Goal: Information Seeking & Learning: Find specific fact

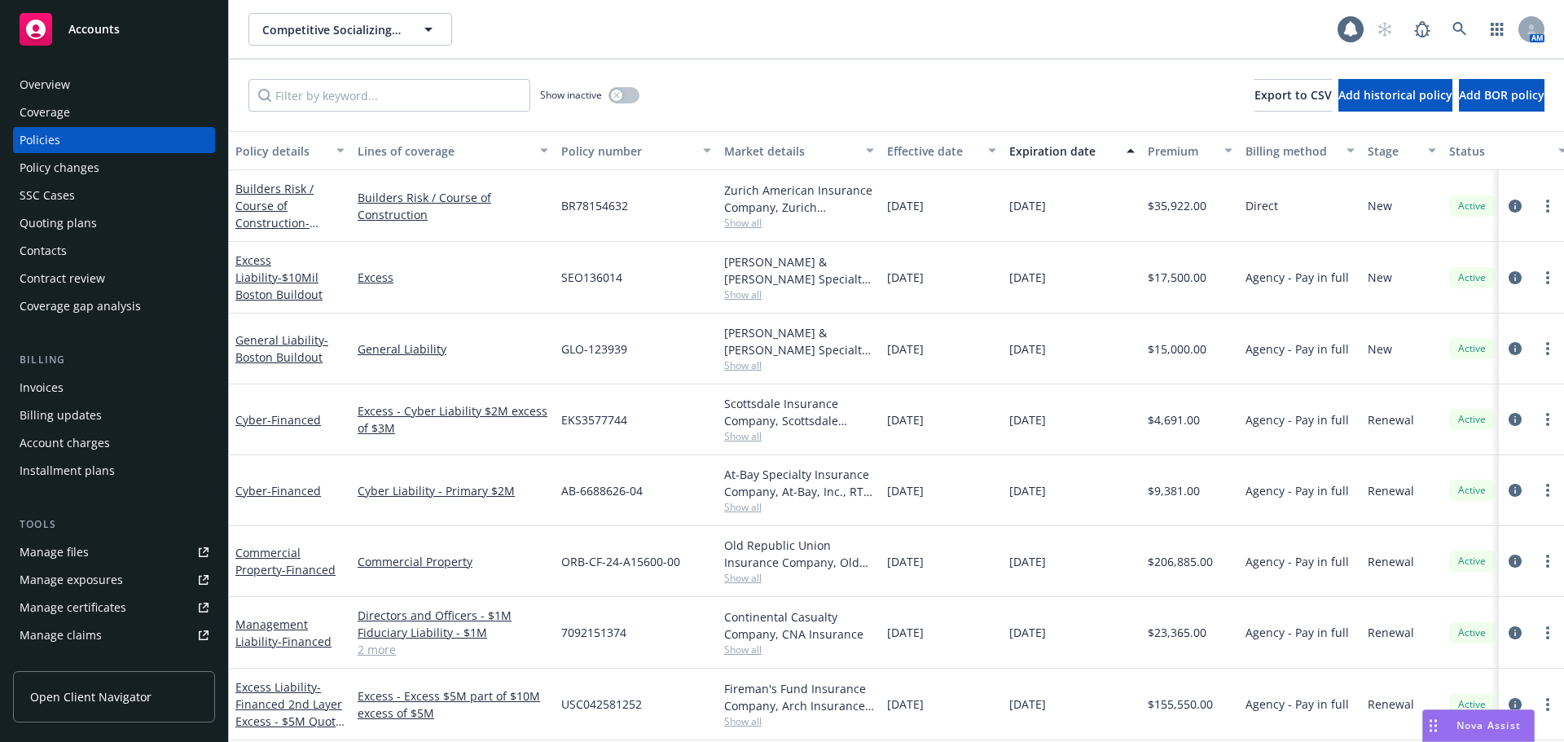
click at [44, 79] on div "Overview" at bounding box center [45, 85] width 51 height 26
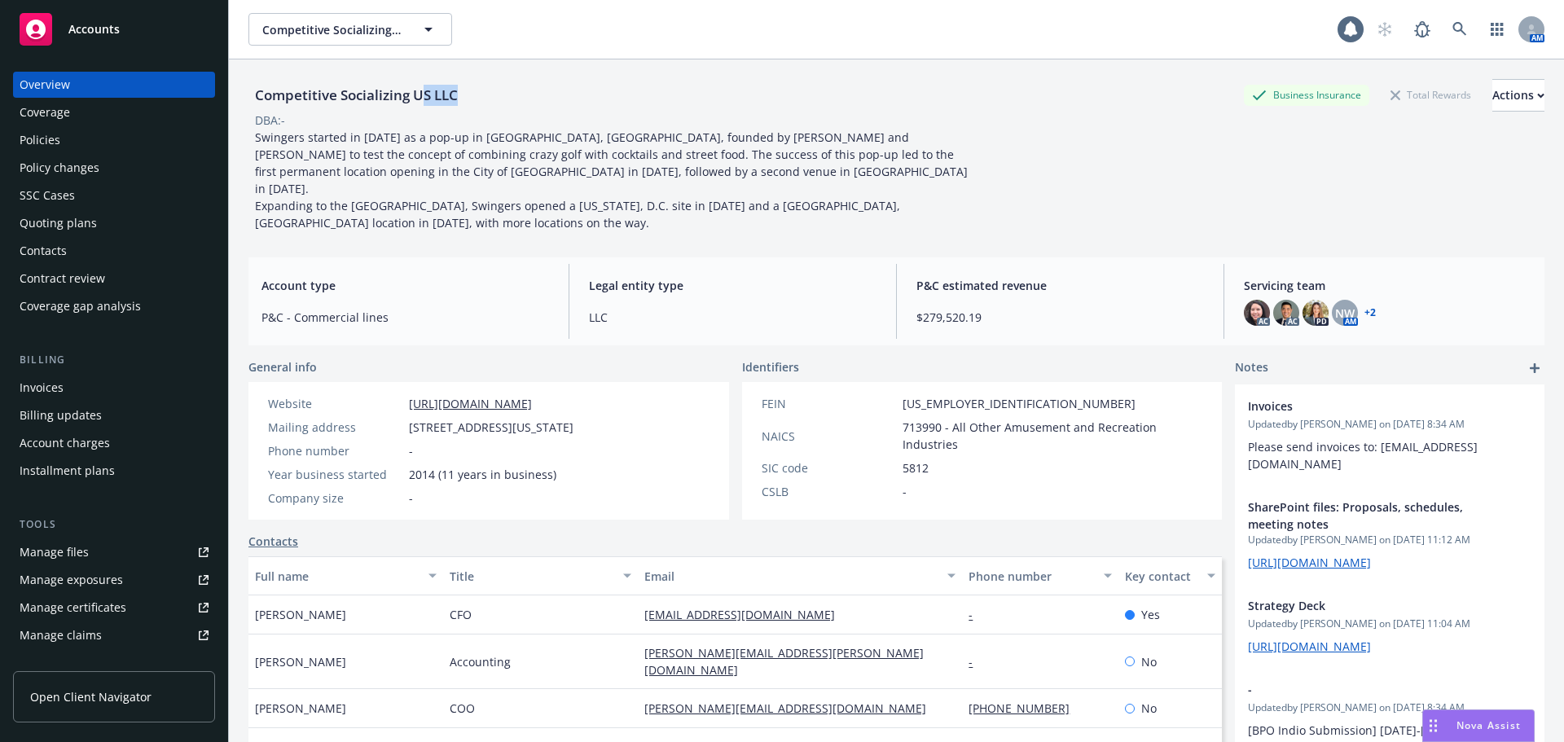
drag, startPoint x: 478, startPoint y: 94, endPoint x: 420, endPoint y: 95, distance: 57.9
click at [420, 95] on div "Competitive Socializing US LLC Business Insurance Total Rewards Actions" at bounding box center [896, 95] width 1296 height 33
click at [426, 103] on div "Competitive Socializing US LLC" at bounding box center [356, 95] width 216 height 21
click at [468, 90] on div "Competitive Socializing US LLC Business Insurance Total Rewards Actions" at bounding box center [896, 95] width 1296 height 33
click at [468, 97] on div "Competitive Socializing US LLC Business Insurance Total Rewards Actions" at bounding box center [896, 95] width 1296 height 33
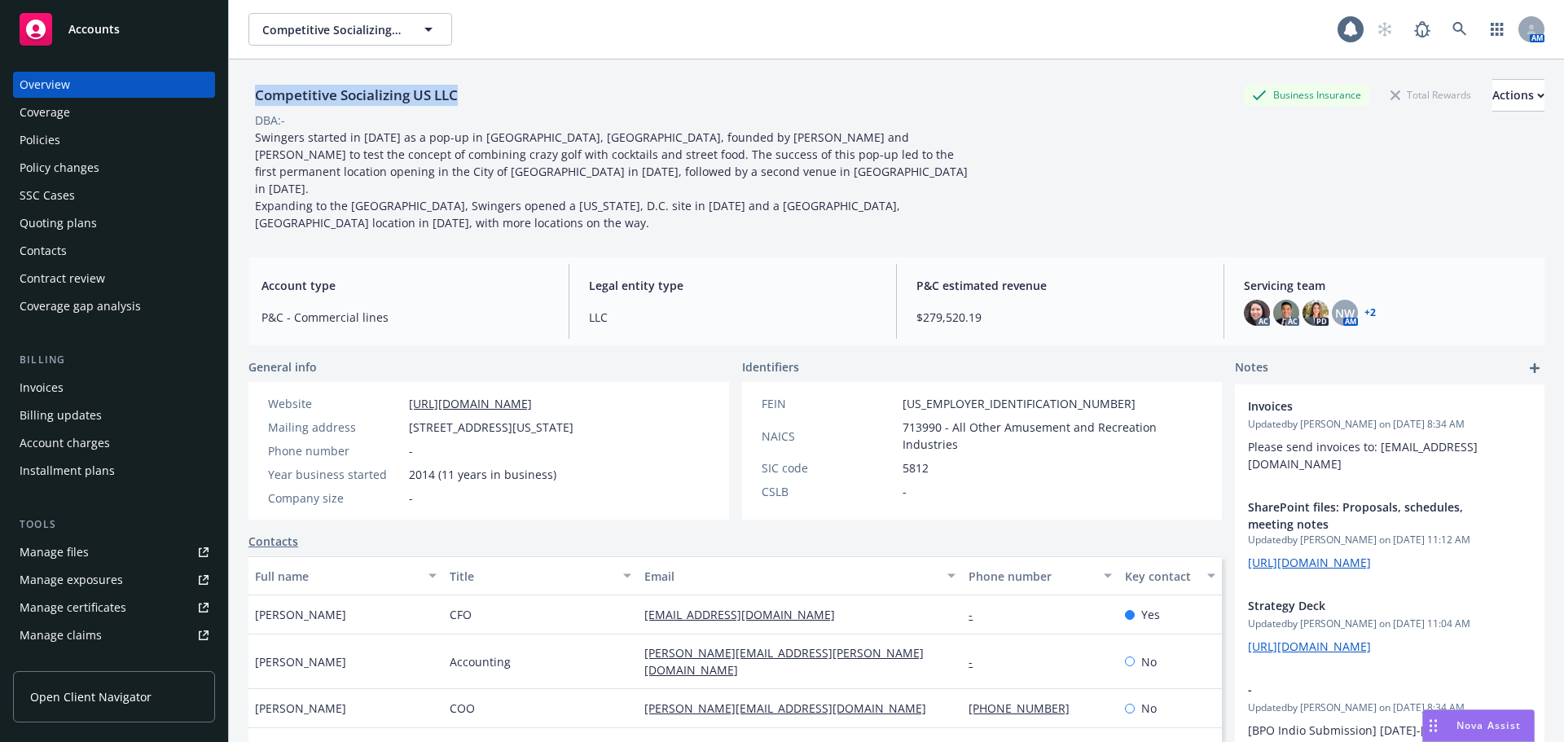
drag, startPoint x: 251, startPoint y: 95, endPoint x: 477, endPoint y: 94, distance: 225.6
click at [477, 94] on div "Competitive Socializing US LLC Business Insurance Total Rewards Actions" at bounding box center [896, 95] width 1296 height 33
copy div "Competitive Socializing US LLC"
click at [51, 141] on div "Policies" at bounding box center [40, 140] width 41 height 26
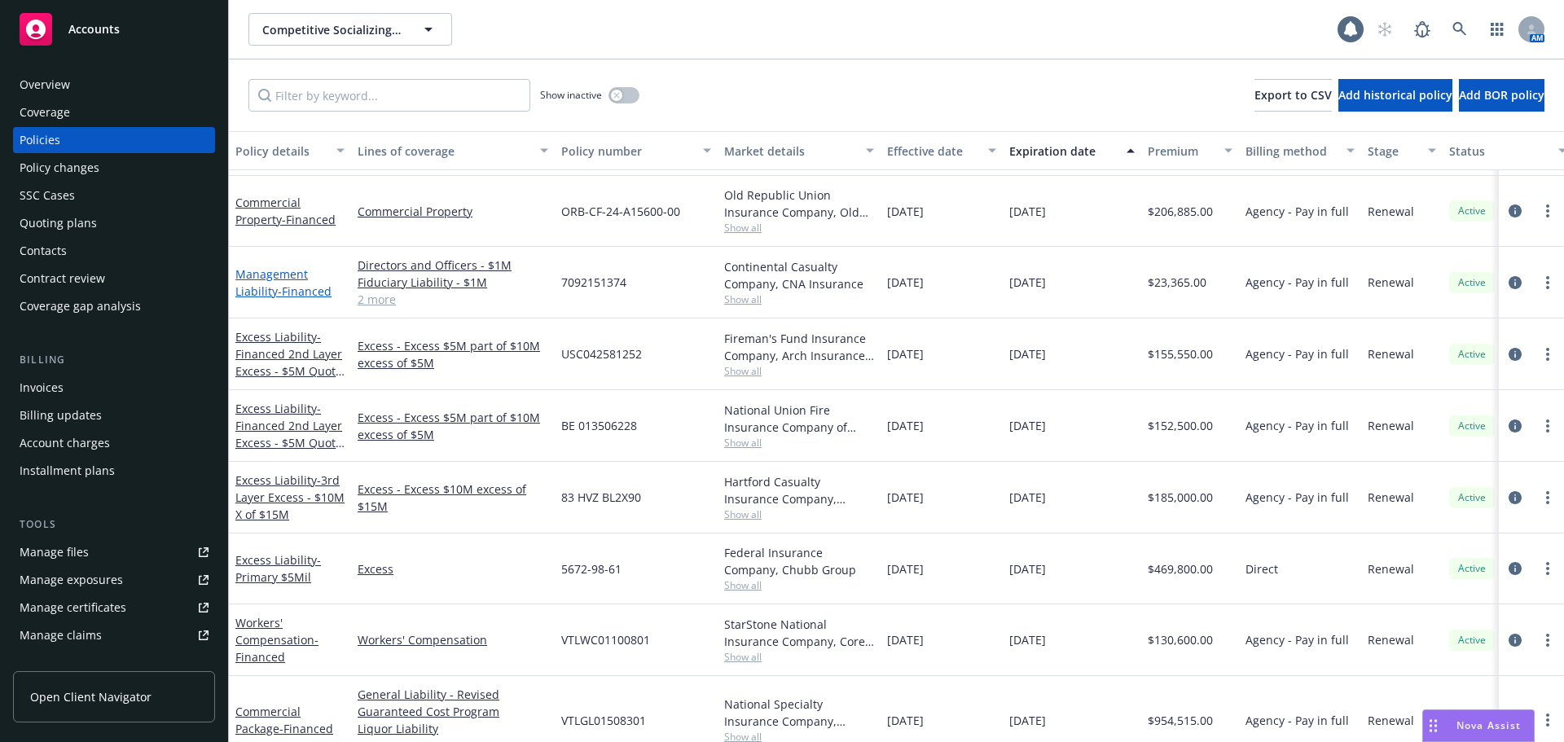
scroll to position [361, 0]
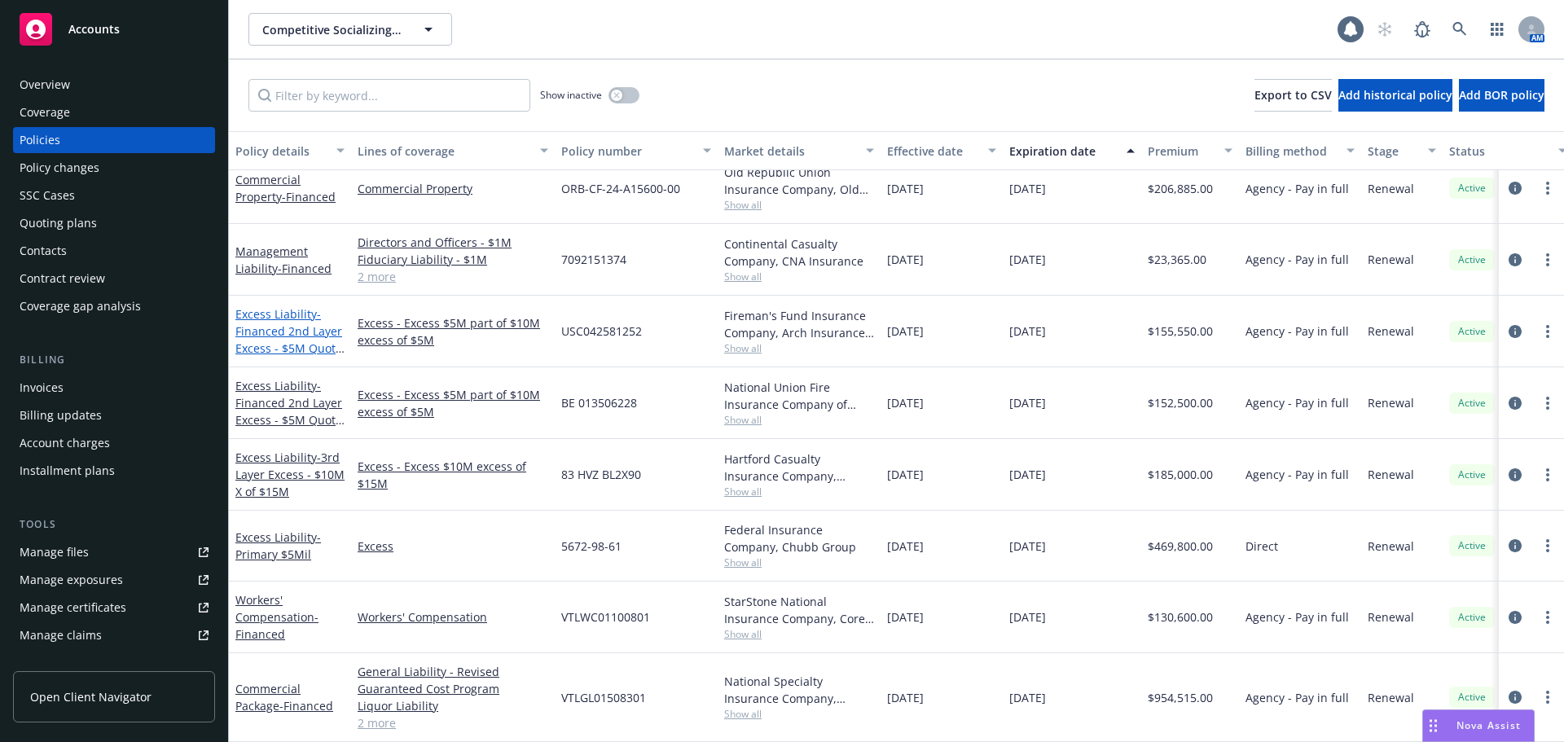
click at [288, 324] on span "- Financed 2nd Layer Excess - $5M Quota Share part of $10M X of $5M Primary" at bounding box center [289, 348] width 109 height 84
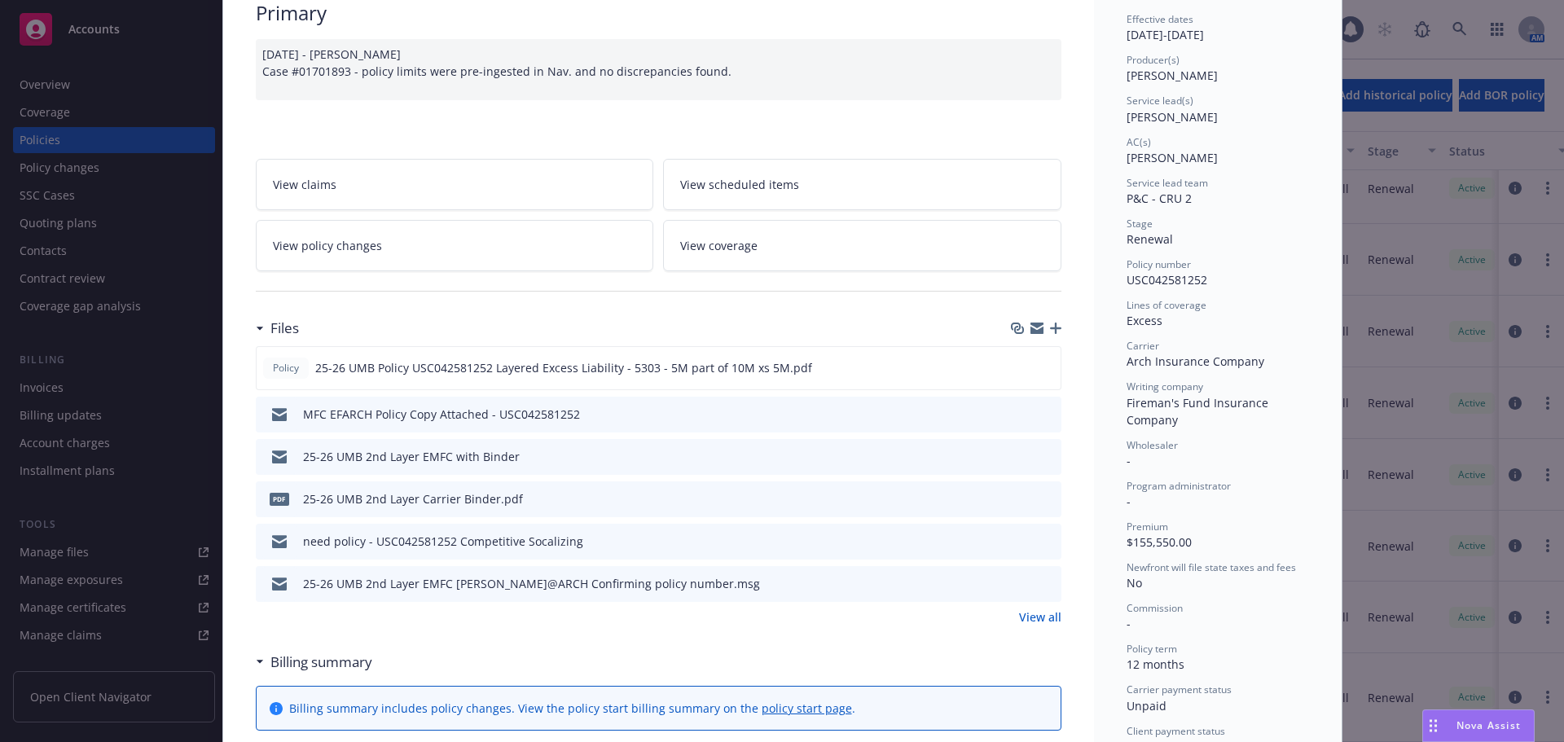
scroll to position [163, 0]
click at [1042, 372] on button at bounding box center [1046, 366] width 15 height 17
click at [1039, 372] on button at bounding box center [1046, 366] width 15 height 17
click at [1039, 367] on icon "preview file" at bounding box center [1045, 365] width 15 height 11
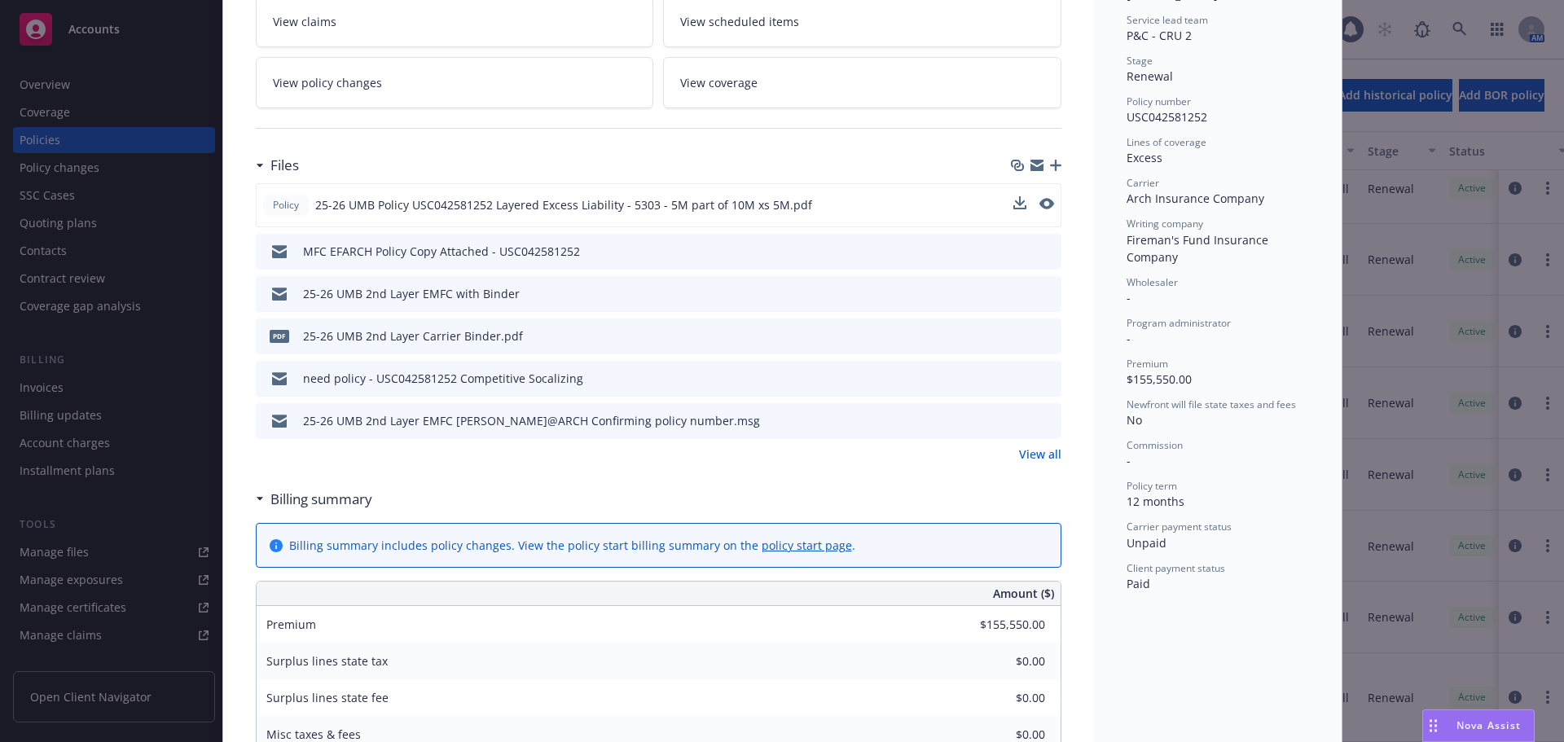
scroll to position [326, 0]
click at [1035, 447] on link "View all" at bounding box center [1040, 453] width 42 height 17
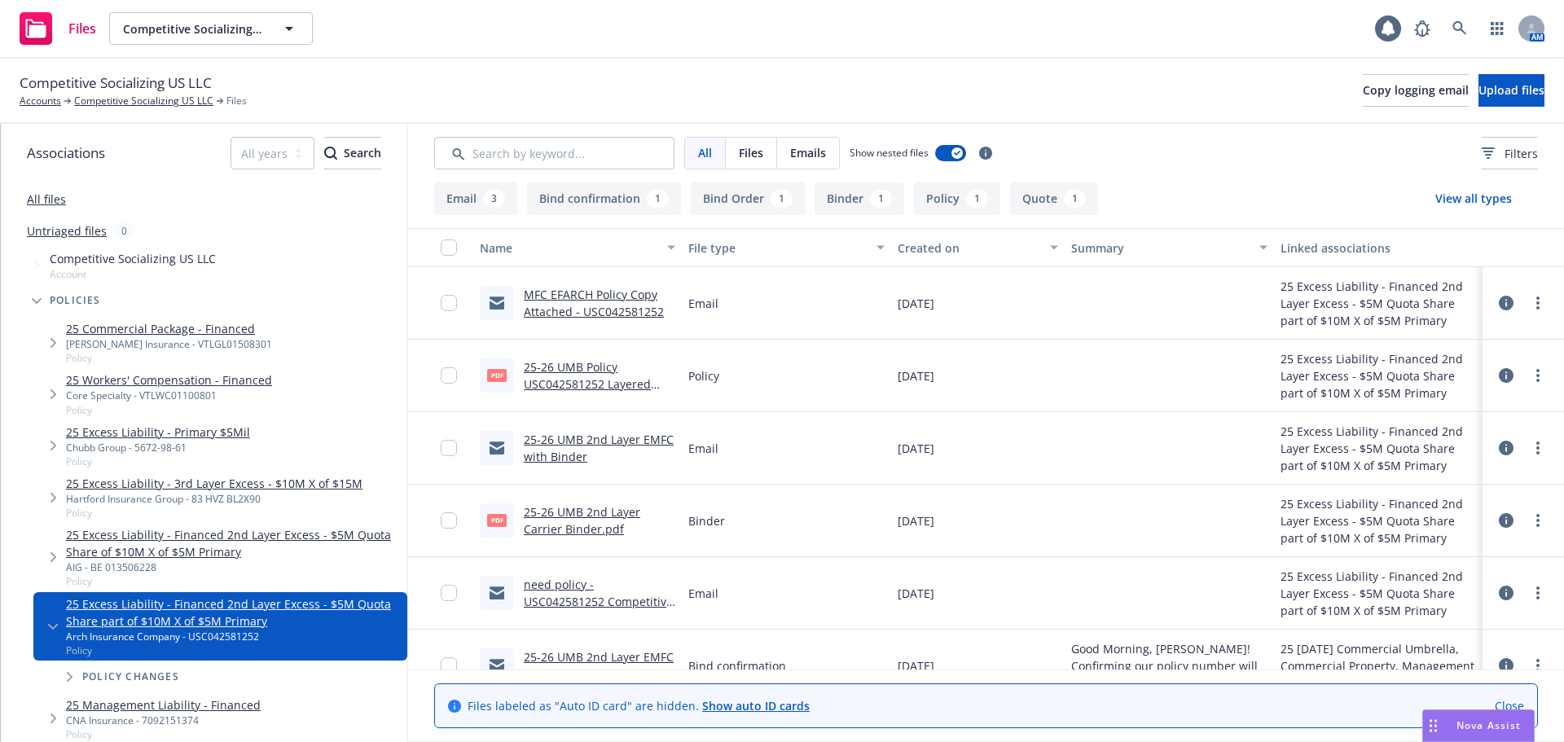
click at [1012, 209] on button "Quote 1" at bounding box center [1054, 198] width 88 height 33
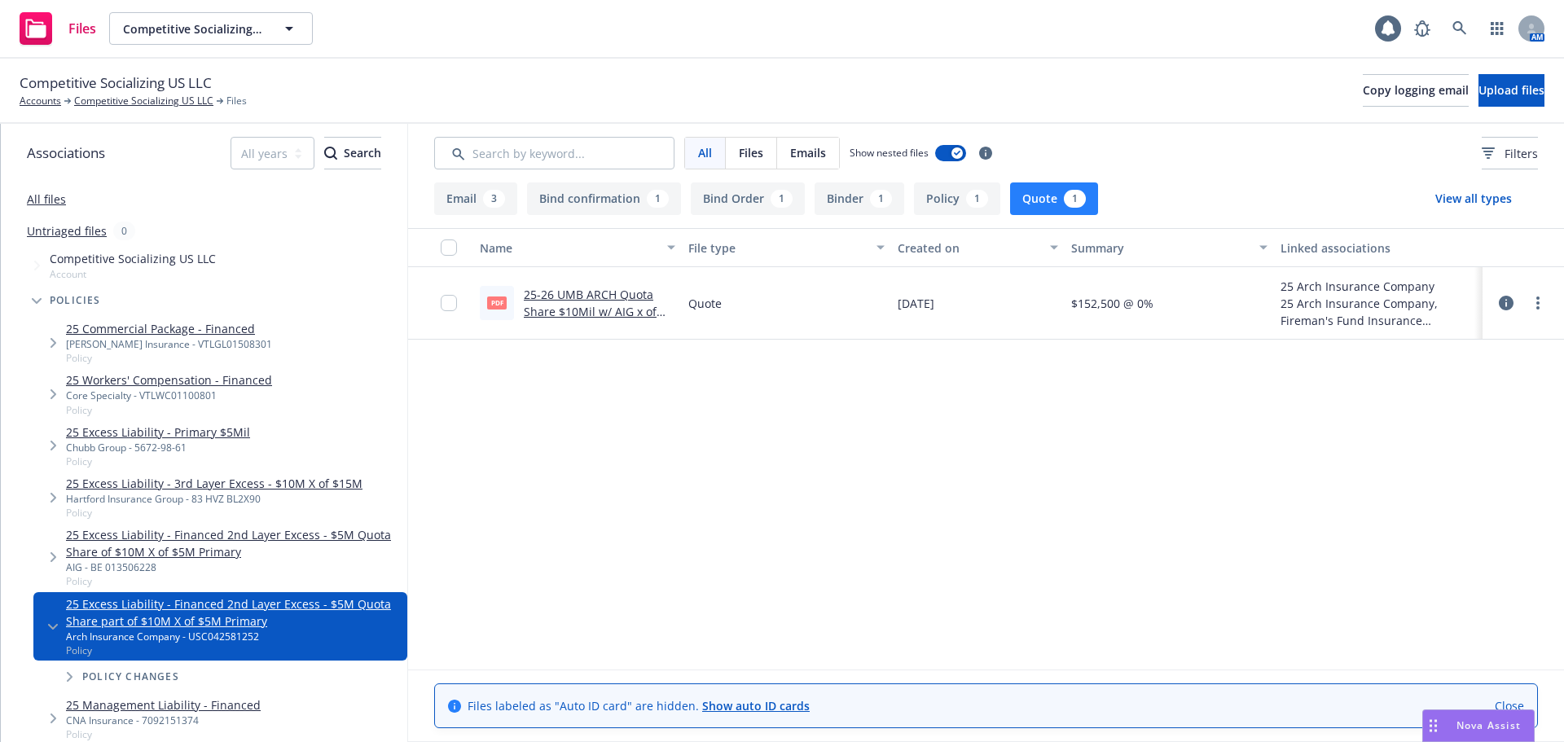
click at [588, 302] on div "25-26 UMB ARCH Quota Share $10Mil w/ AIG x of Primary $5Mil from Chubb .pdf" at bounding box center [600, 303] width 152 height 34
click at [591, 303] on div "25-26 UMB ARCH Quota Share $10Mil w/ AIG x of Primary $5Mil from Chubb .pdf" at bounding box center [600, 303] width 152 height 34
click at [1511, 703] on link "Close" at bounding box center [1509, 705] width 29 height 17
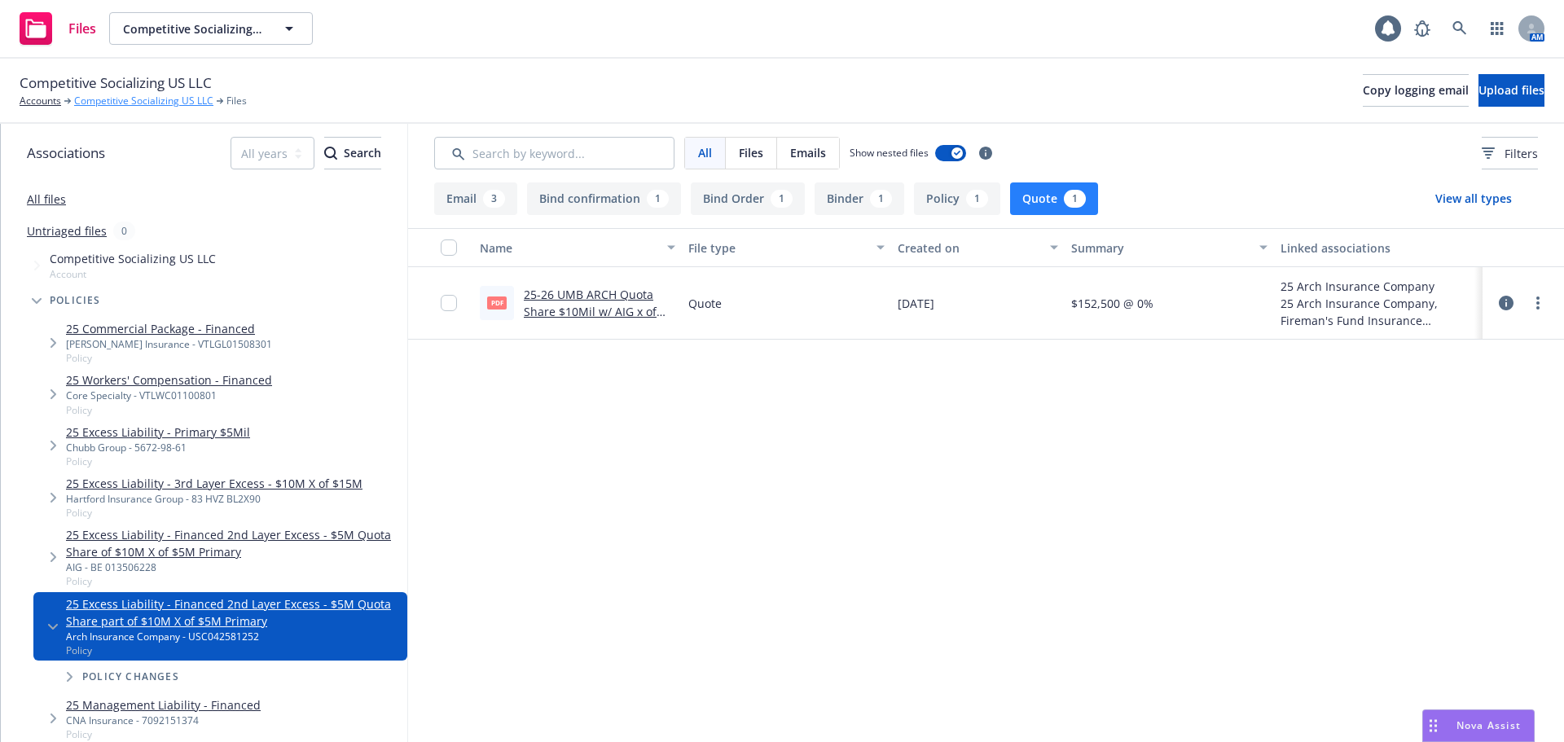
click at [156, 102] on link "Competitive Socializing US LLC" at bounding box center [143, 101] width 139 height 15
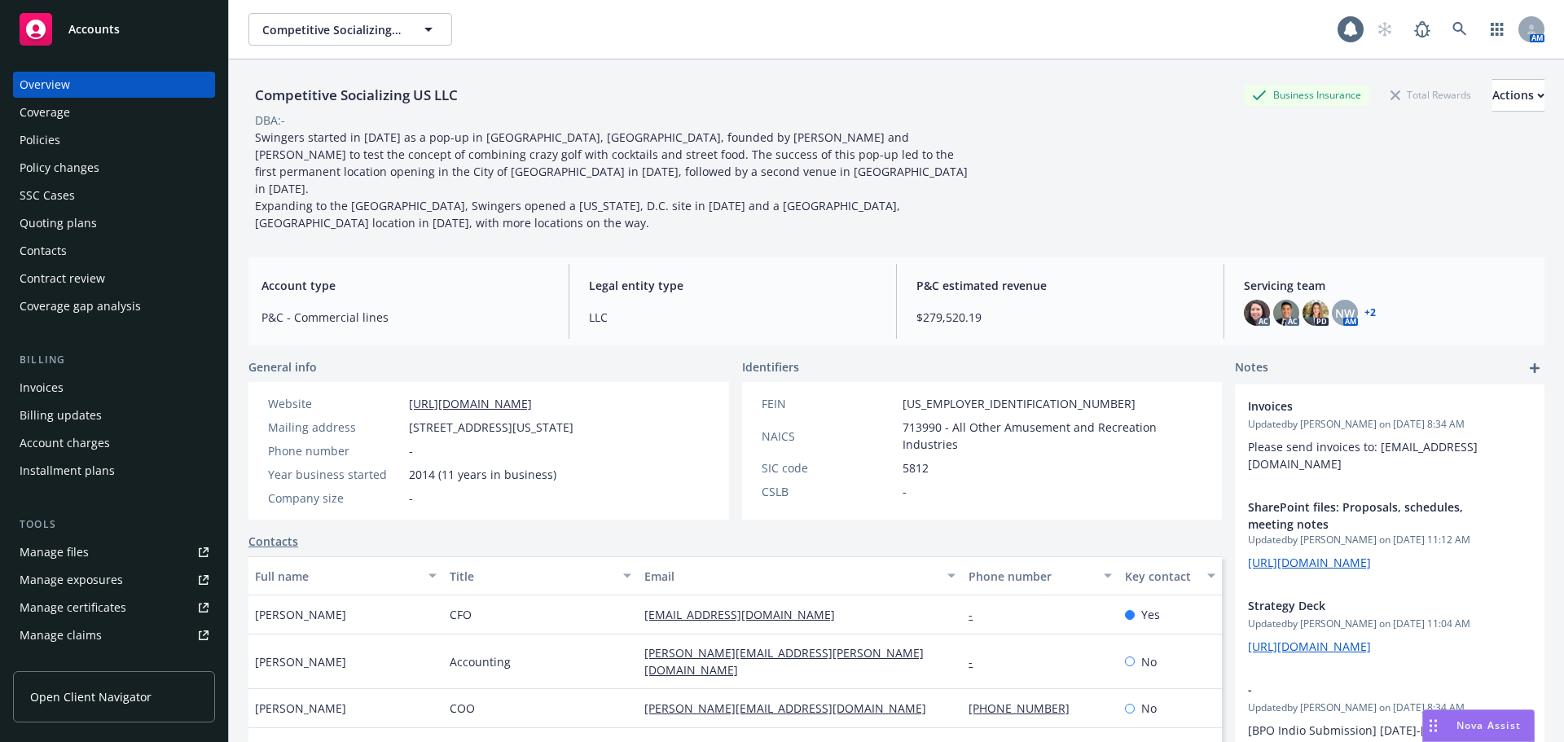
click at [54, 143] on div "Policies" at bounding box center [40, 140] width 41 height 26
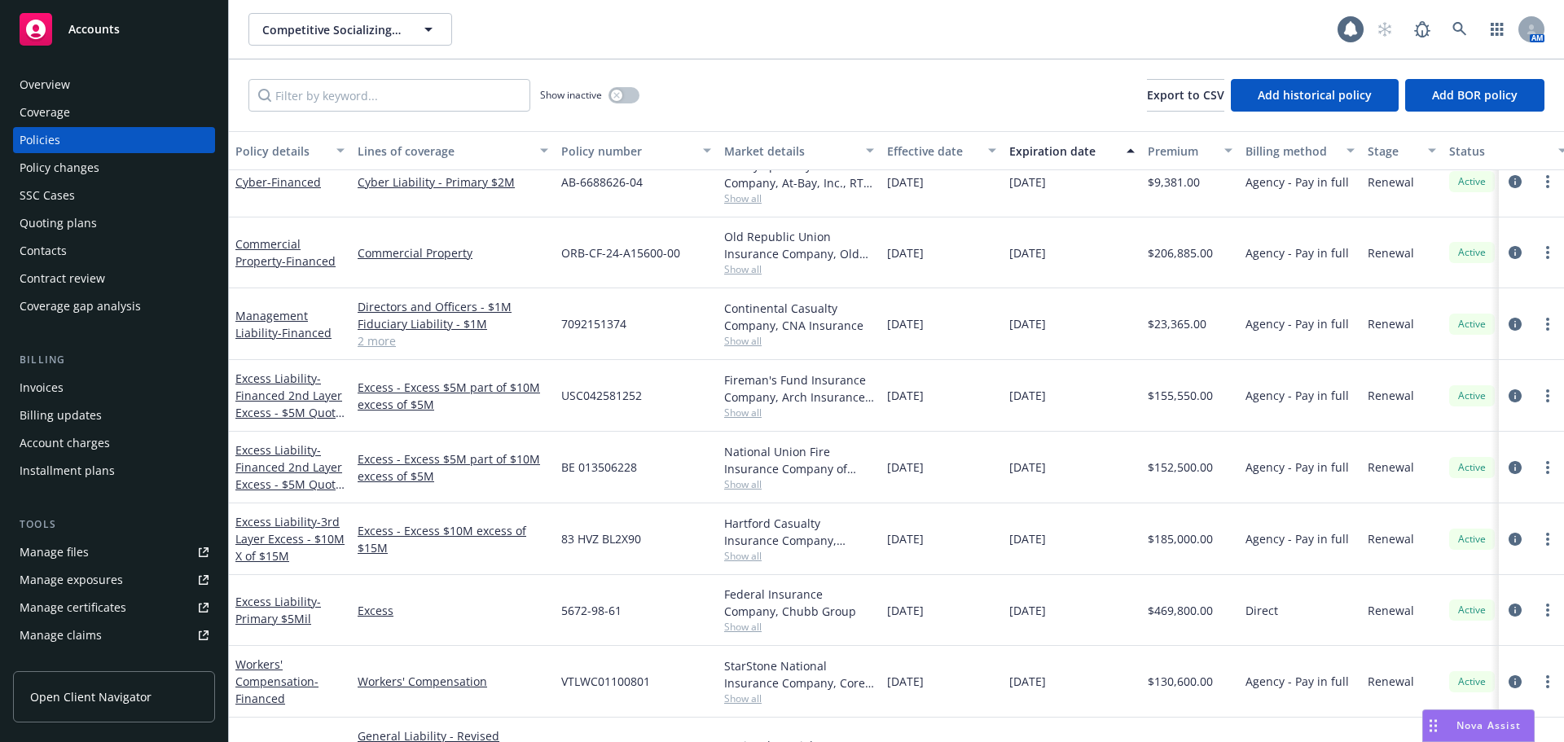
scroll to position [361, 0]
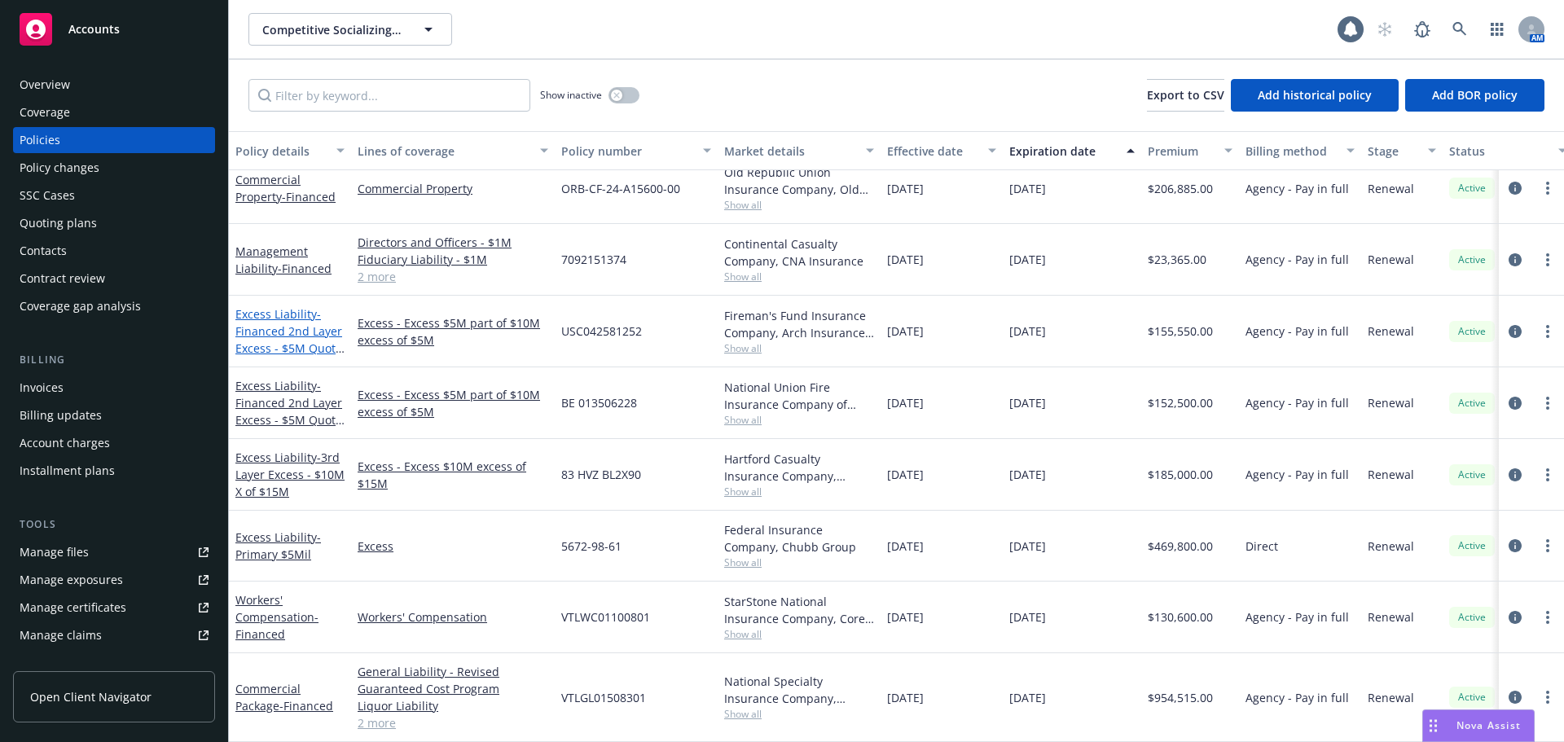
click at [293, 329] on span "- Financed 2nd Layer Excess - $5M Quota Share part of $10M X of $5M Primary" at bounding box center [289, 348] width 109 height 84
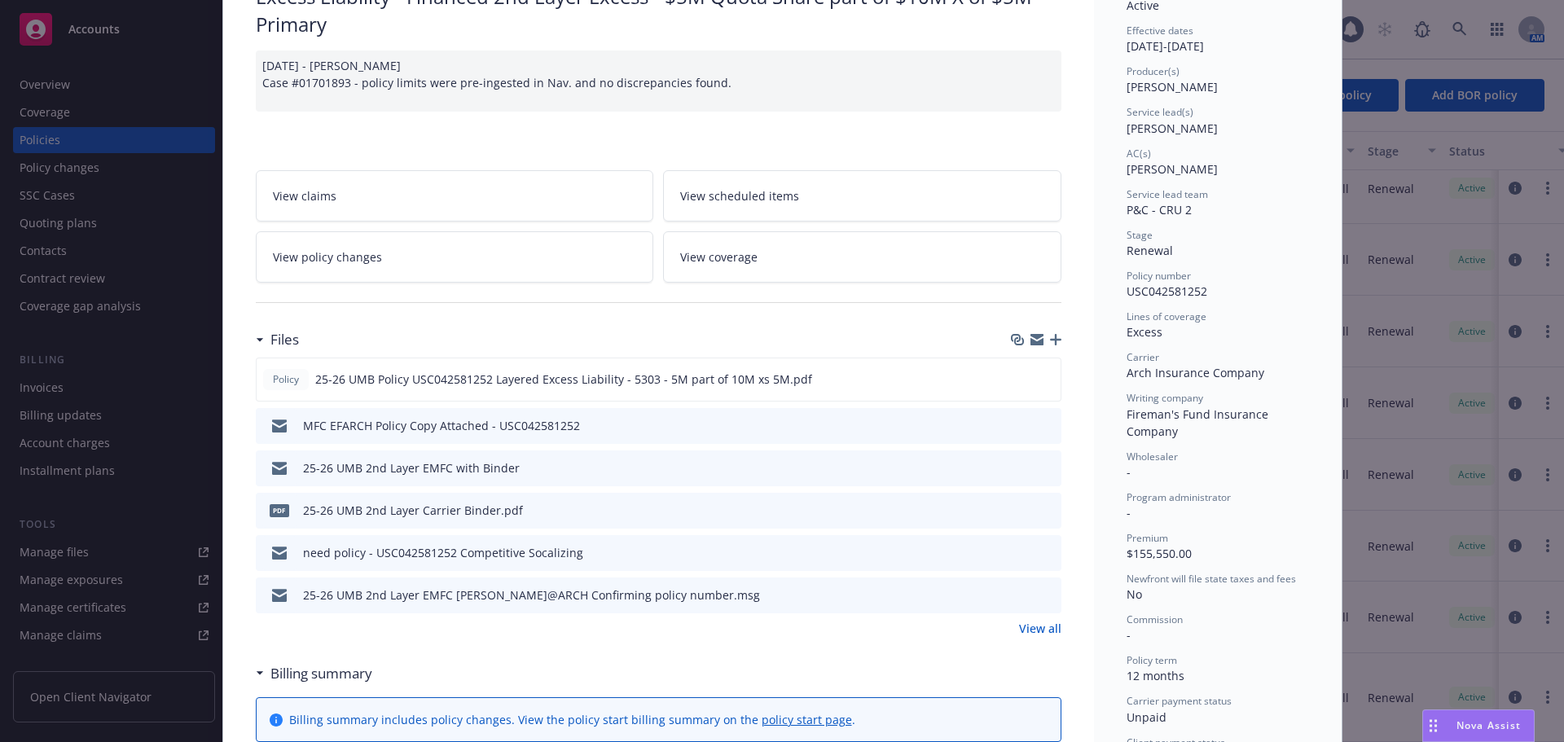
scroll to position [244, 0]
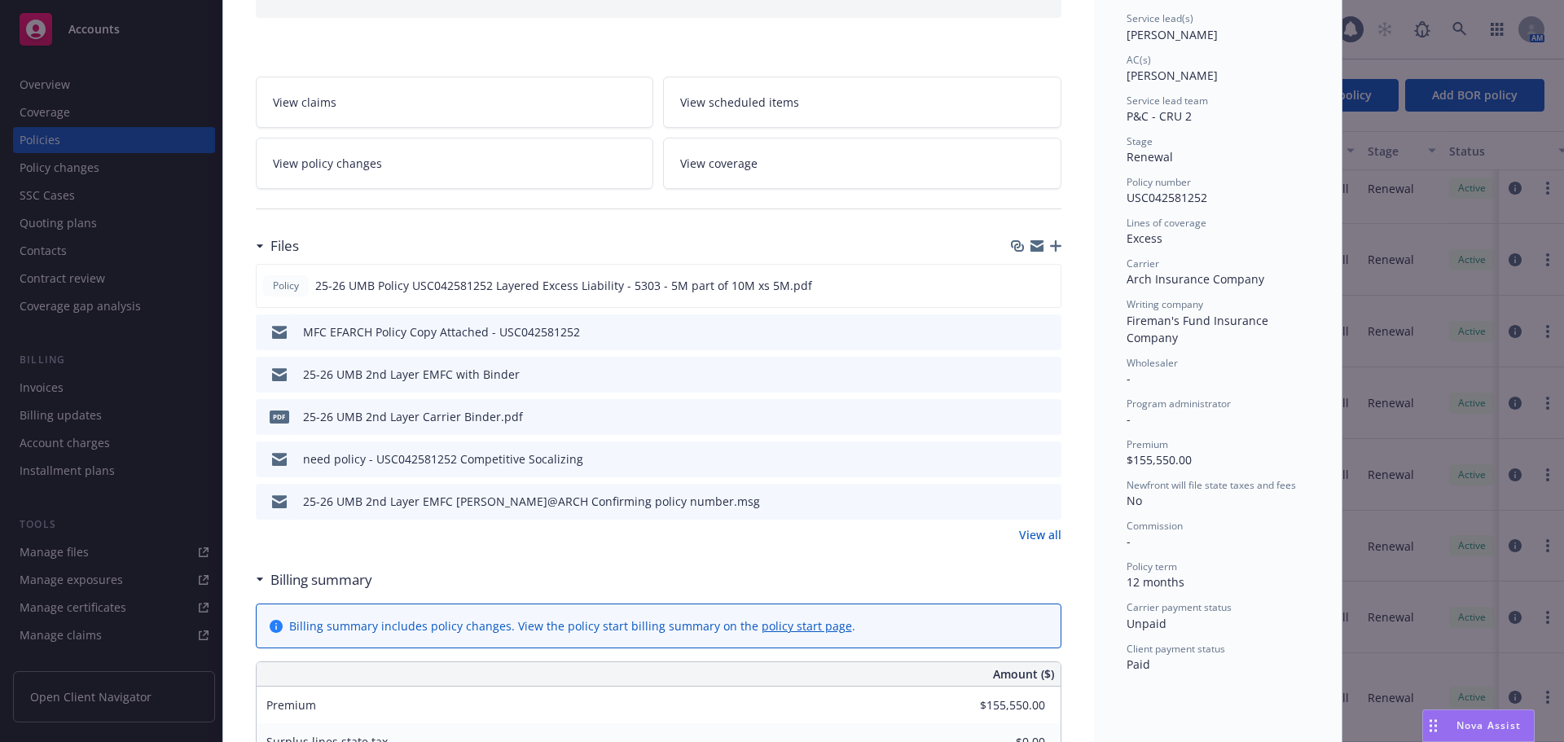
click at [1039, 533] on link "View all" at bounding box center [1040, 534] width 42 height 17
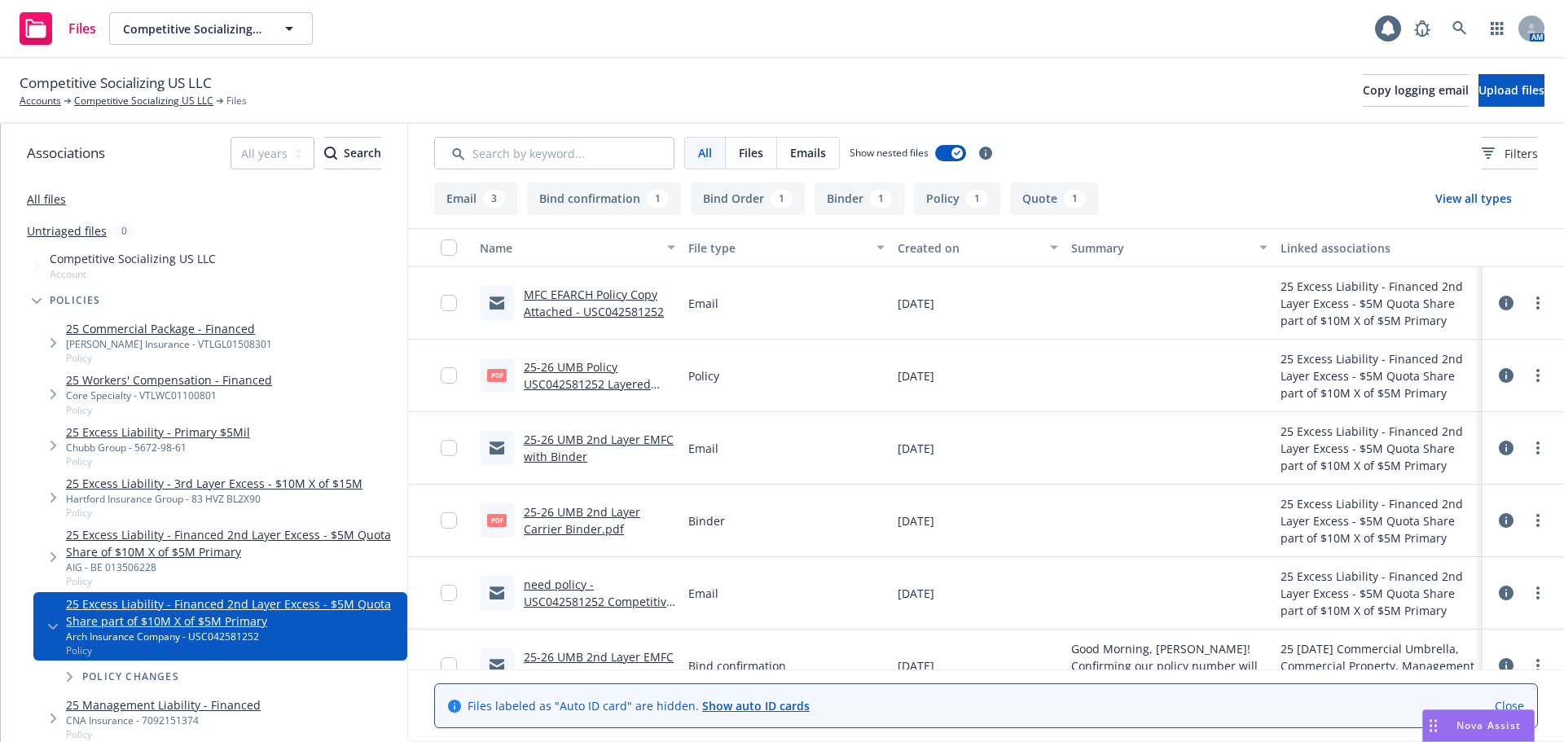
click at [842, 205] on button "Binder 1" at bounding box center [860, 198] width 90 height 33
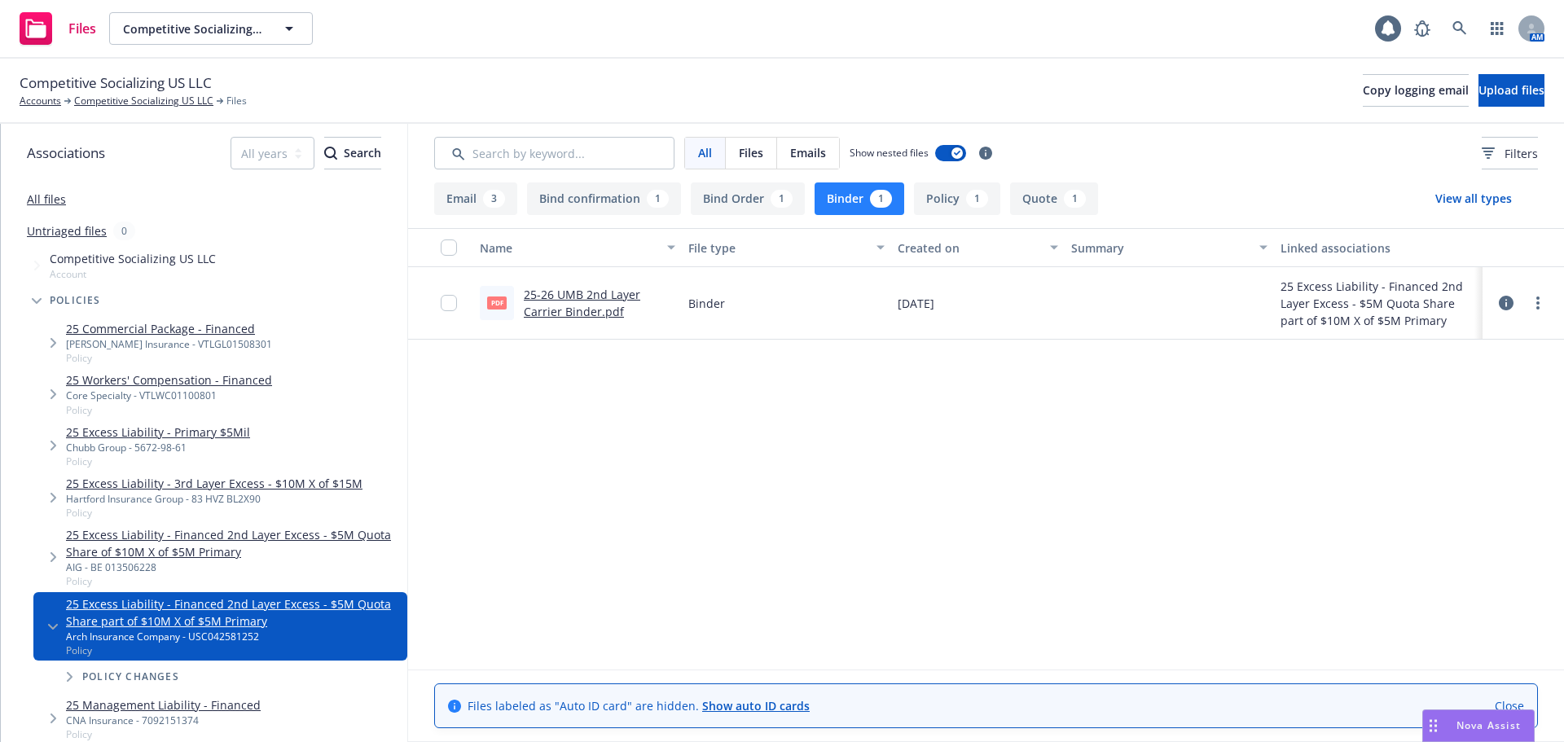
click at [599, 311] on link "25-26 UMB 2nd Layer Carrier Binder.pdf" at bounding box center [582, 303] width 116 height 33
click at [1513, 706] on link "Close" at bounding box center [1509, 705] width 29 height 17
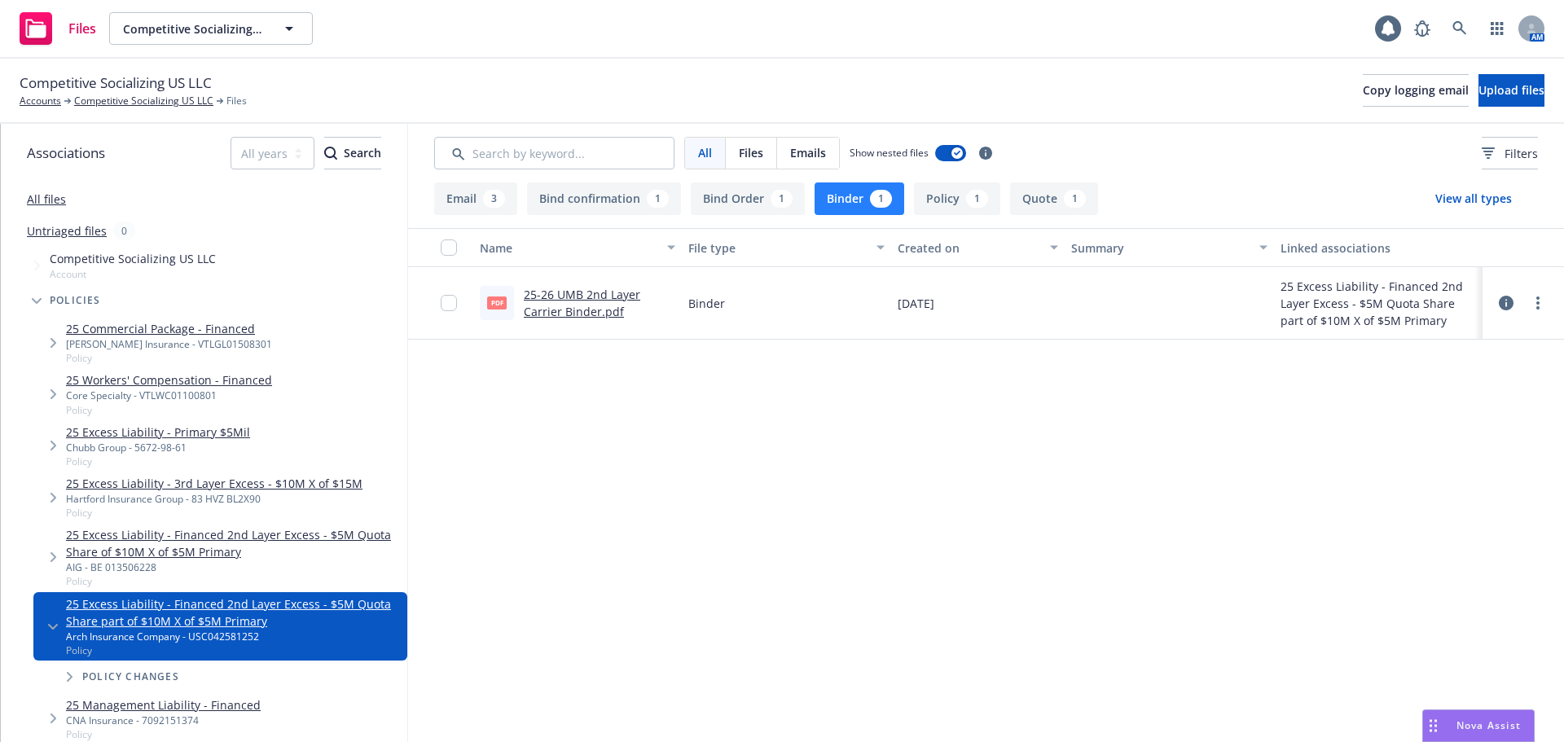
click at [1468, 726] on span "Nova Assist" at bounding box center [1488, 725] width 64 height 14
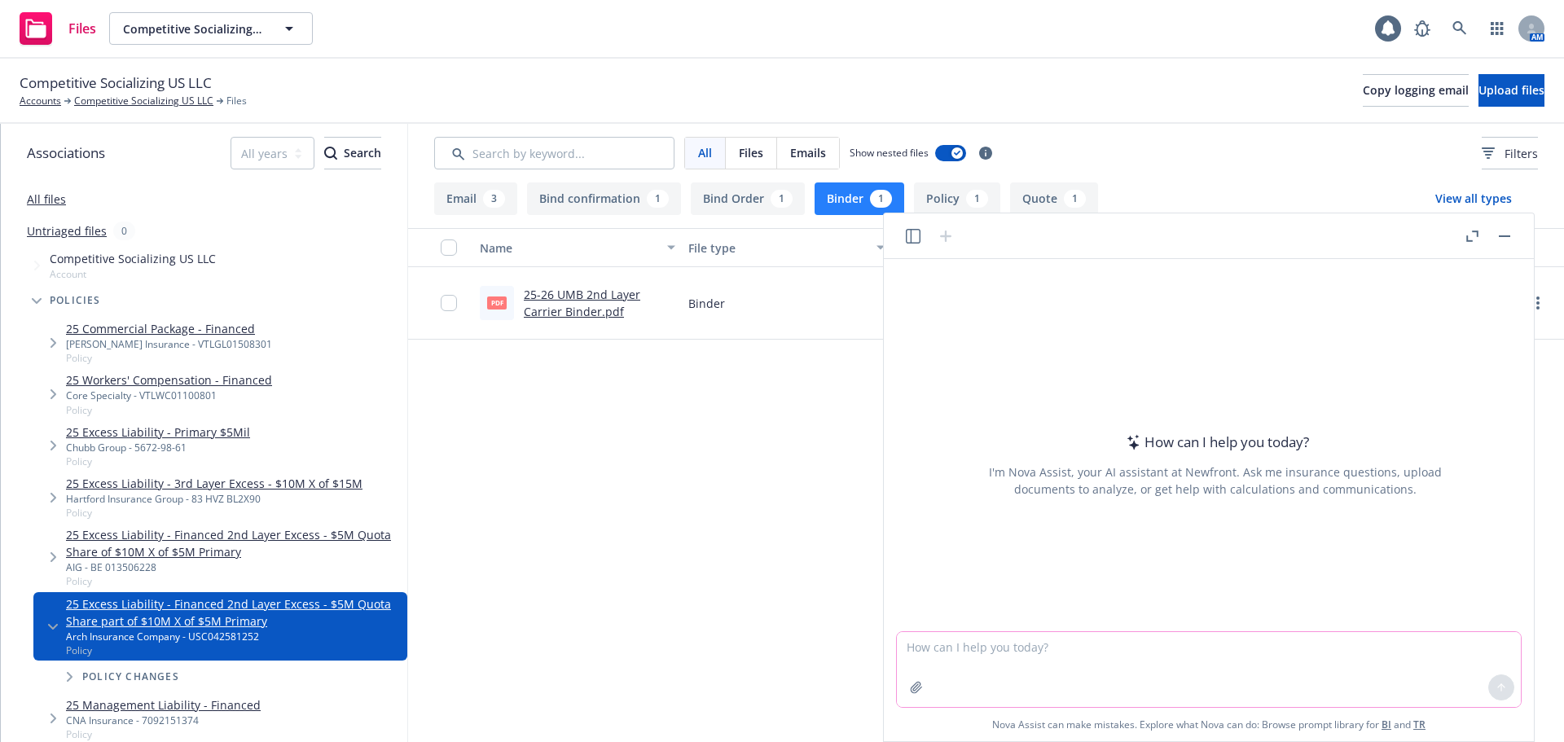
click at [1050, 655] on textarea at bounding box center [1209, 669] width 624 height 75
click at [1209, 661] on textarea "check against binder and policy fo" at bounding box center [1209, 669] width 624 height 75
click at [982, 648] on textarea "check against binder and policy for any discrepancies" at bounding box center [1209, 669] width 624 height 75
type textarea "check against attached binder and policy for any discrepancies"
drag, startPoint x: 1563, startPoint y: 152, endPoint x: 1563, endPoint y: 304, distance: 151.5
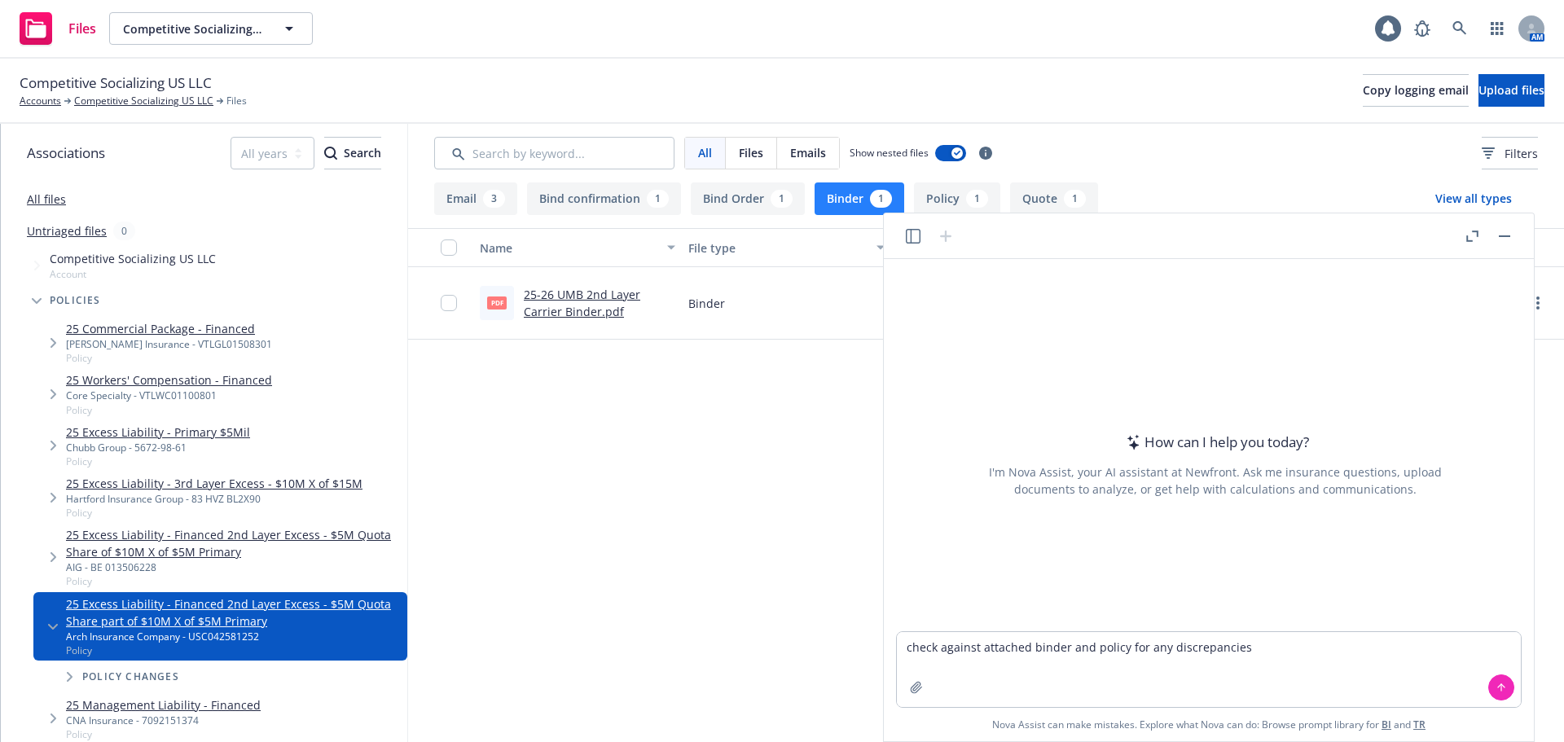
click at [1563, 304] on div at bounding box center [1523, 303] width 81 height 72
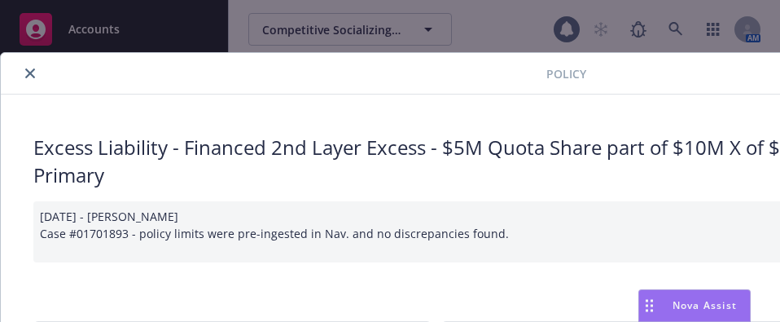
click at [29, 76] on icon "close" at bounding box center [30, 73] width 10 height 10
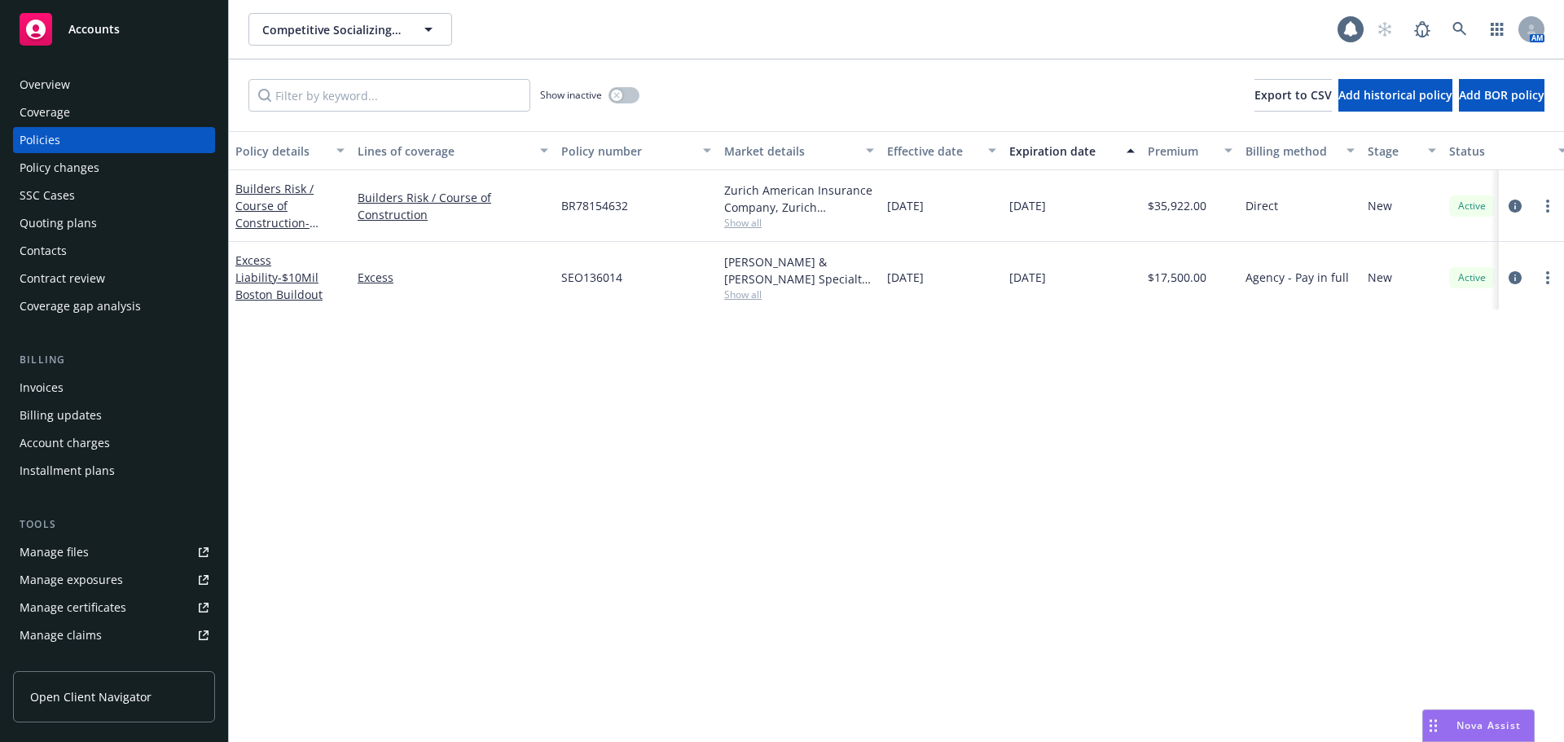
click at [780, 321] on span "Nova Assist" at bounding box center [1488, 725] width 64 height 14
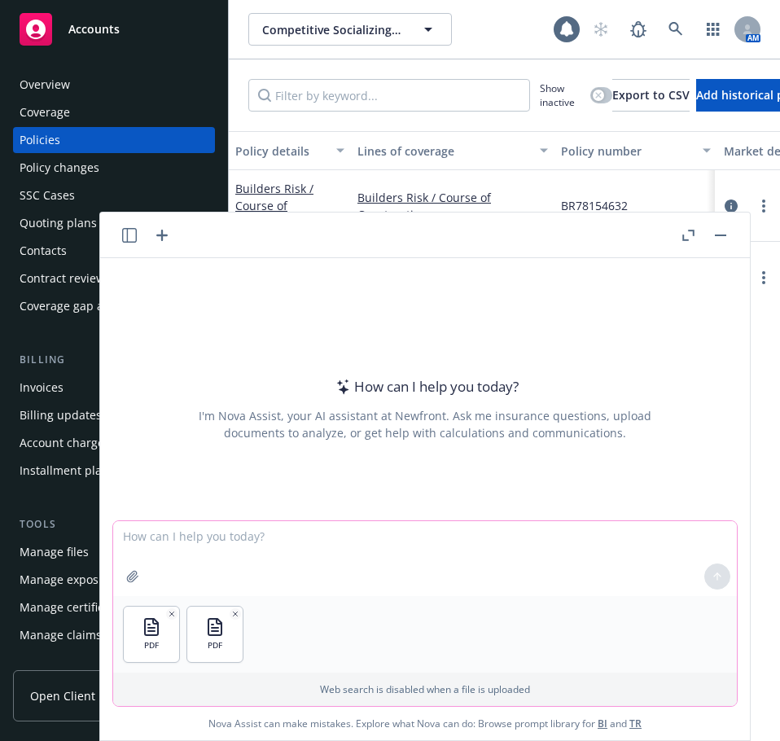
click at [345, 321] on textarea at bounding box center [425, 558] width 624 height 75
type textarea "check attached policy against binder for any discrepancies"
click at [711, 321] on button at bounding box center [718, 577] width 26 height 26
click at [711, 321] on div "How can I help you today? I'm Nova Assist, your AI assistant at Newfront. Ask m…" at bounding box center [425, 388] width 650 height 261
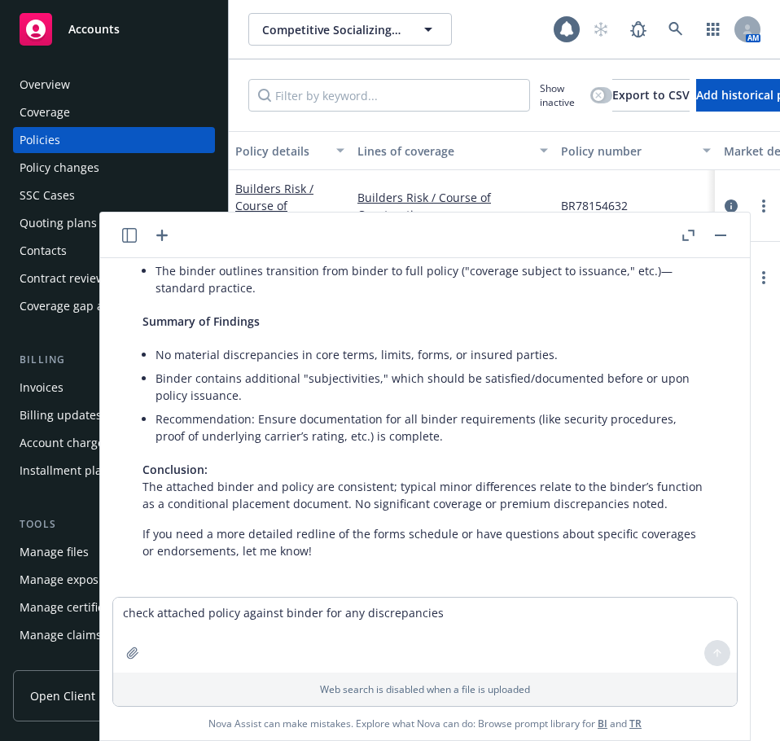
scroll to position [784, 0]
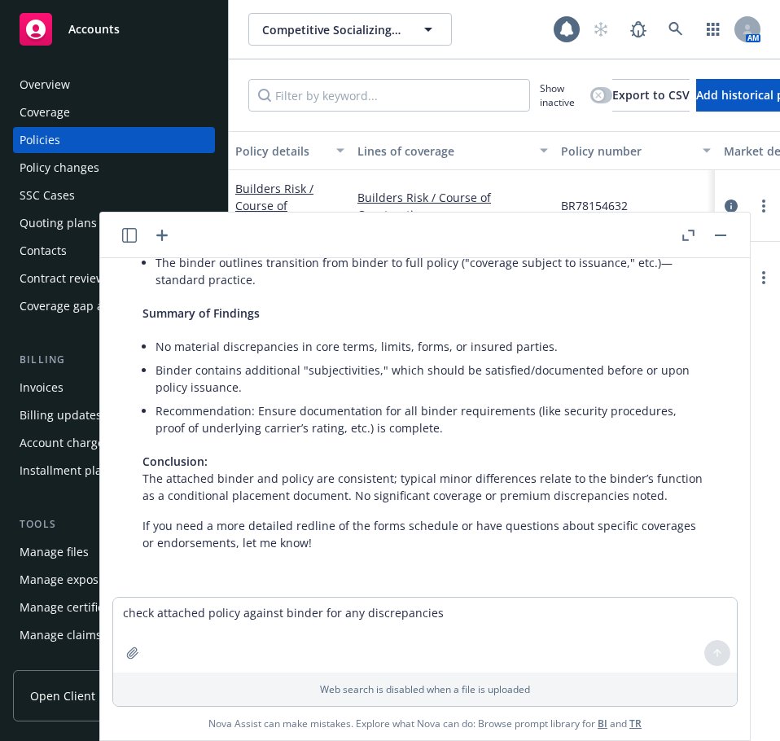
click at [683, 228] on button "button" at bounding box center [689, 236] width 20 height 20
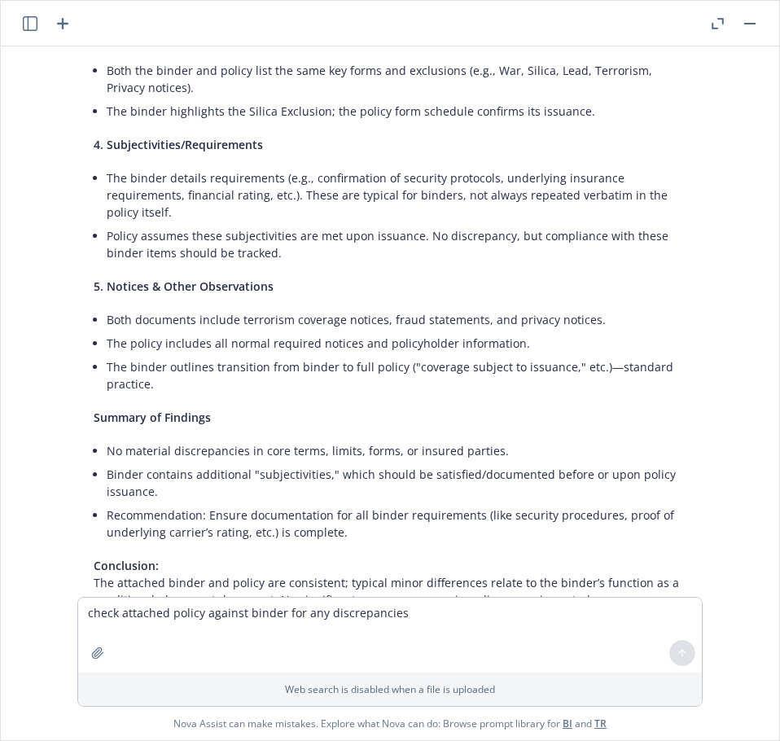
scroll to position [538, 0]
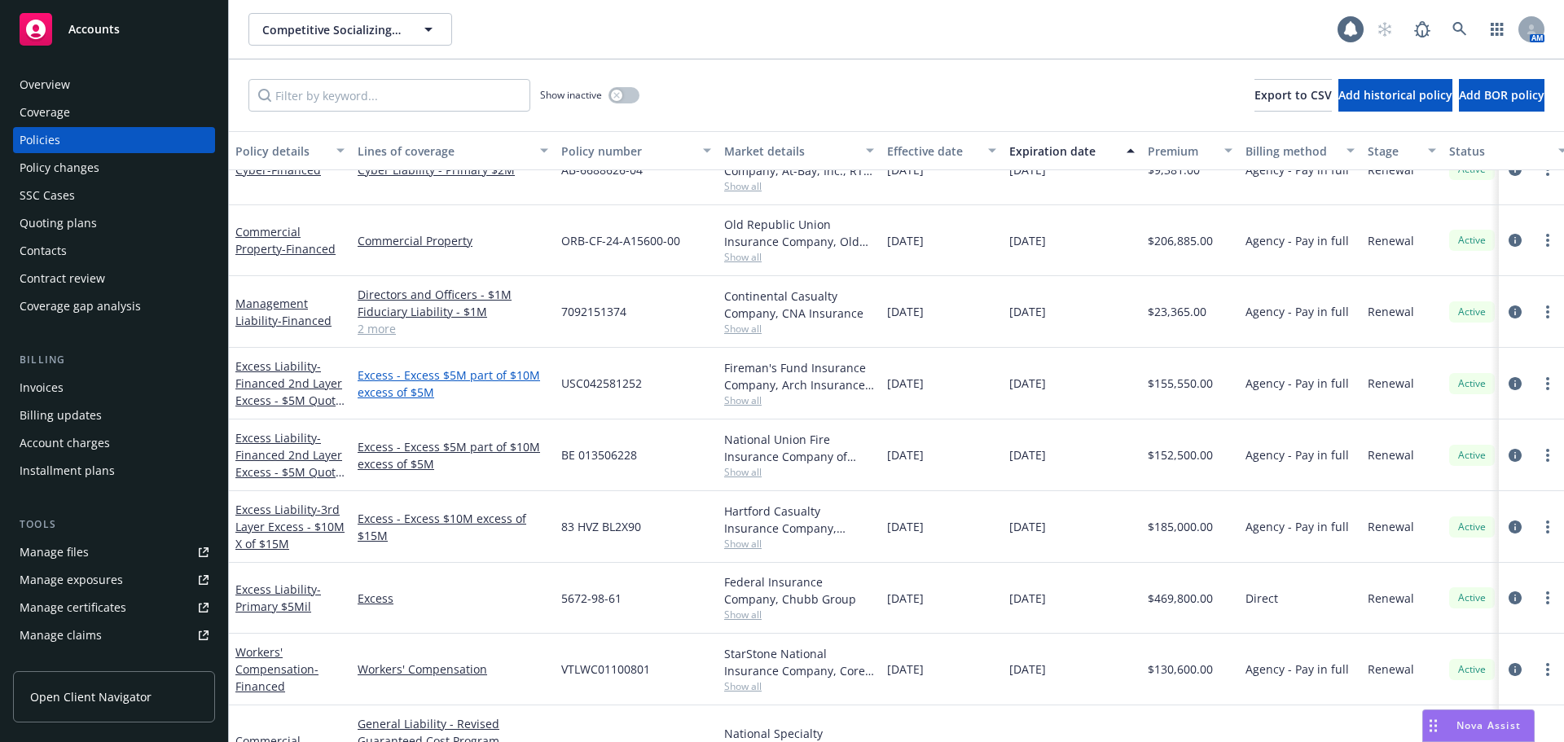
scroll to position [361, 0]
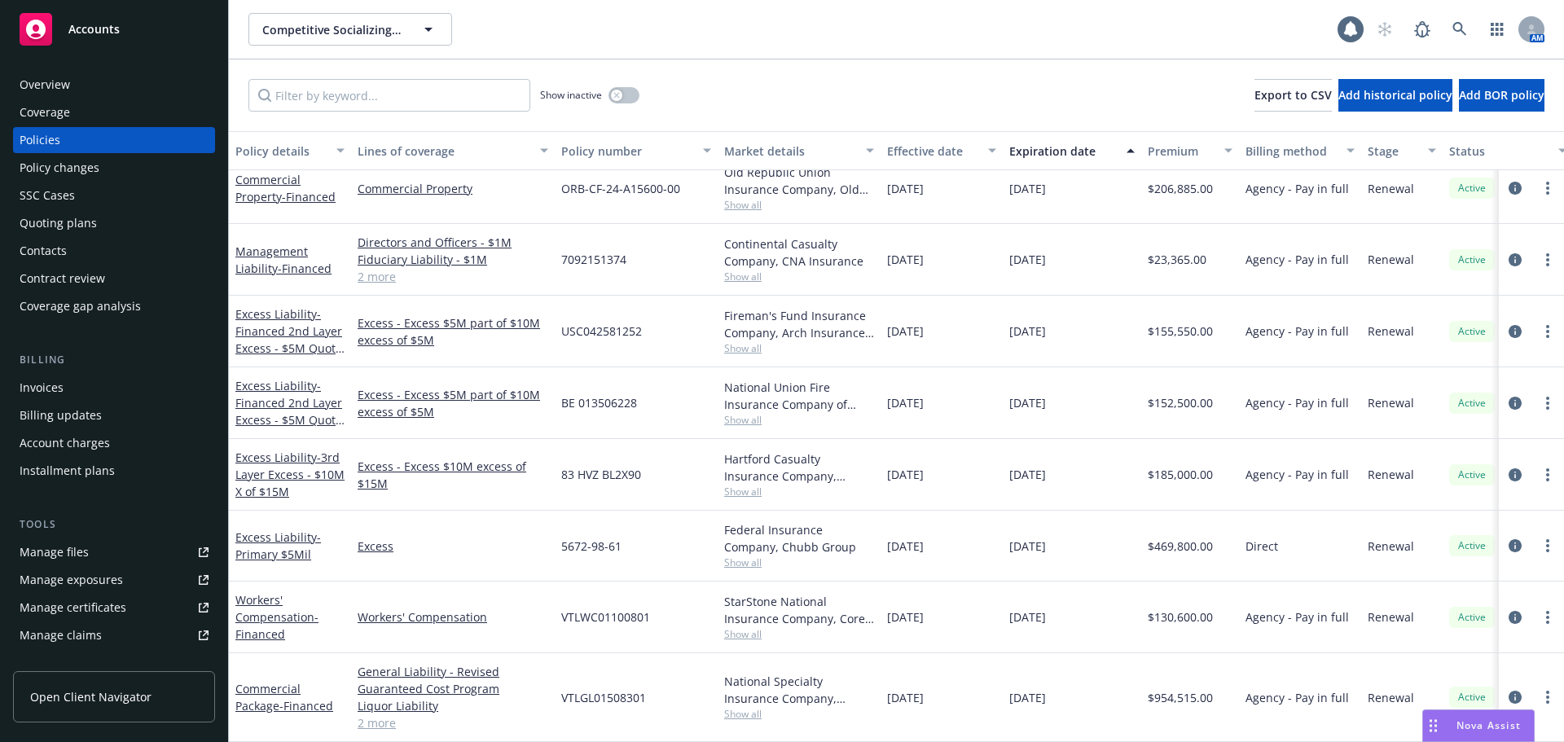
click at [279, 381] on div "Excess Liability - Financed 2nd Layer Excess - $5M Quota Share of $10M X of $5M…" at bounding box center [289, 402] width 109 height 51
click at [295, 378] on link "Excess Liability - Financed 2nd Layer Excess - $5M Quota Share of $10M X of $5M…" at bounding box center [288, 420] width 107 height 84
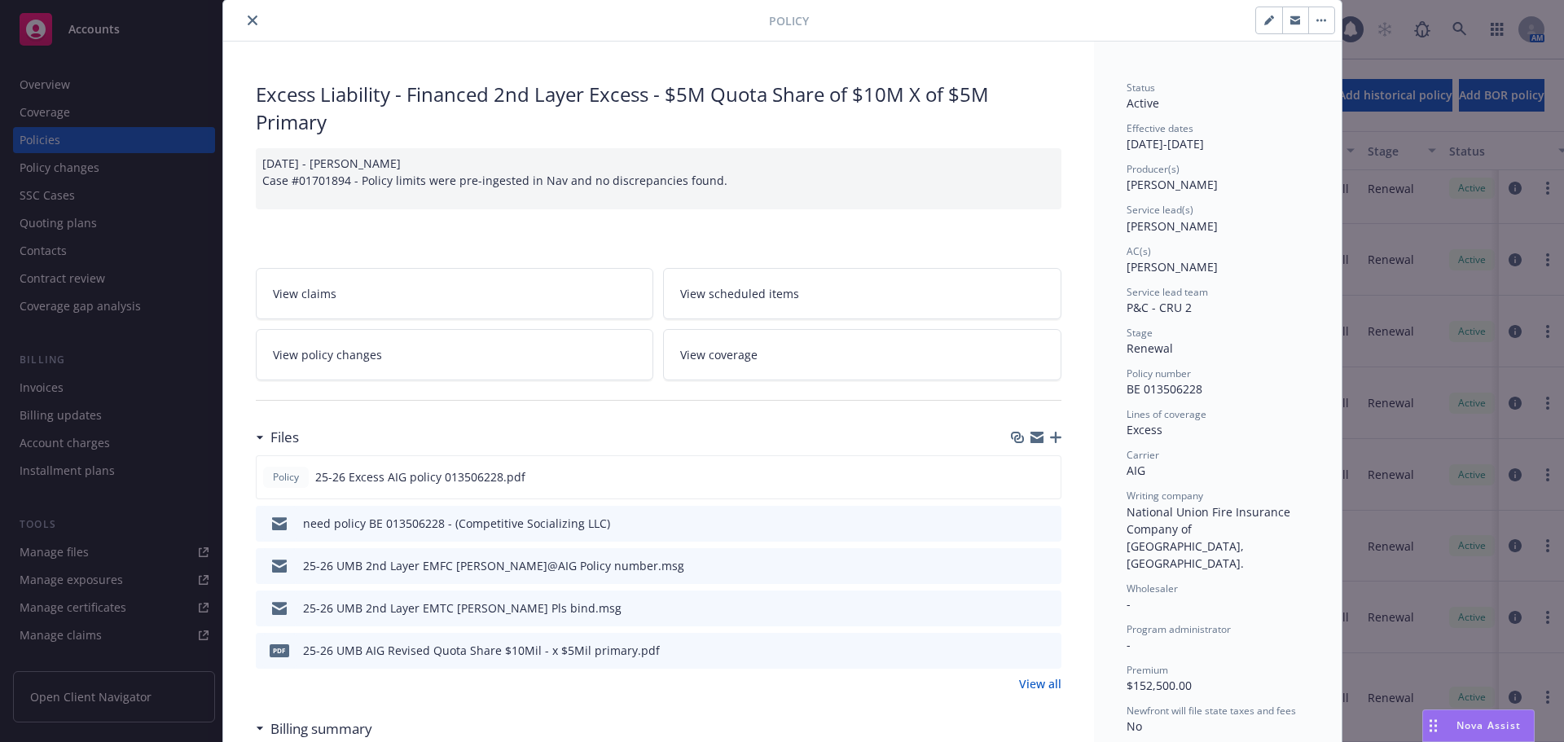
scroll to position [81, 0]
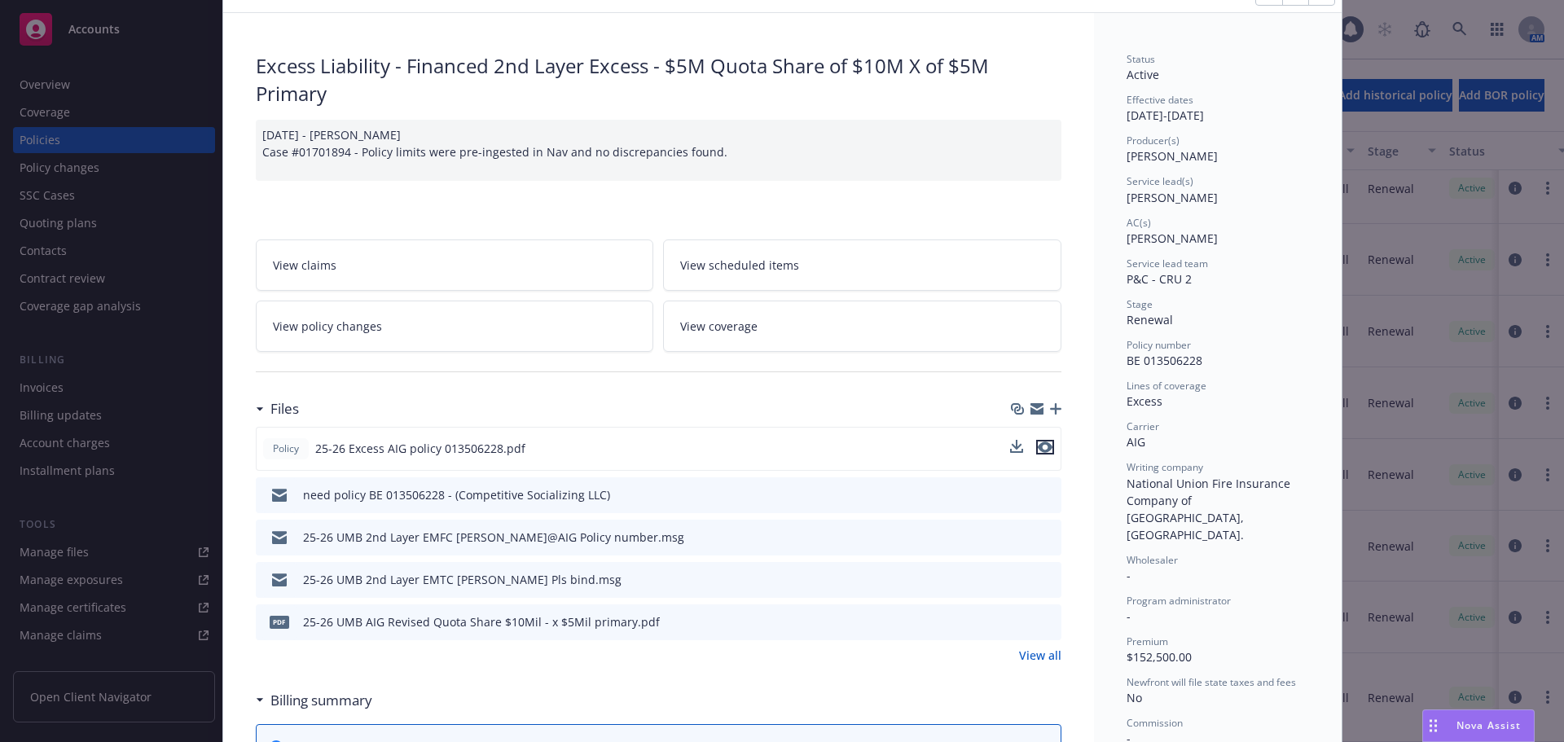
click at [1047, 450] on button "preview file" at bounding box center [1045, 447] width 18 height 15
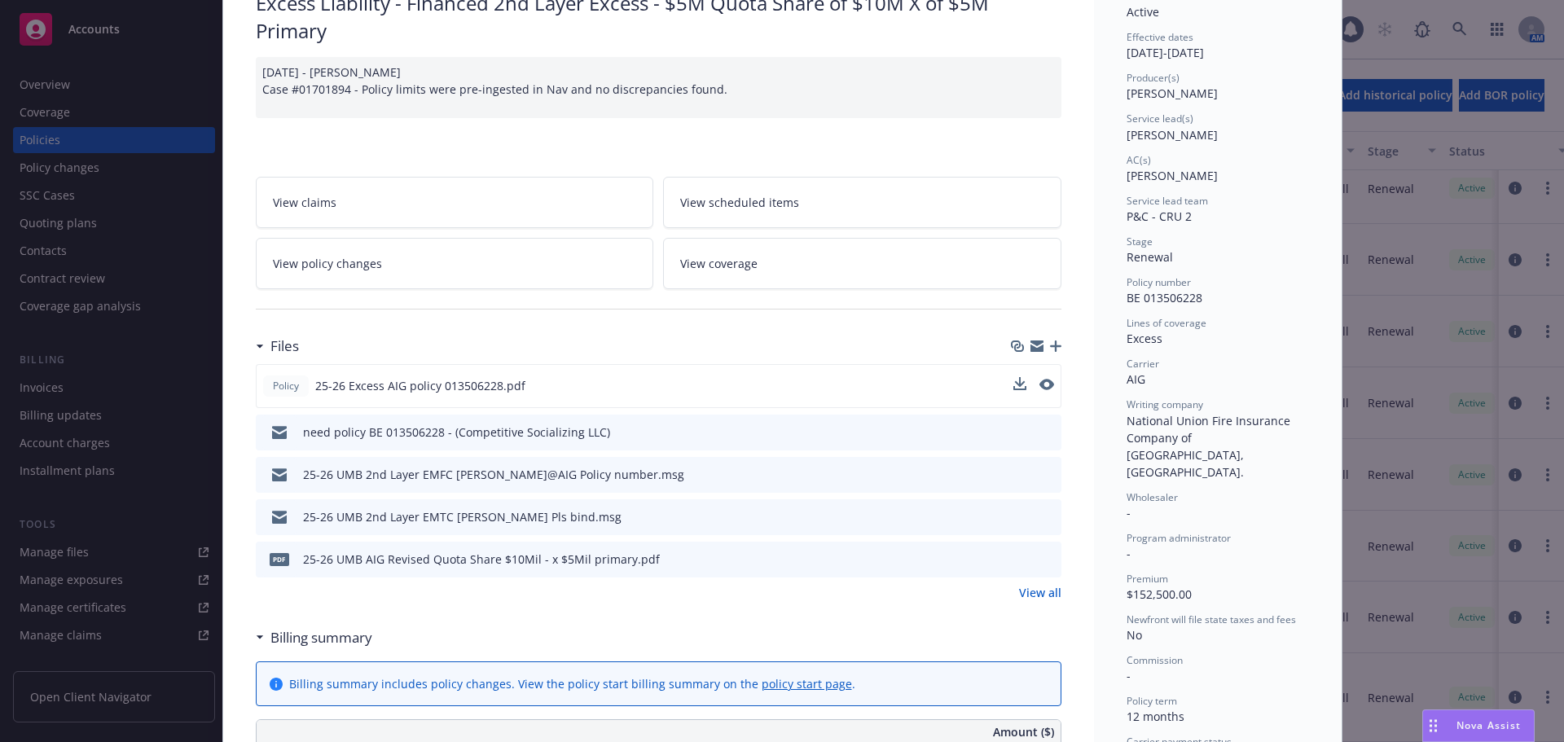
scroll to position [163, 0]
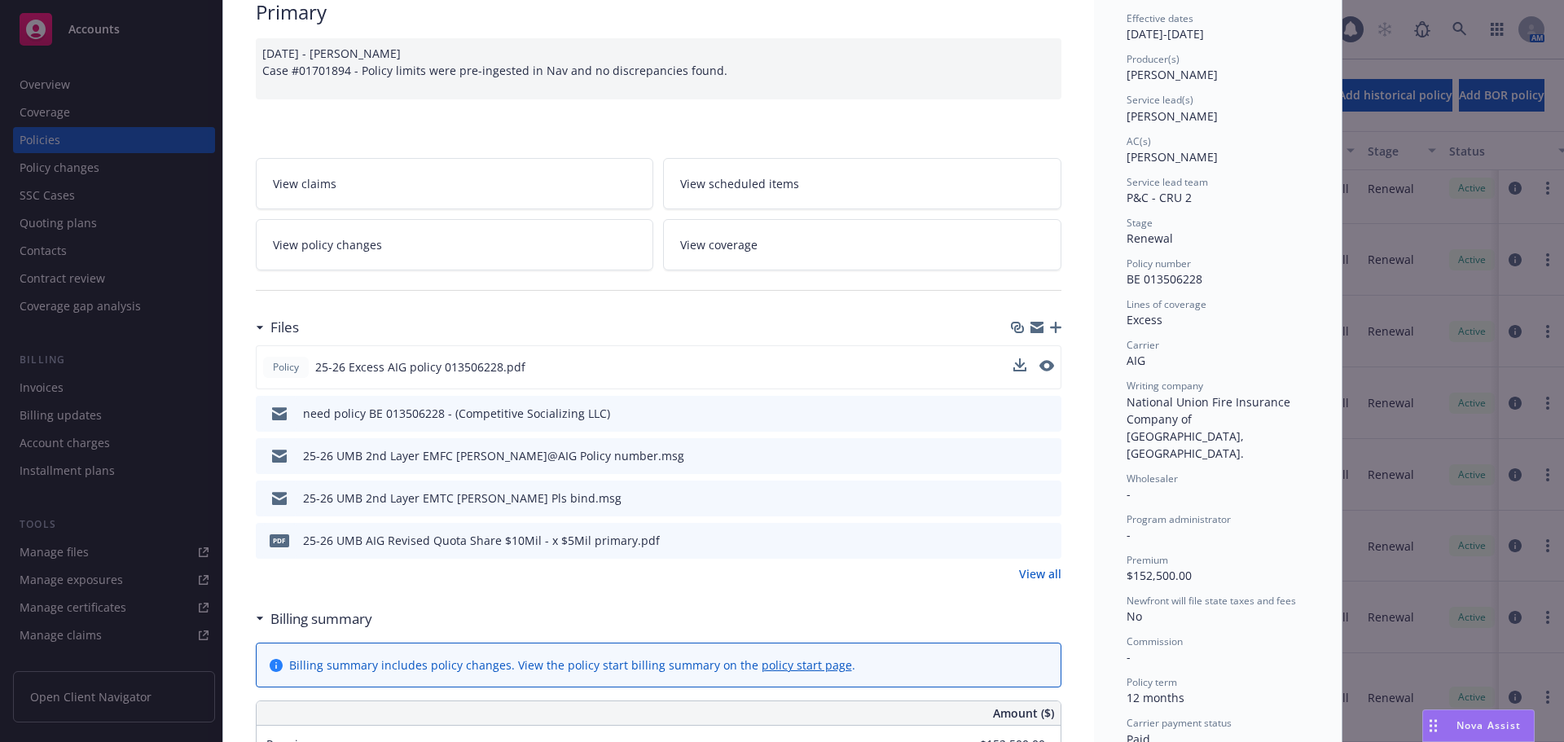
click at [1037, 578] on link "View all" at bounding box center [1040, 573] width 42 height 17
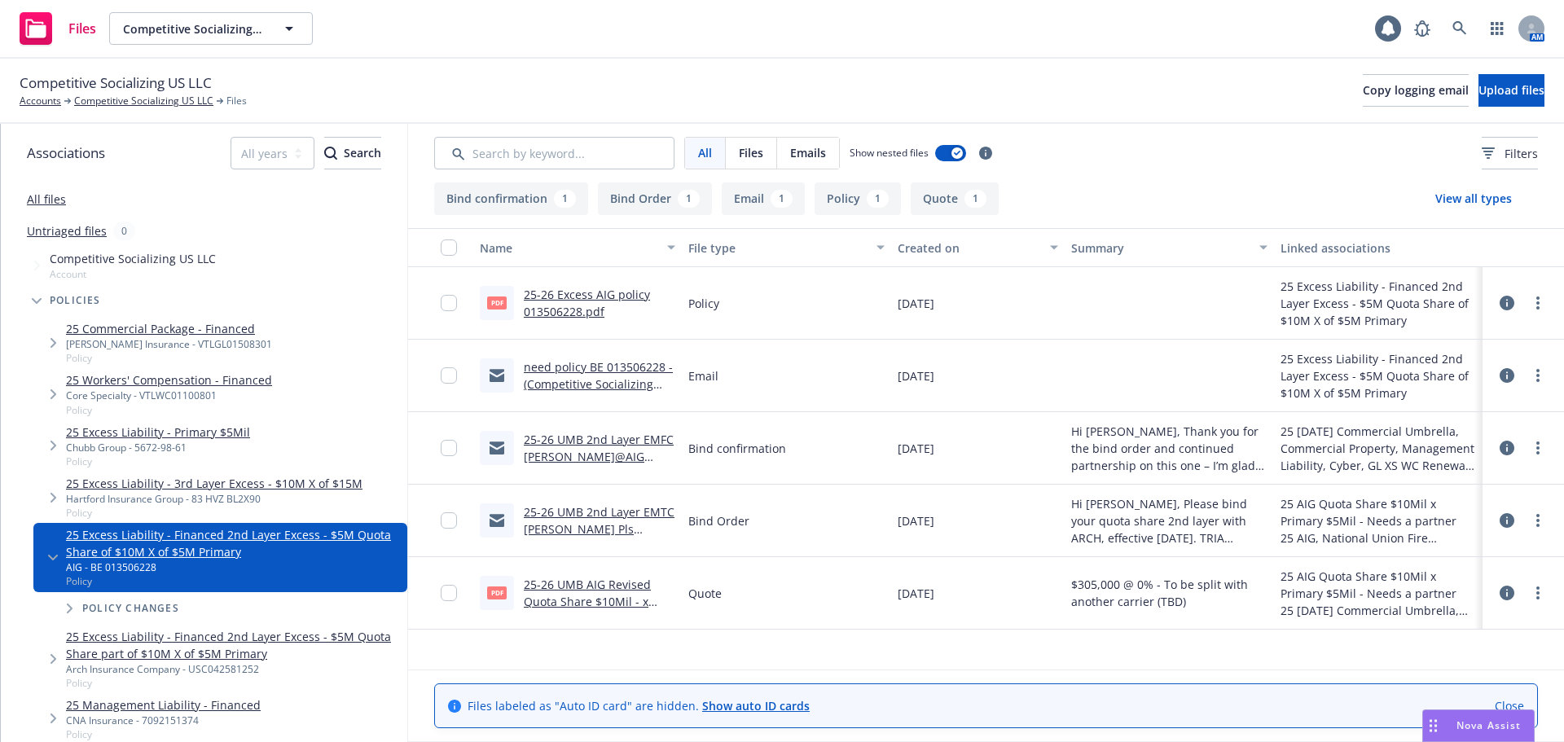
click at [938, 196] on button "Quote 1" at bounding box center [955, 198] width 88 height 33
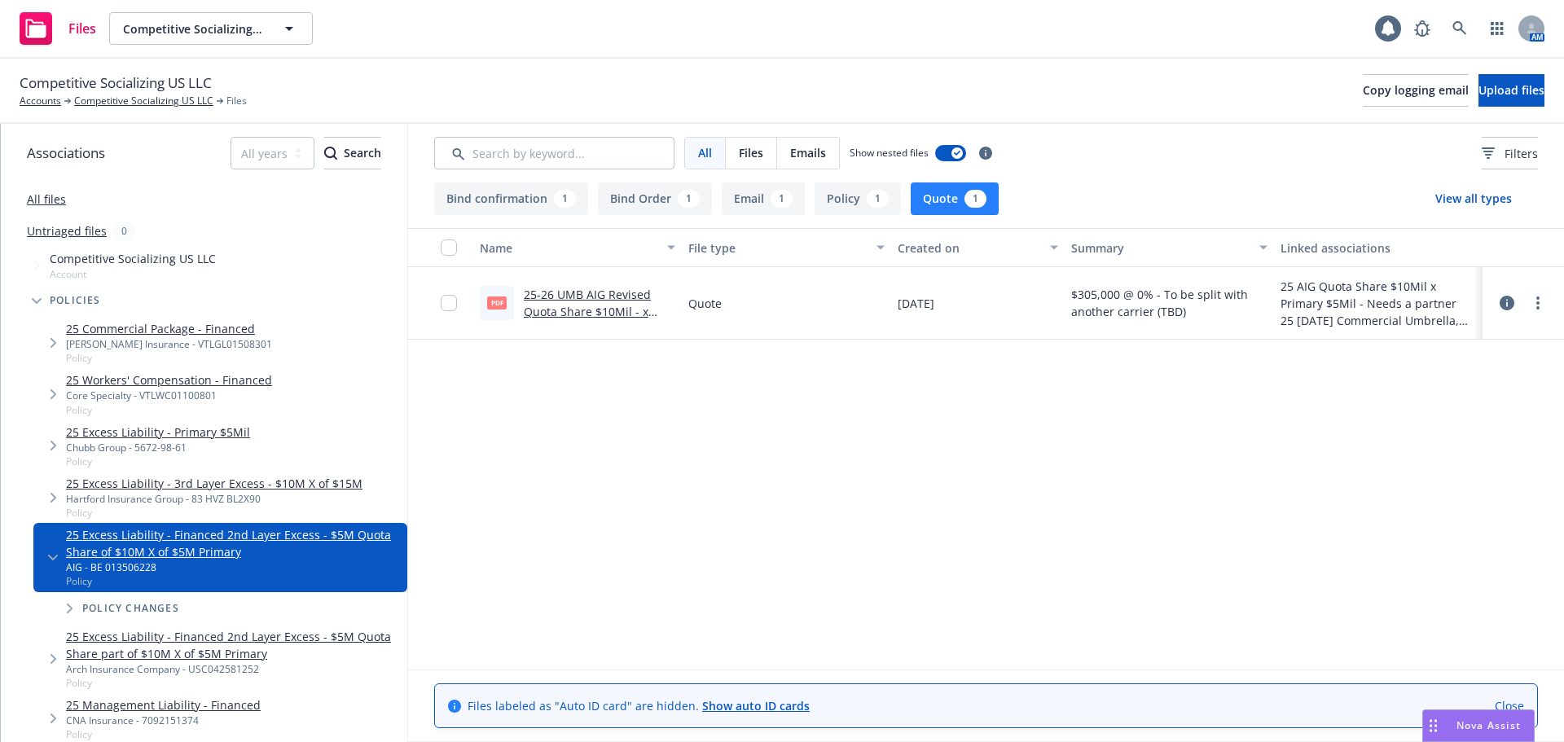
click at [494, 200] on button "Bind confirmation 1" at bounding box center [511, 198] width 154 height 33
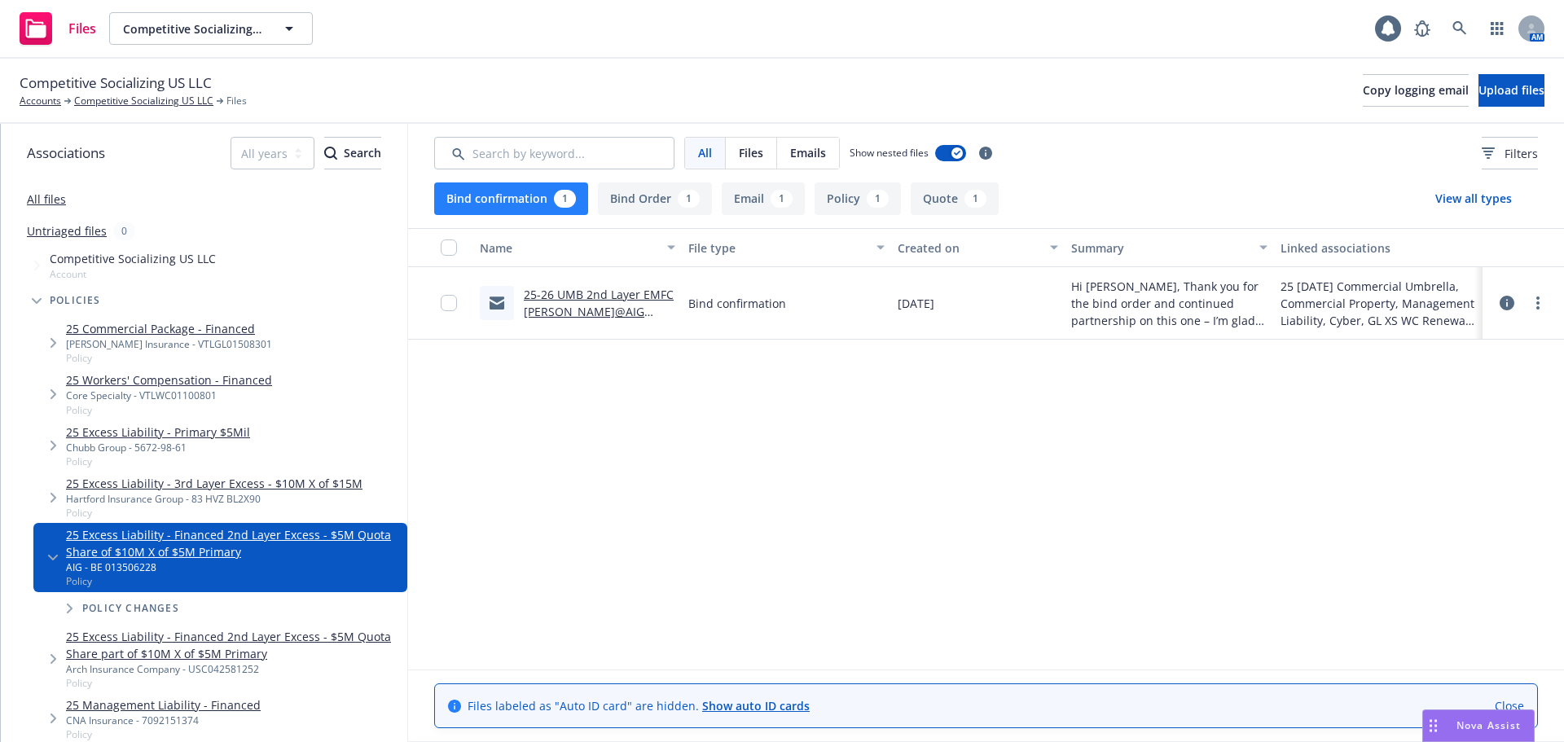
click at [582, 311] on link "25-26 UMB 2nd Layer EMFC [PERSON_NAME]@AIG Policy number.msg" at bounding box center [599, 312] width 150 height 50
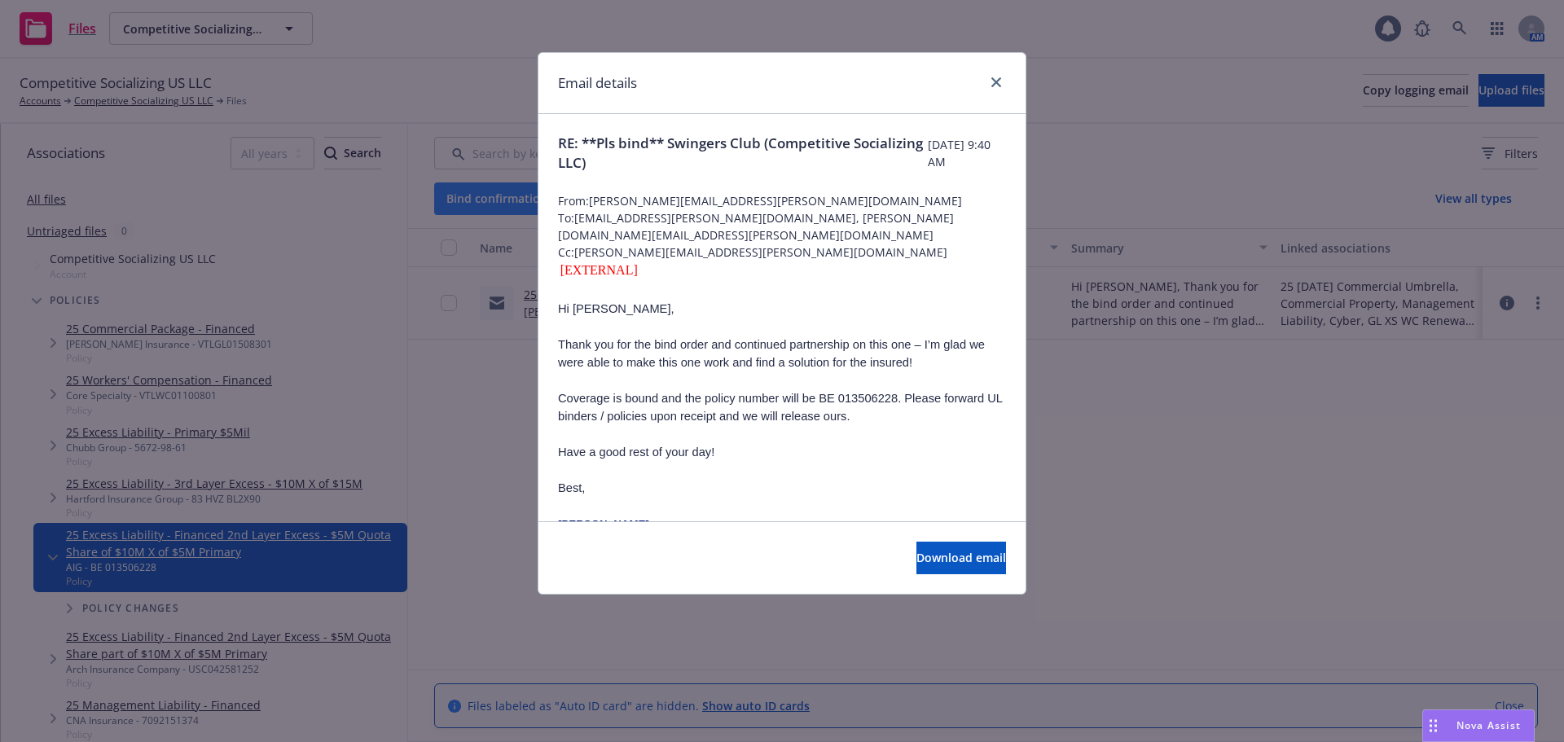
drag, startPoint x: 1004, startPoint y: 90, endPoint x: 1003, endPoint y: 100, distance: 10.7
click at [1005, 90] on div at bounding box center [993, 82] width 26 height 21
click at [1000, 79] on icon "close" at bounding box center [996, 82] width 10 height 10
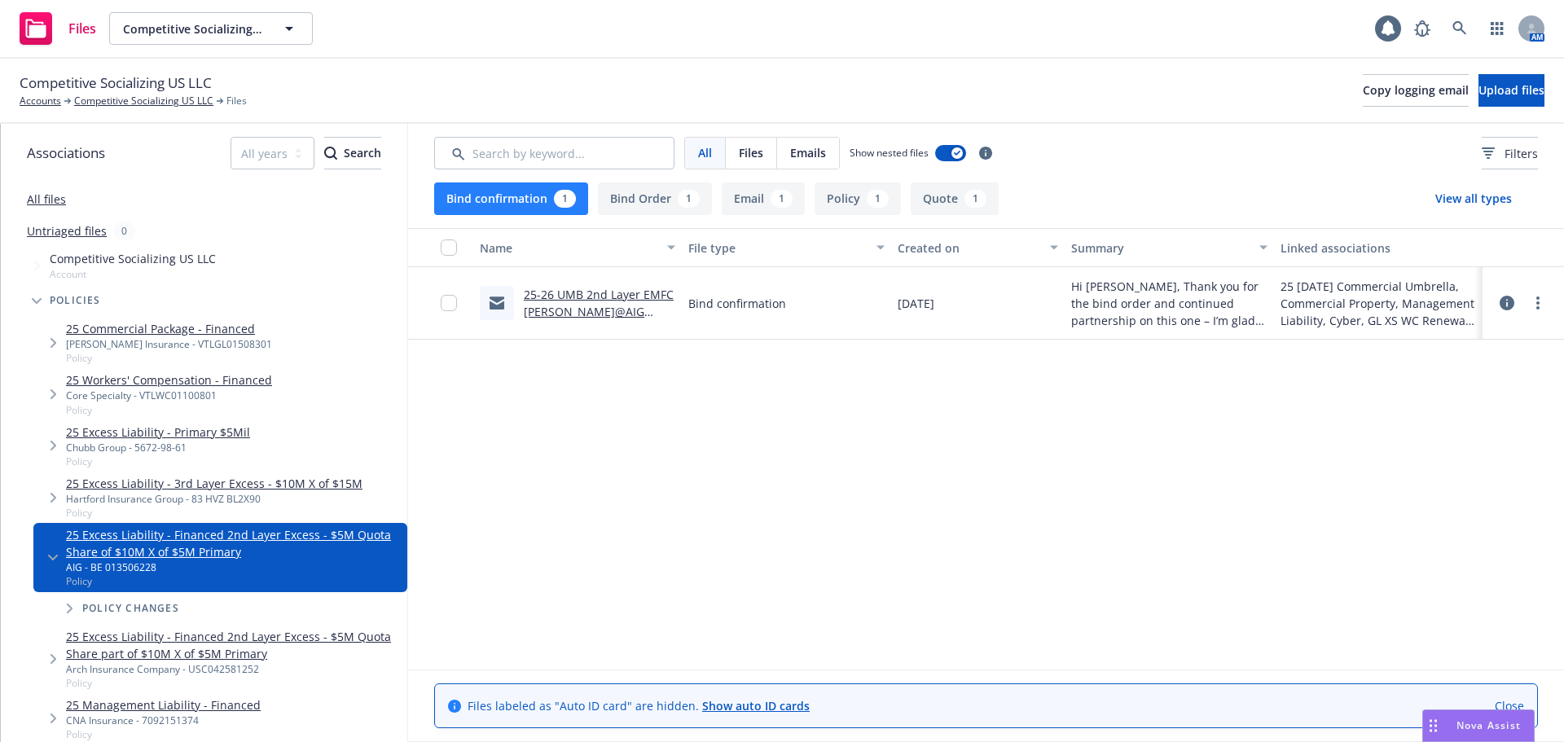
click at [931, 200] on button "Quote 1" at bounding box center [955, 198] width 88 height 33
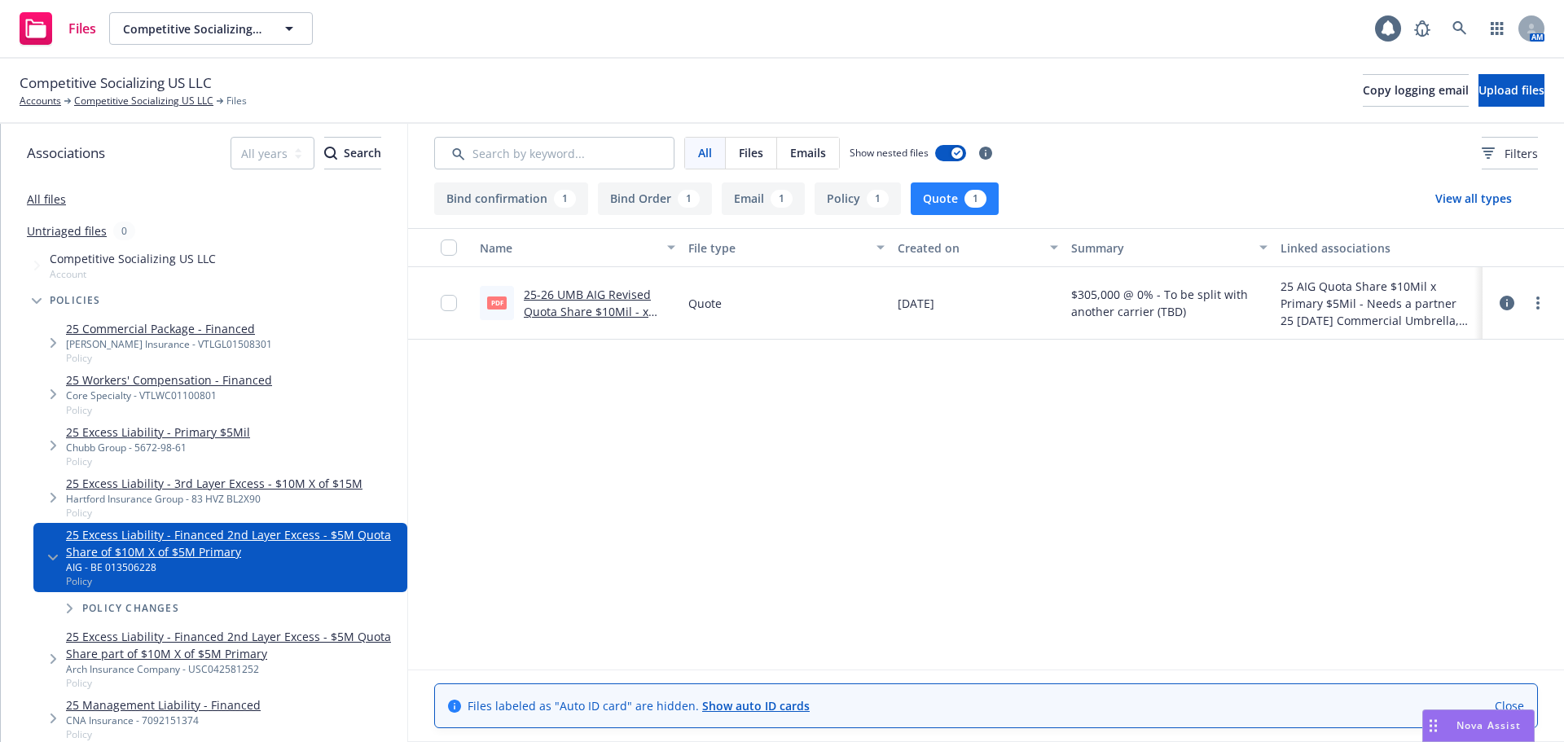
click at [604, 308] on link "25-26 UMB AIG Revised Quota Share $10Mil - x $5Mil primary.pdf" at bounding box center [587, 312] width 127 height 50
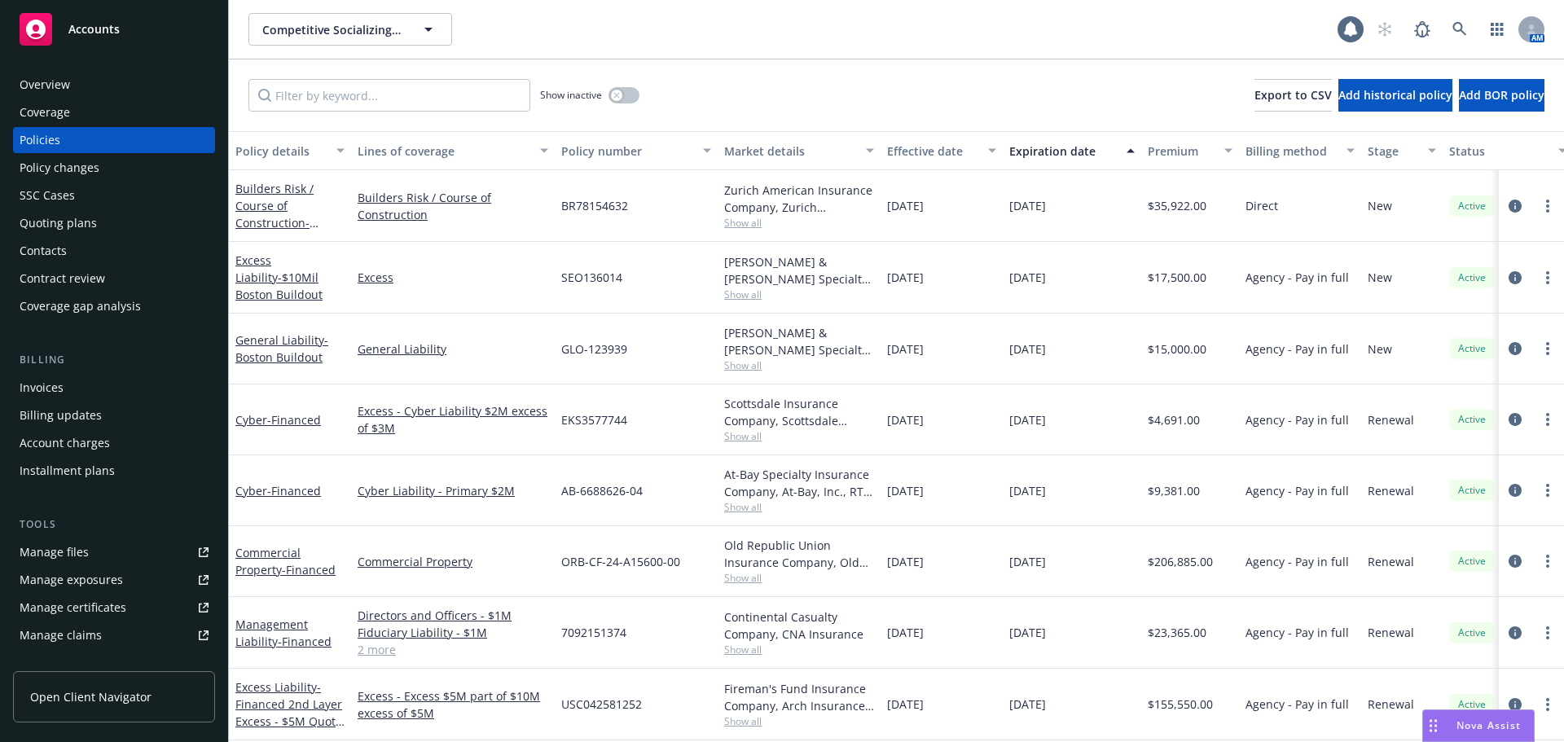
click at [1465, 729] on span "Nova Assist" at bounding box center [1488, 725] width 64 height 14
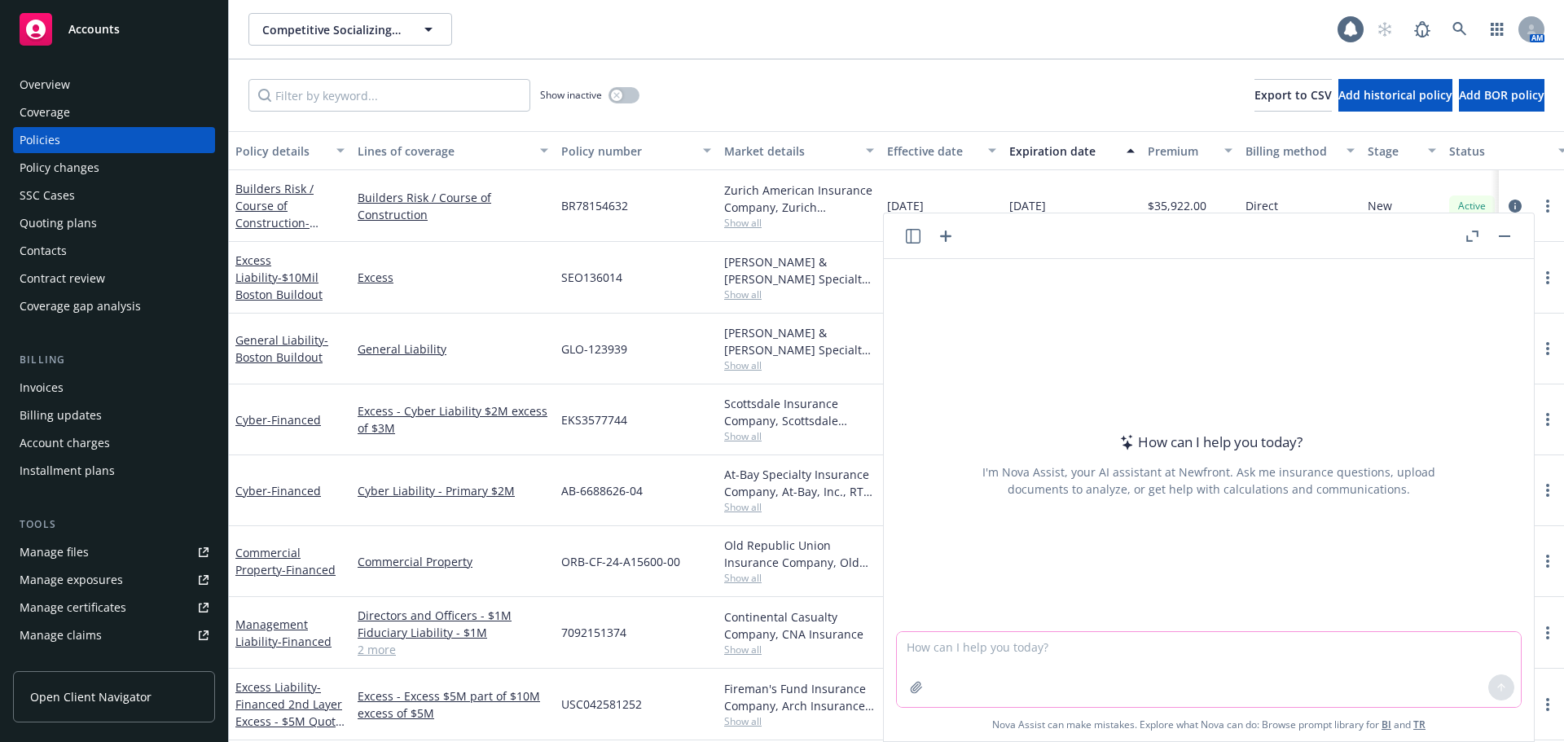
click at [1070, 654] on textarea at bounding box center [1209, 669] width 624 height 75
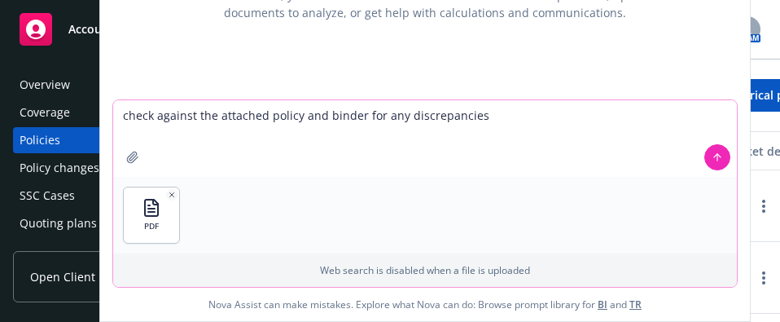
drag, startPoint x: 354, startPoint y: 114, endPoint x: 374, endPoint y: 225, distance: 112.6
click at [354, 116] on textarea "check against the attached policy and binder for any discrepancies" at bounding box center [425, 138] width 624 height 77
type textarea "check against the attached policy and quote for any discrepancies"
click at [553, 218] on div "PDF PDF" at bounding box center [425, 215] width 624 height 77
click at [713, 156] on icon at bounding box center [717, 157] width 11 height 11
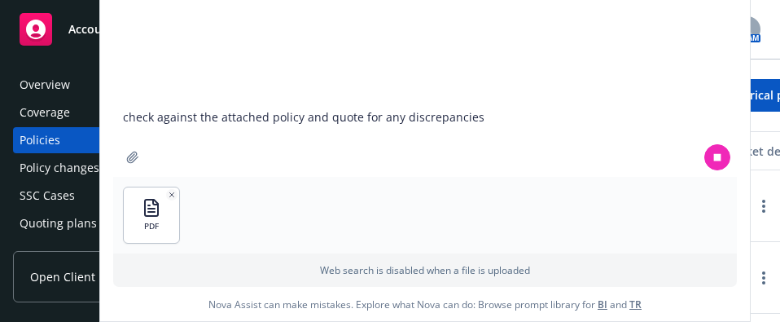
click at [276, 221] on div "Drop files here to attach Supports PDF and images" at bounding box center [425, 194] width 624 height 185
click at [274, 142] on textarea "check against the attached policy and quote for any discrepancies" at bounding box center [425, 139] width 624 height 75
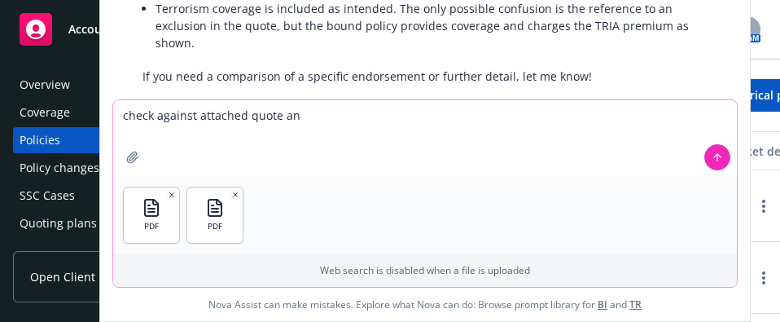
scroll to position [1217, 0]
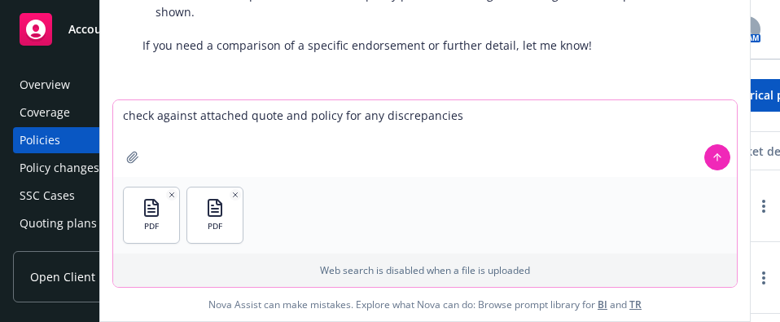
type textarea "check against attached quote and policy for any discrepancies"
click at [712, 157] on icon at bounding box center [717, 157] width 11 height 11
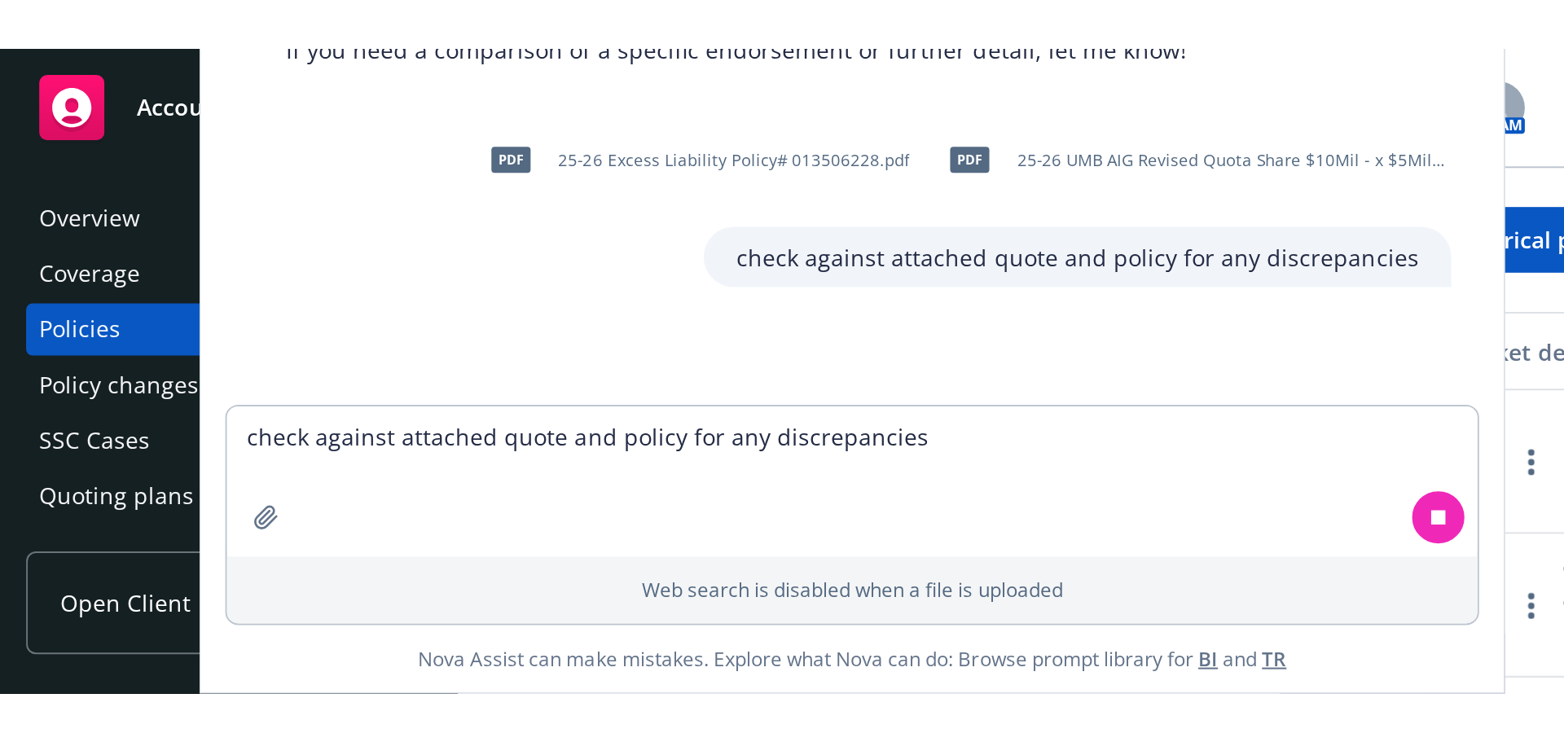
scroll to position [1268, 0]
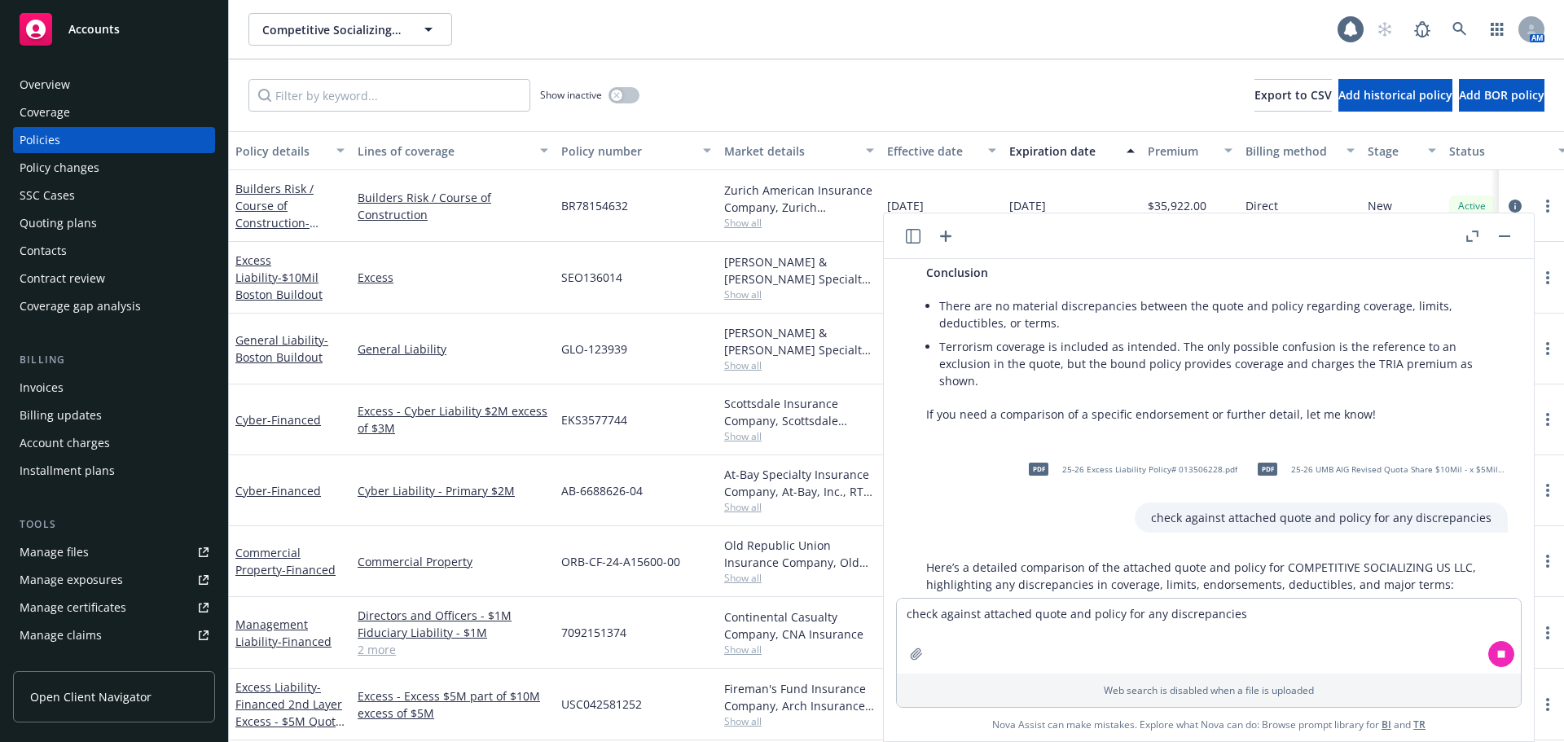
click at [1474, 241] on icon "button" at bounding box center [1472, 236] width 12 height 11
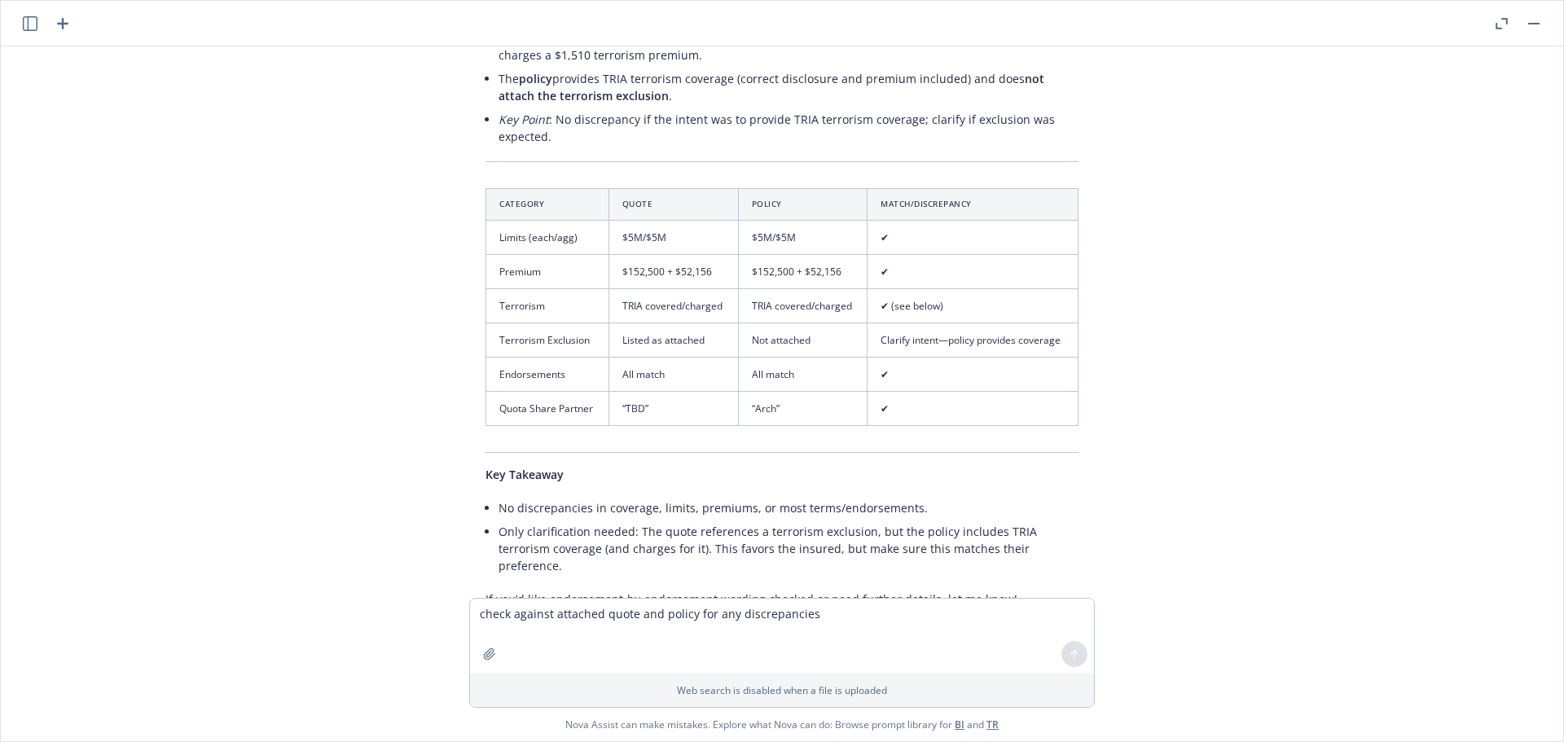
scroll to position [2194, 0]
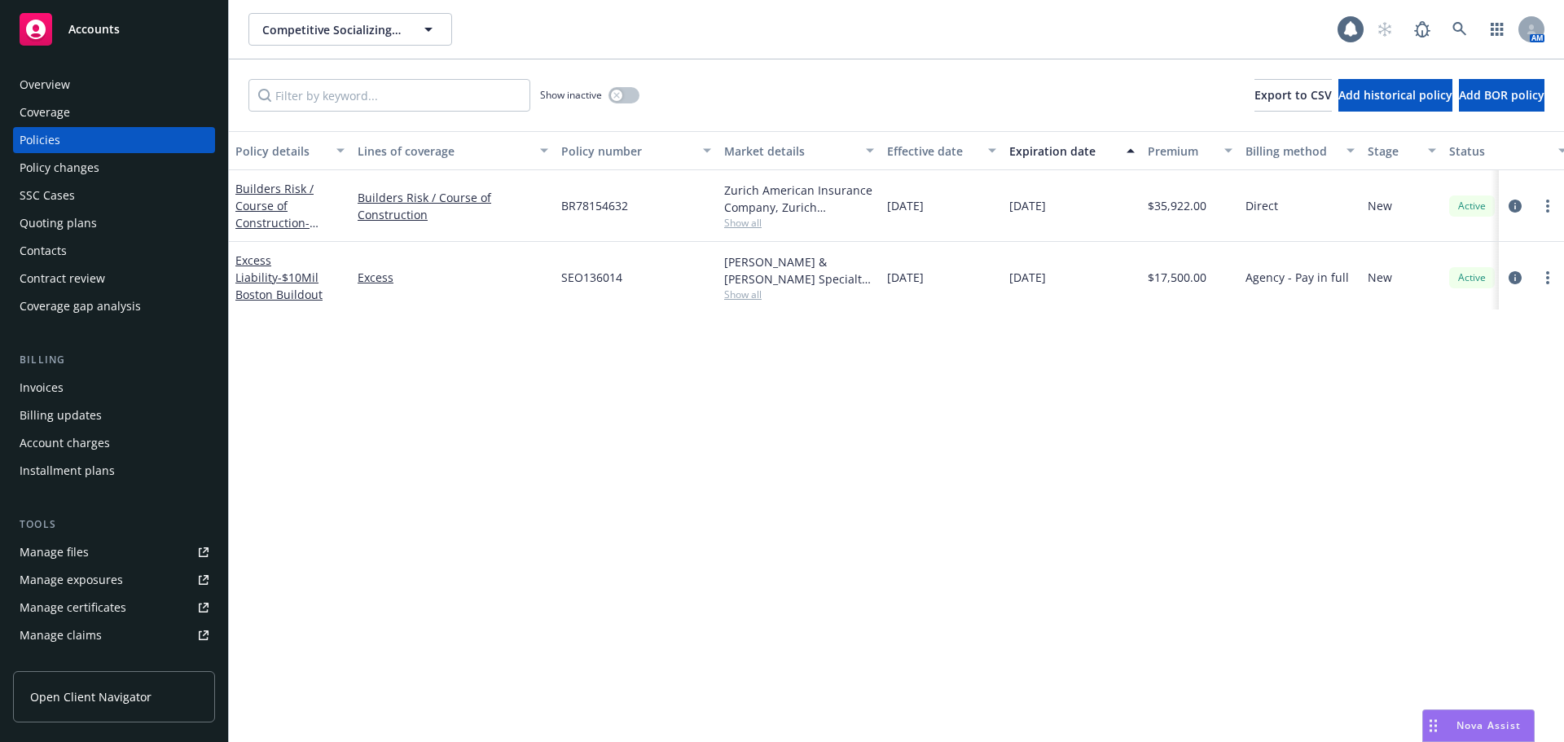
click at [26, 139] on div "Policies" at bounding box center [40, 140] width 41 height 26
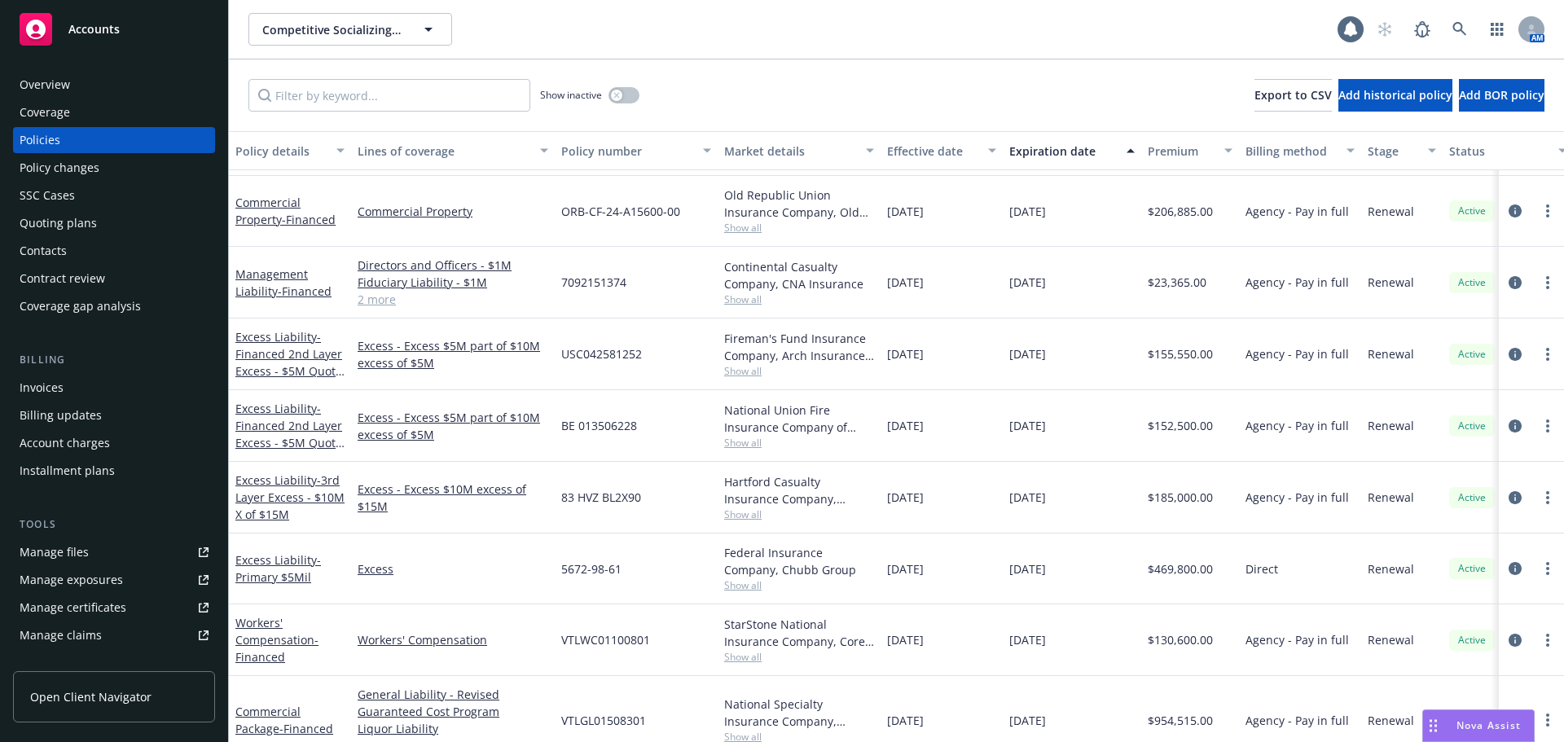
scroll to position [361, 0]
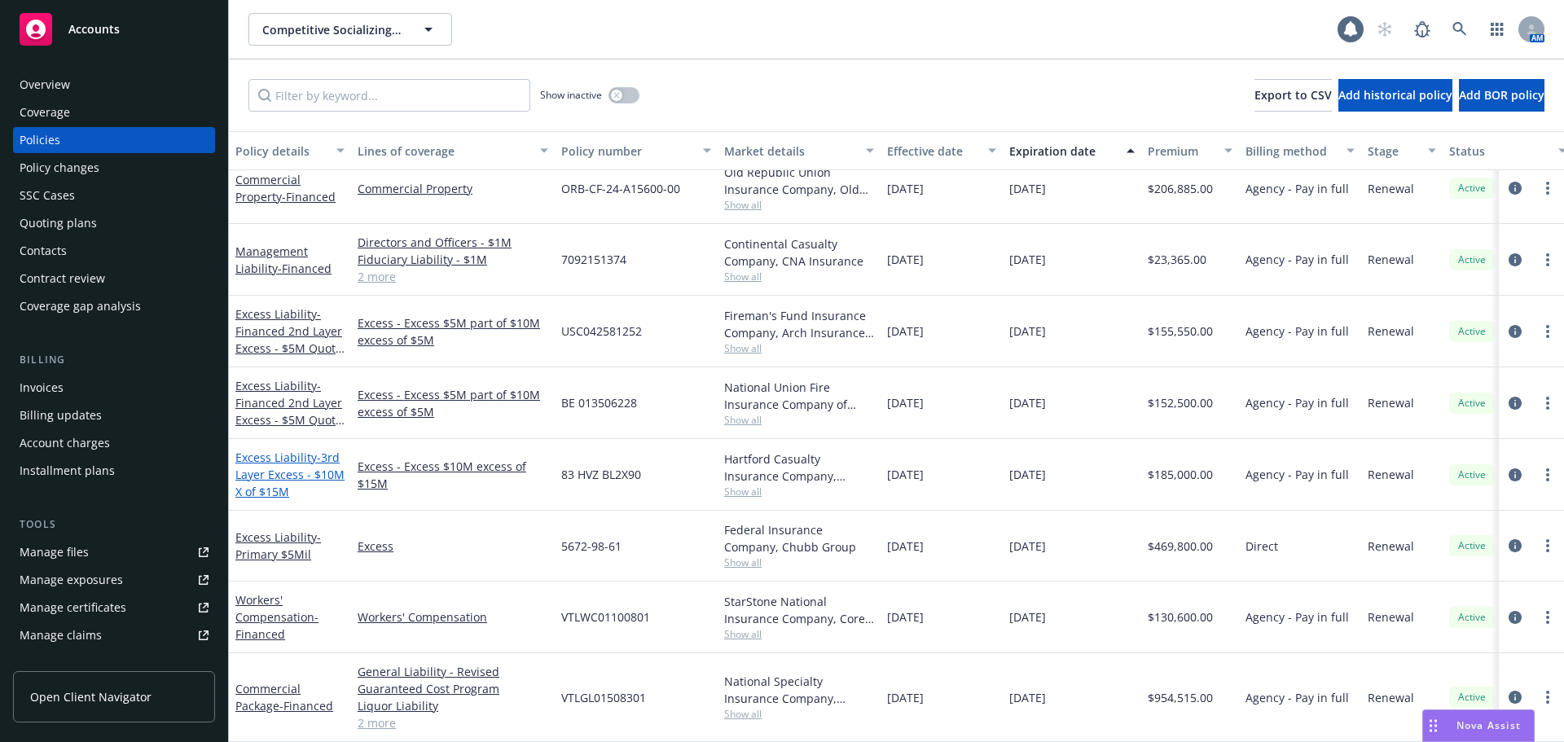
click at [283, 321] on span "- 3rd Layer Excess - $10M X of $15M" at bounding box center [289, 475] width 109 height 50
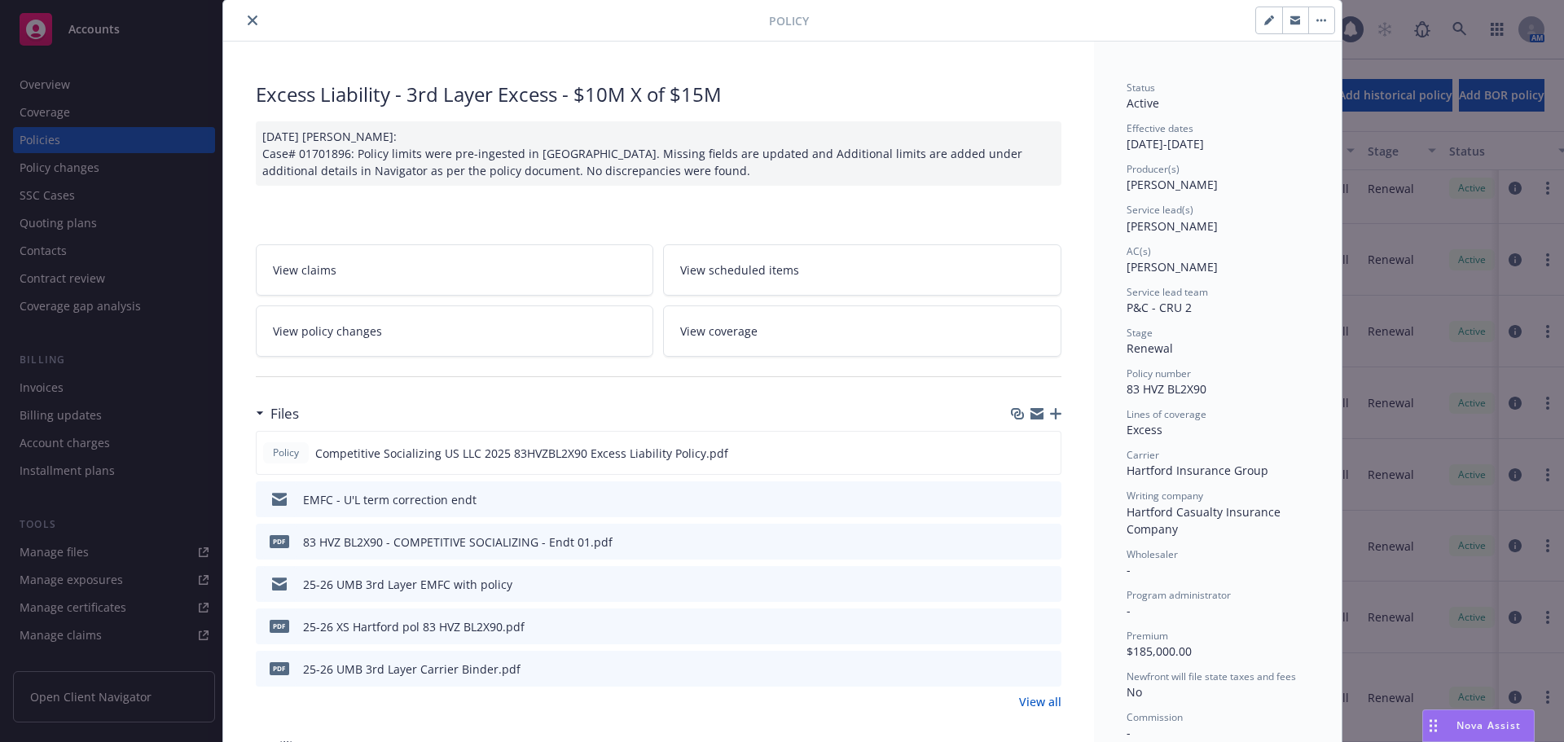
scroll to position [81, 0]
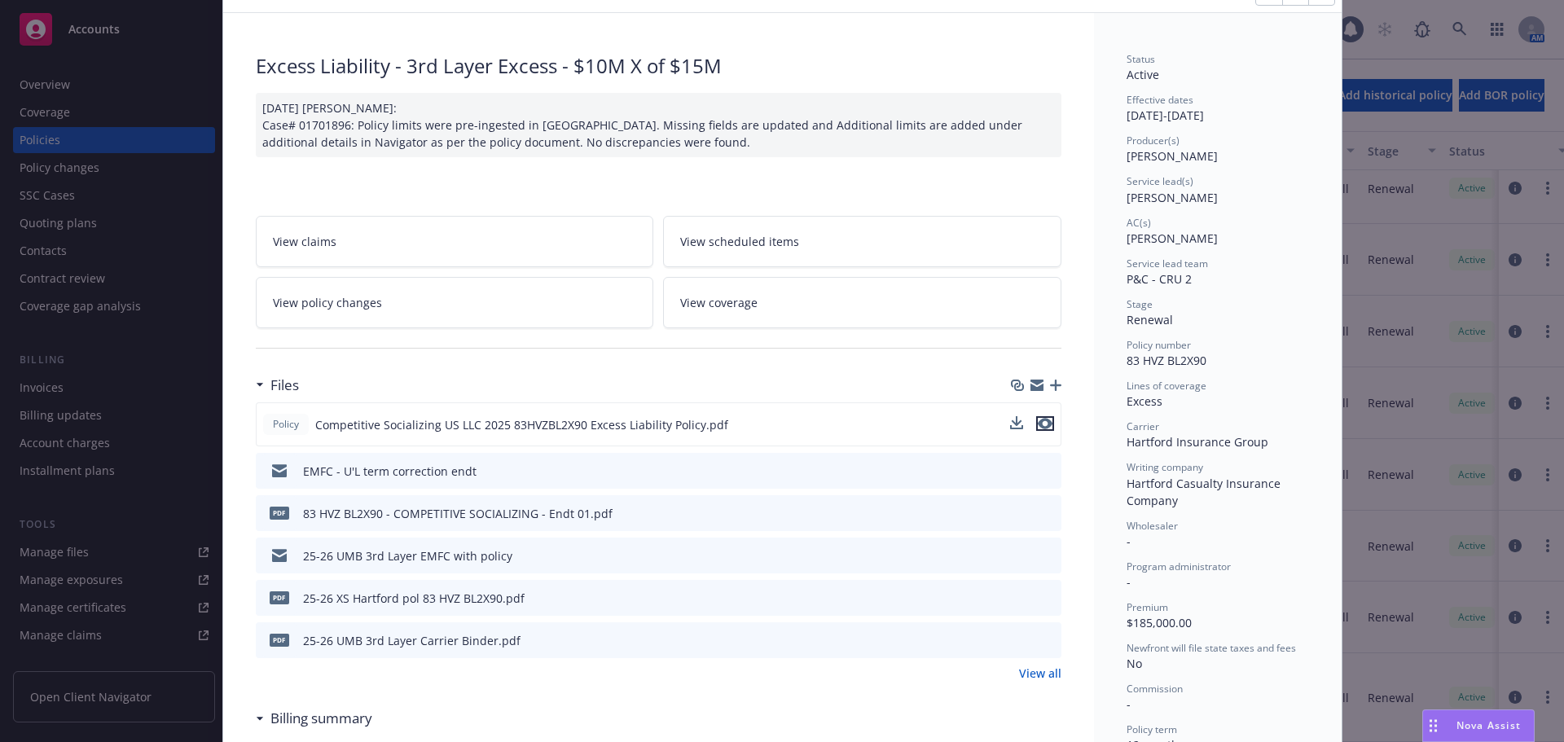
click at [780, 321] on icon "preview file" at bounding box center [1045, 423] width 15 height 11
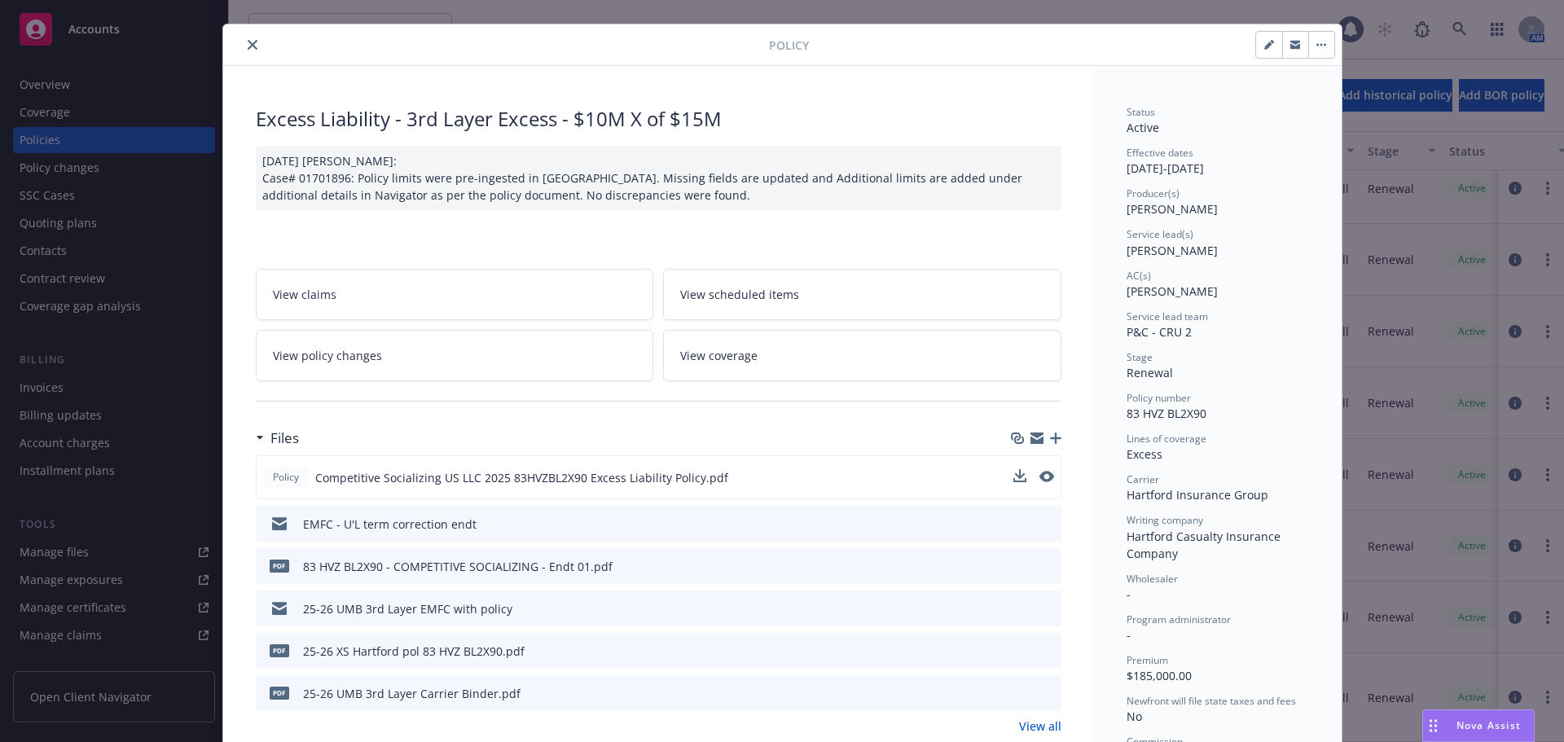
scroll to position [0, 0]
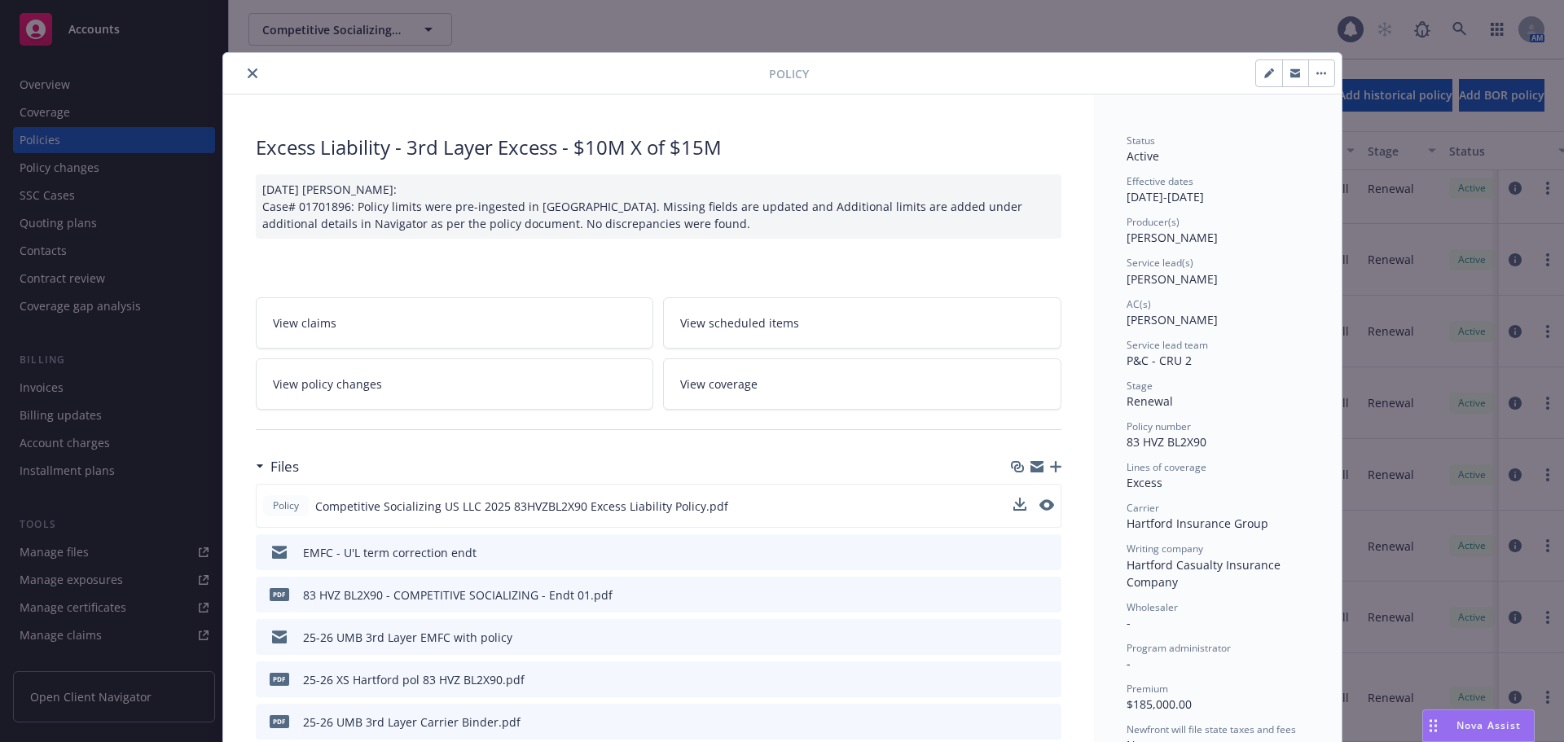
click at [252, 77] on button "close" at bounding box center [253, 74] width 20 height 20
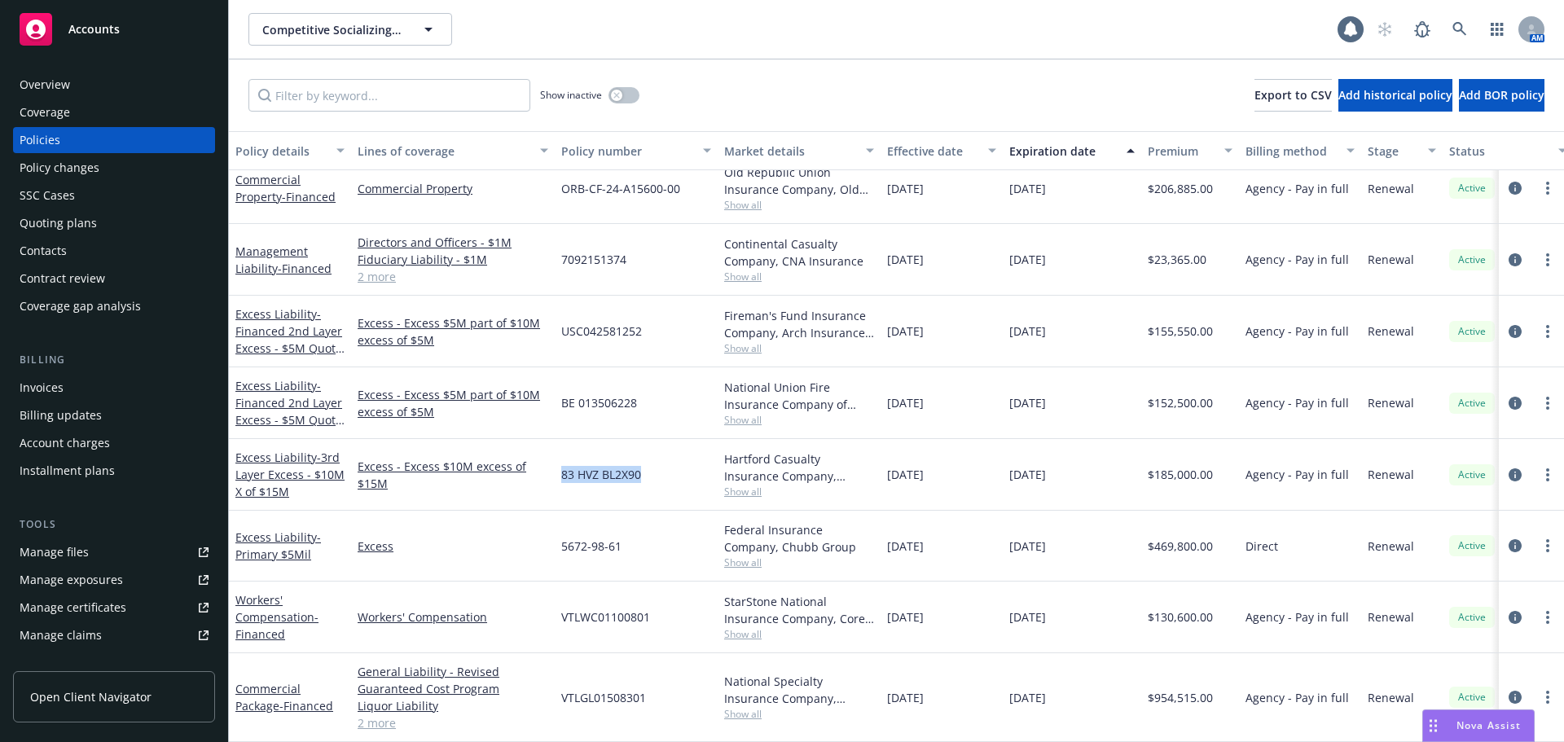
drag, startPoint x: 656, startPoint y: 469, endPoint x: 564, endPoint y: 475, distance: 92.2
click at [564, 321] on div "83 HVZ BL2X90" at bounding box center [636, 475] width 163 height 72
copy span "83 HVZ BL2X90"
click at [274, 321] on span "- 3rd Layer Excess - $10M X of $15M" at bounding box center [289, 475] width 109 height 50
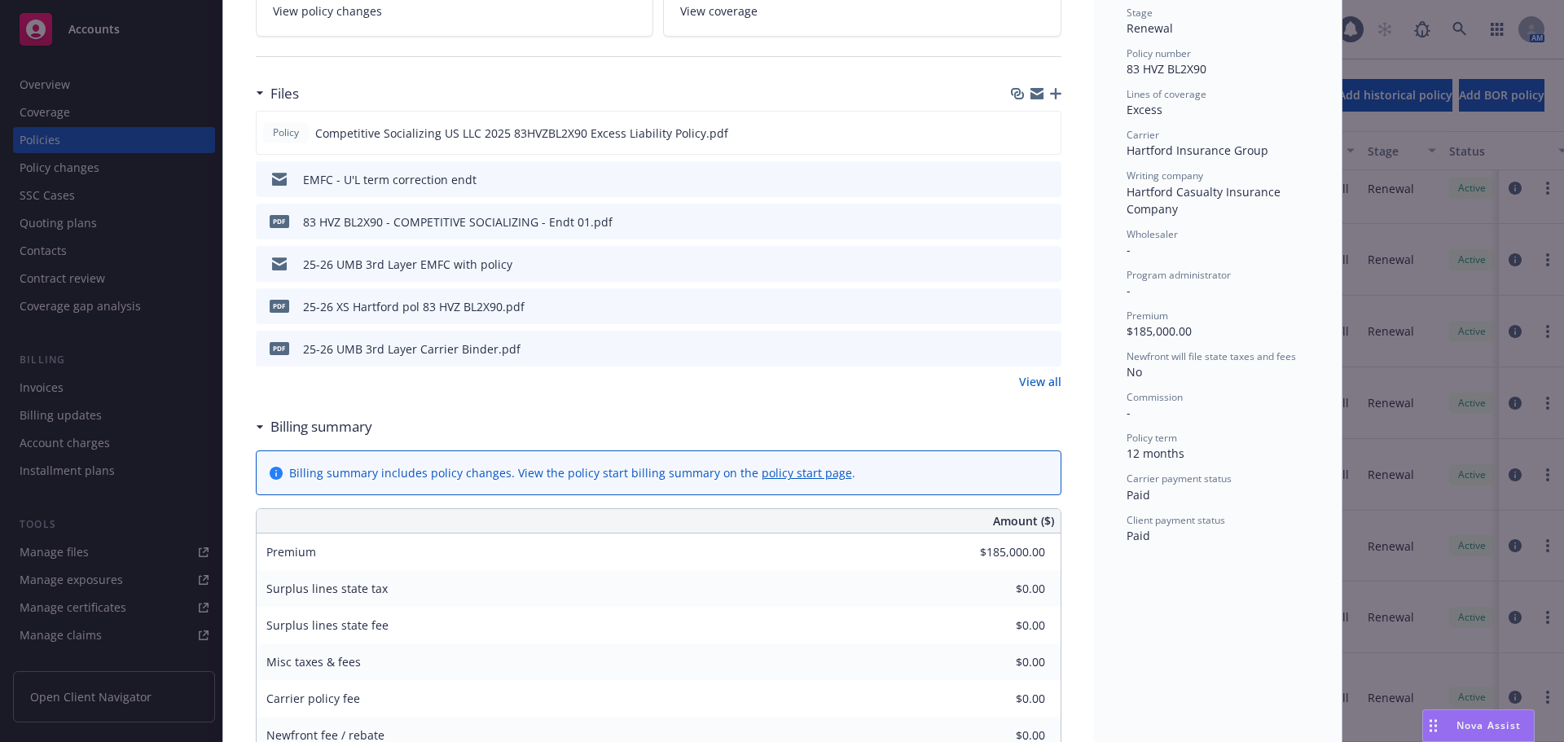
scroll to position [212, 0]
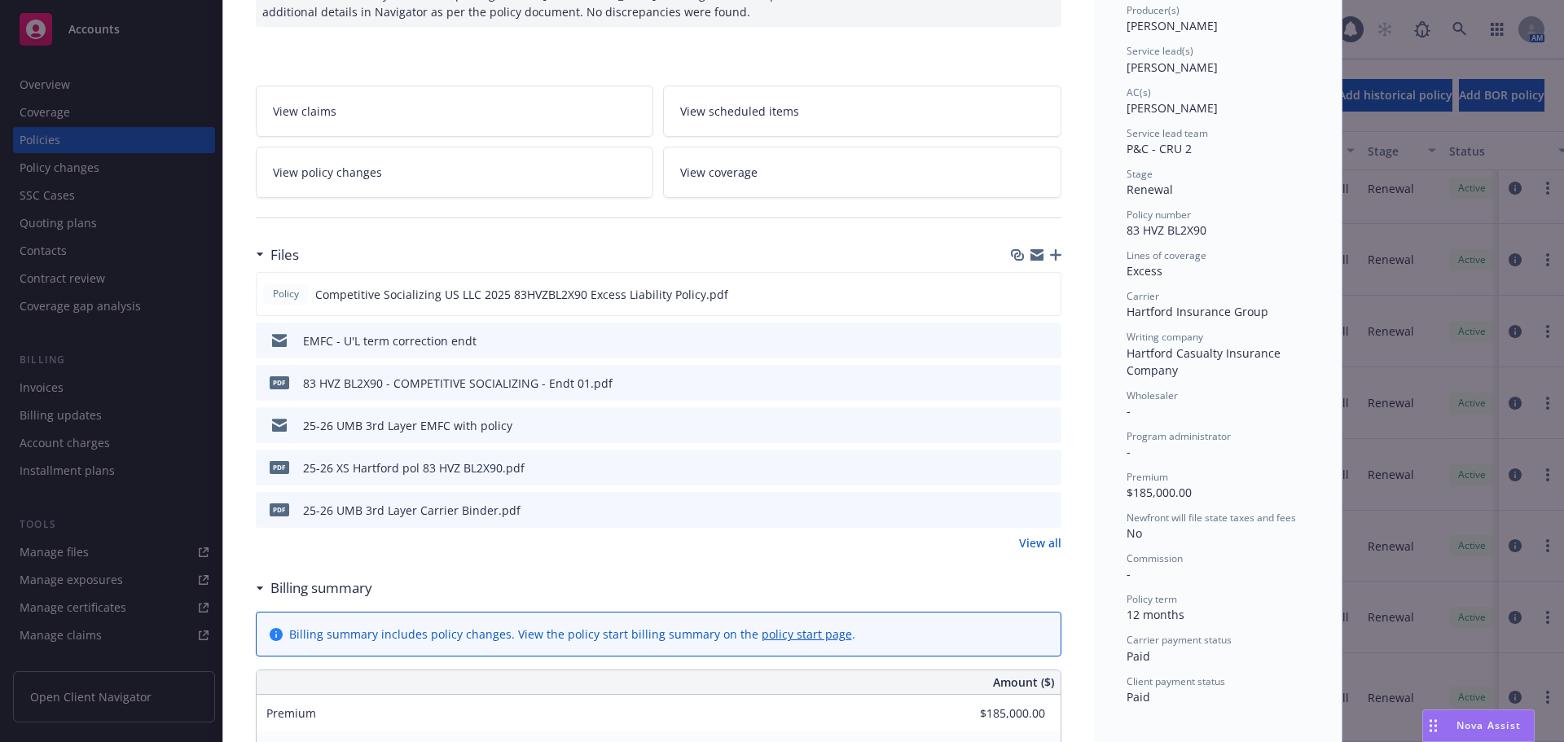
click at [780, 321] on link "View all" at bounding box center [1040, 542] width 42 height 17
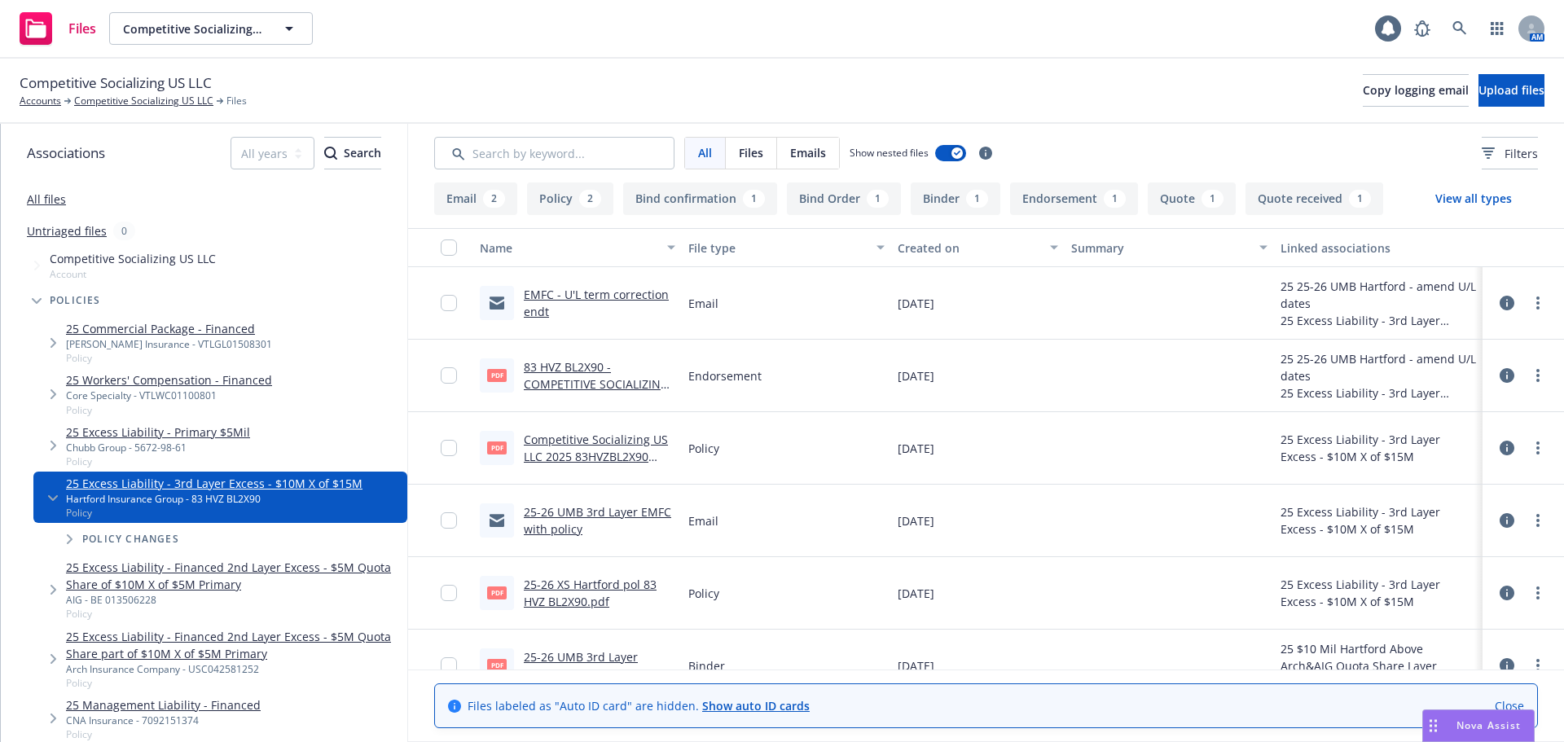
click at [936, 213] on button "Binder 1" at bounding box center [956, 198] width 90 height 33
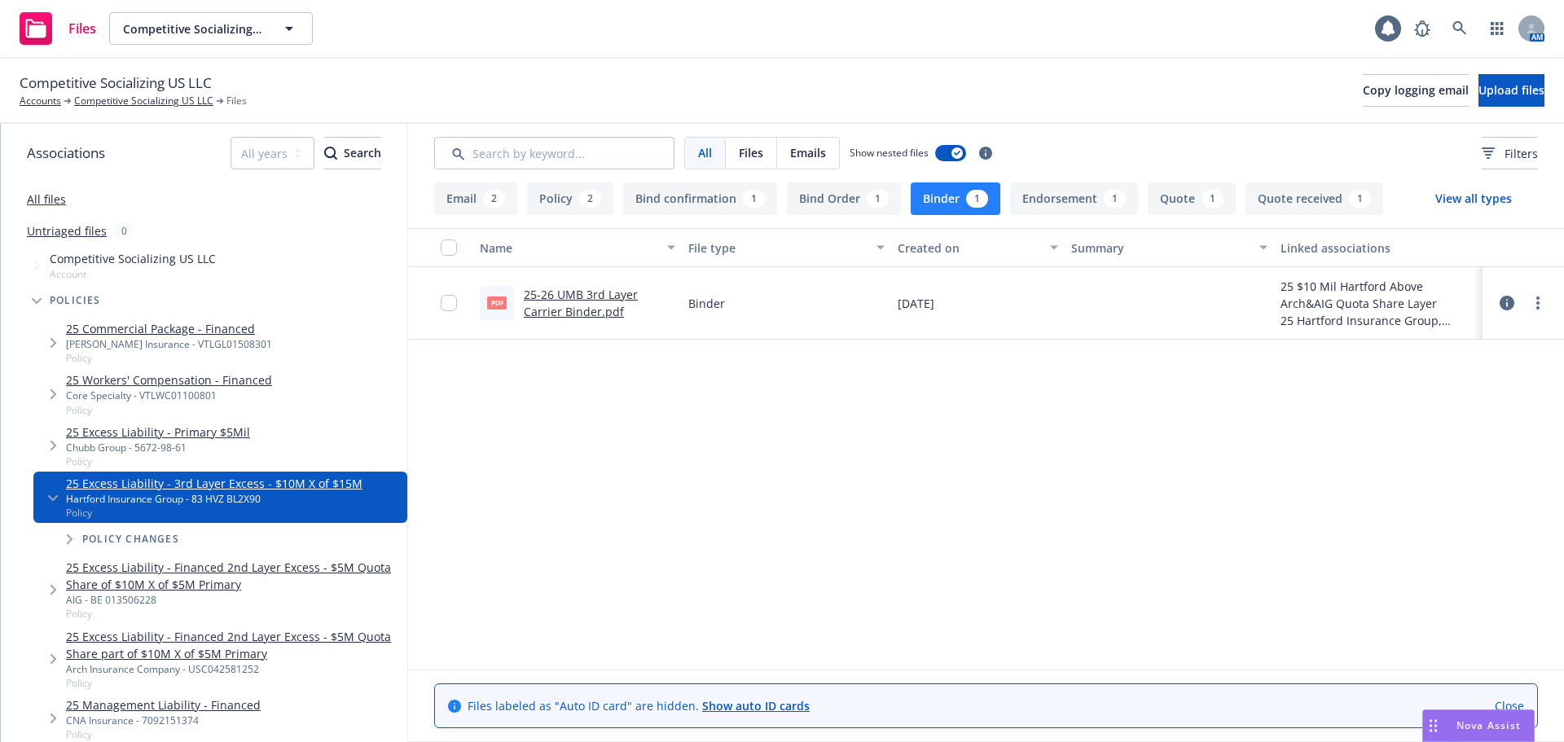
click at [541, 308] on link "25-26 UMB 3rd Layer Carrier Binder.pdf" at bounding box center [581, 303] width 114 height 33
click at [114, 98] on link "Competitive Socializing US LLC" at bounding box center [143, 101] width 139 height 15
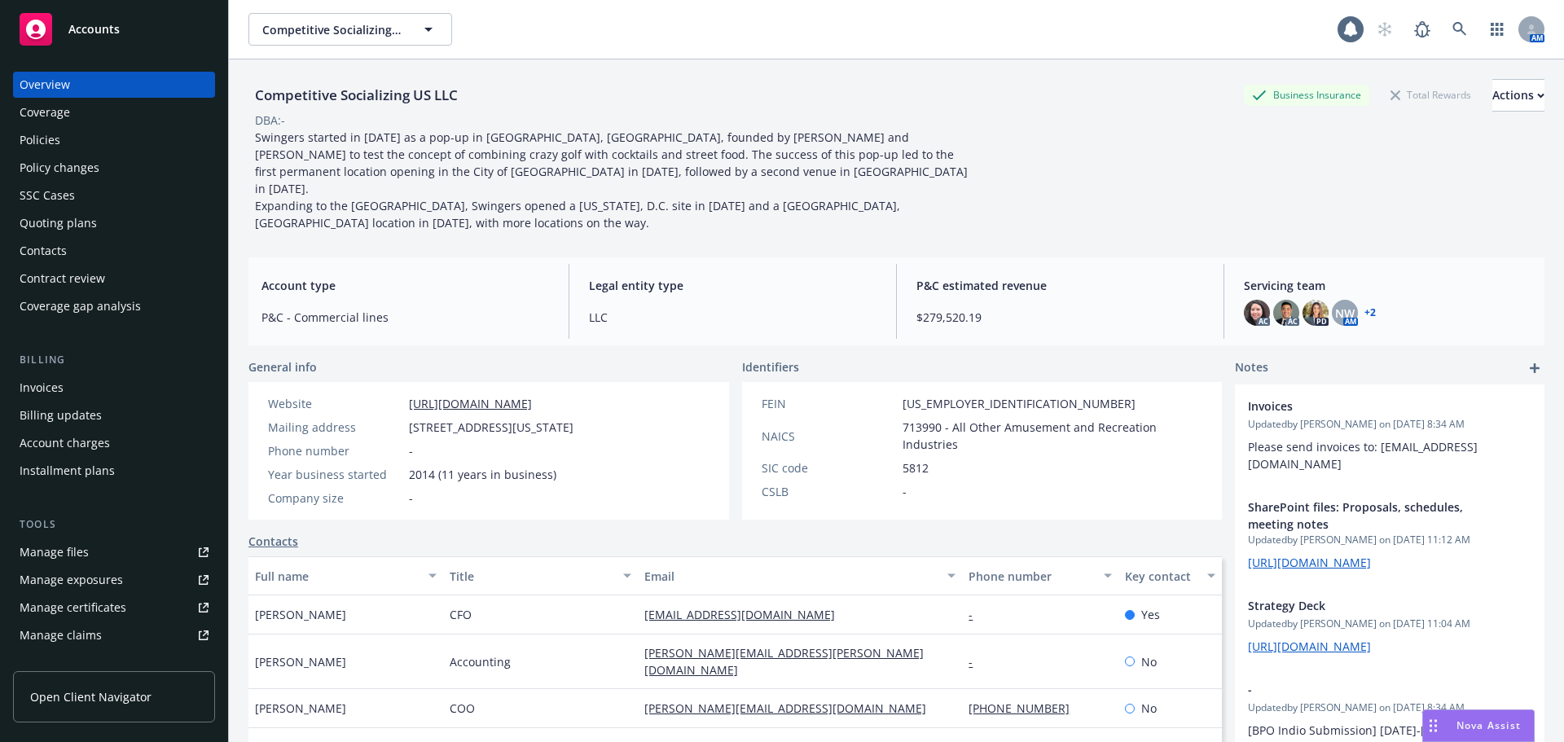
click at [56, 143] on div "Policies" at bounding box center [40, 140] width 41 height 26
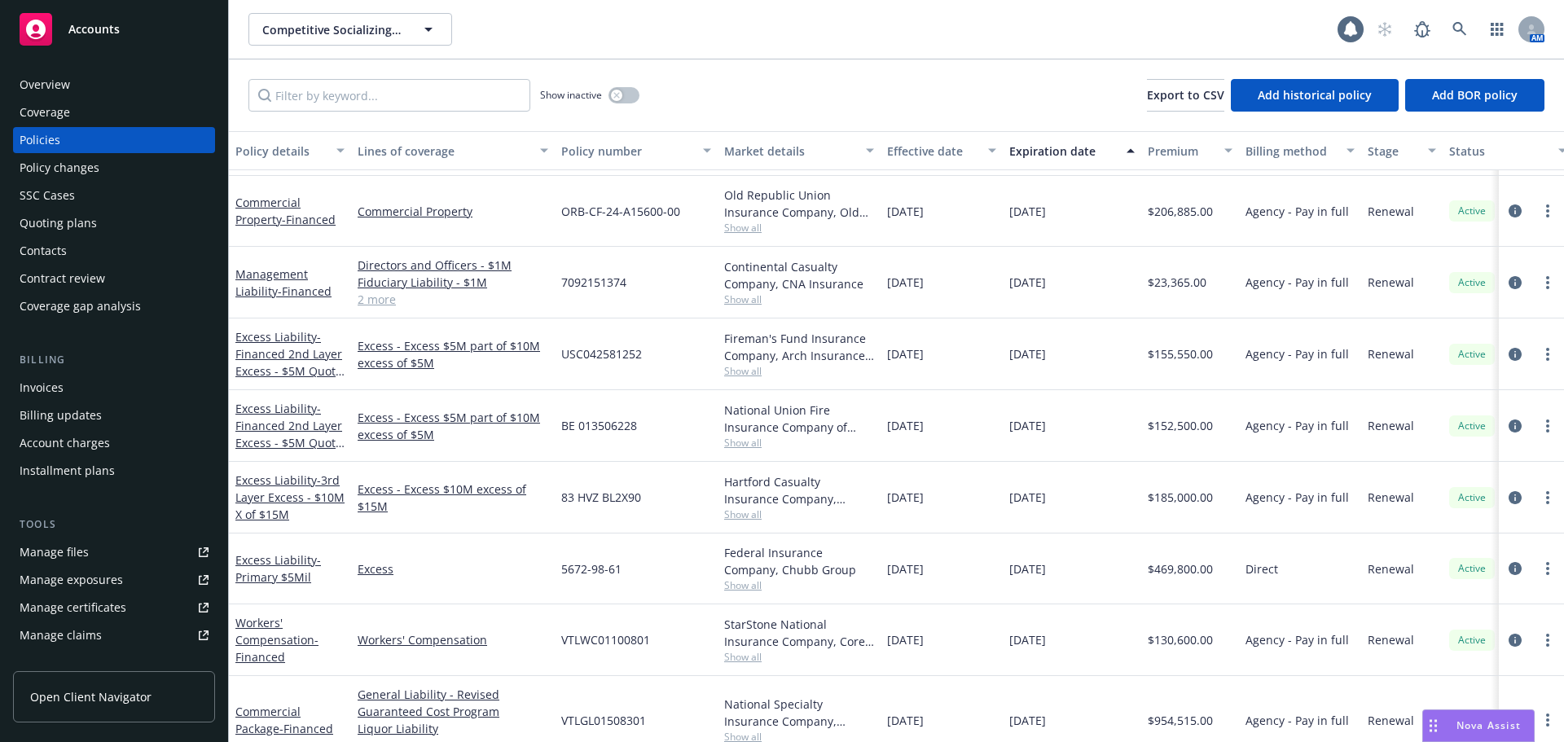
scroll to position [361, 0]
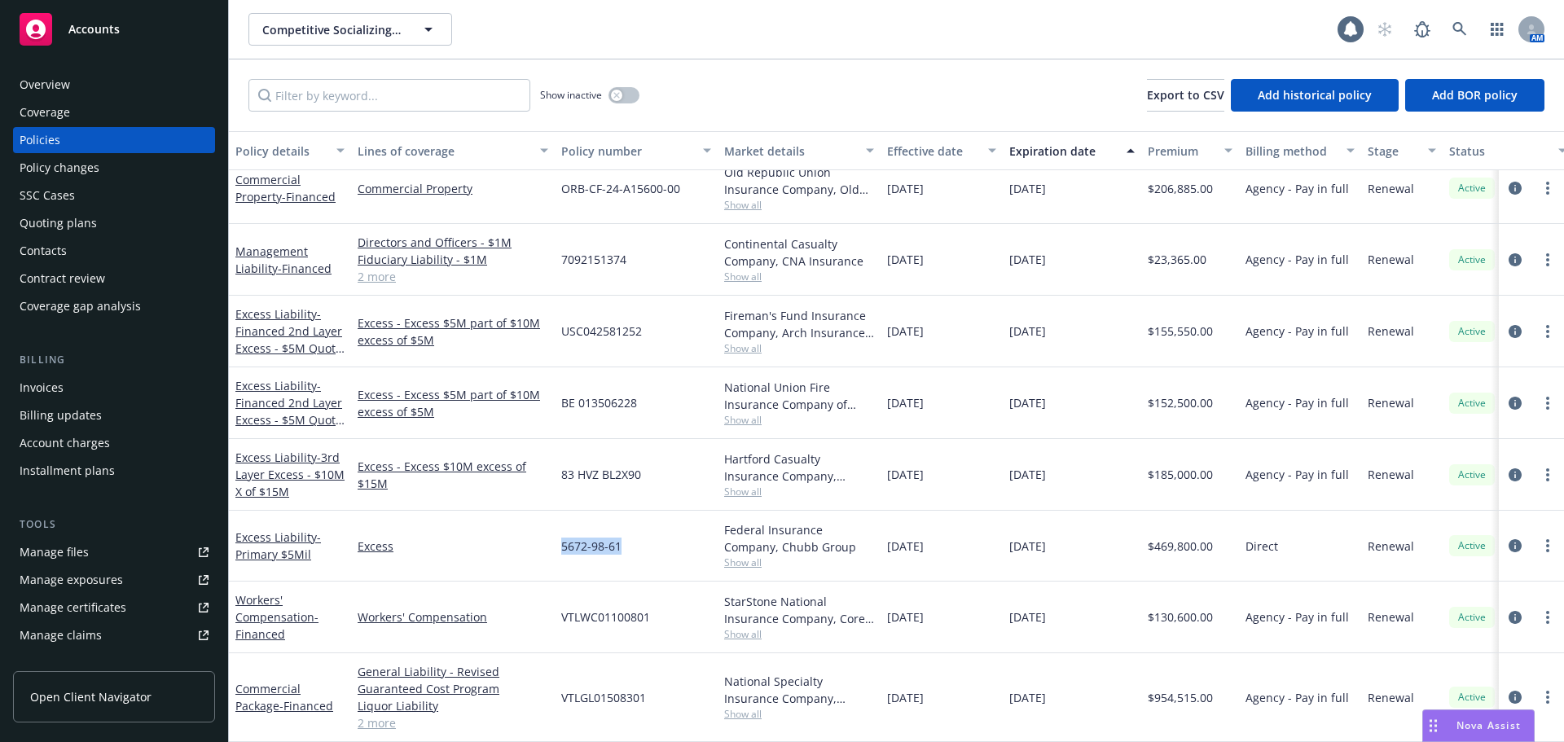
drag, startPoint x: 649, startPoint y: 534, endPoint x: 539, endPoint y: 549, distance: 110.9
click at [539, 549] on div "Excess Liability - Primary $5Mil Excess 5672-98-61 Federal Insurance Company, C…" at bounding box center [1015, 546] width 1572 height 71
copy div "5672-98-61"
click at [268, 542] on span "- Primary $5Mil" at bounding box center [278, 545] width 86 height 33
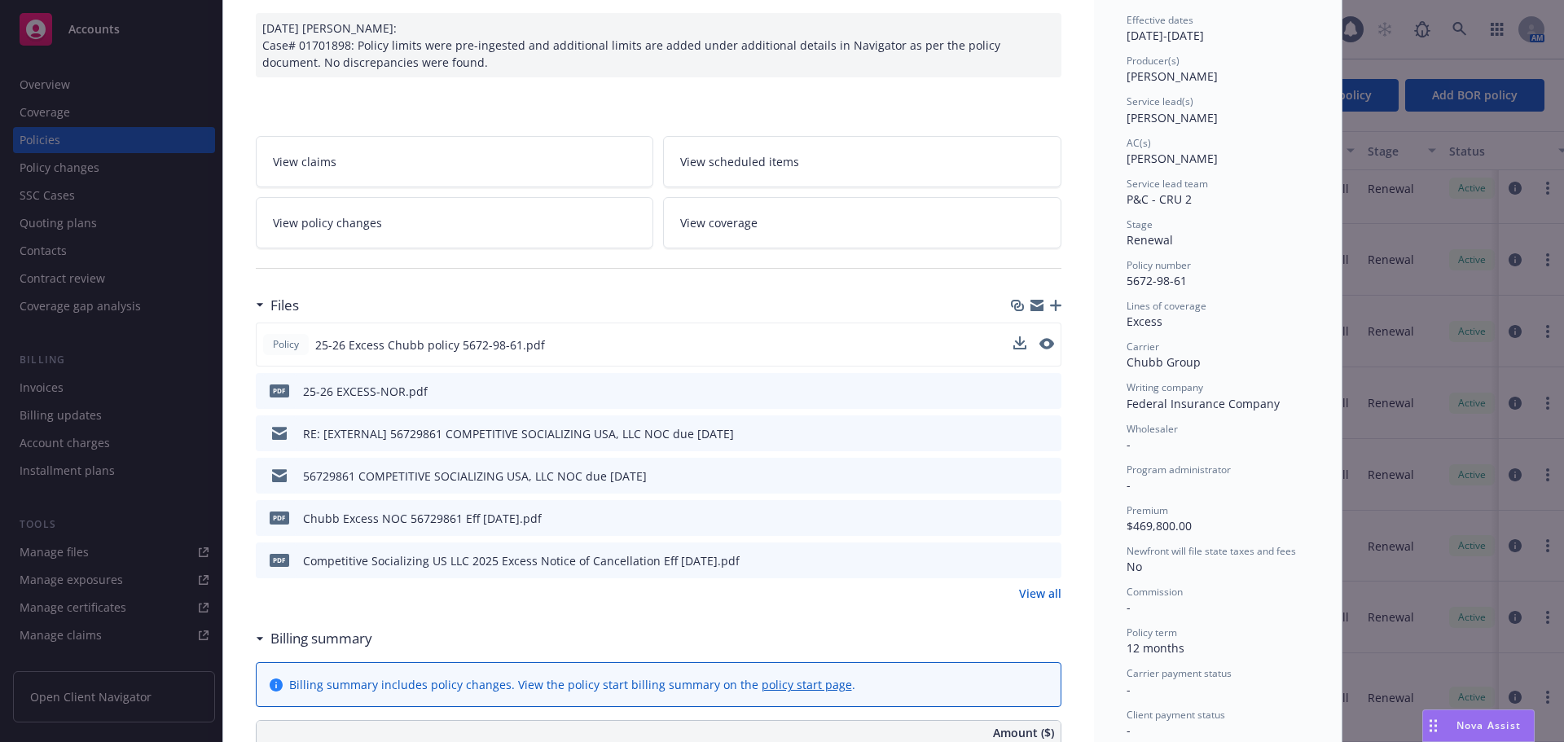
scroll to position [163, 0]
click at [1040, 346] on icon "preview file" at bounding box center [1045, 341] width 15 height 11
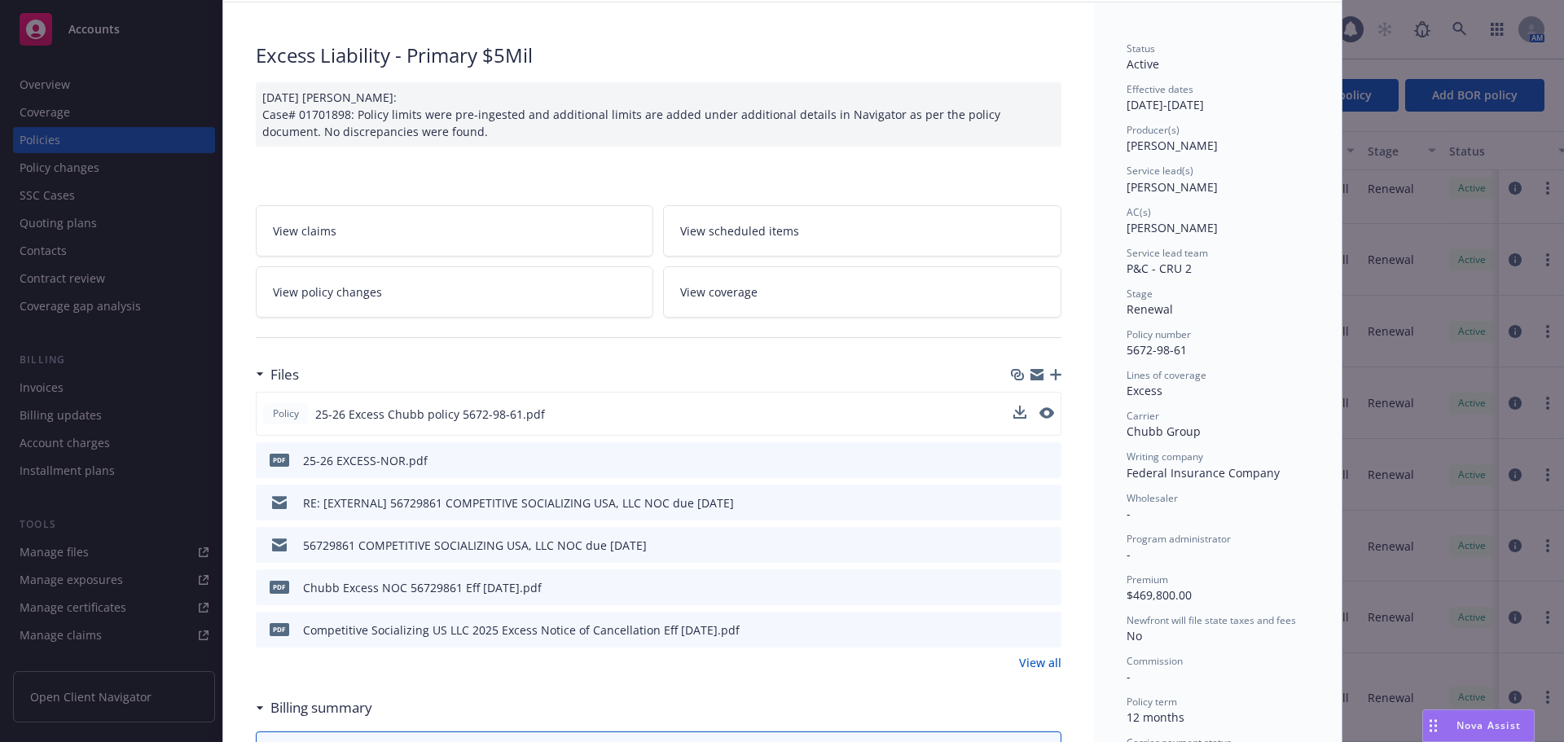
scroll to position [0, 0]
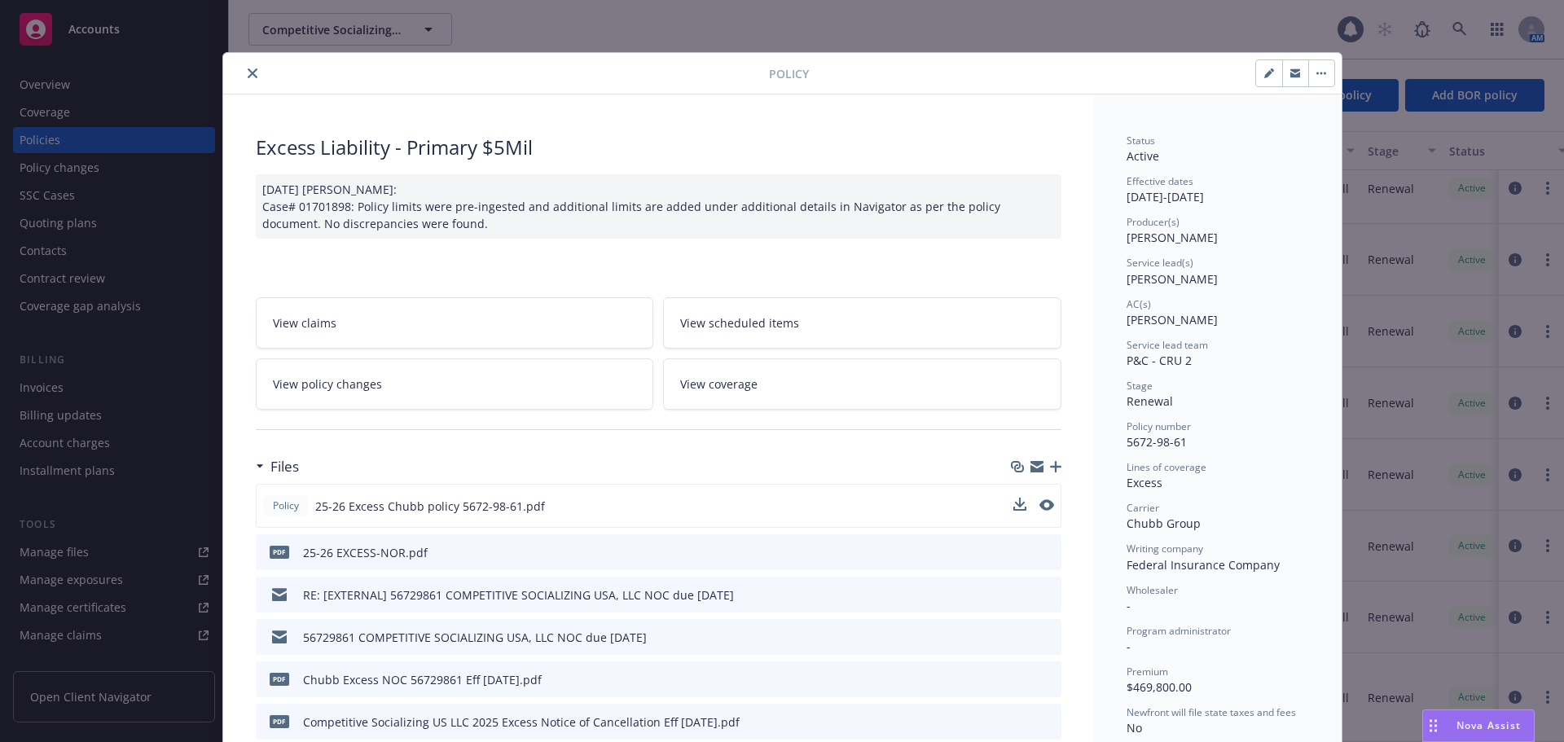
click at [246, 78] on button "close" at bounding box center [253, 74] width 20 height 20
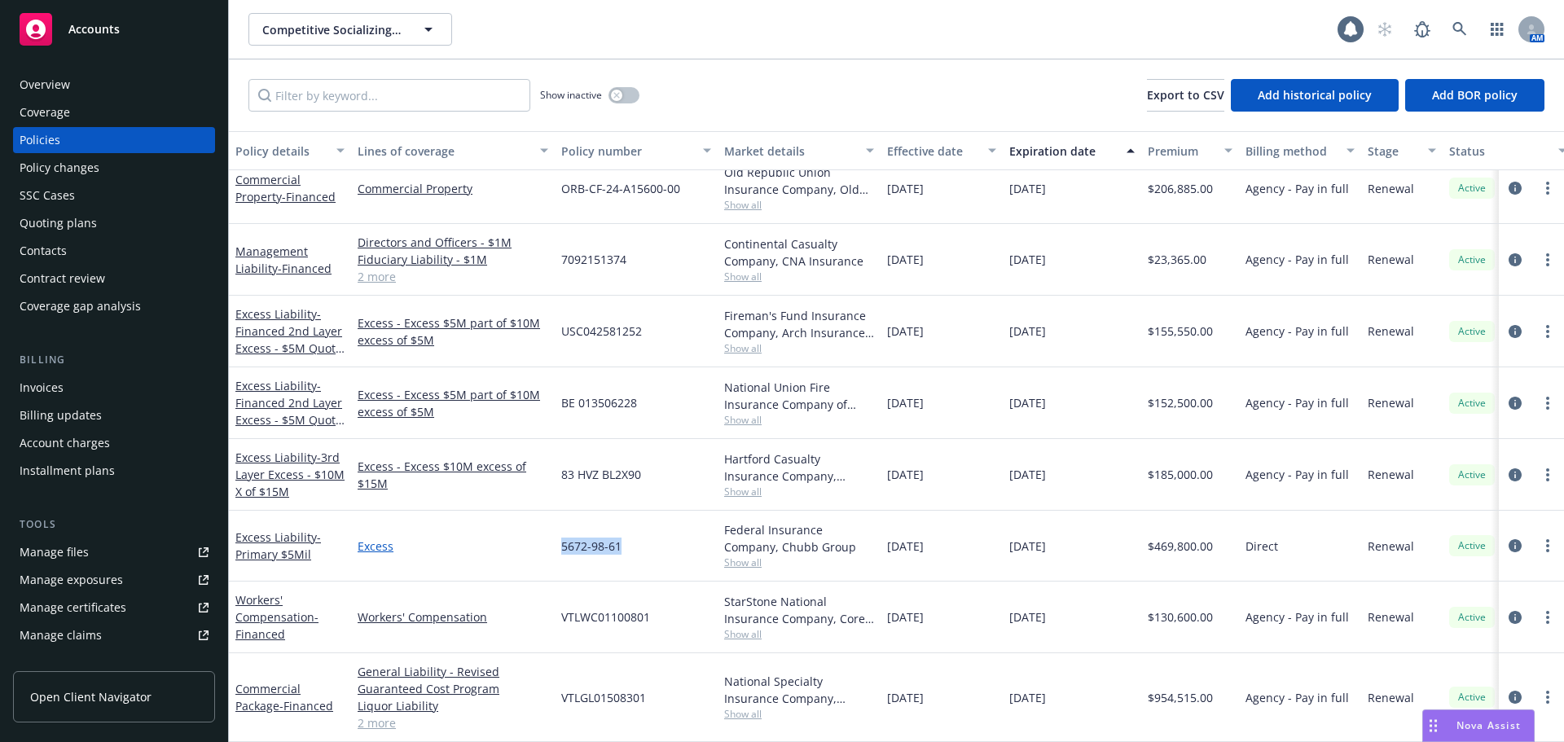
drag, startPoint x: 635, startPoint y: 541, endPoint x: 523, endPoint y: 535, distance: 111.7
click at [523, 535] on div "Excess Liability - Primary $5Mil Excess 5672-98-61 Federal Insurance Company, C…" at bounding box center [1015, 546] width 1572 height 71
copy div "5672-98-61"
click at [279, 539] on span "- Primary $5Mil" at bounding box center [278, 545] width 86 height 33
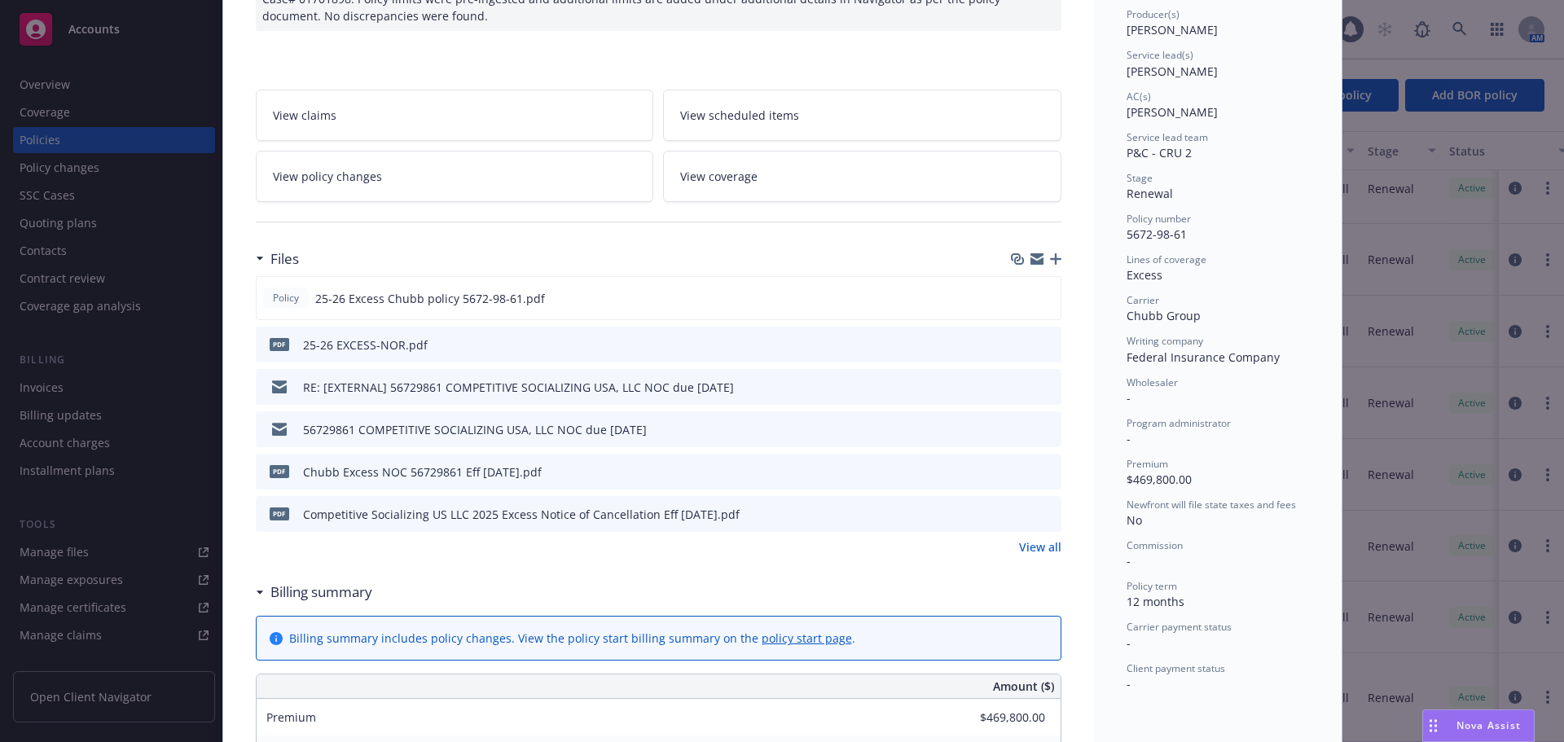
scroll to position [212, 0]
click at [1026, 552] on div "Files Policy 25-26 Excess Chubb policy 5672-98-61.pdf pdf 25-26 EXCESS-NOR.pdf …" at bounding box center [659, 404] width 806 height 333
click at [1031, 543] on link "View all" at bounding box center [1040, 542] width 42 height 17
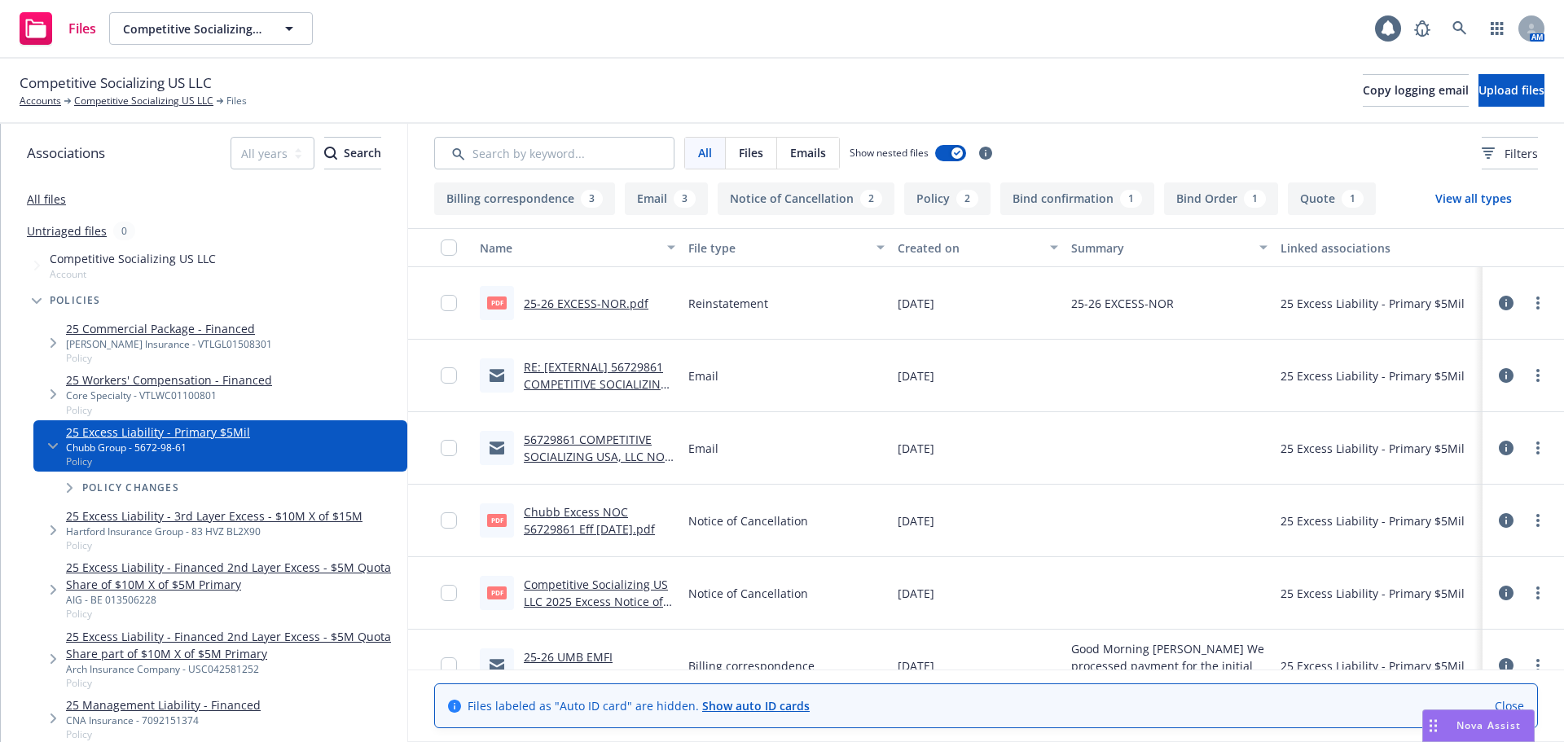
drag, startPoint x: 1509, startPoint y: 703, endPoint x: 1501, endPoint y: 708, distance: 9.5
click at [1510, 703] on link "Close" at bounding box center [1509, 705] width 29 height 17
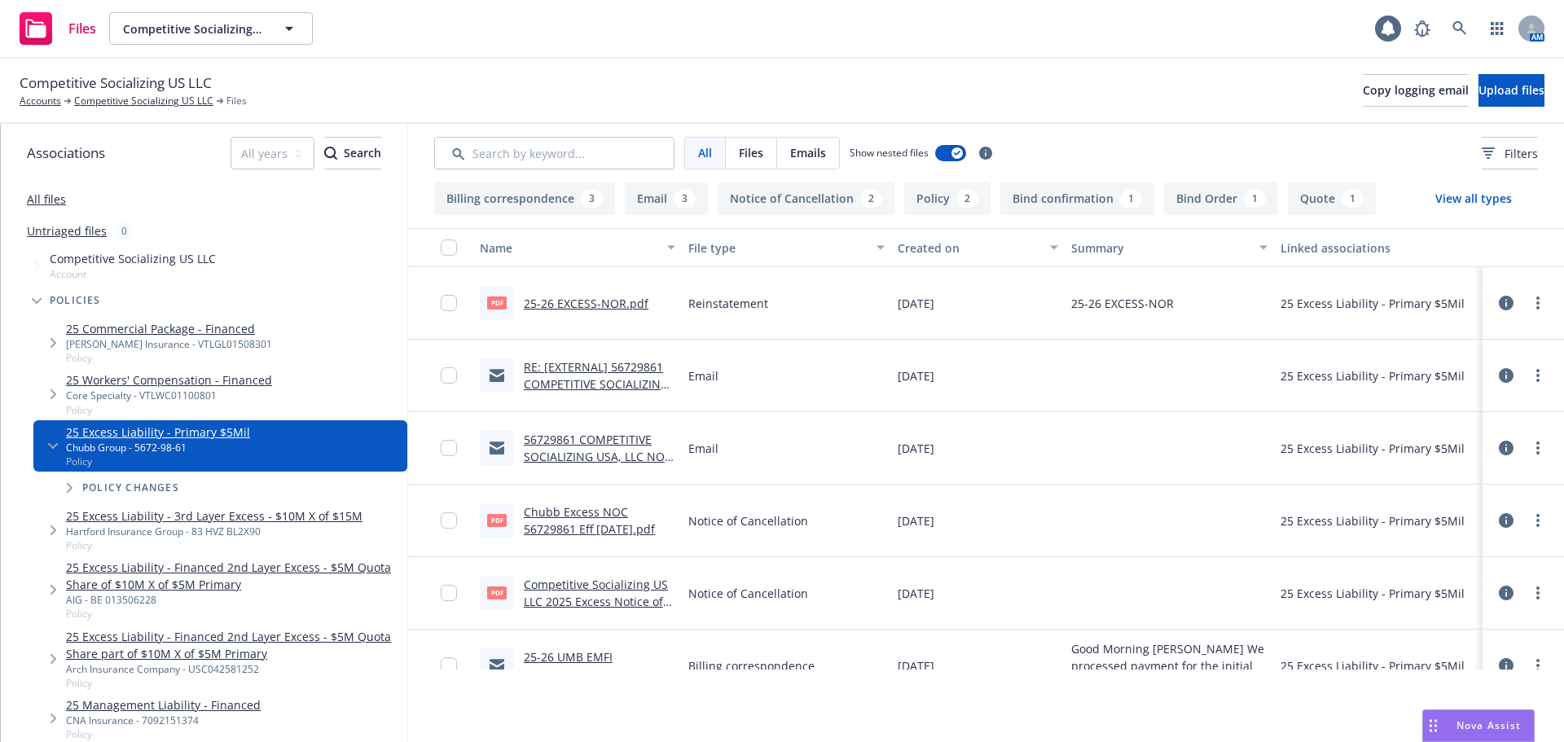
click at [1303, 204] on button "Quote 1" at bounding box center [1332, 198] width 88 height 33
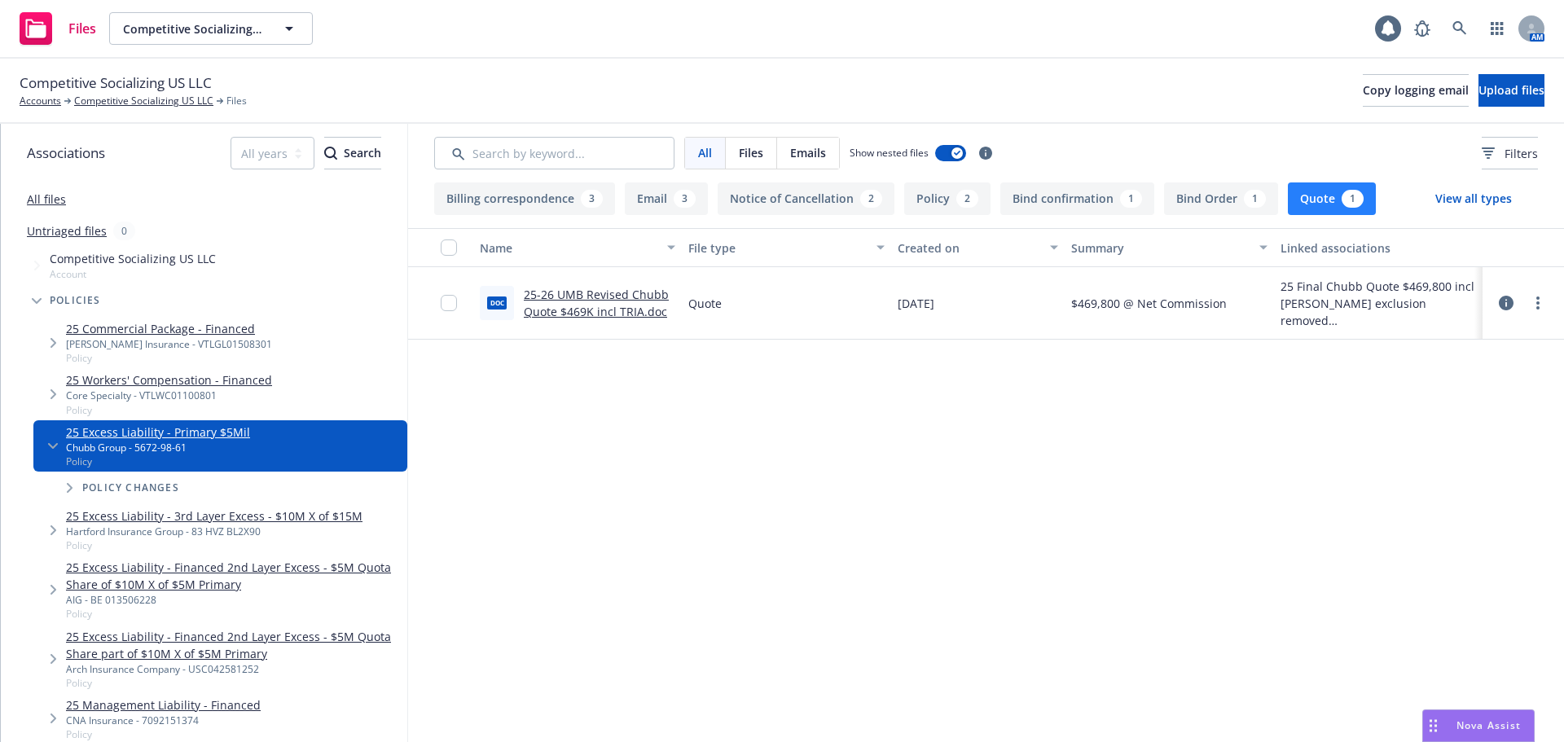
click at [611, 318] on link "25-26 UMB Revised Chubb Quote $469K incl TRIA.doc" at bounding box center [596, 303] width 145 height 33
click at [150, 103] on link "Competitive Socializing US LLC" at bounding box center [143, 101] width 139 height 15
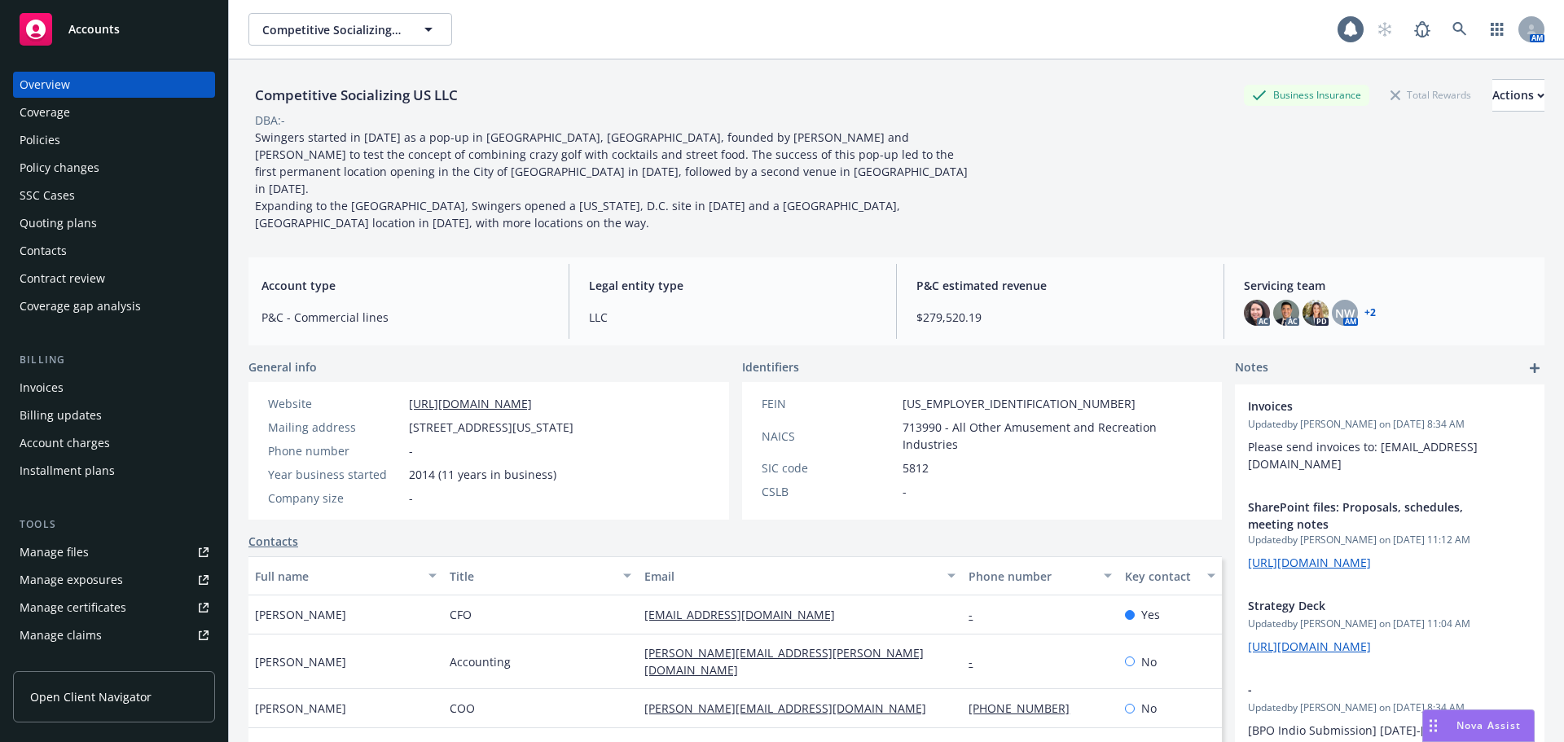
click at [41, 147] on div "Policies" at bounding box center [40, 140] width 41 height 26
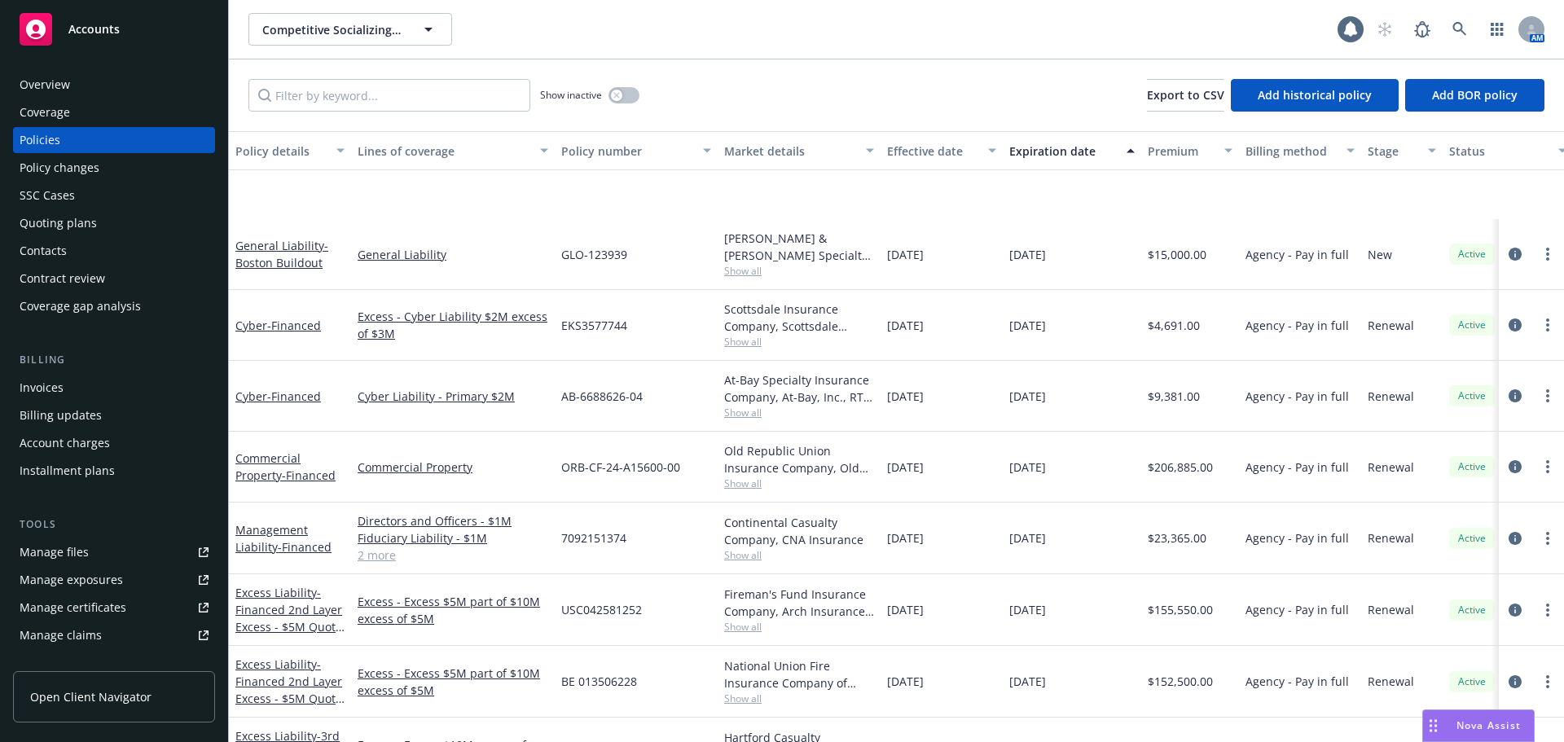
scroll to position [244, 0]
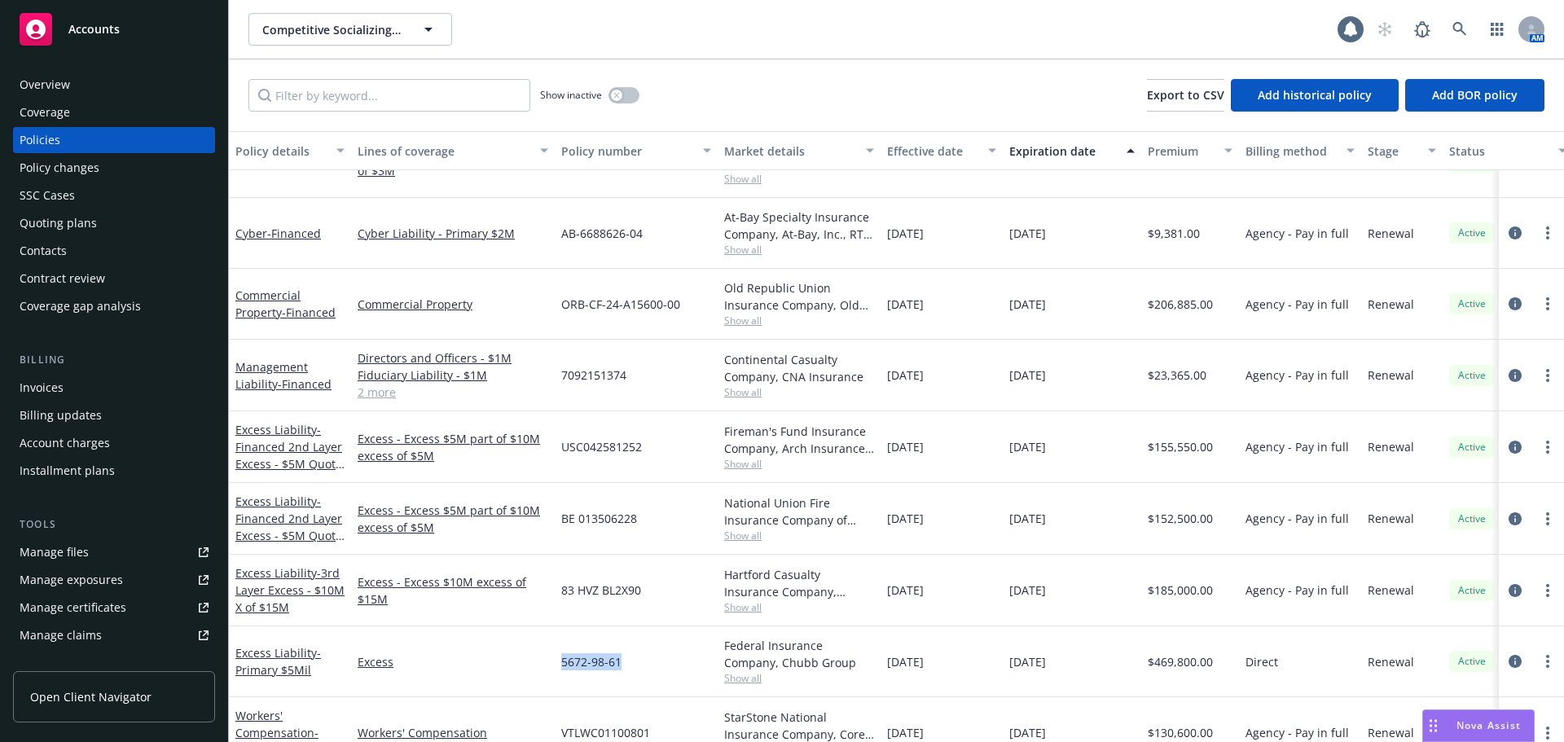
drag, startPoint x: 648, startPoint y: 663, endPoint x: 565, endPoint y: 679, distance: 84.5
click at [560, 668] on div "5672-98-61" at bounding box center [636, 661] width 163 height 71
copy span "5672-98-61"
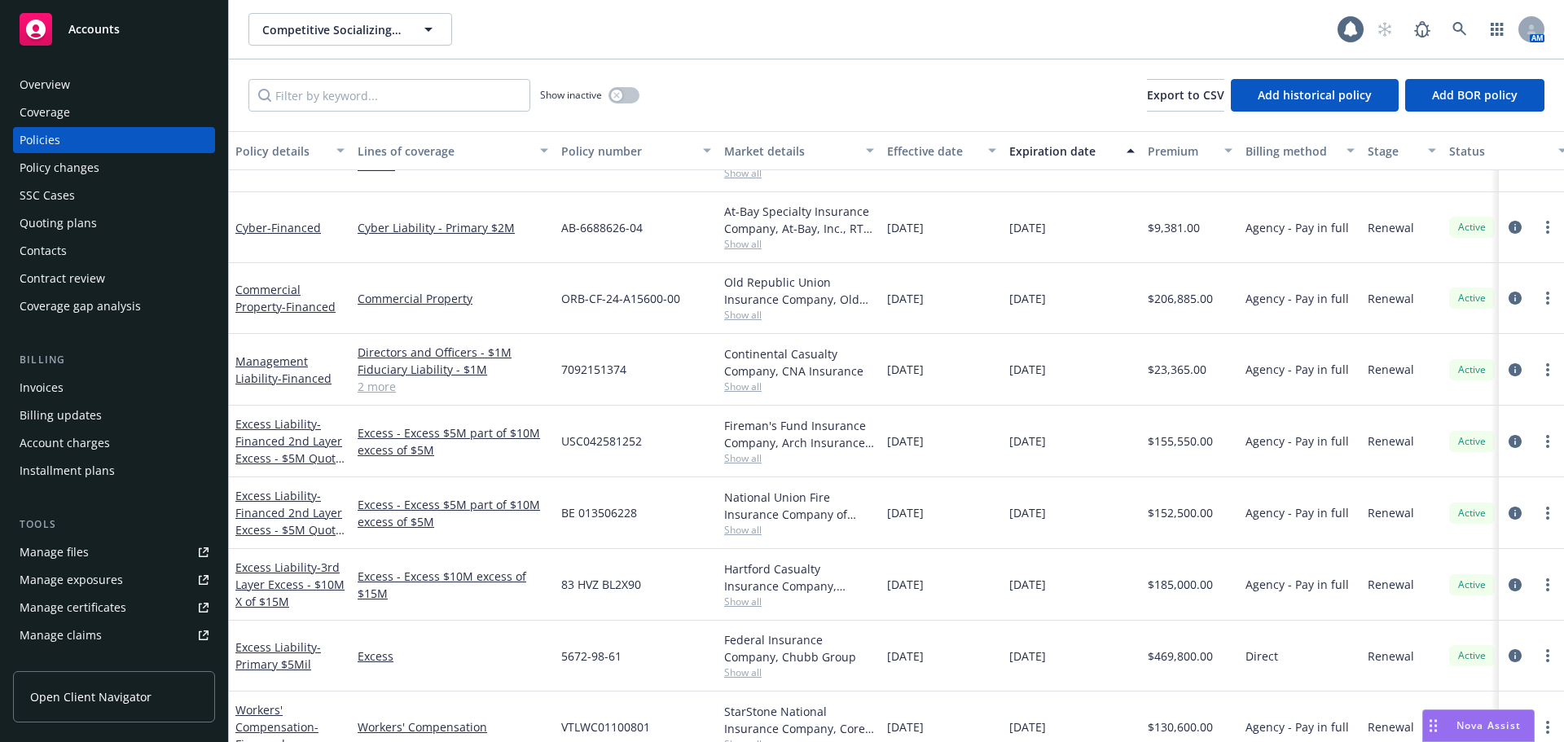
scroll to position [361, 0]
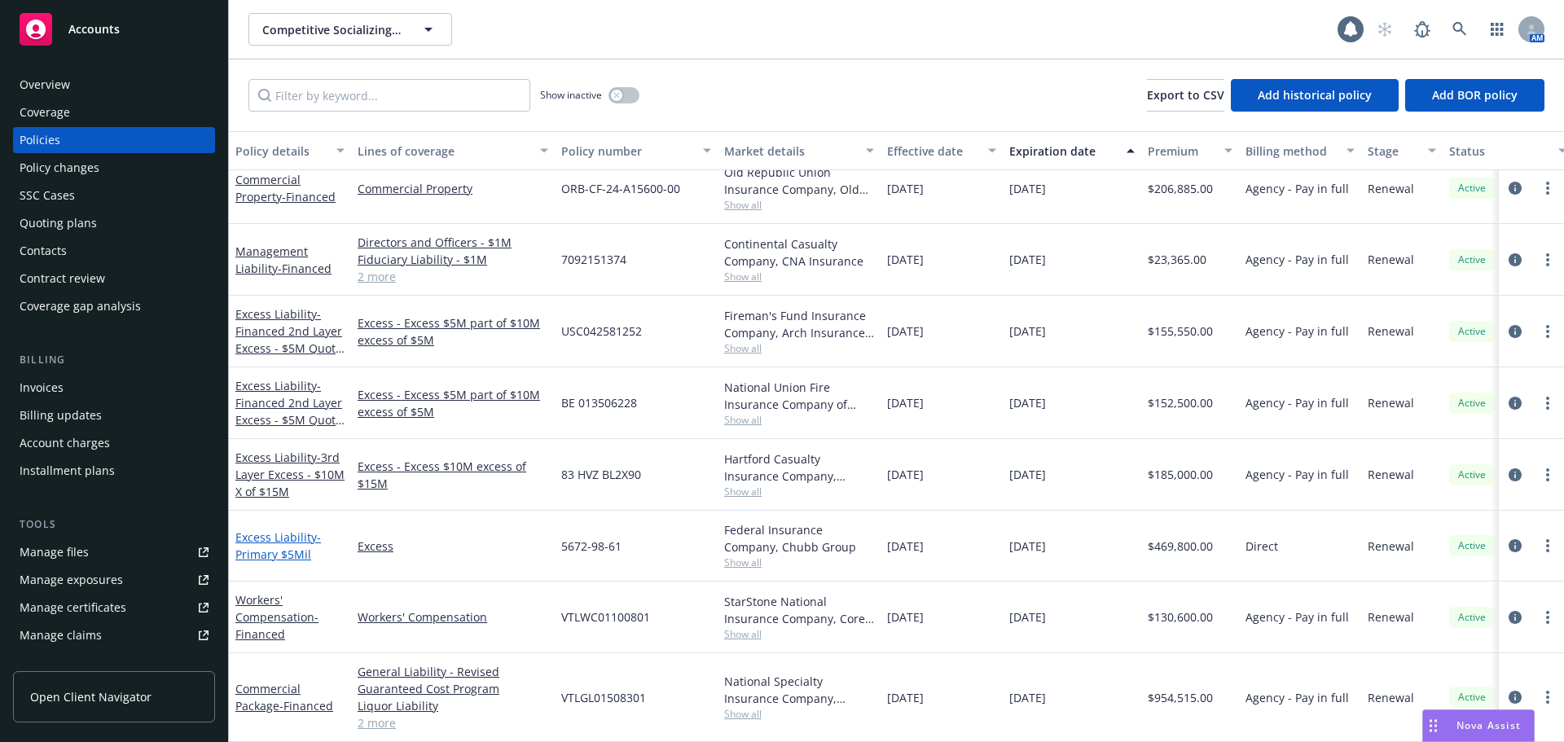
click at [286, 534] on span "- Primary $5Mil" at bounding box center [278, 545] width 86 height 33
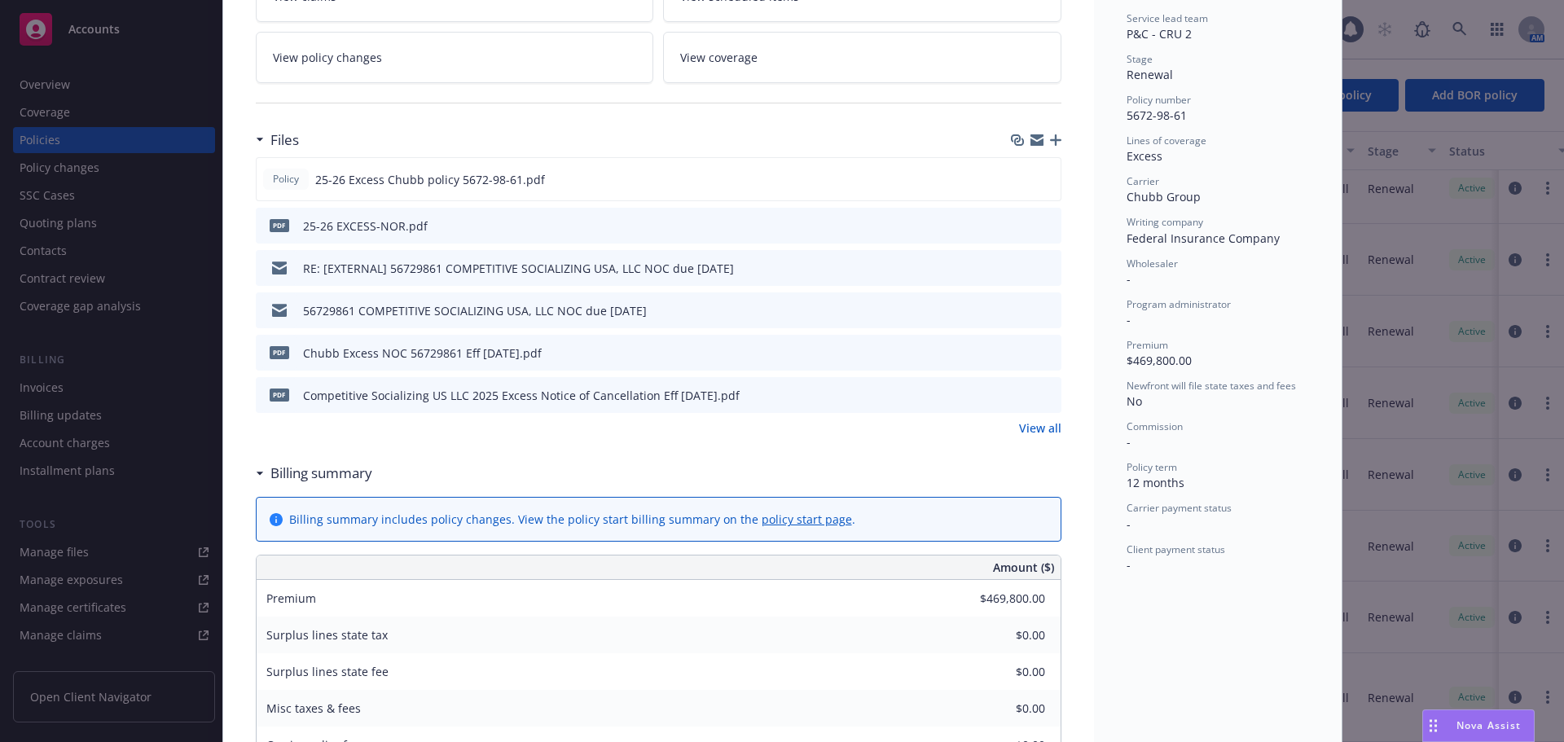
scroll to position [326, 0]
click at [1029, 425] on link "View all" at bounding box center [1040, 428] width 42 height 17
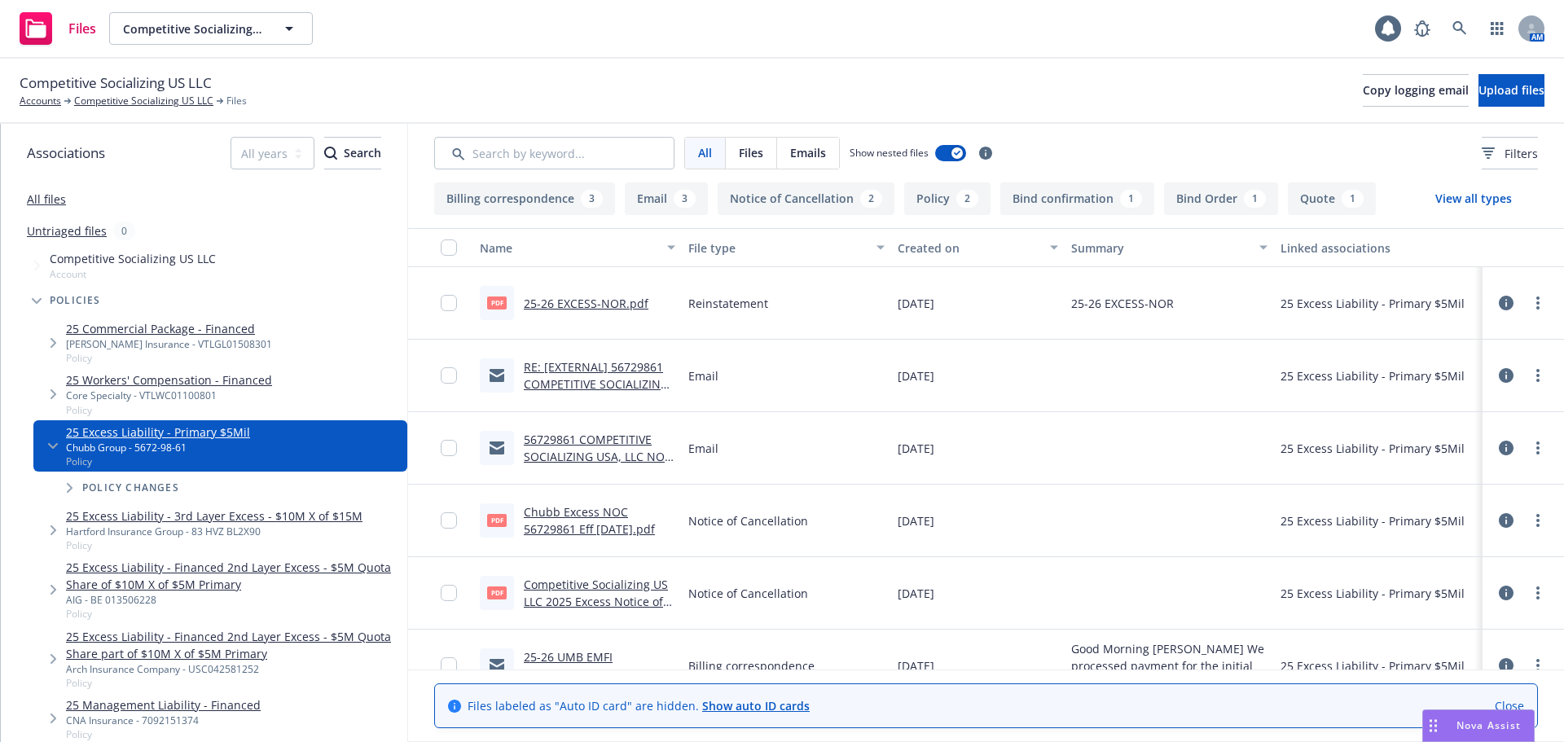
click at [1288, 204] on button "Quote 1" at bounding box center [1332, 198] width 88 height 33
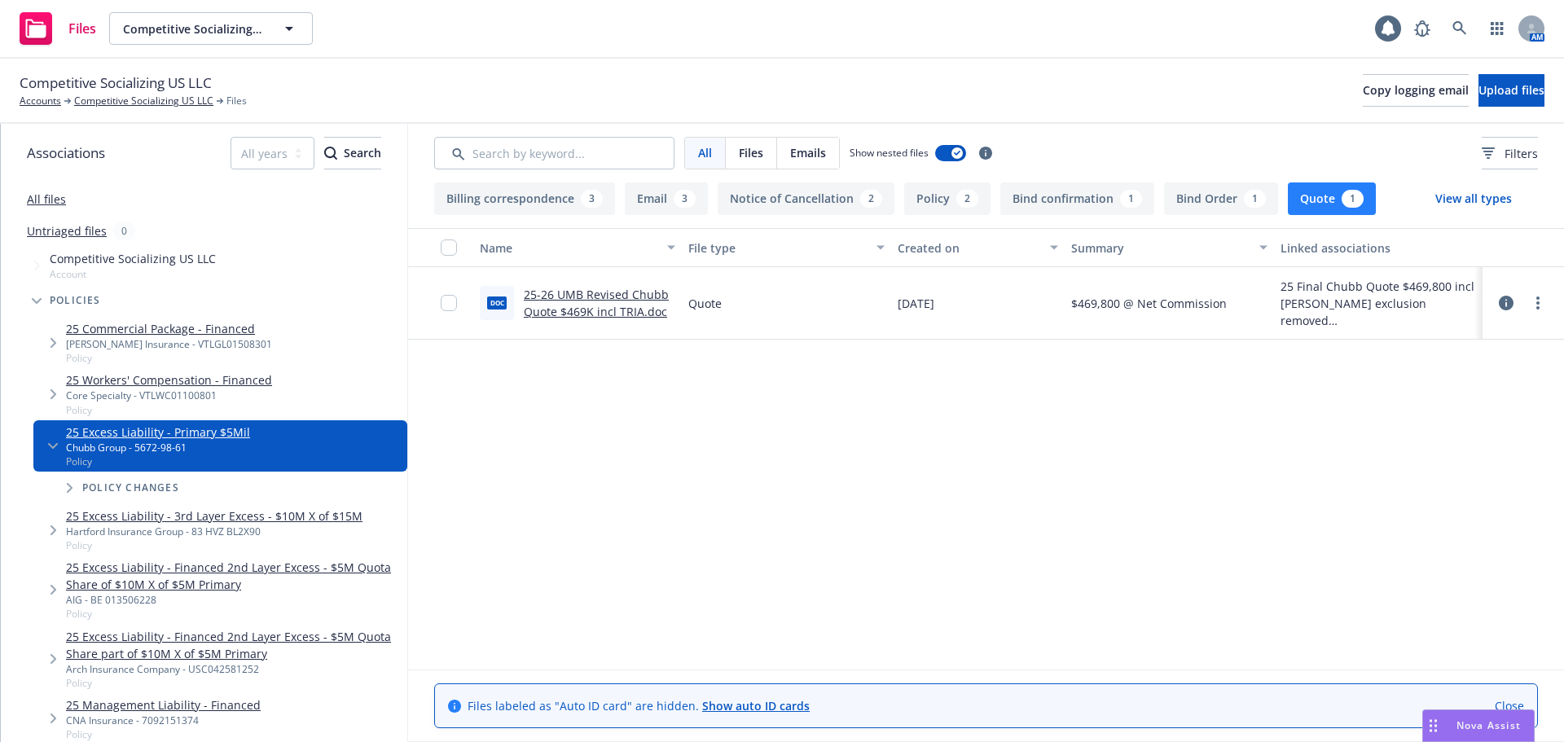
click at [626, 311] on link "25-26 UMB Revised Chubb Quote $469K incl TRIA.doc" at bounding box center [596, 303] width 145 height 33
click at [1506, 708] on link "Close" at bounding box center [1509, 705] width 29 height 17
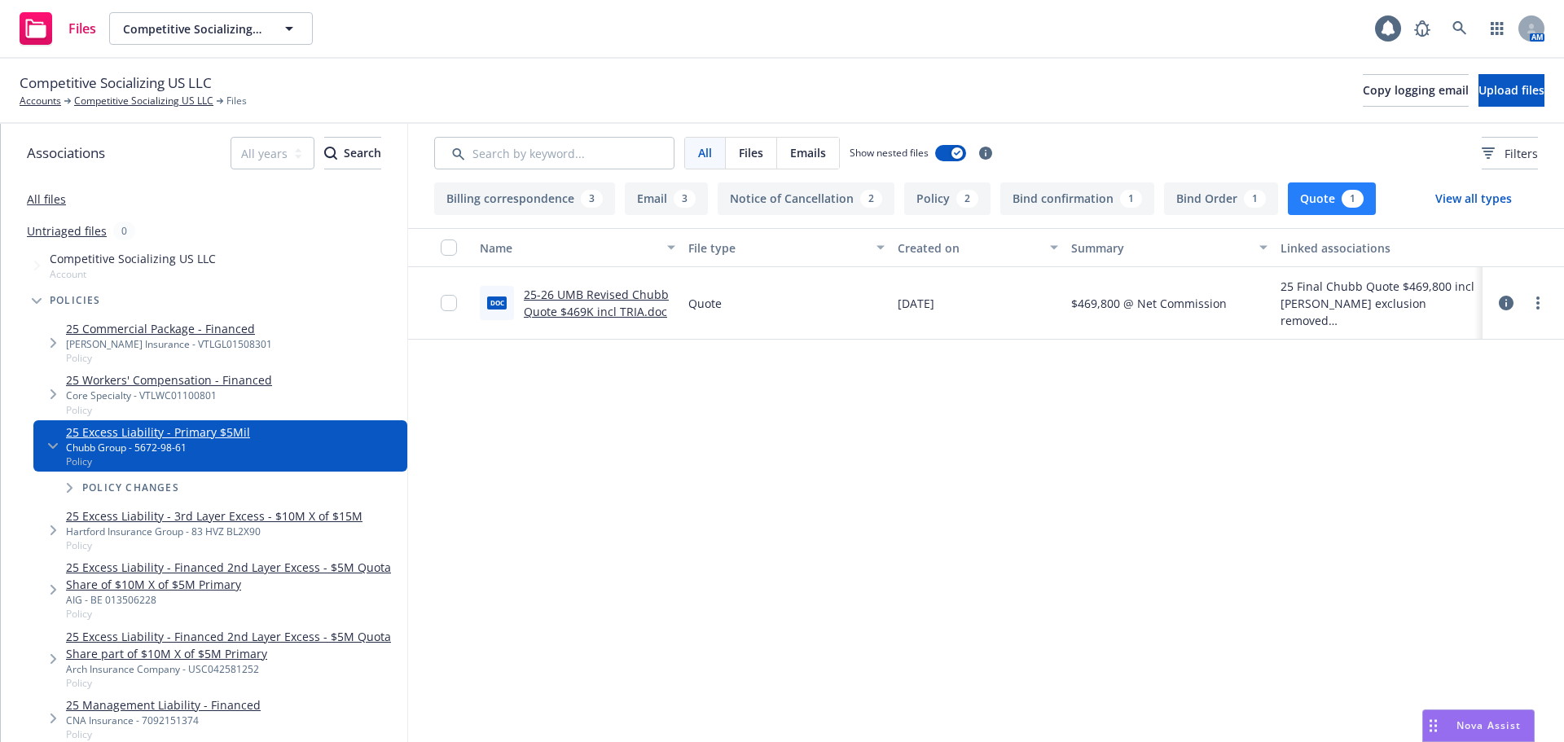
click at [1463, 723] on span "Nova Assist" at bounding box center [1488, 725] width 64 height 14
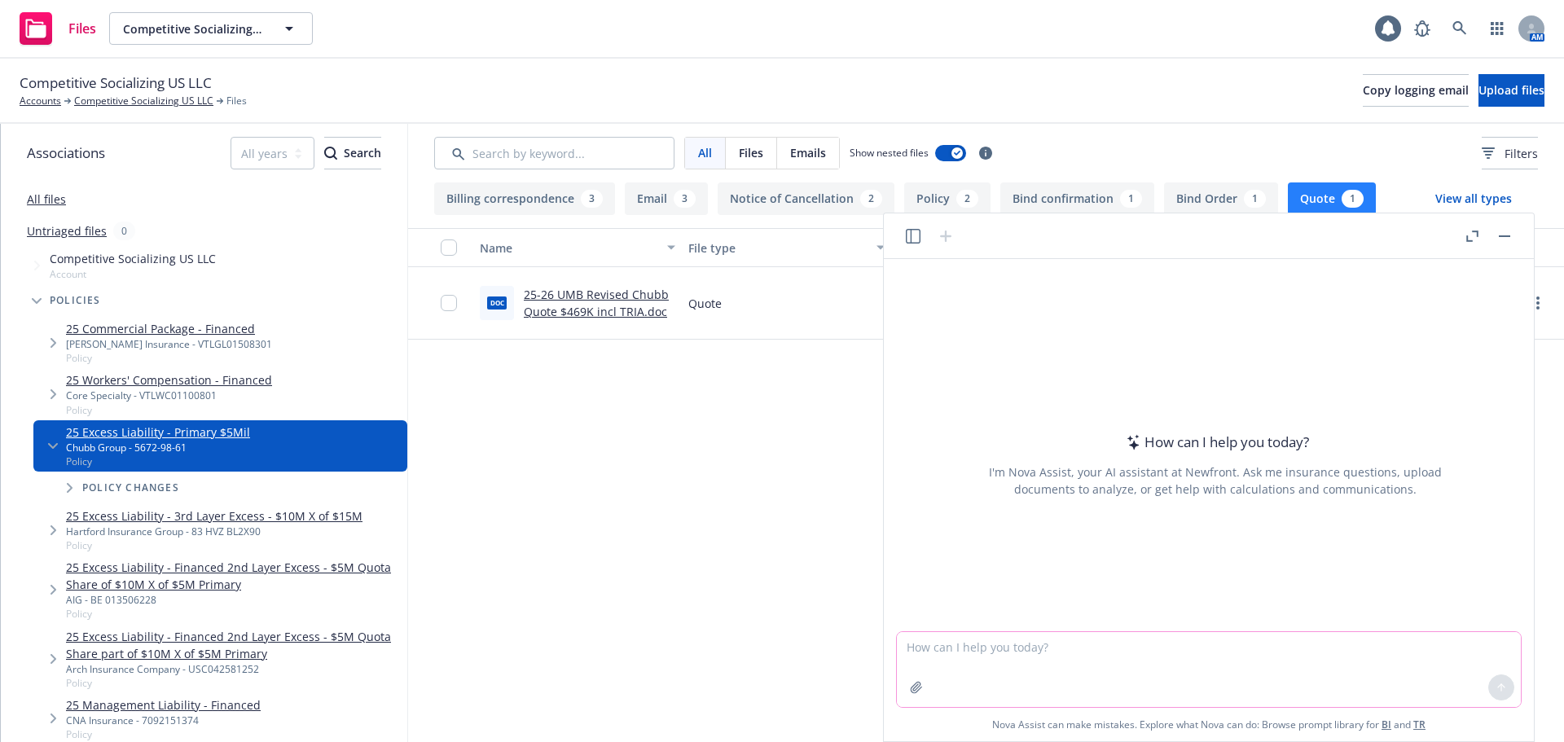
click at [1047, 648] on textarea at bounding box center [1209, 669] width 624 height 75
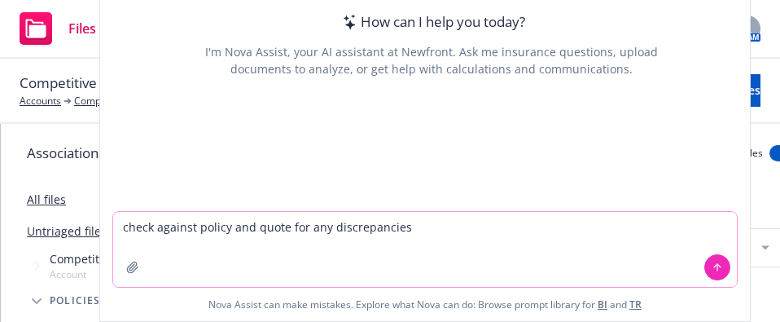
type textarea "check against policy and quote for any discrepancies"
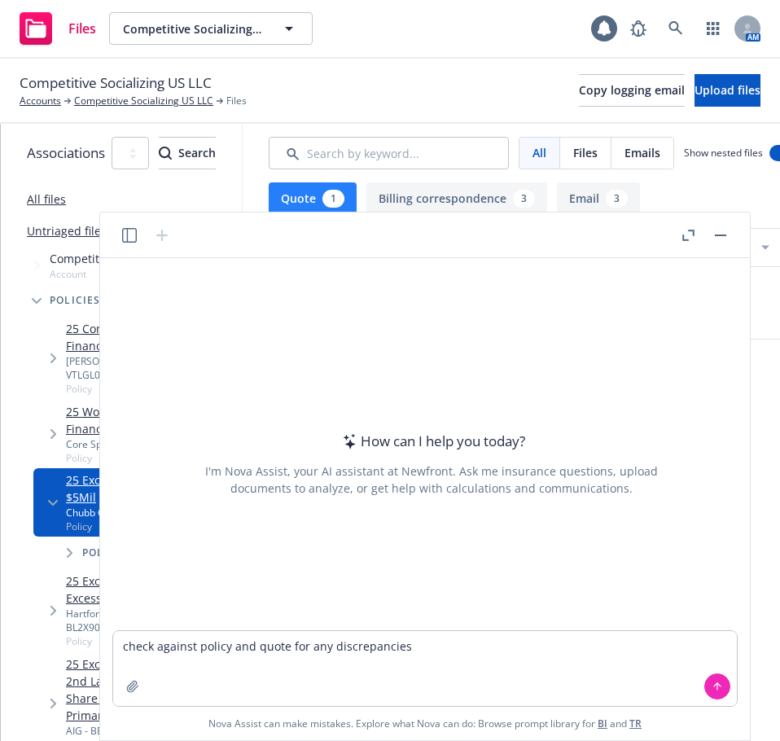
click at [329, 564] on div "How can I help you today? I'm Nova Assist, your AI assistant at Newfront. Ask m…" at bounding box center [432, 463] width 624 height 255
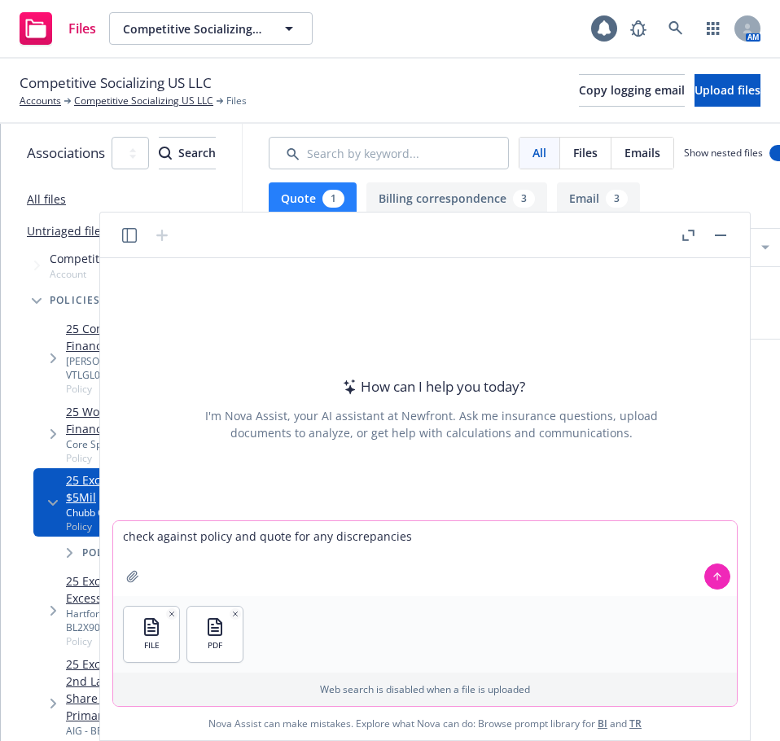
click at [724, 583] on button at bounding box center [718, 577] width 26 height 26
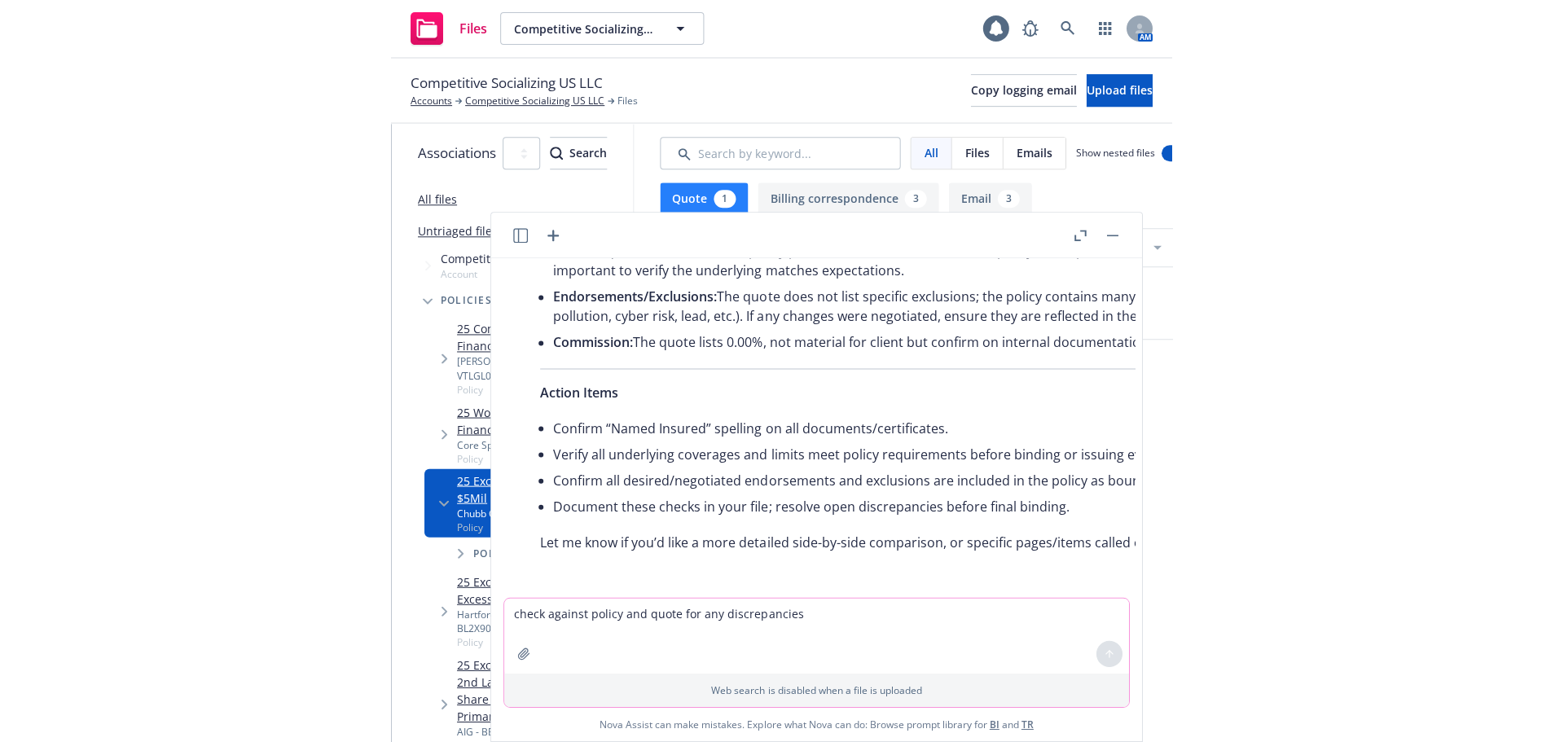
scroll to position [783, 0]
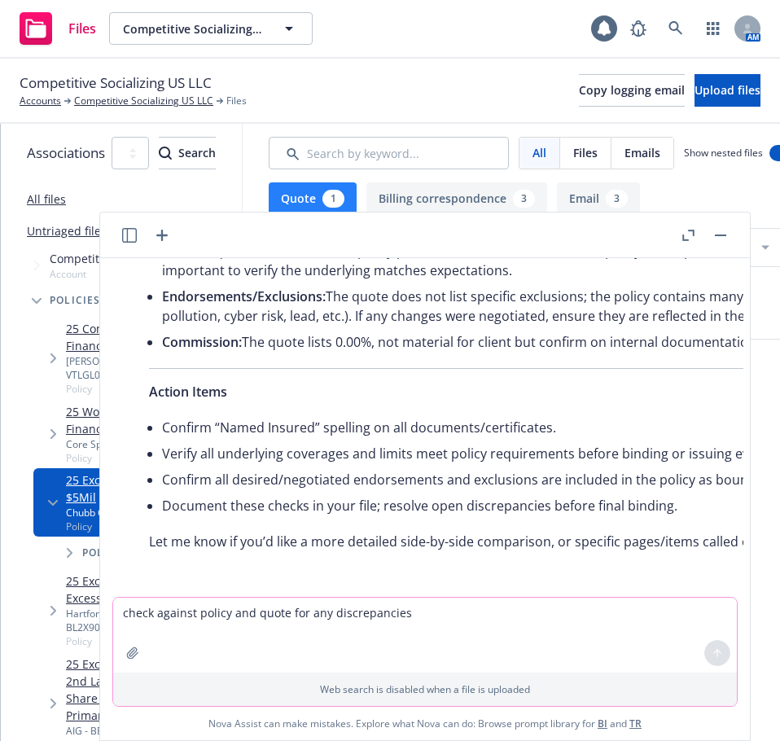
click at [635, 399] on div "Here’s a summary of discrepancies found between the attached quote and policy f…" at bounding box center [490, 82] width 715 height 951
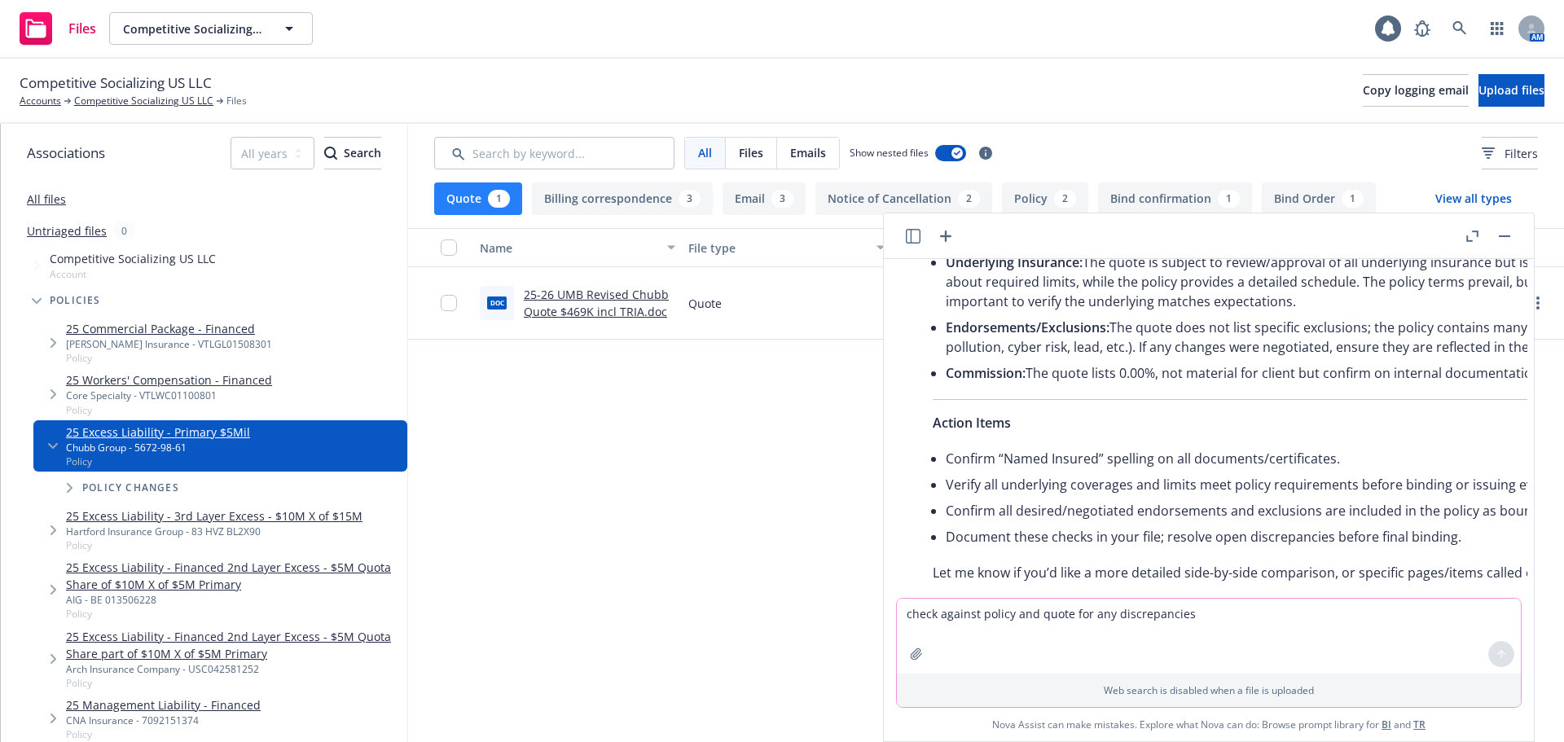
scroll to position [620, 0]
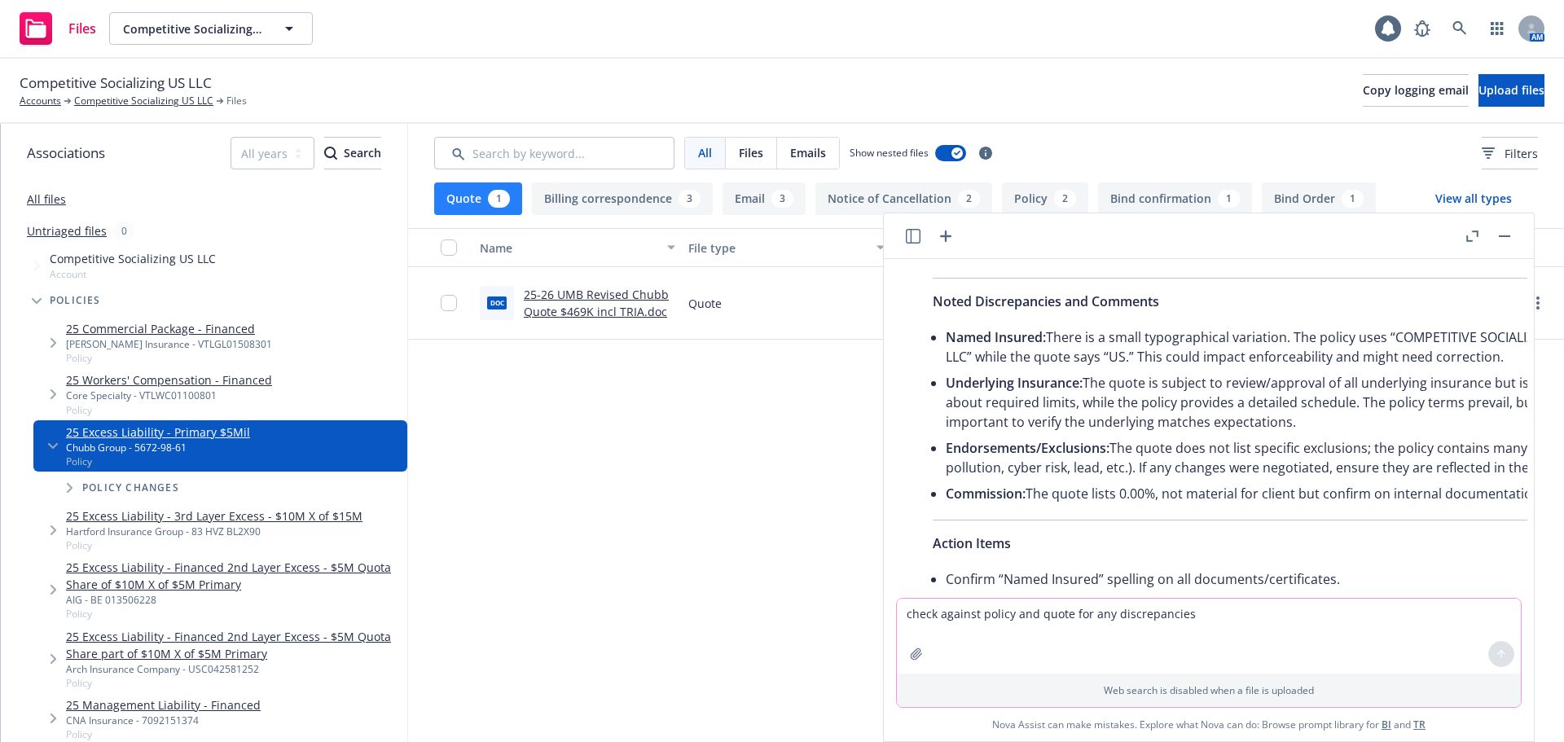
click at [1471, 244] on button "button" at bounding box center [1472, 236] width 20 height 20
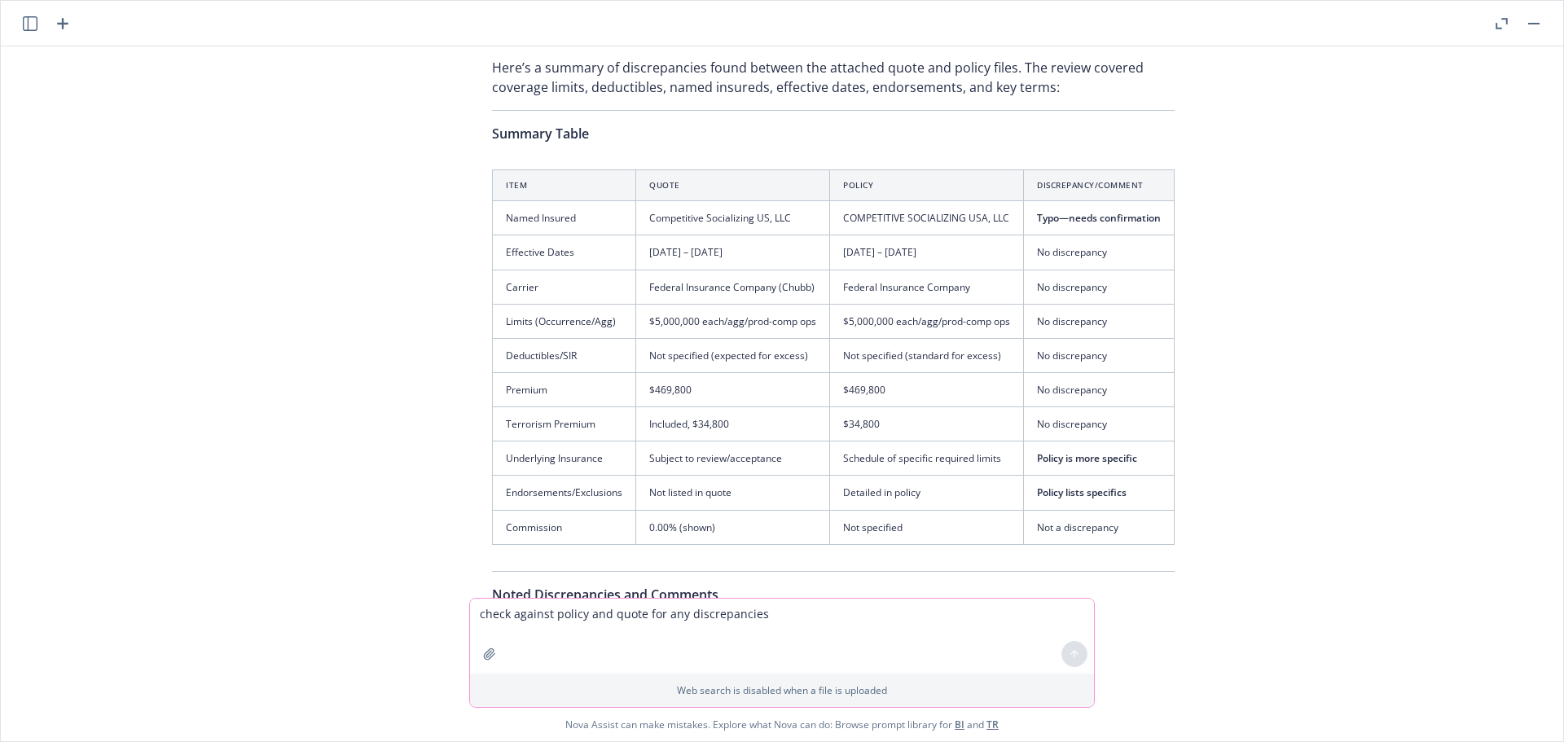
scroll to position [326, 0]
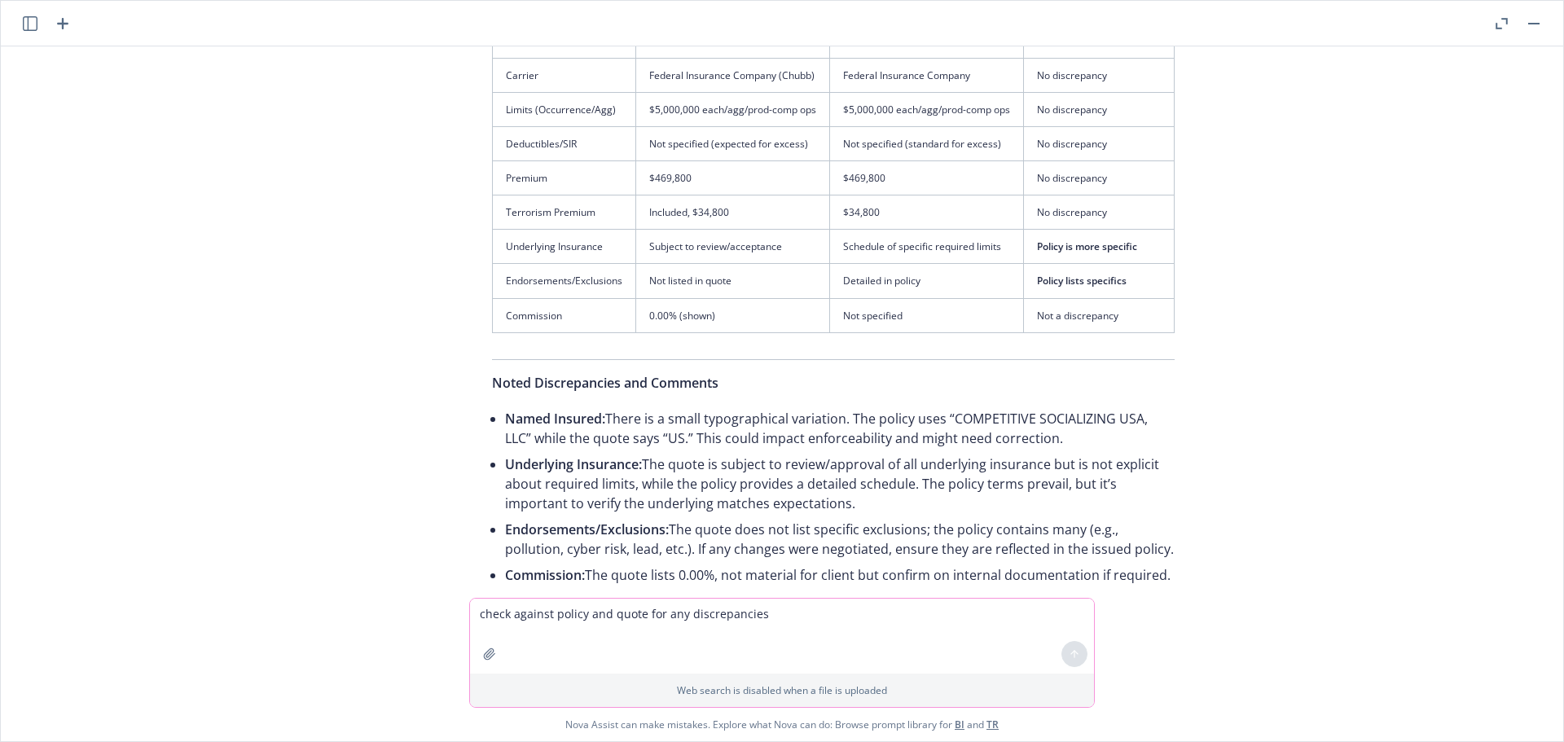
click at [1203, 465] on div "doc 25-26 UMB Revised Chubb Quote $469K incl TRIA (1).doc pdf 25-26 Excess Liab…" at bounding box center [781, 321] width 1549 height 551
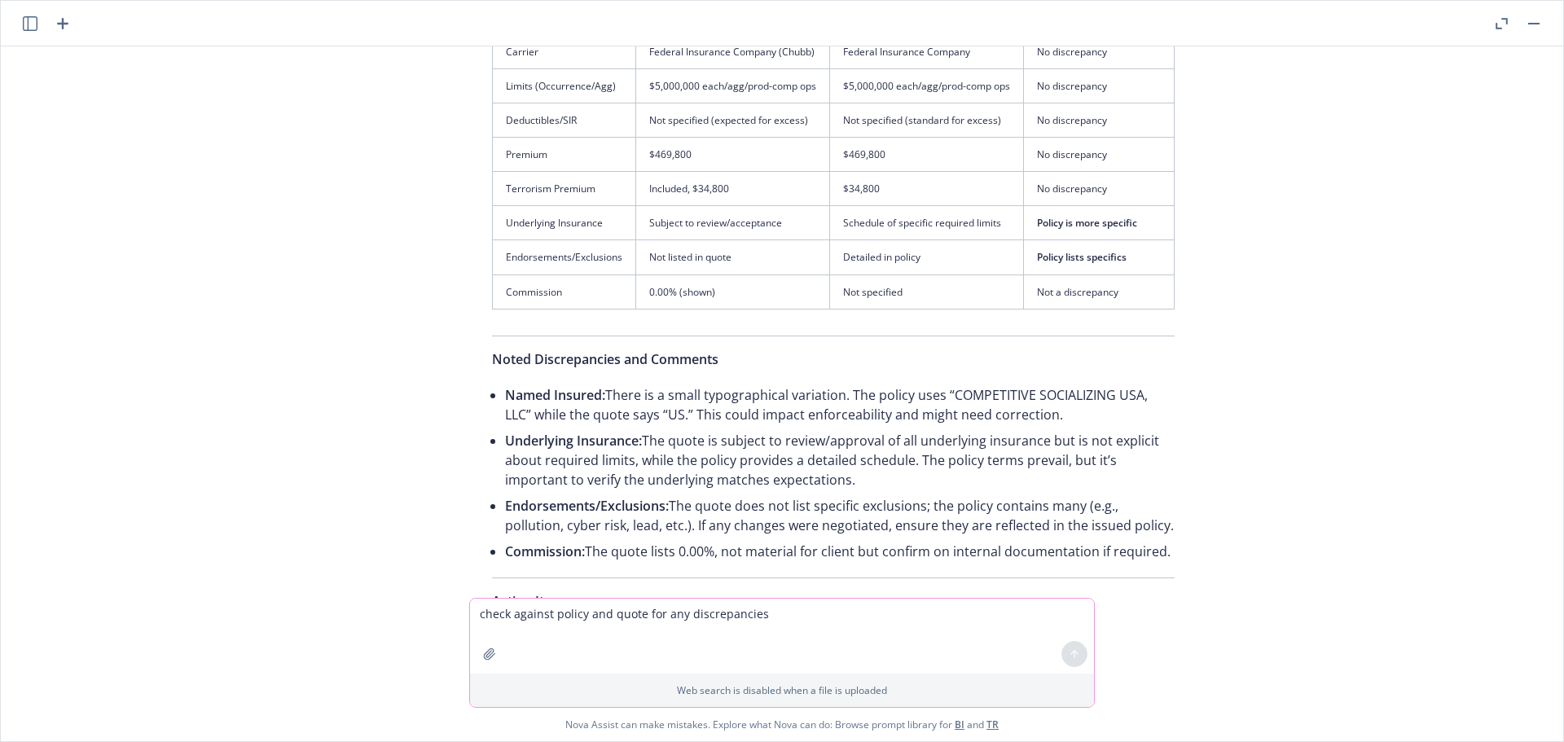
scroll to position [0, 0]
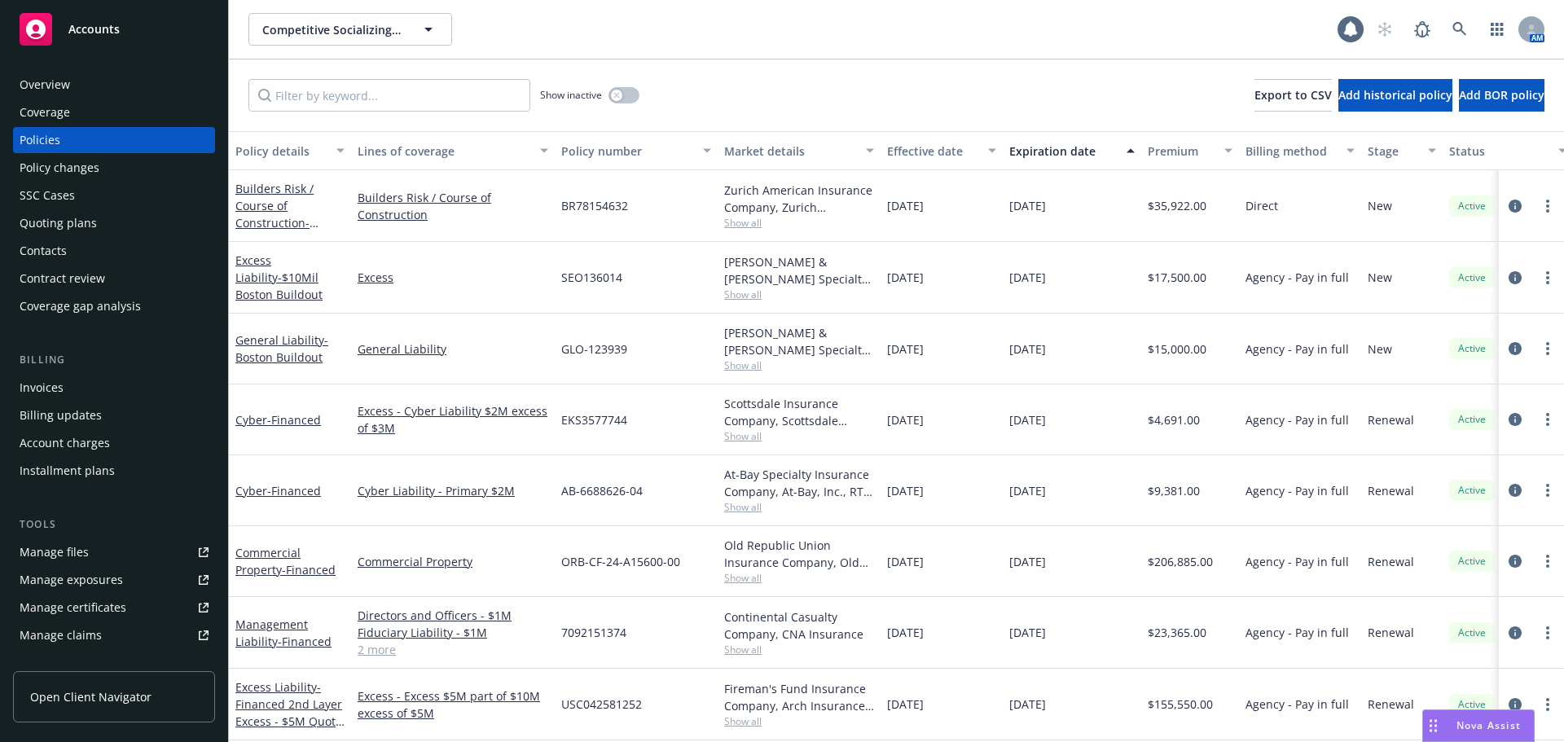
click at [62, 84] on div "Overview" at bounding box center [45, 85] width 51 height 26
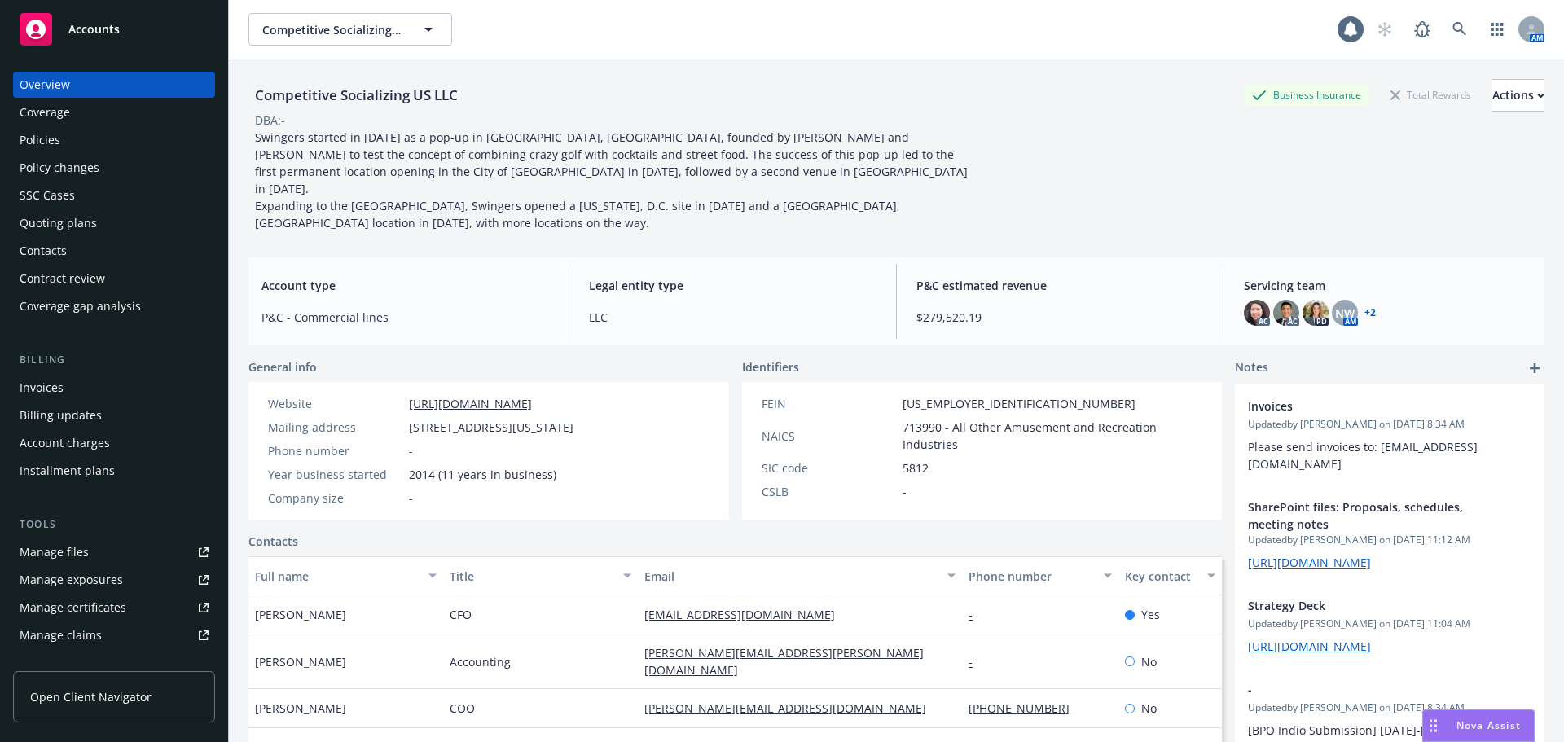
click at [61, 112] on div "Coverage" at bounding box center [45, 112] width 51 height 26
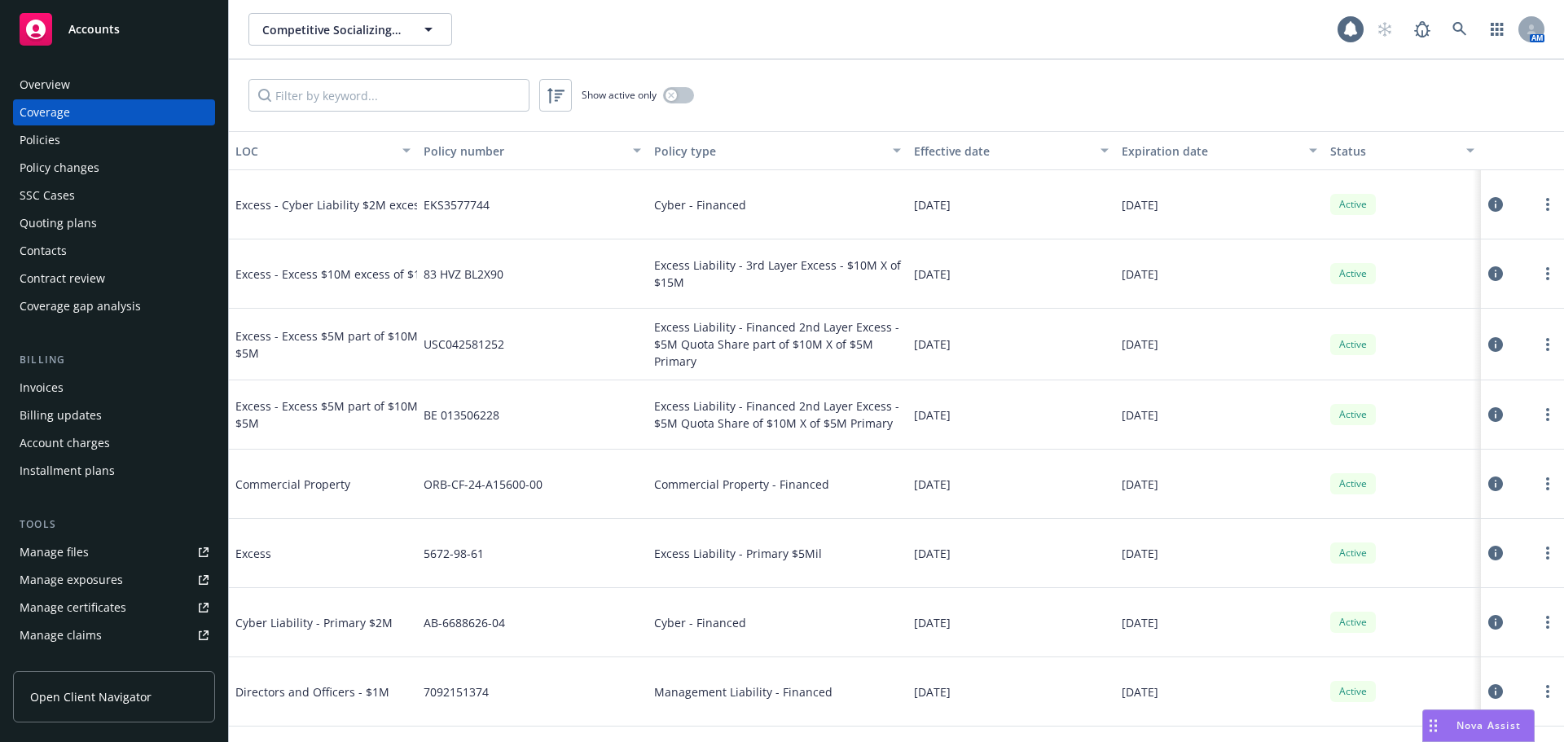
click at [56, 138] on div "Policies" at bounding box center [40, 140] width 41 height 26
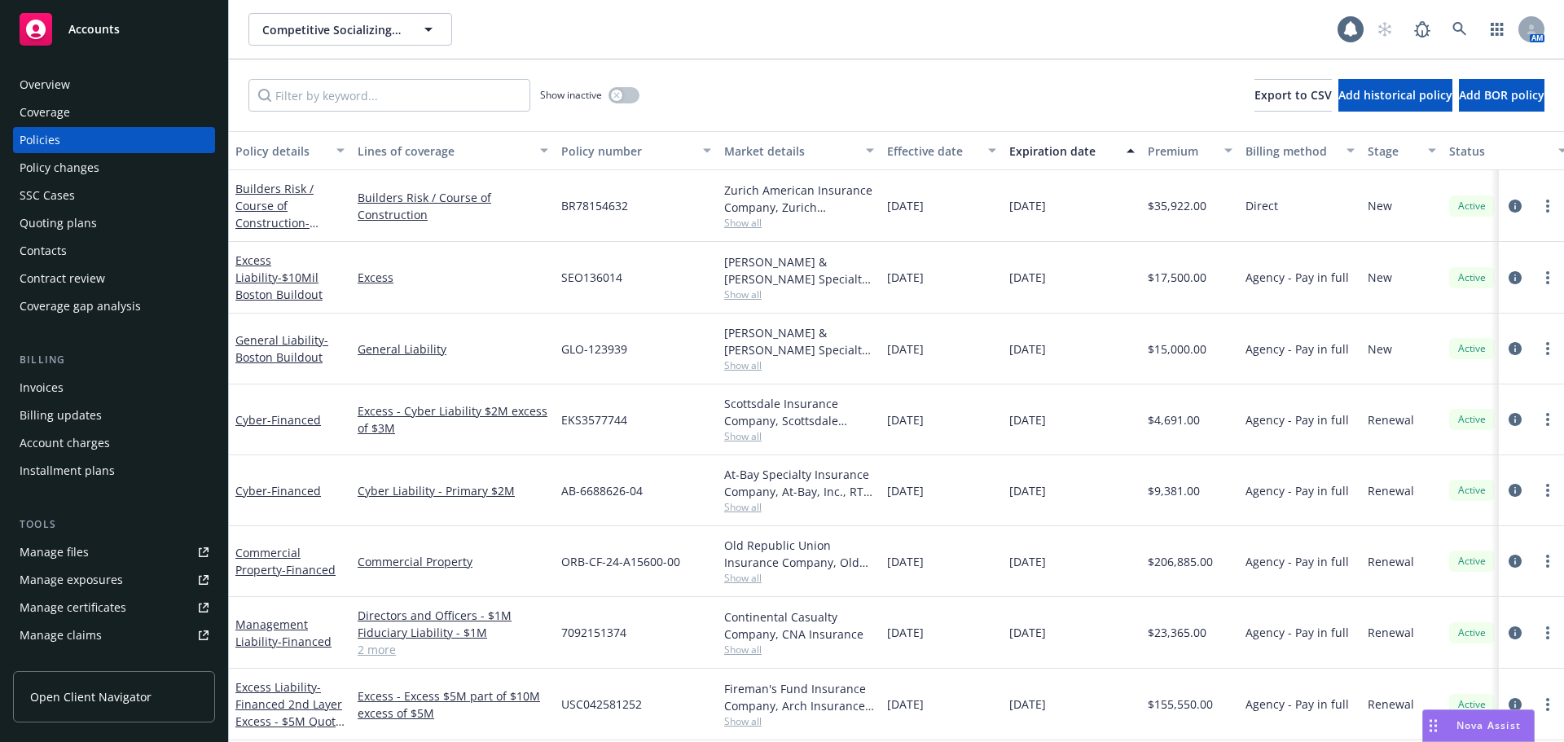
click at [138, 86] on div "Overview" at bounding box center [114, 85] width 189 height 26
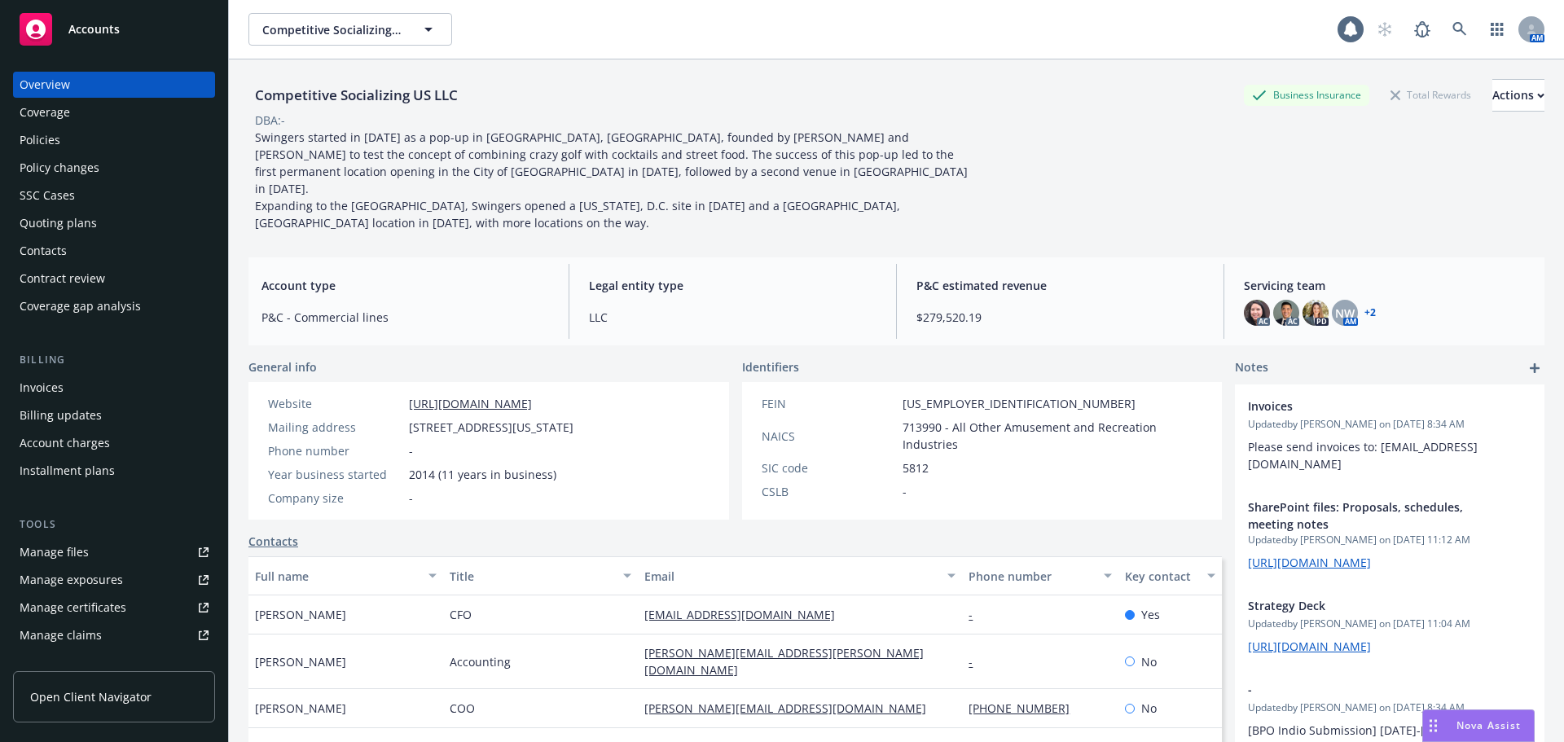
click at [64, 141] on div "Policies" at bounding box center [114, 140] width 189 height 26
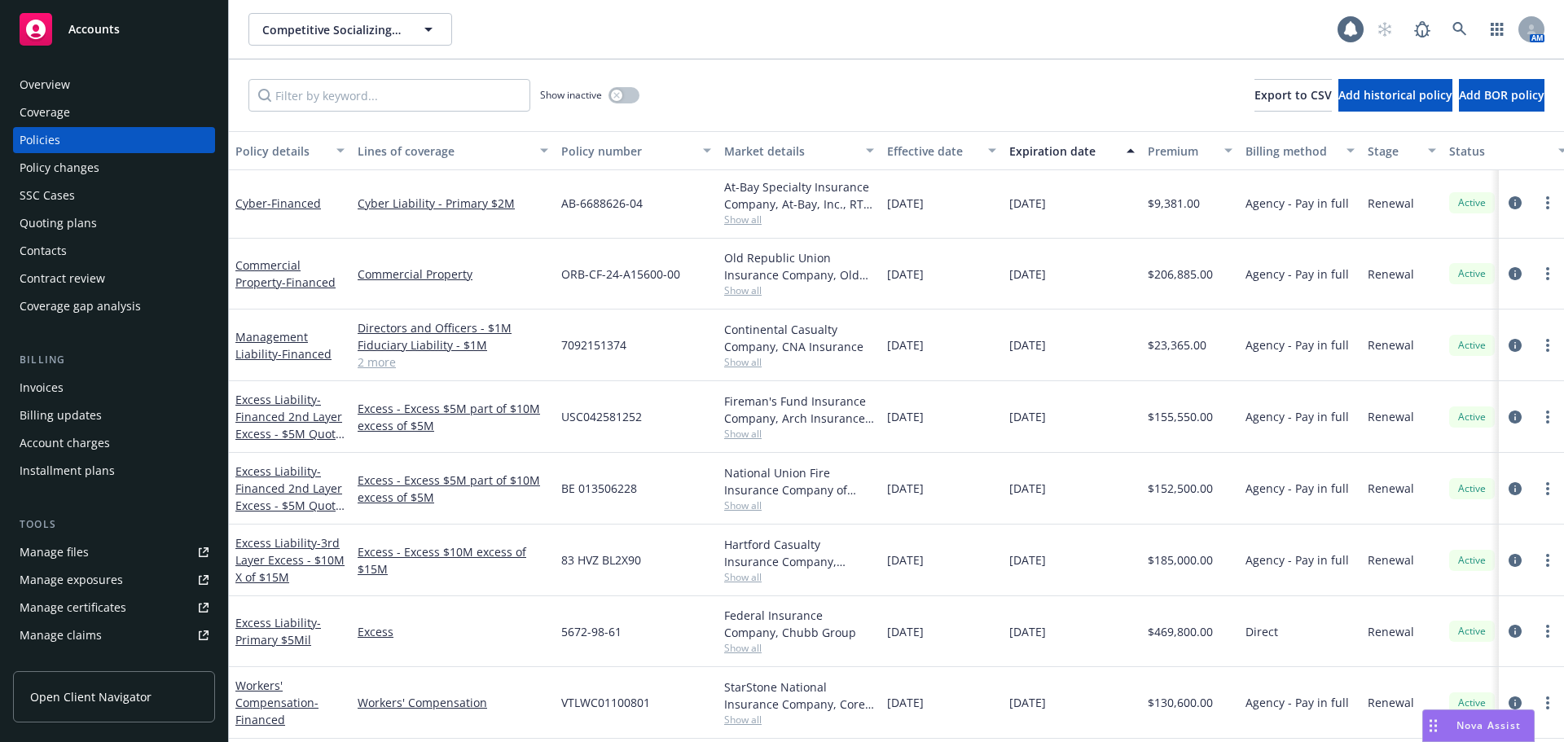
scroll to position [125, 0]
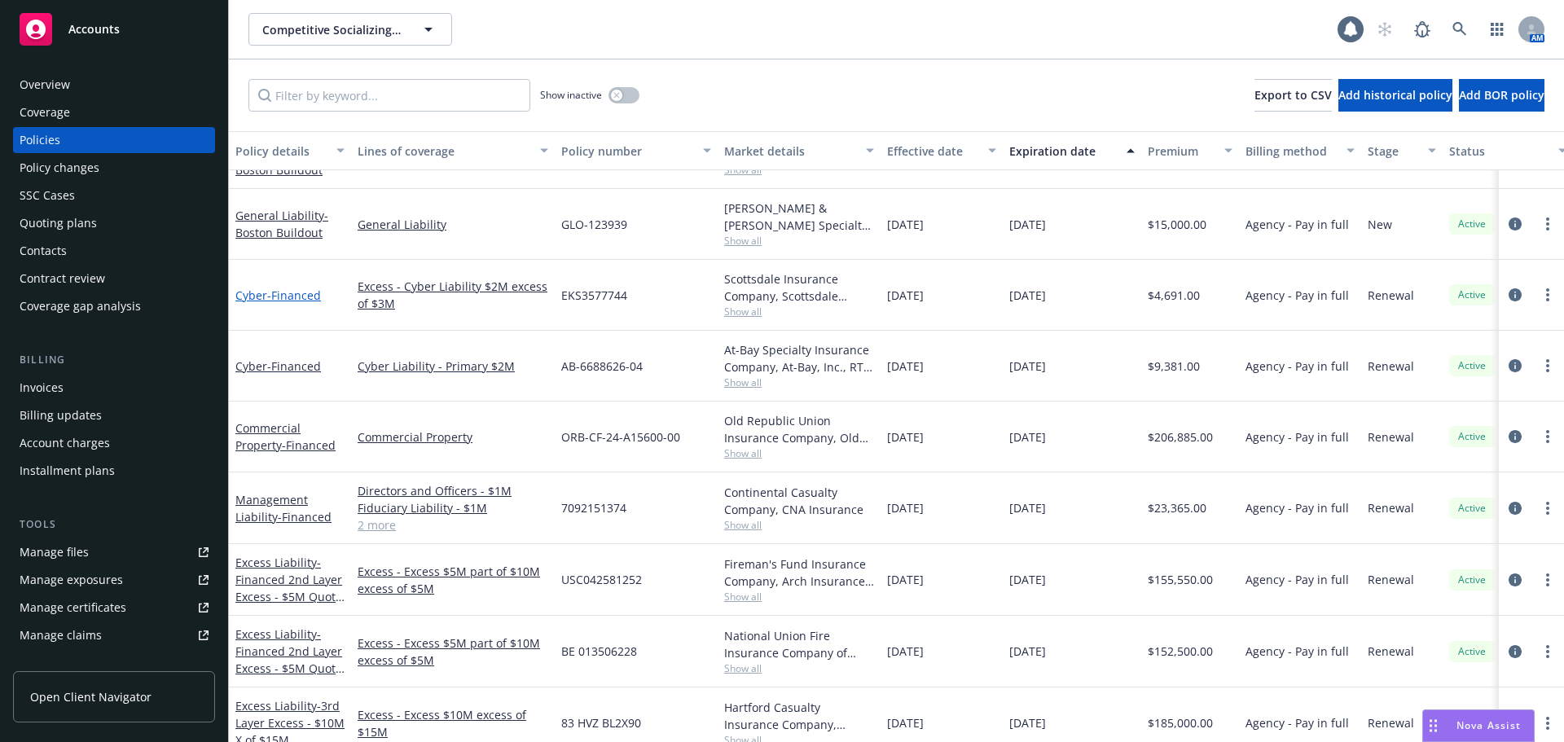
click at [301, 298] on span "- Financed" at bounding box center [294, 295] width 54 height 15
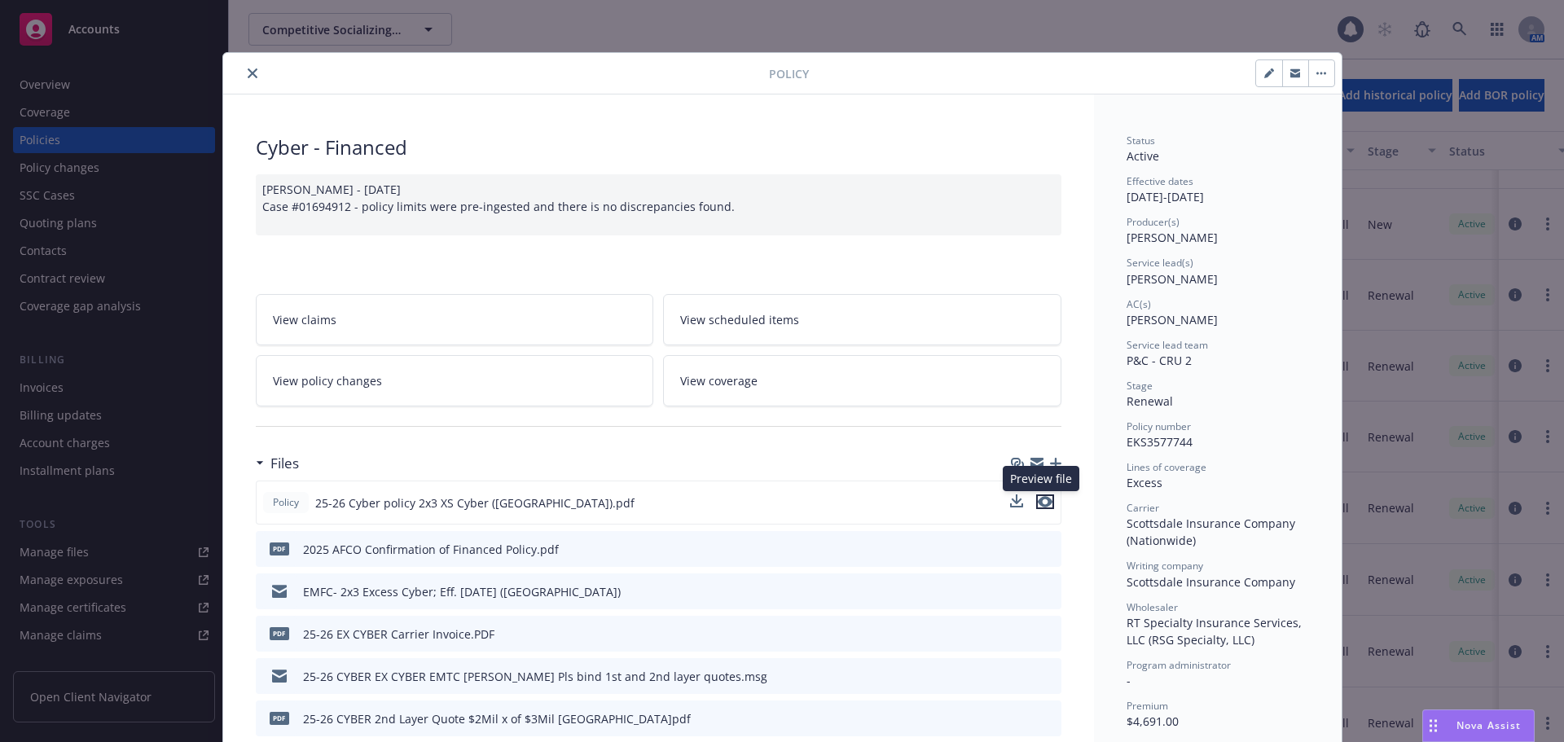
click at [1041, 504] on icon "preview file" at bounding box center [1045, 501] width 15 height 11
click at [249, 73] on icon "close" at bounding box center [253, 73] width 10 height 10
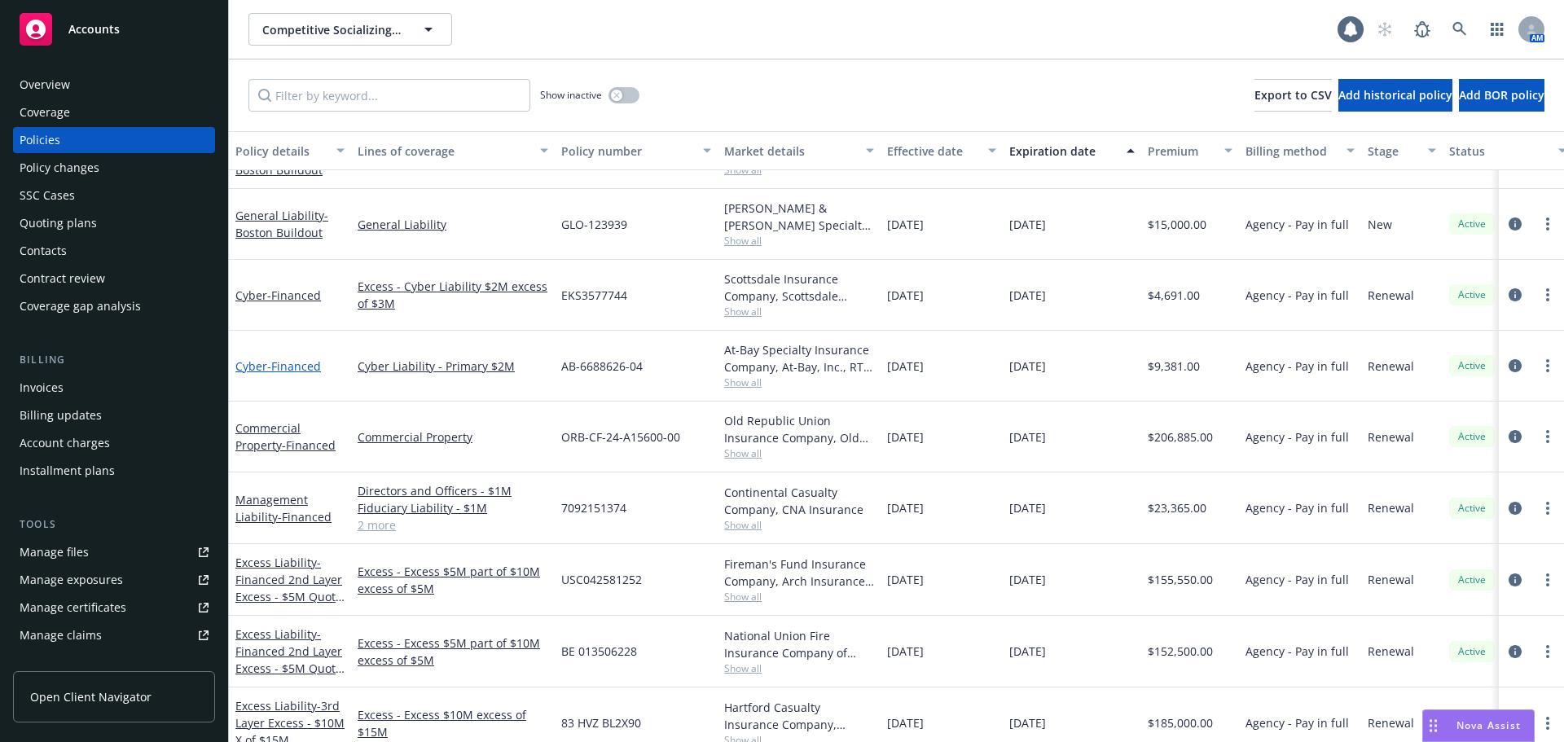
click at [267, 367] on span "- Financed" at bounding box center [294, 365] width 54 height 15
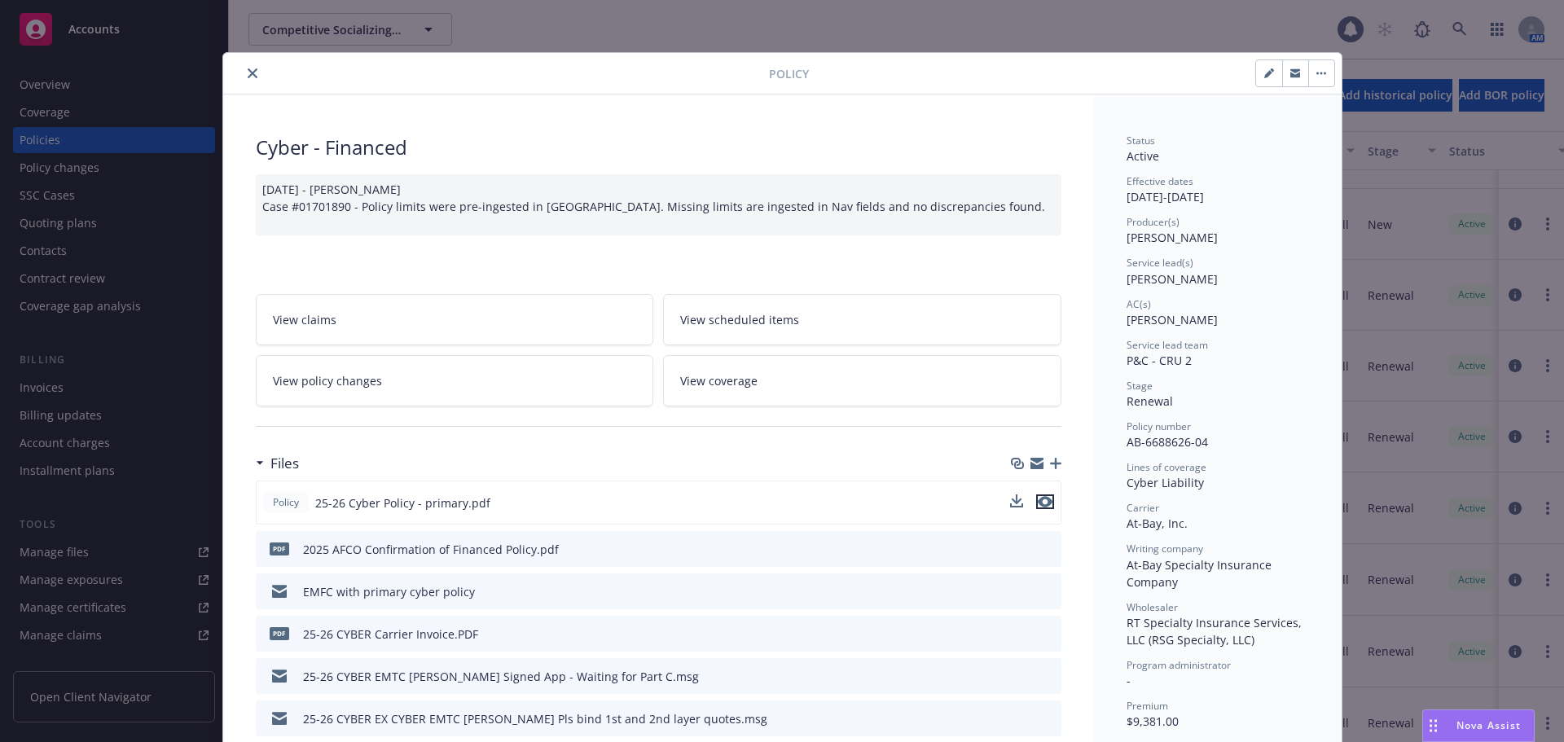
click at [1042, 501] on icon "preview file" at bounding box center [1045, 501] width 15 height 11
click at [248, 74] on icon "close" at bounding box center [253, 73] width 10 height 10
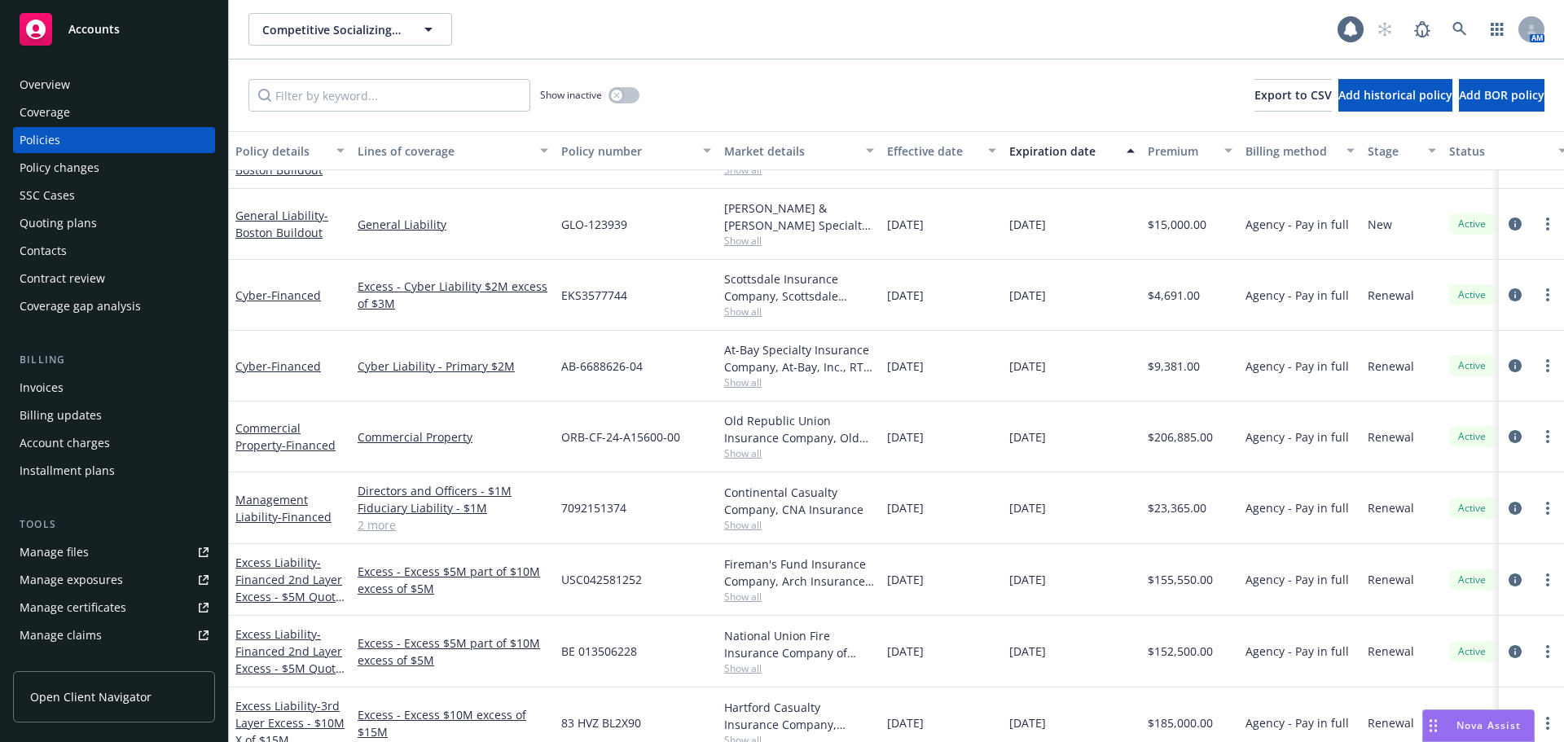
scroll to position [43, 0]
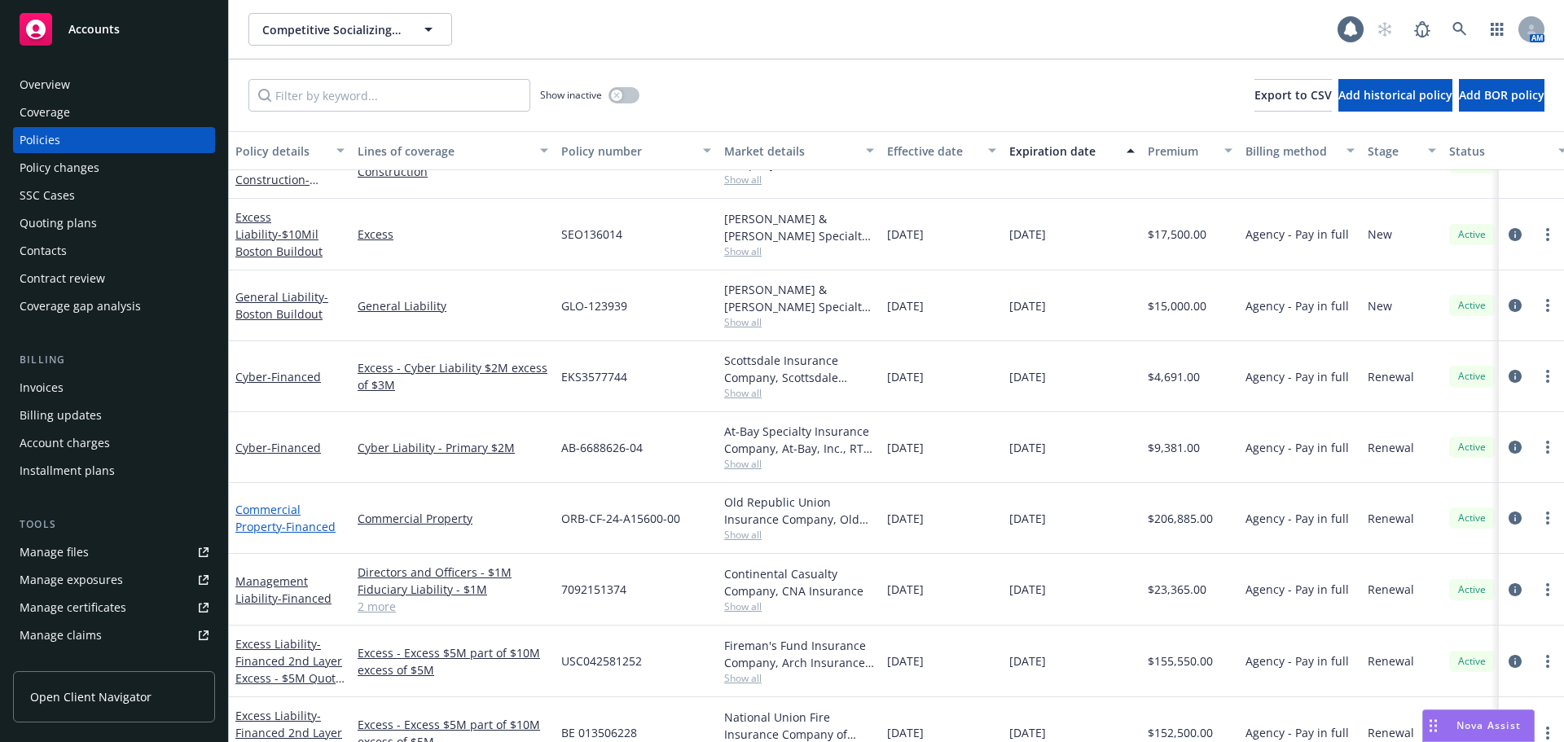
click at [287, 519] on span "- Financed" at bounding box center [309, 526] width 54 height 15
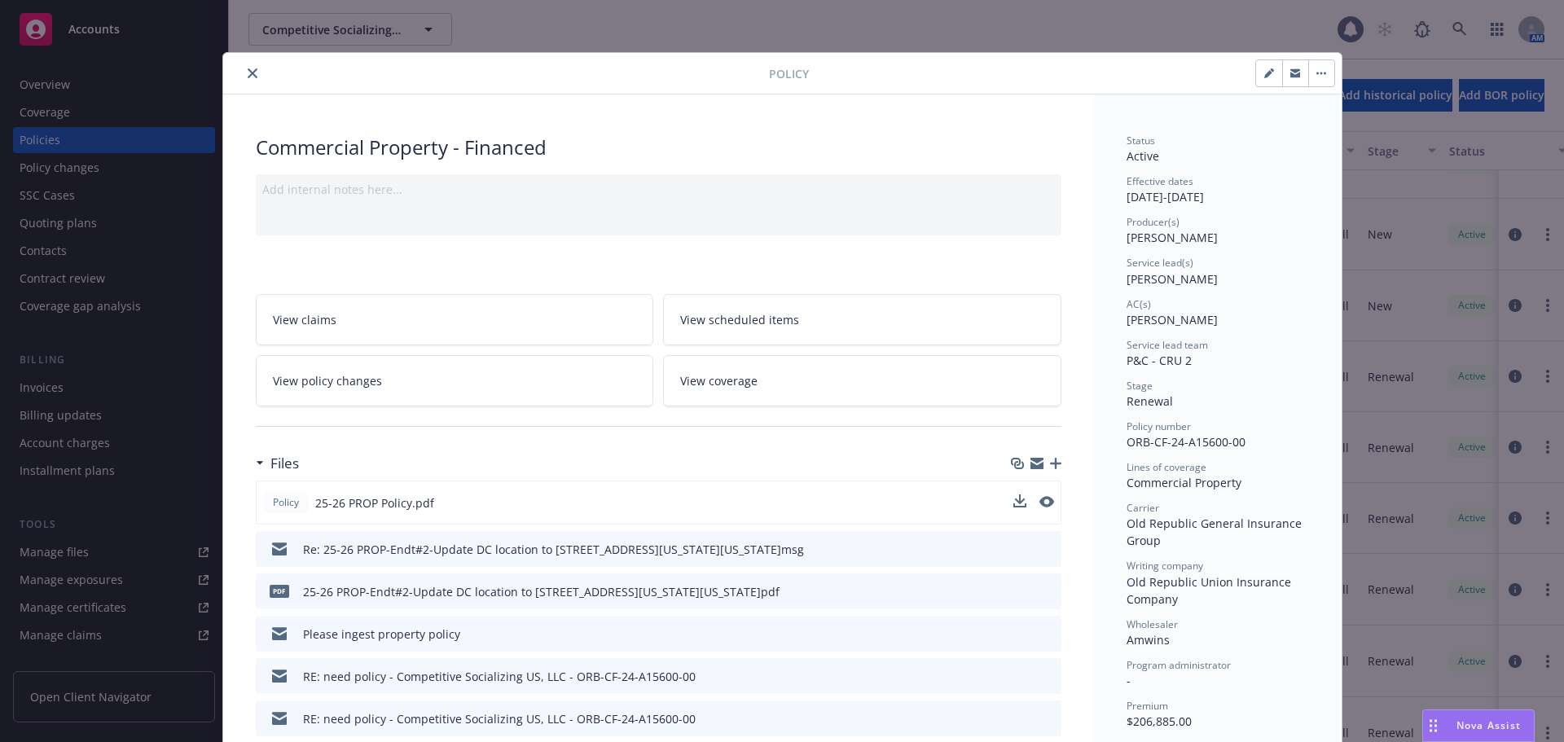
click at [1048, 506] on div "Policy 25-26 PROP Policy.pdf" at bounding box center [659, 503] width 806 height 44
click at [1046, 504] on button "preview file" at bounding box center [1045, 501] width 18 height 15
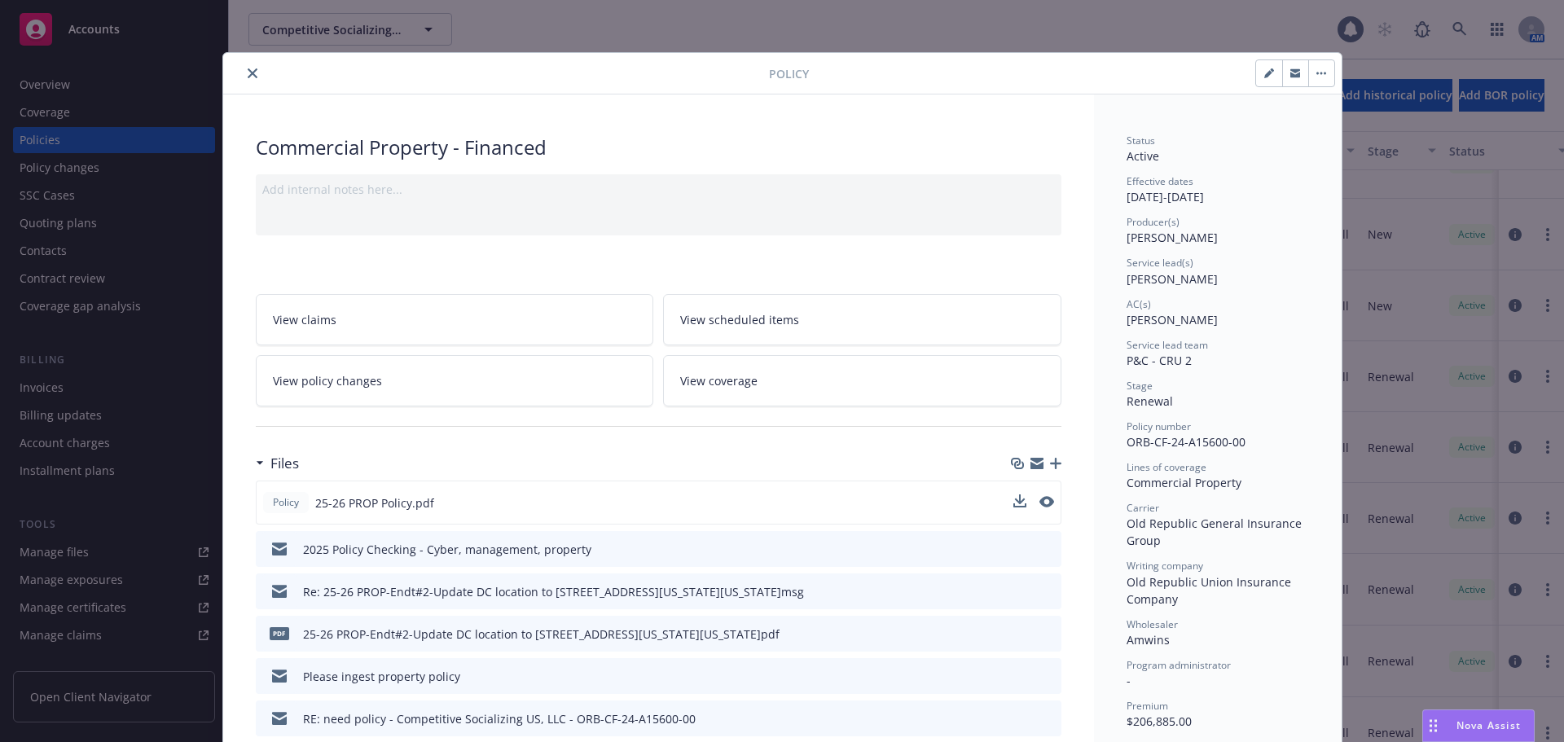
click at [248, 68] on icon "close" at bounding box center [253, 73] width 10 height 10
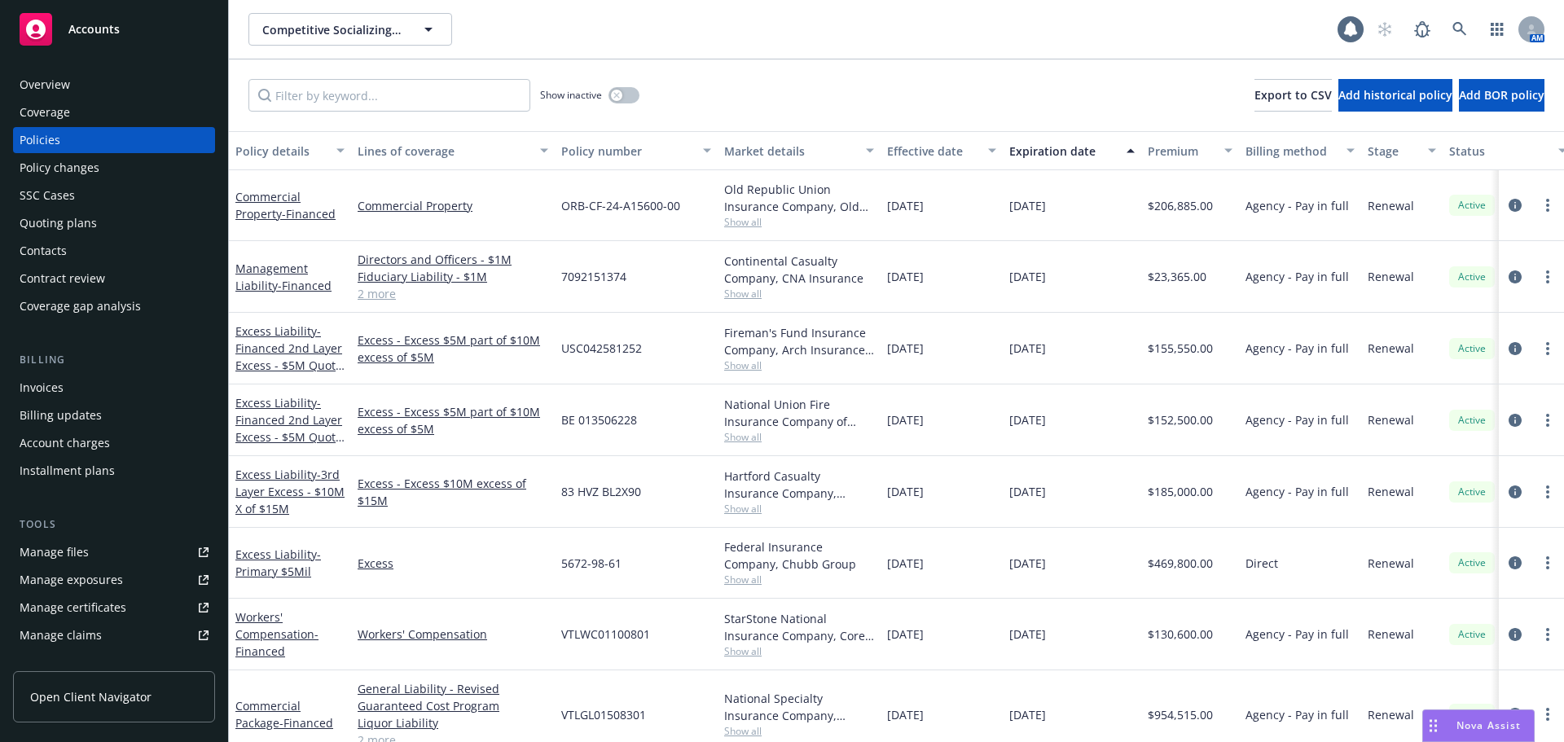
scroll to position [361, 0]
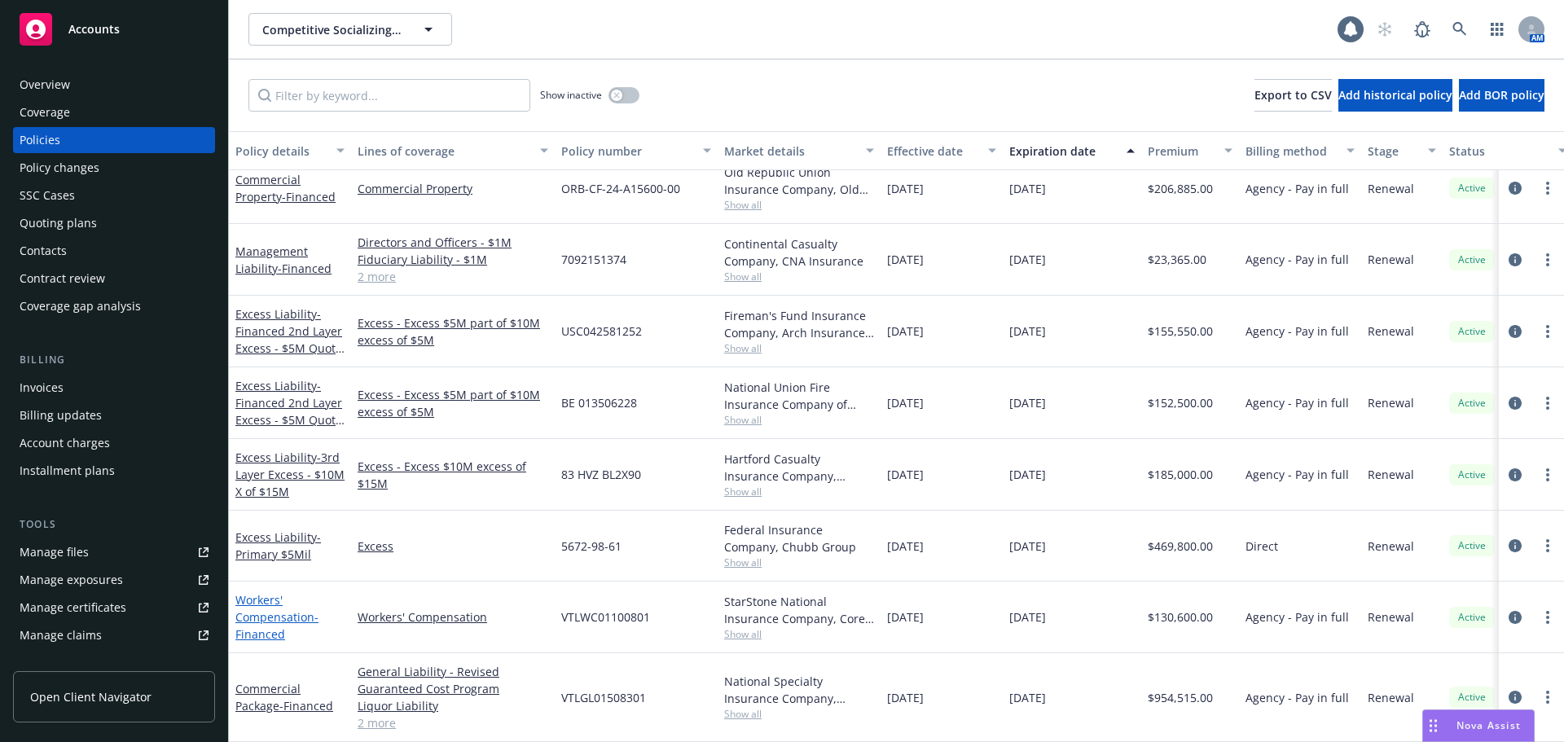
click at [256, 619] on span "- Financed" at bounding box center [276, 625] width 83 height 33
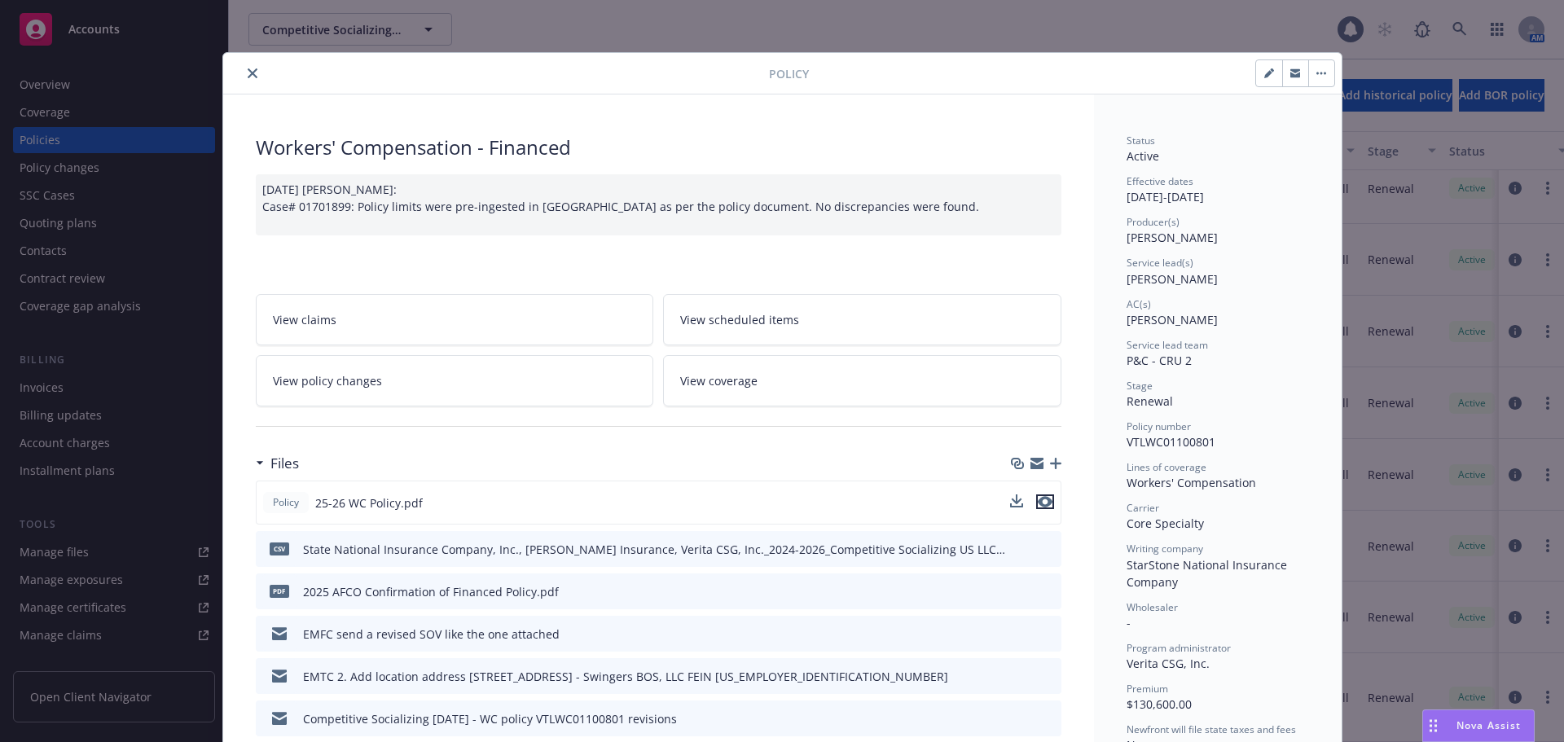
click at [1043, 500] on icon "preview file" at bounding box center [1045, 501] width 15 height 11
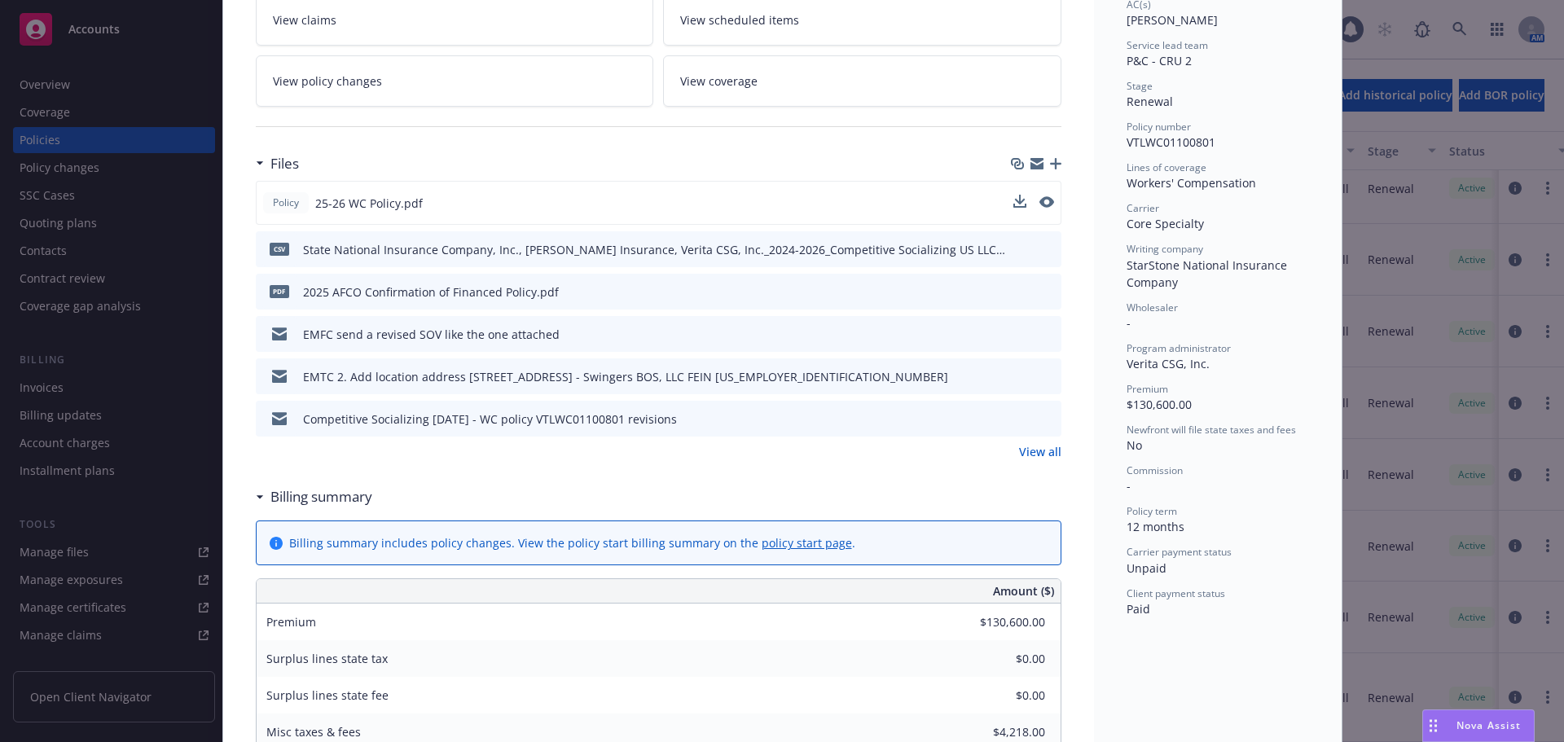
scroll to position [326, 0]
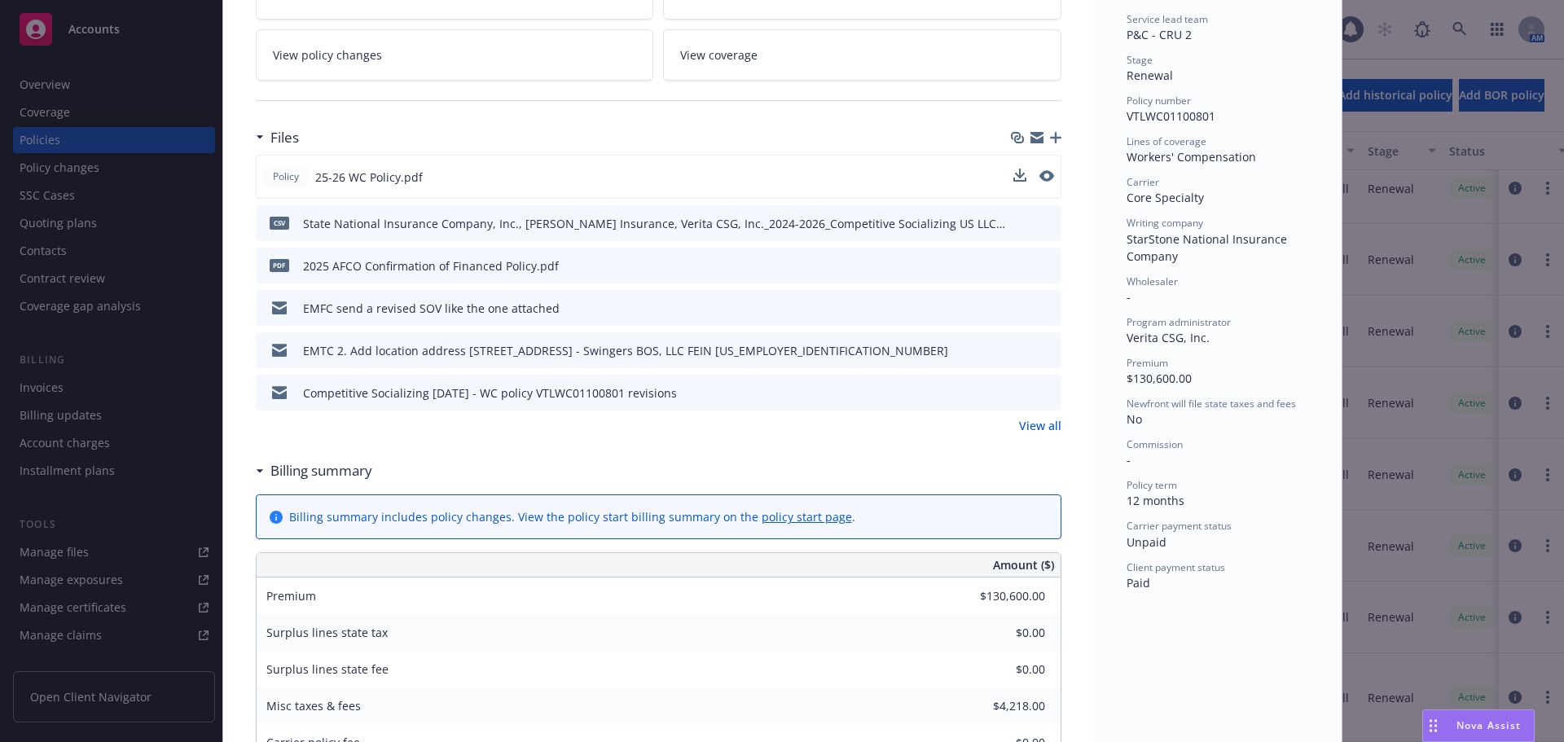
click at [1040, 423] on link "View all" at bounding box center [1040, 425] width 42 height 17
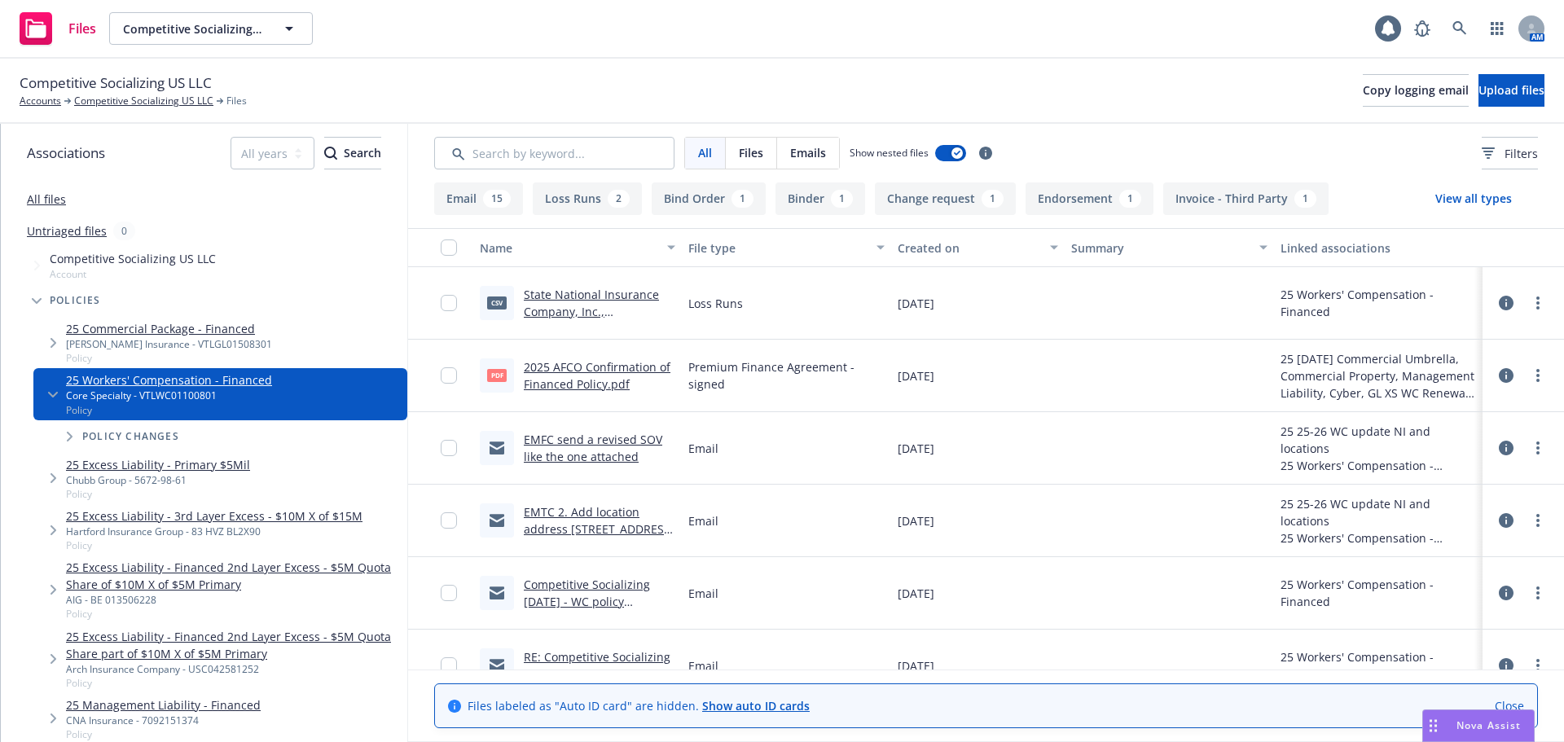
click at [1513, 705] on link "Close" at bounding box center [1509, 705] width 29 height 17
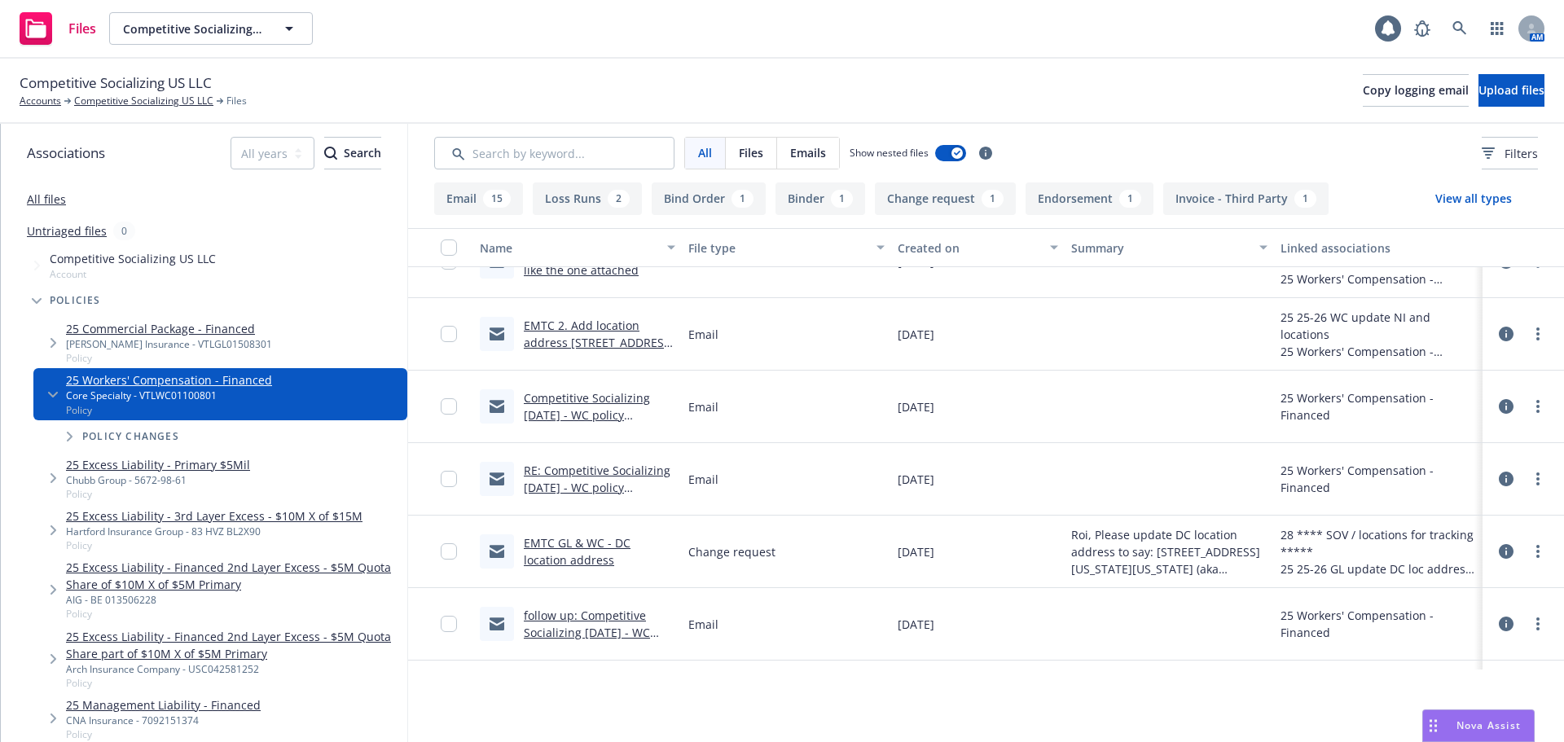
scroll to position [163, 0]
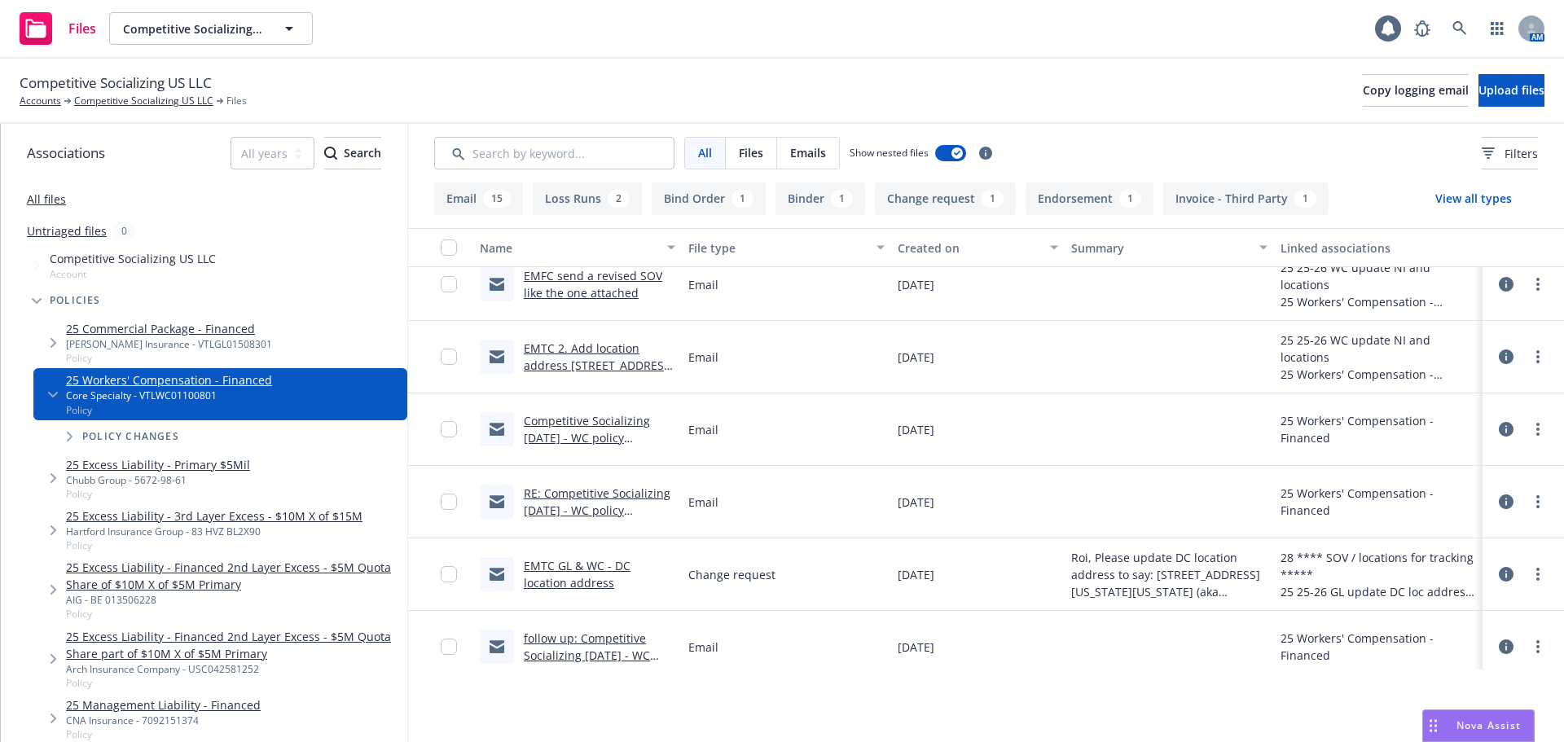
click at [816, 203] on button "Binder 1" at bounding box center [820, 198] width 90 height 33
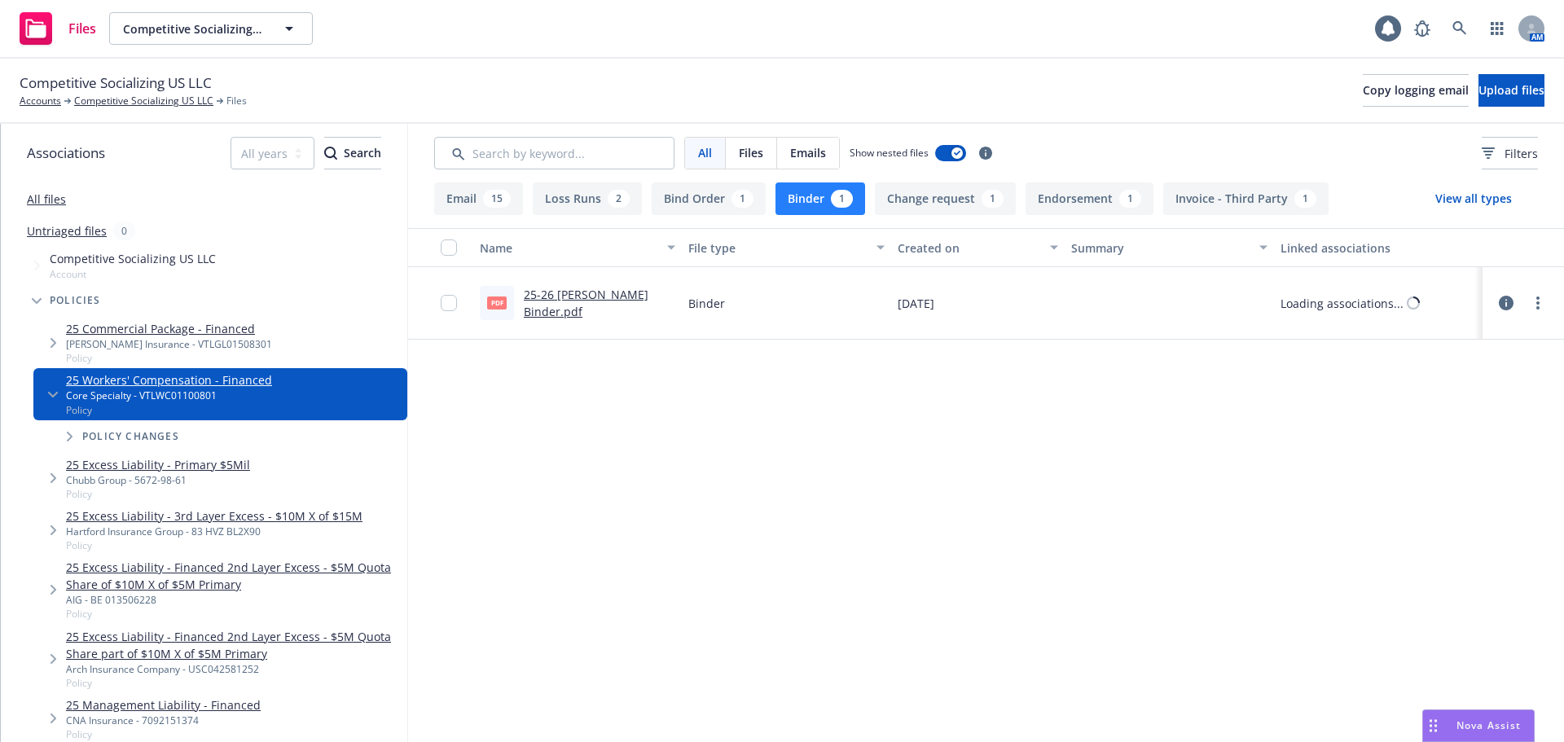
scroll to position [0, 0]
click at [558, 304] on link "25-26 WC Carrier Binder.pdf" at bounding box center [586, 303] width 125 height 33
click at [119, 106] on link "Competitive Socializing US LLC" at bounding box center [143, 101] width 139 height 15
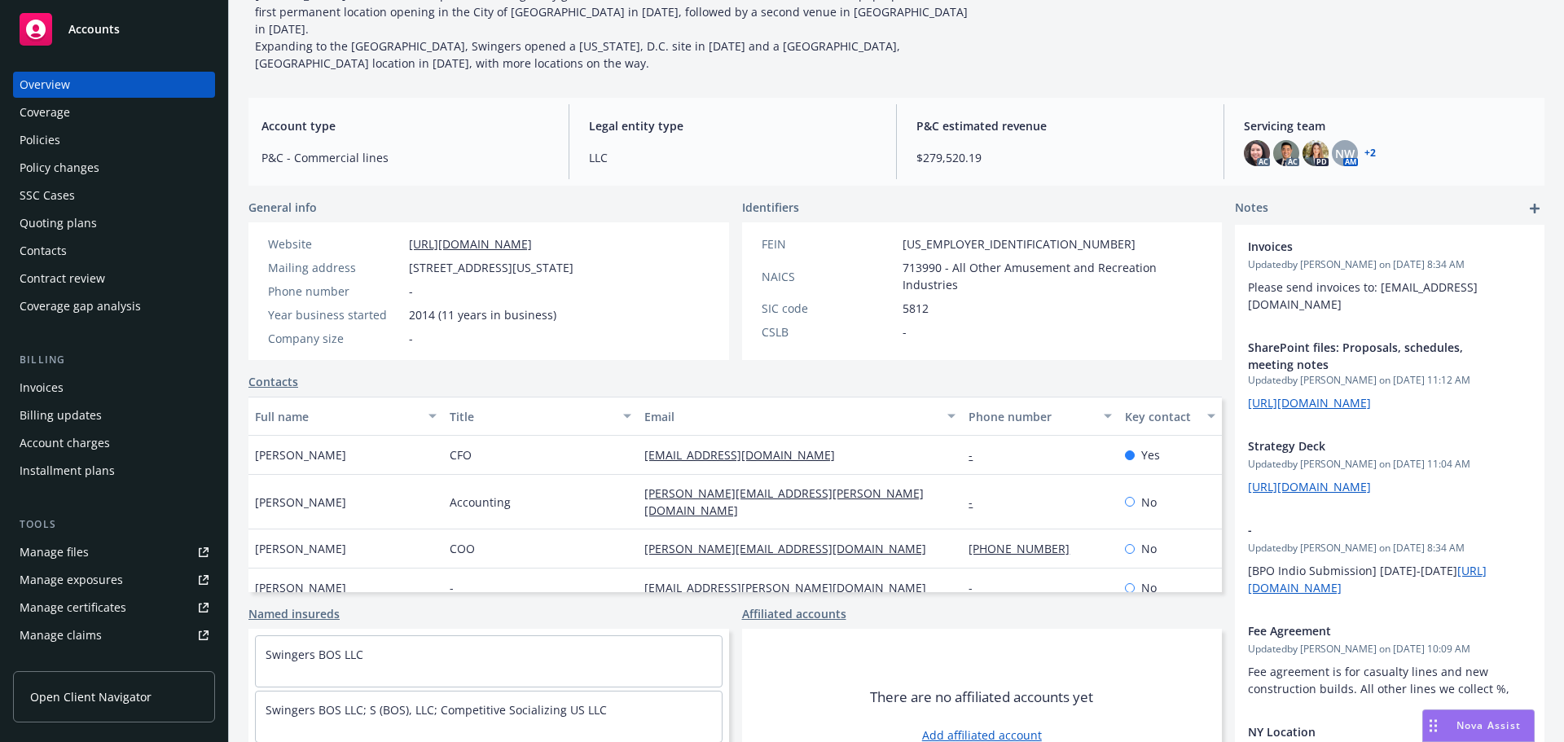
scroll to position [163, 0]
click at [63, 143] on div "Policies" at bounding box center [114, 140] width 189 height 26
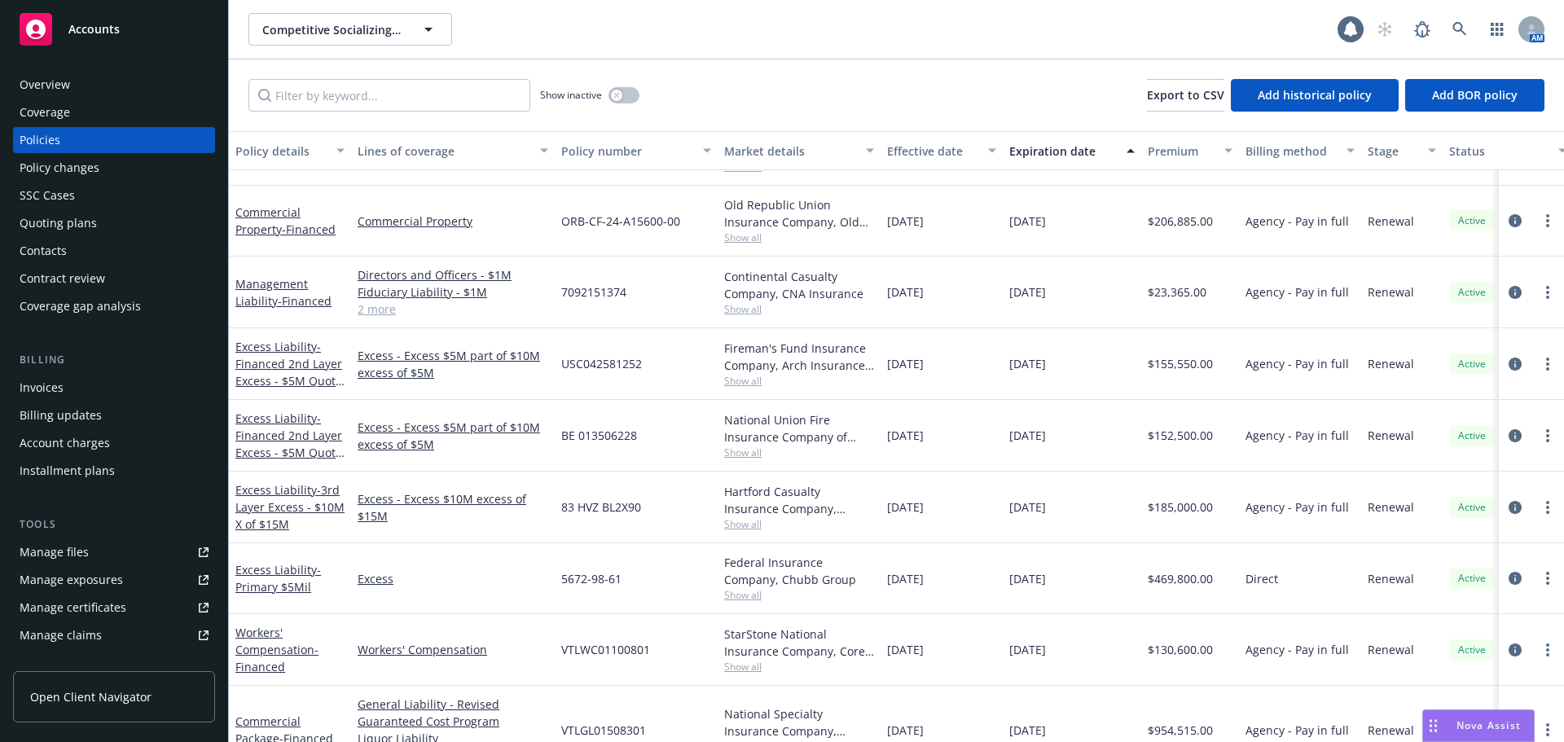
scroll to position [357, 0]
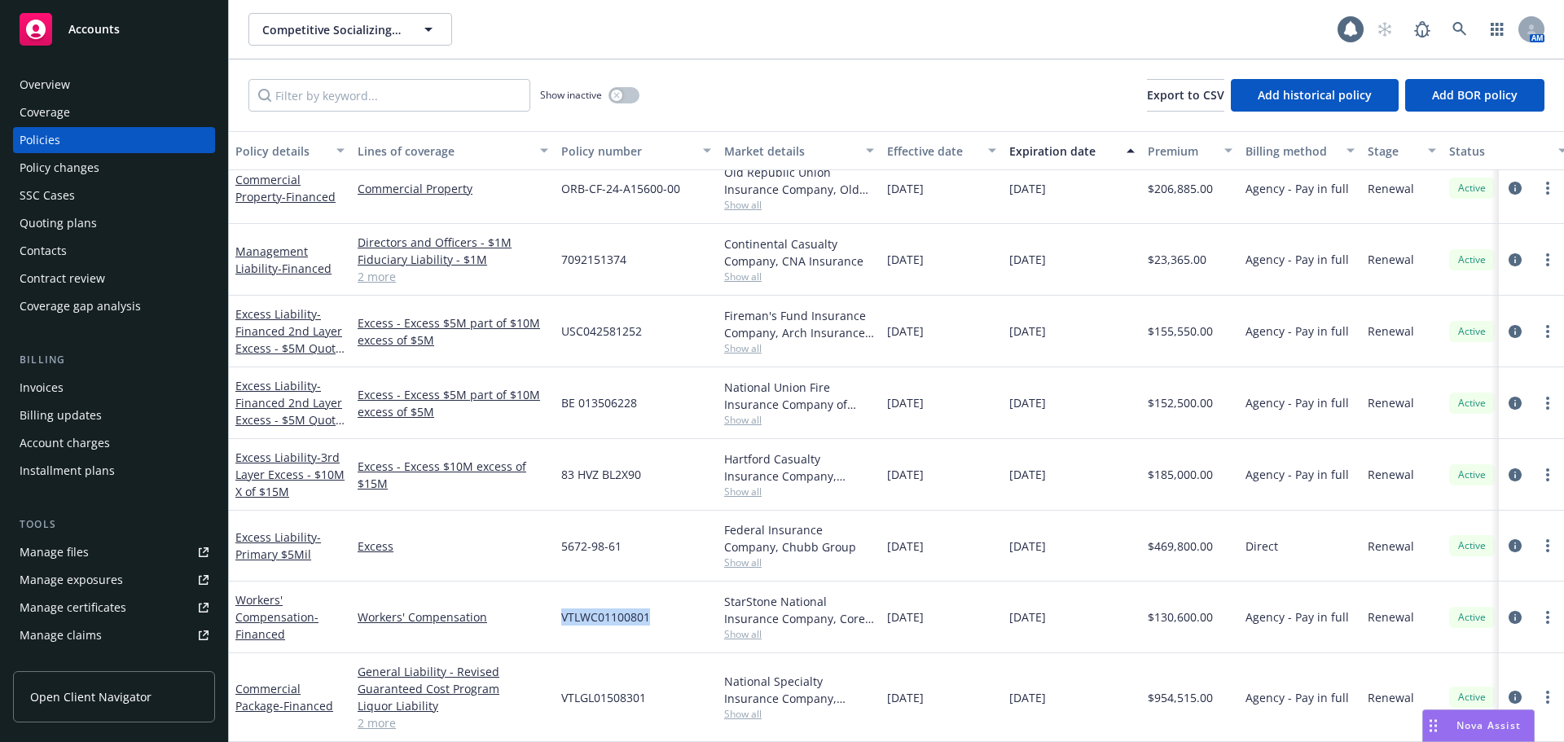
drag, startPoint x: 669, startPoint y: 615, endPoint x: 560, endPoint y: 624, distance: 109.5
click at [560, 624] on div "VTLWC01100801" at bounding box center [636, 618] width 163 height 72
copy span "VTLWC01100801"
click at [268, 613] on link "Workers' Compensation - Financed" at bounding box center [276, 617] width 83 height 50
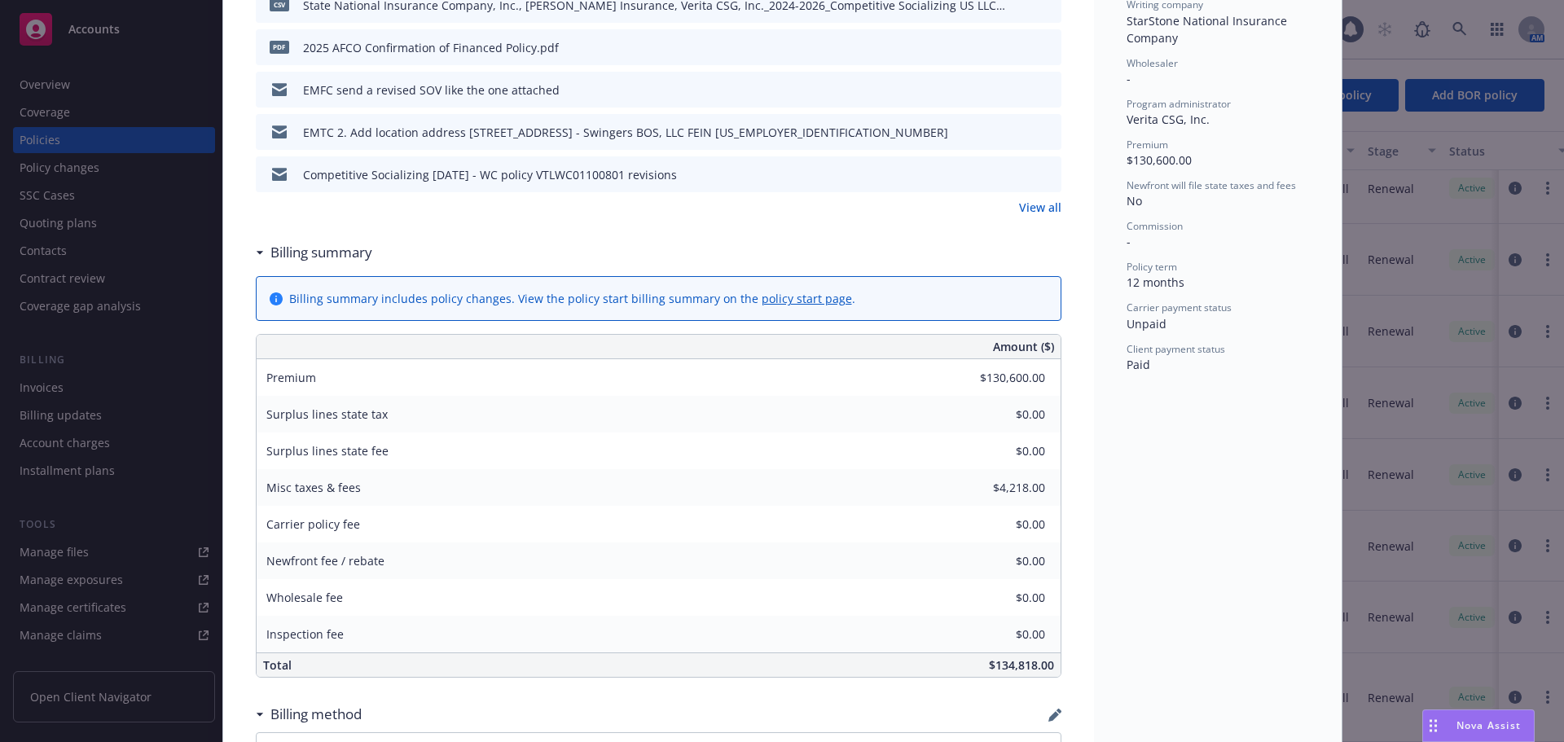
scroll to position [407, 0]
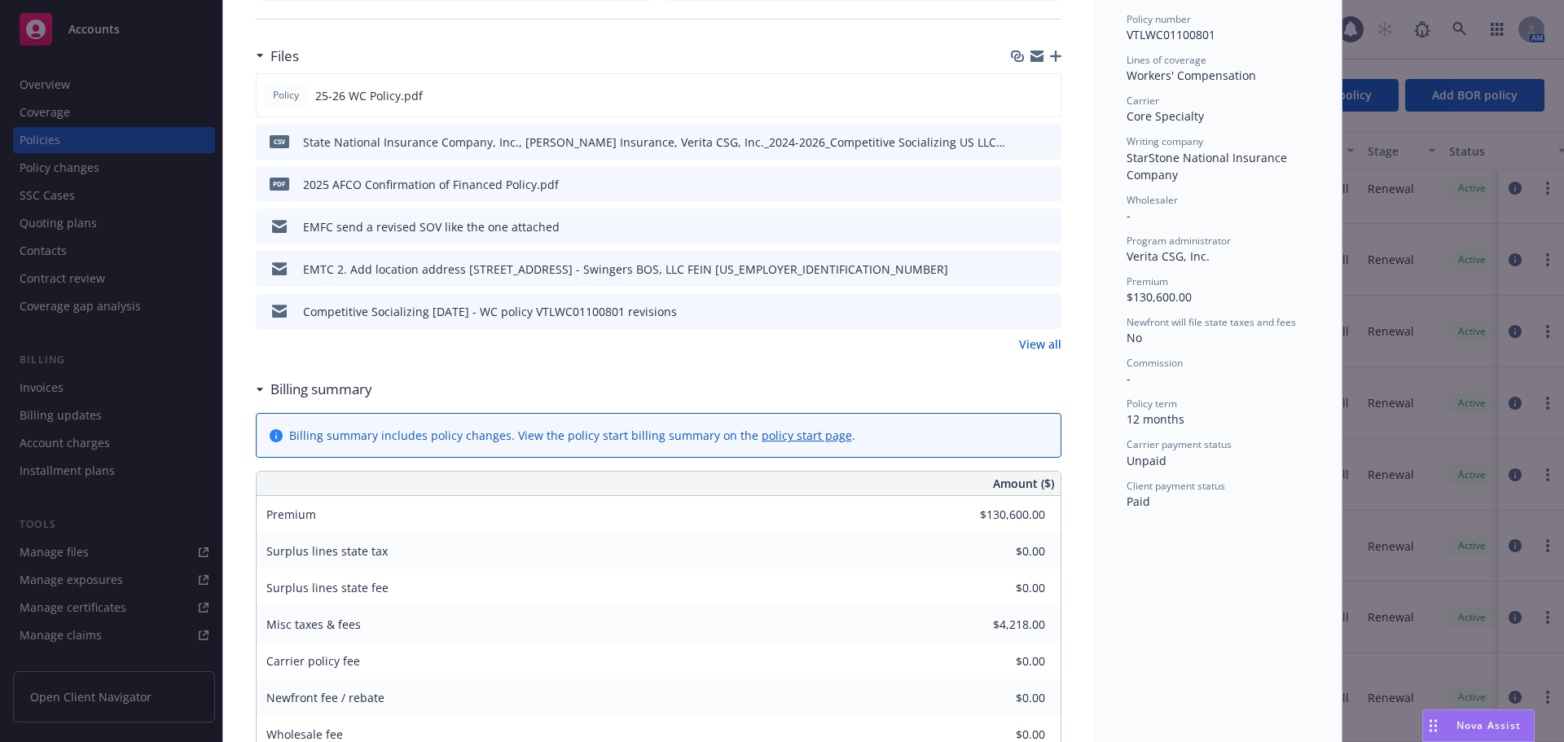
click at [1035, 344] on link "View all" at bounding box center [1040, 344] width 42 height 17
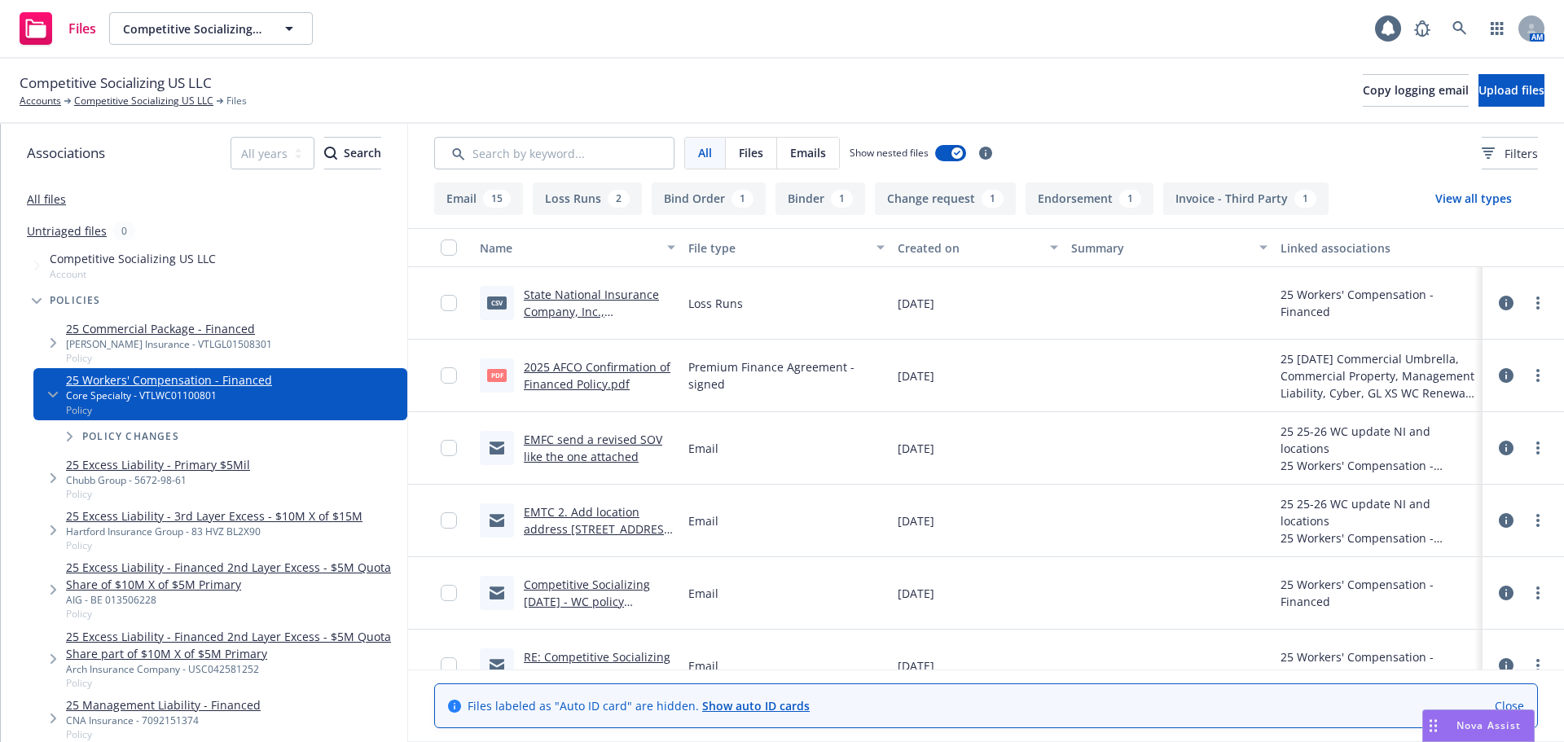
click at [1505, 705] on link "Close" at bounding box center [1509, 705] width 29 height 17
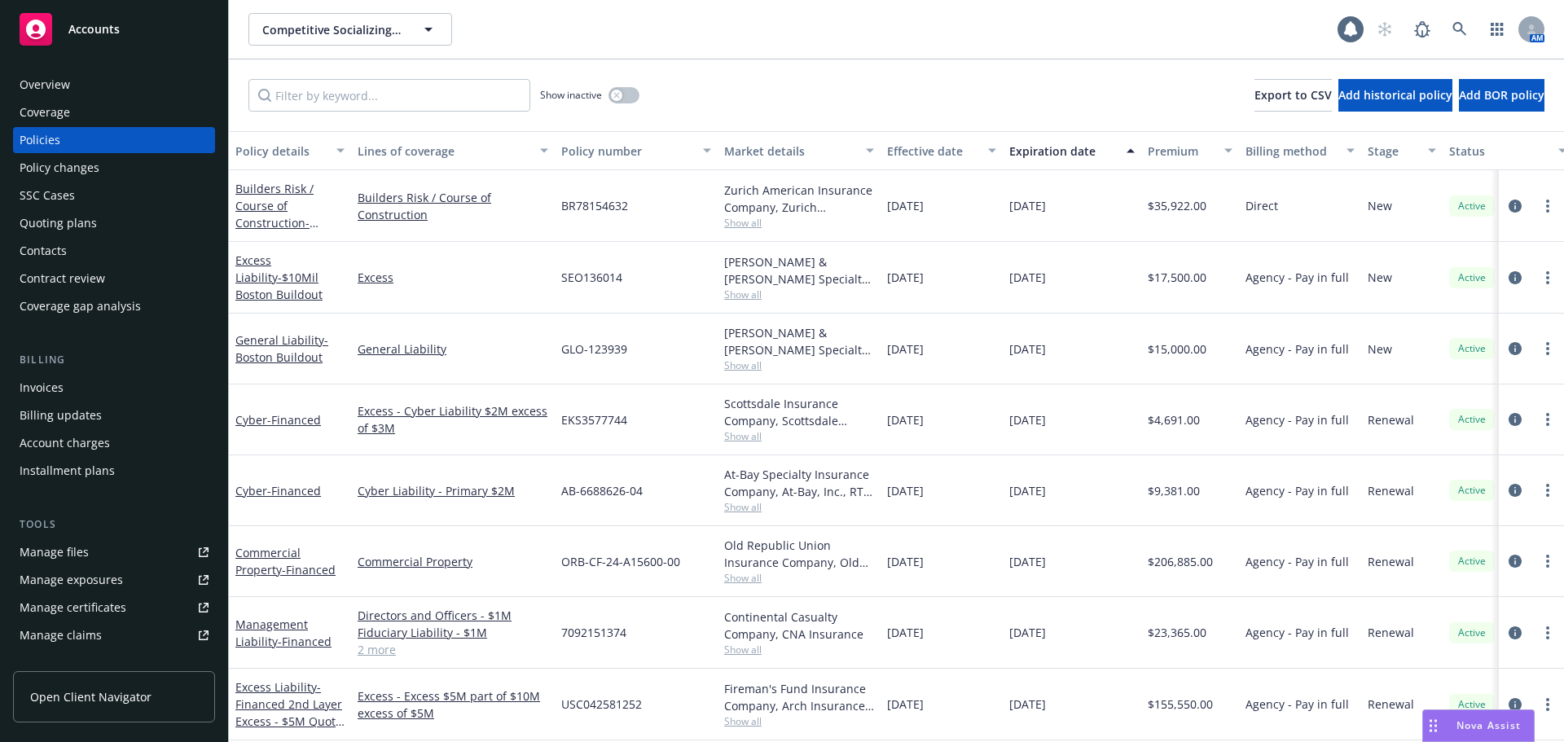
click at [47, 79] on div "Overview" at bounding box center [45, 85] width 51 height 26
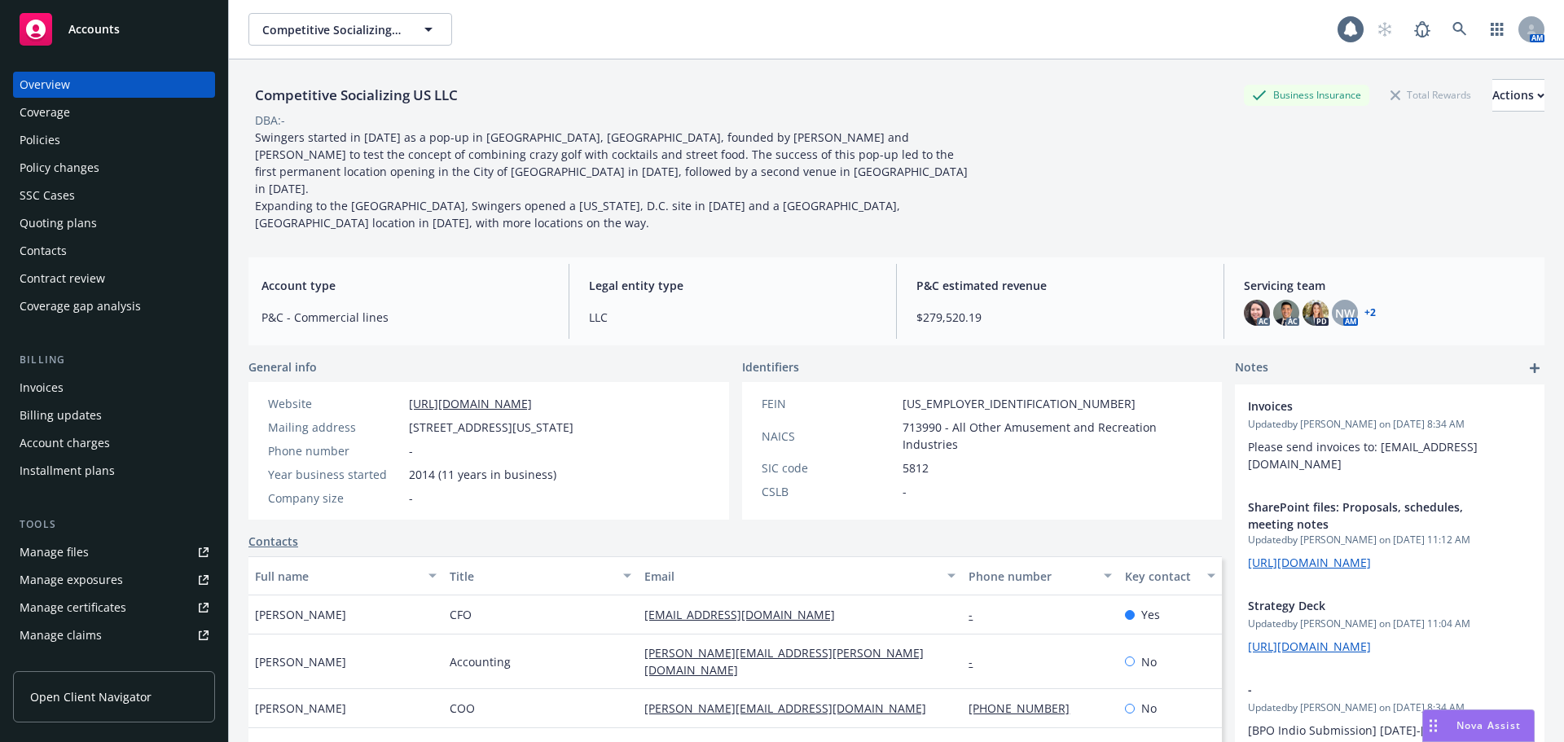
click at [47, 134] on div "Policies" at bounding box center [40, 140] width 41 height 26
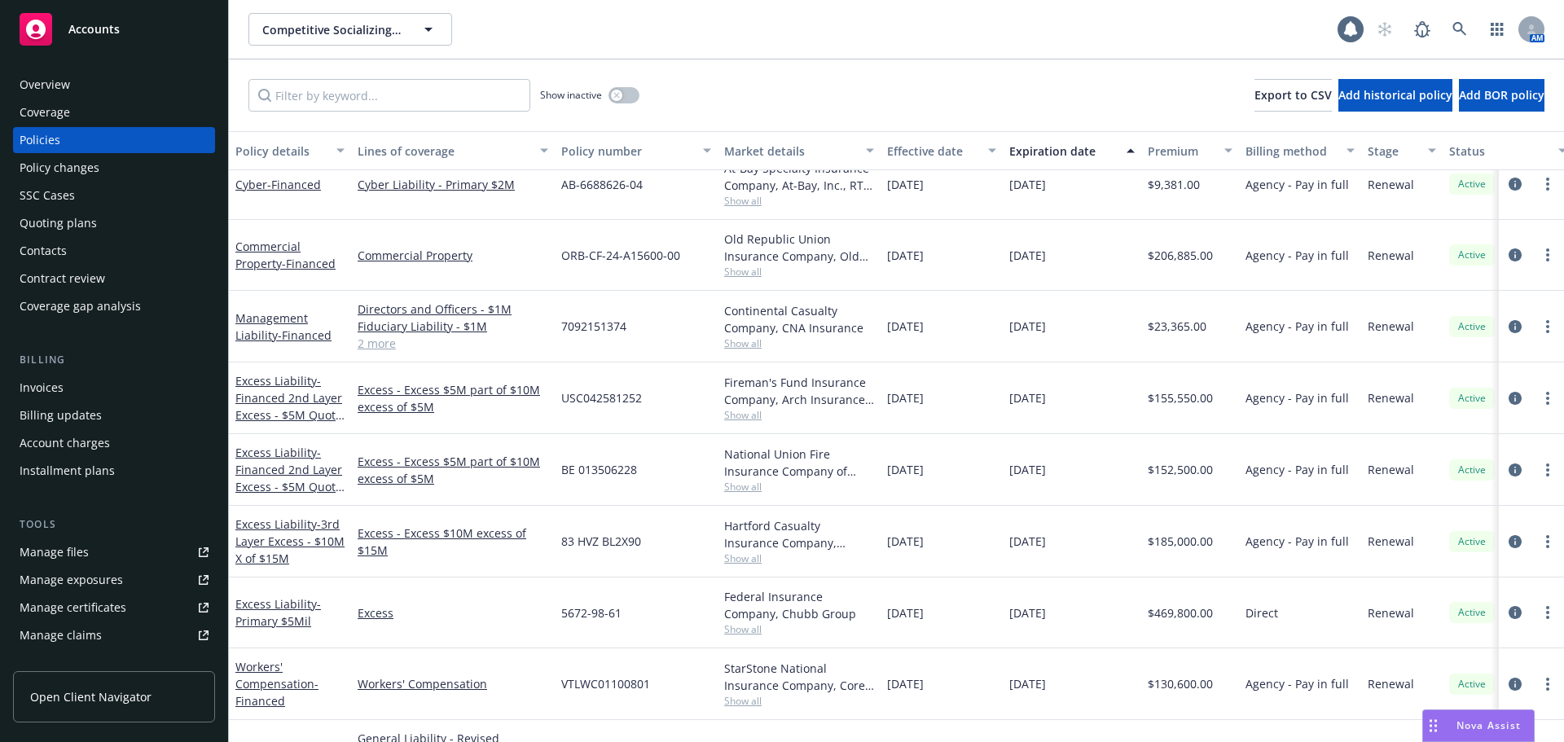
scroll to position [361, 0]
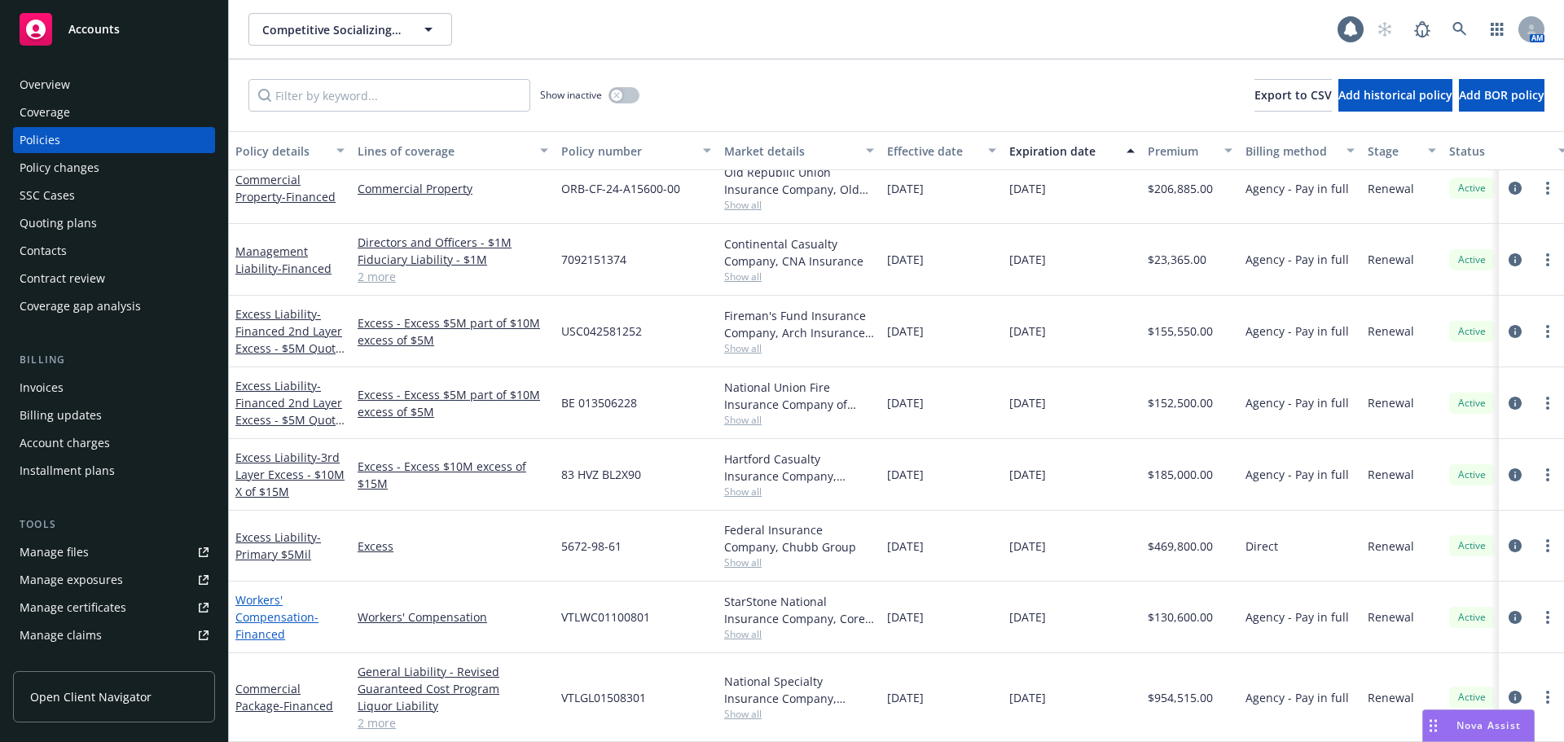
click at [271, 608] on link "Workers' Compensation - Financed" at bounding box center [276, 617] width 83 height 50
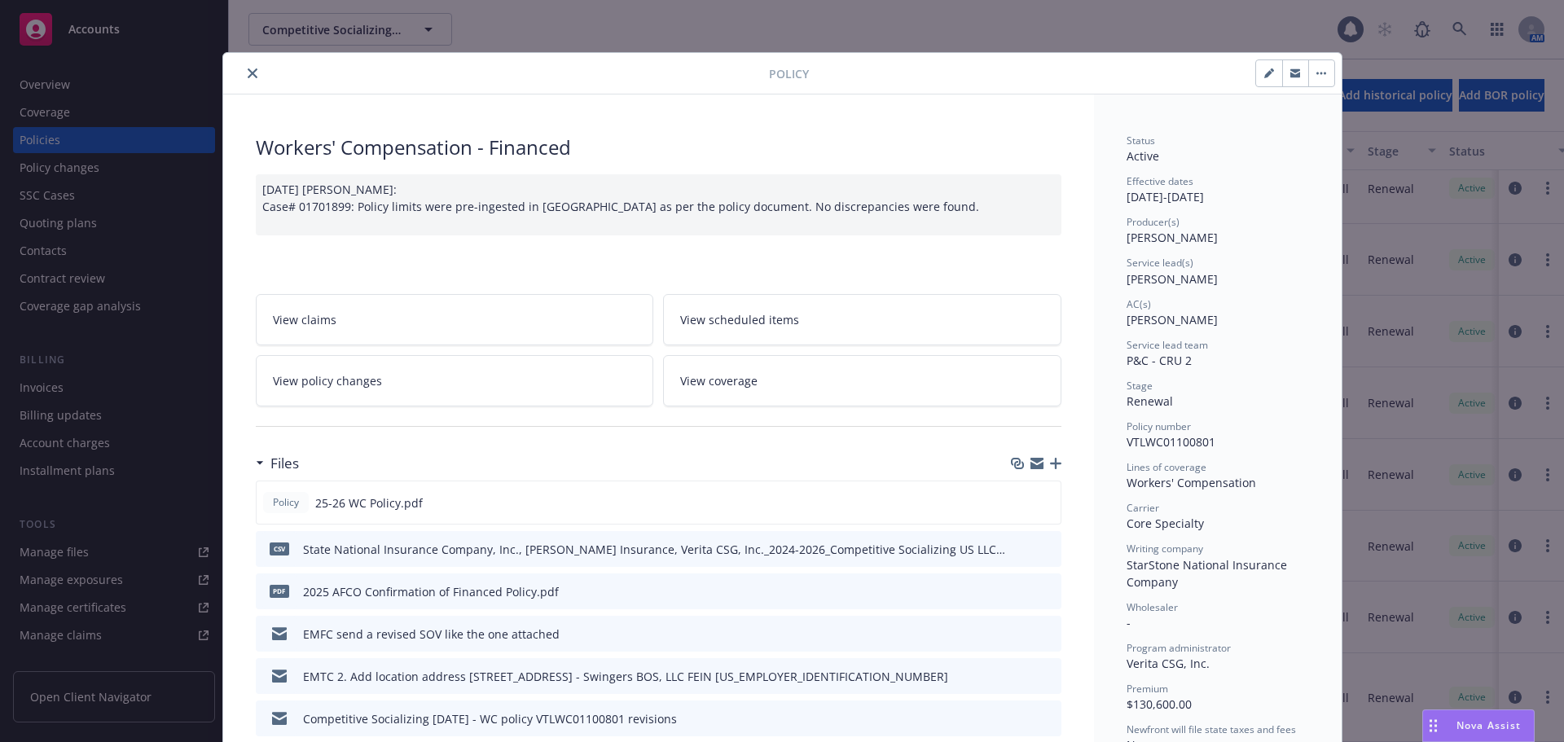
scroll to position [244, 0]
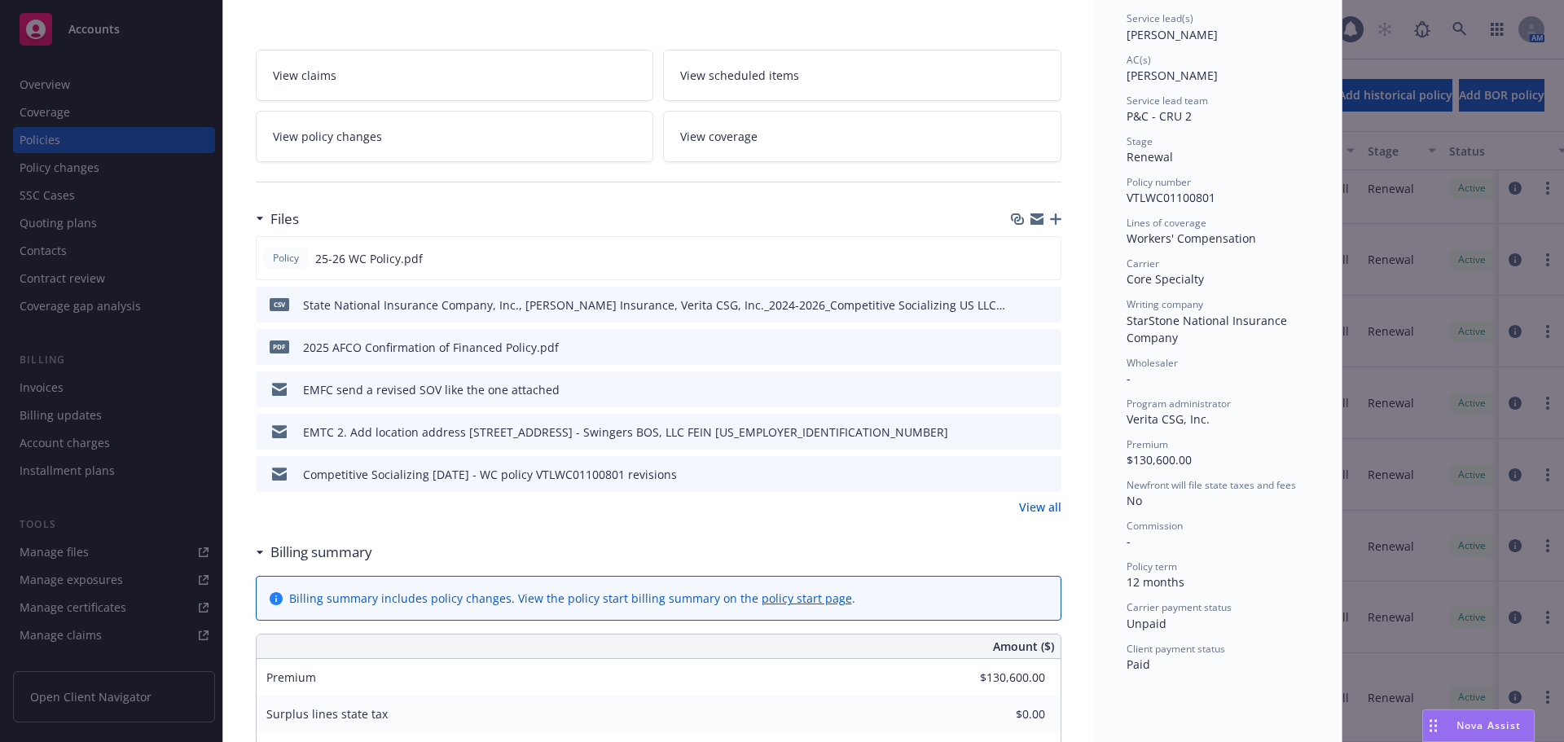
click at [1035, 507] on link "View all" at bounding box center [1040, 507] width 42 height 17
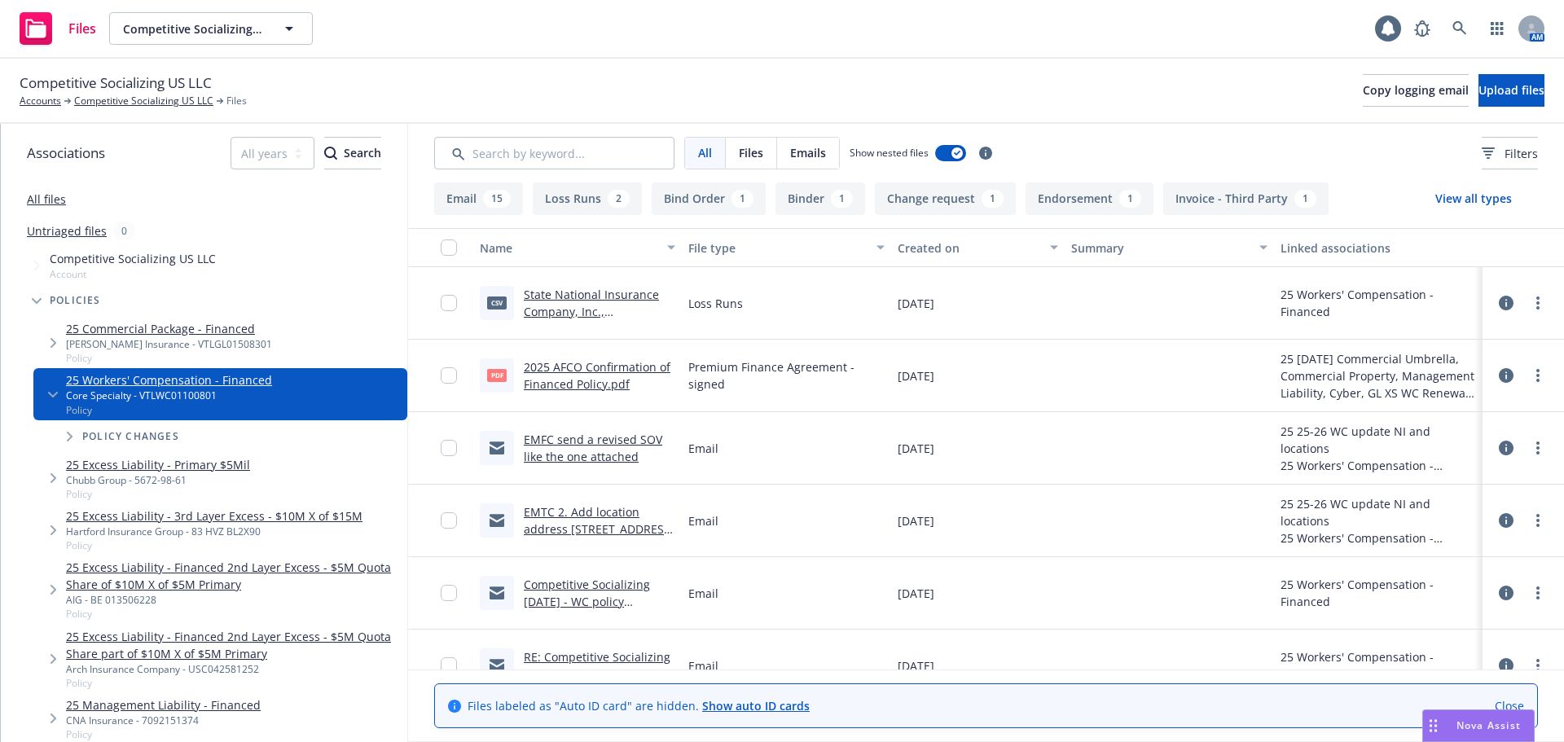
click at [802, 196] on button "Binder 1" at bounding box center [820, 198] width 90 height 33
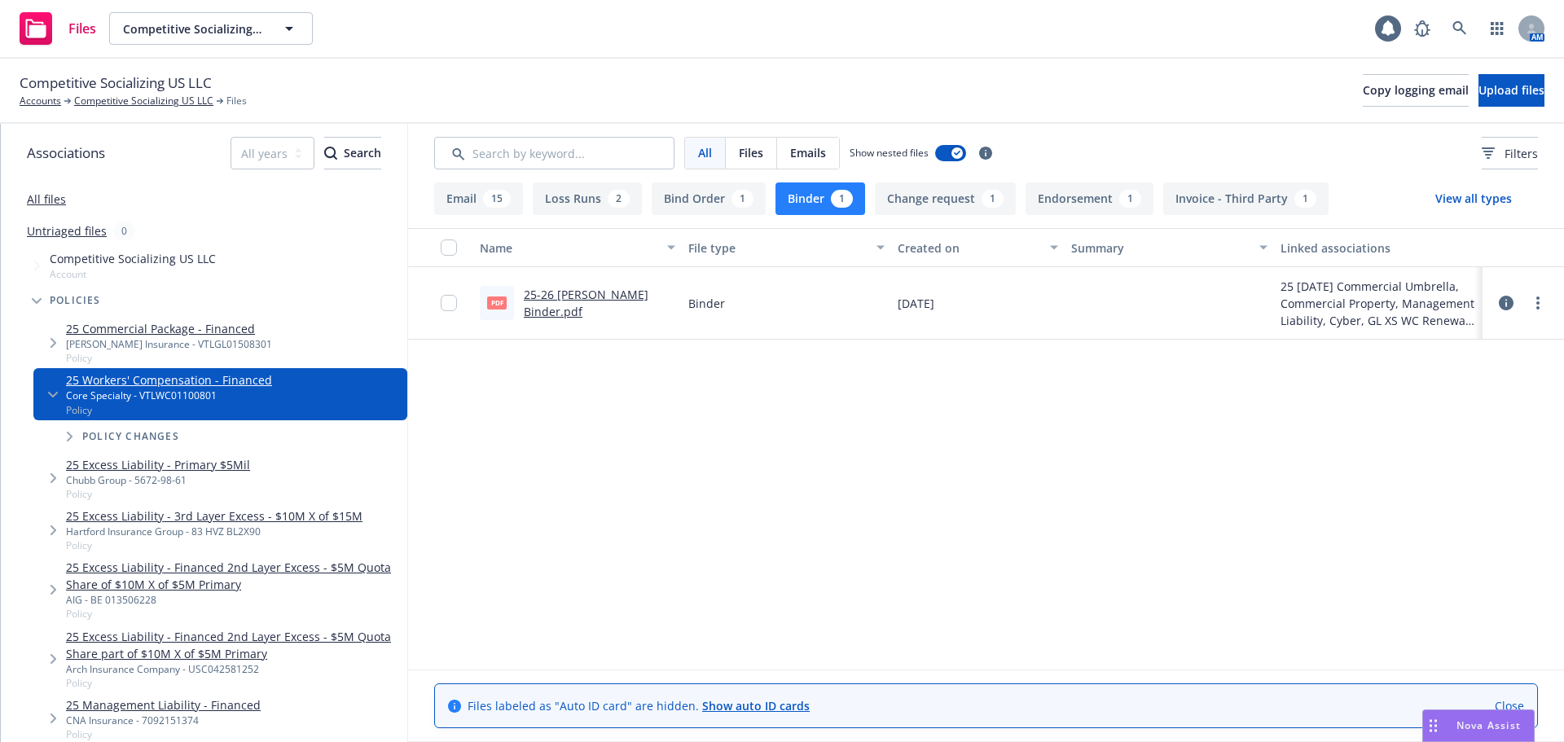
click at [683, 204] on button "Bind Order 1" at bounding box center [709, 198] width 114 height 33
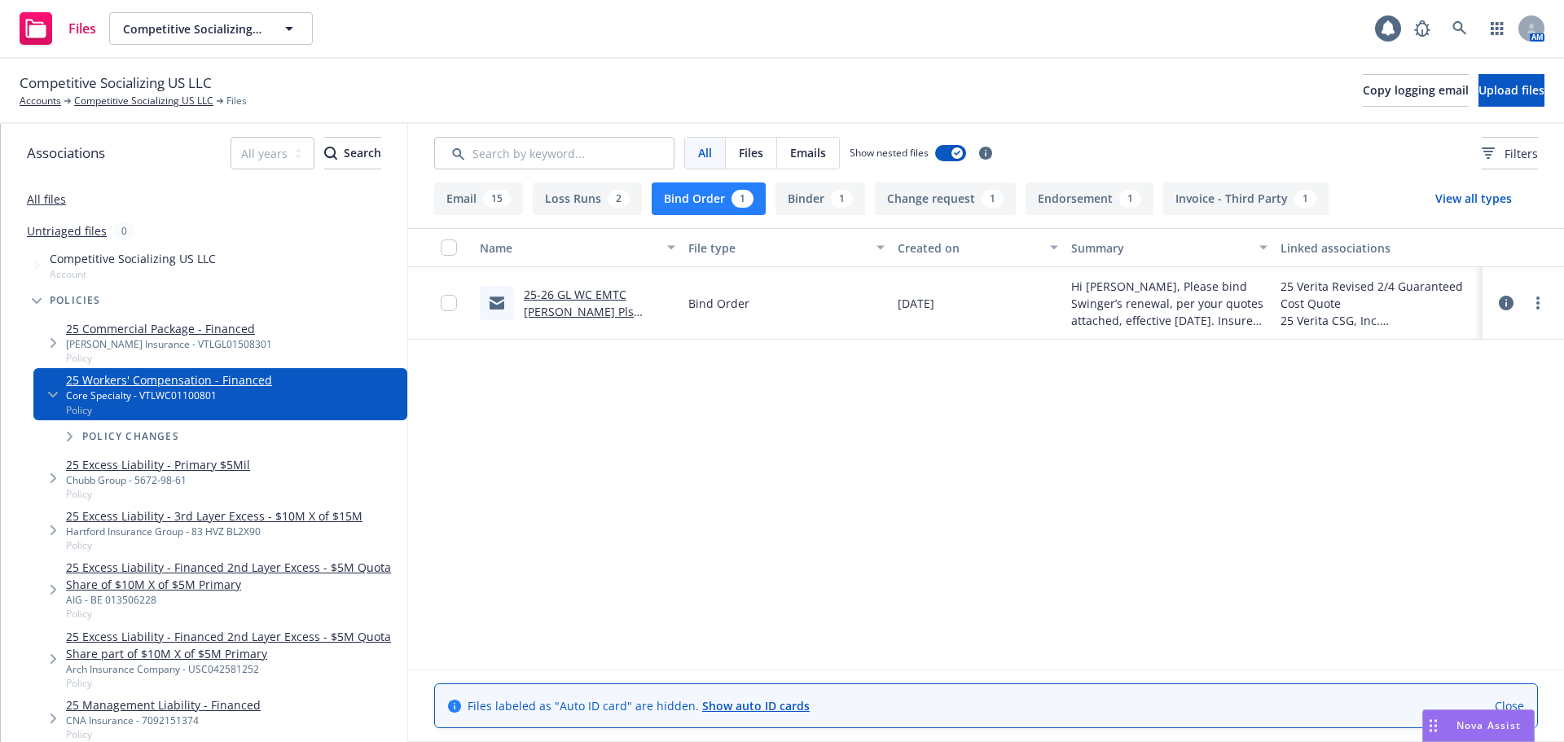
click at [589, 308] on link "25-26 GL WC EMTC Karen@Verita Pls bind.msg" at bounding box center [579, 312] width 110 height 50
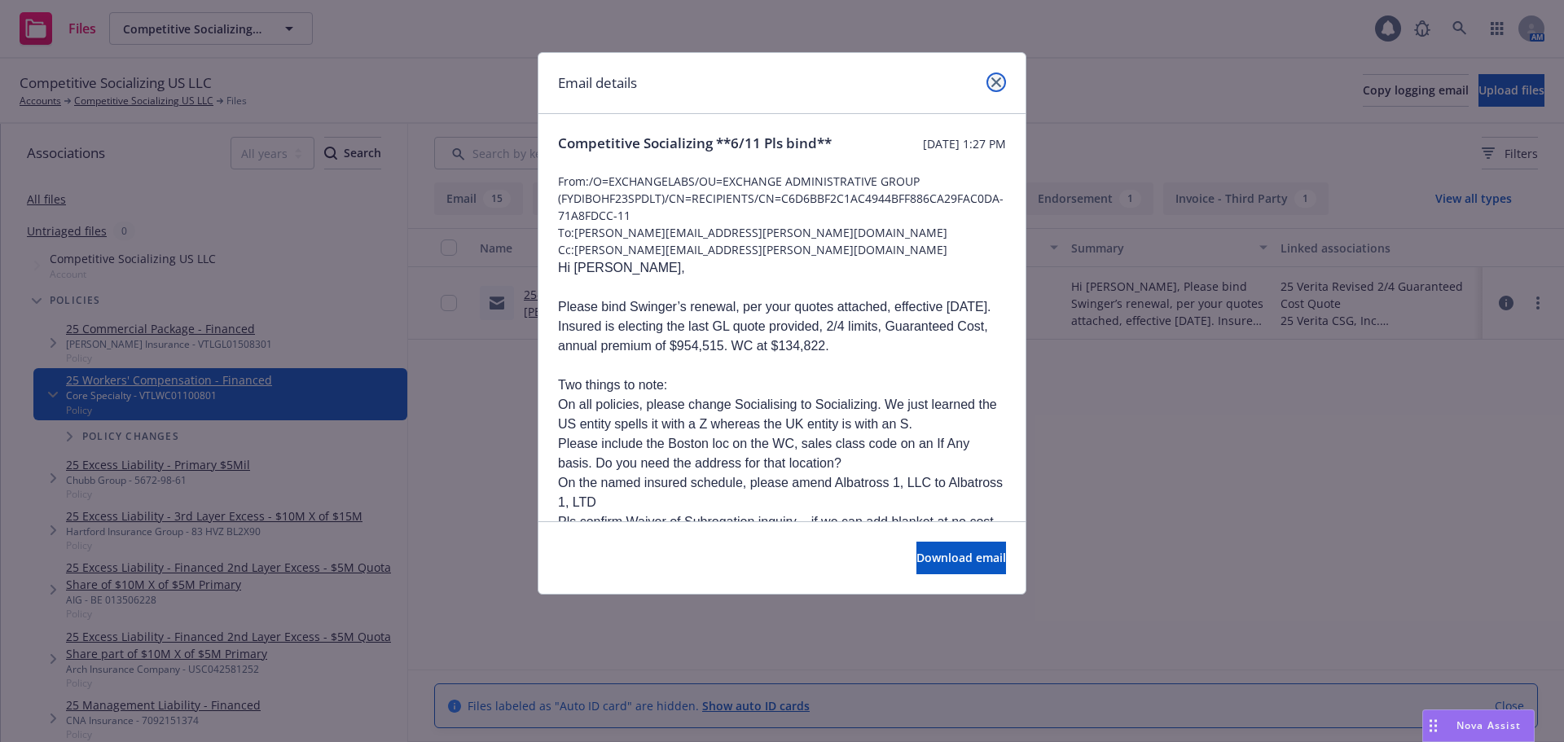
click at [995, 80] on icon "close" at bounding box center [996, 82] width 10 height 10
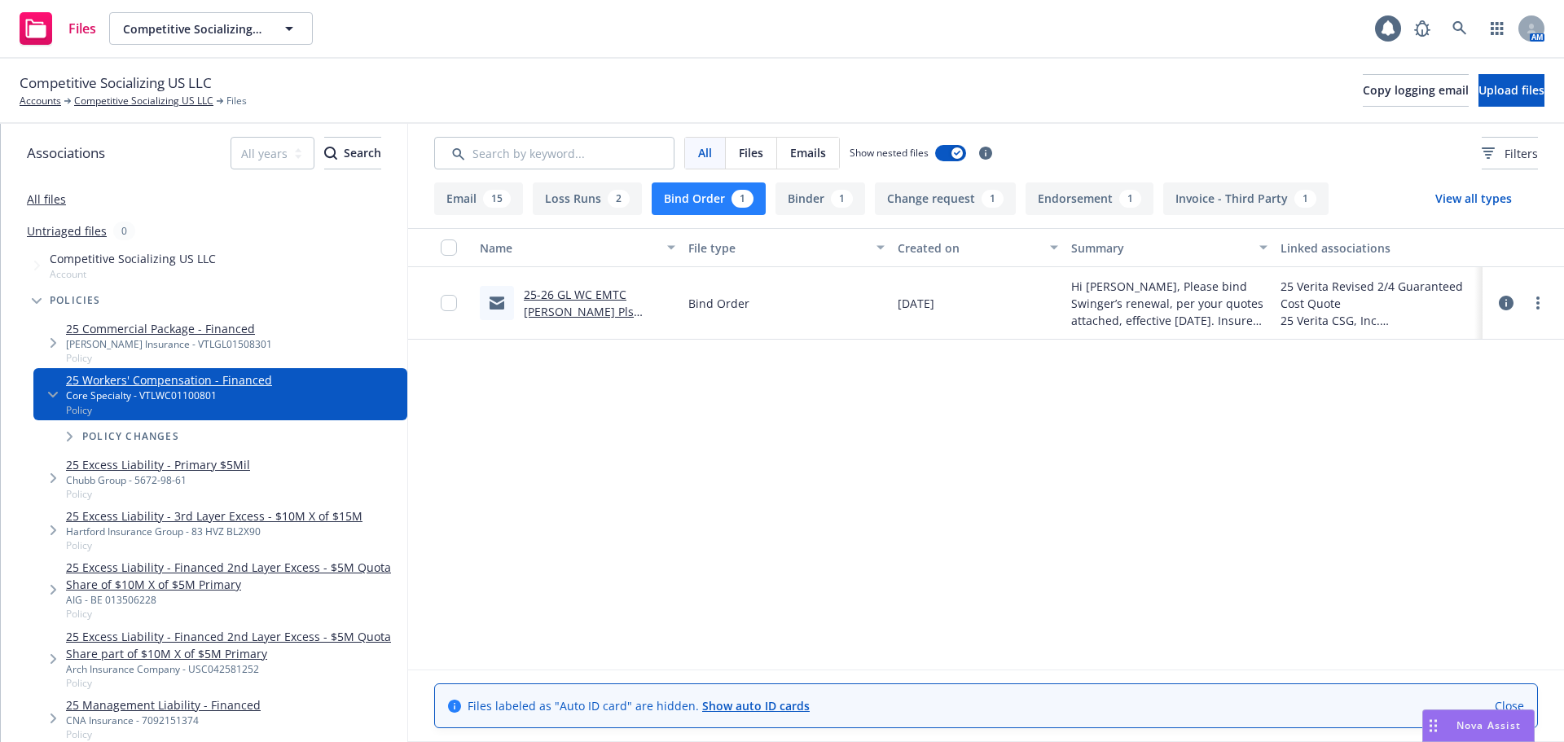
click at [817, 210] on button "Binder 1" at bounding box center [820, 198] width 90 height 33
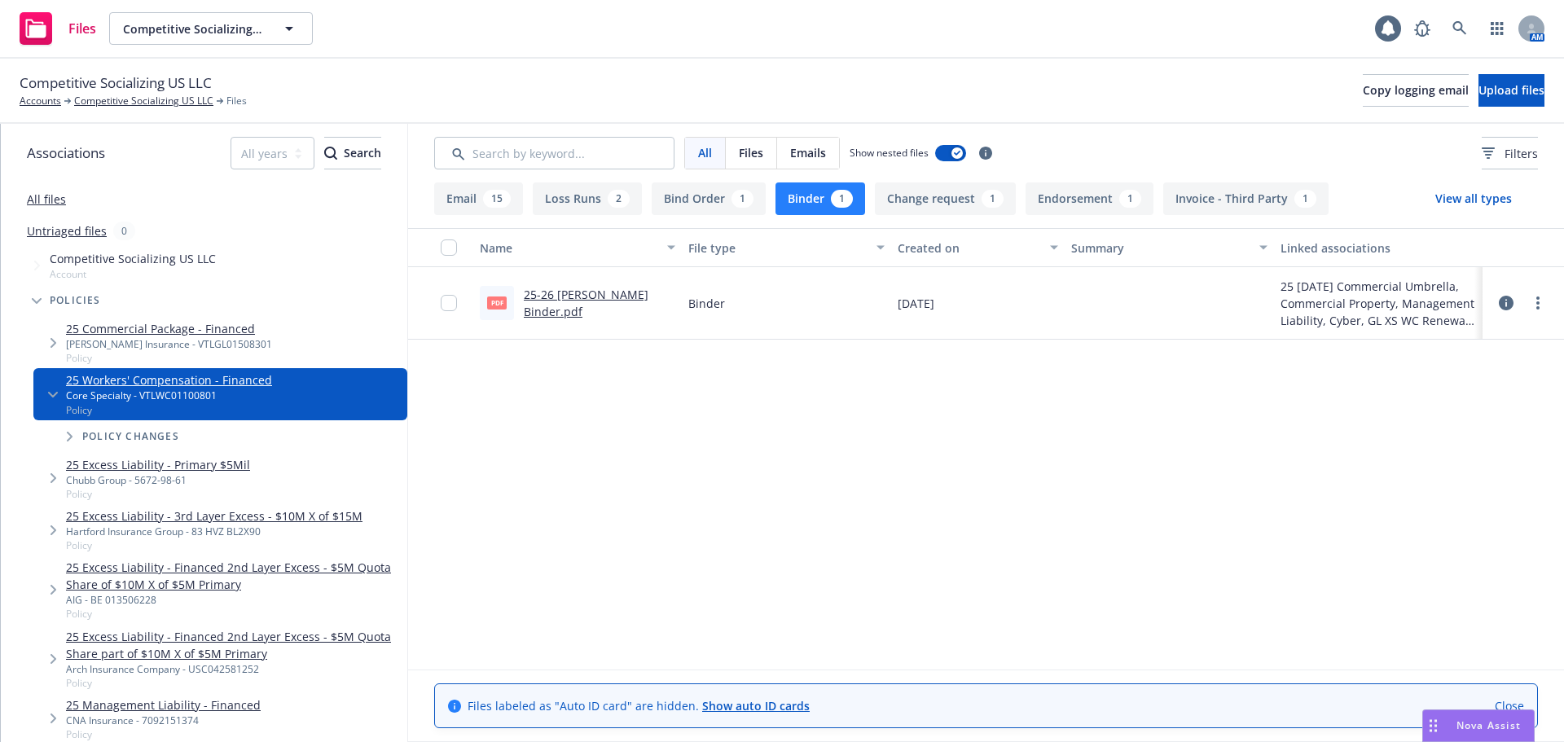
click at [608, 307] on link "25-26 [PERSON_NAME] Binder.pdf" at bounding box center [586, 303] width 125 height 33
click at [726, 211] on button "Bind Order 1" at bounding box center [709, 198] width 114 height 33
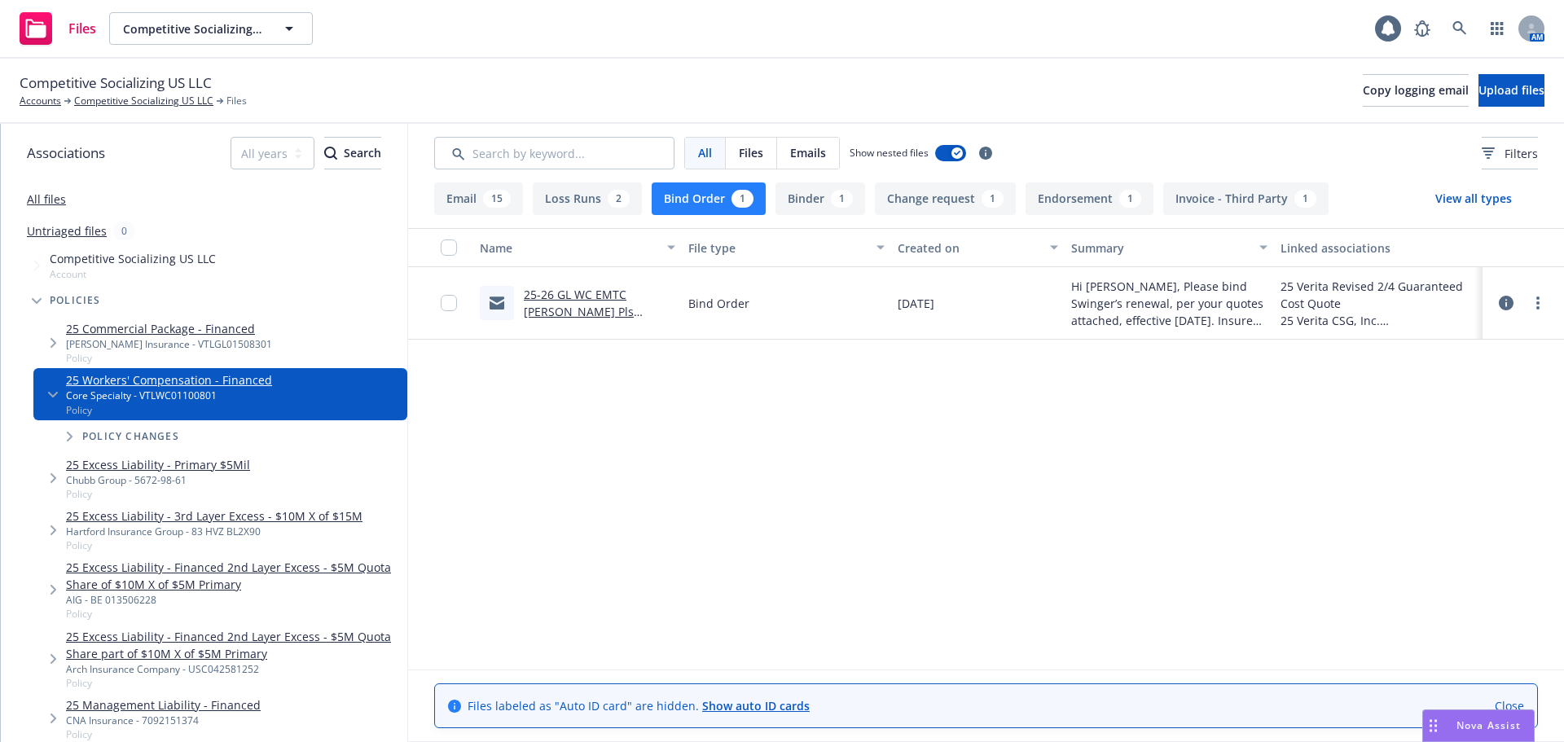
click at [602, 294] on link "25-26 GL WC EMTC Karen@Verita Pls bind.msg" at bounding box center [579, 312] width 110 height 50
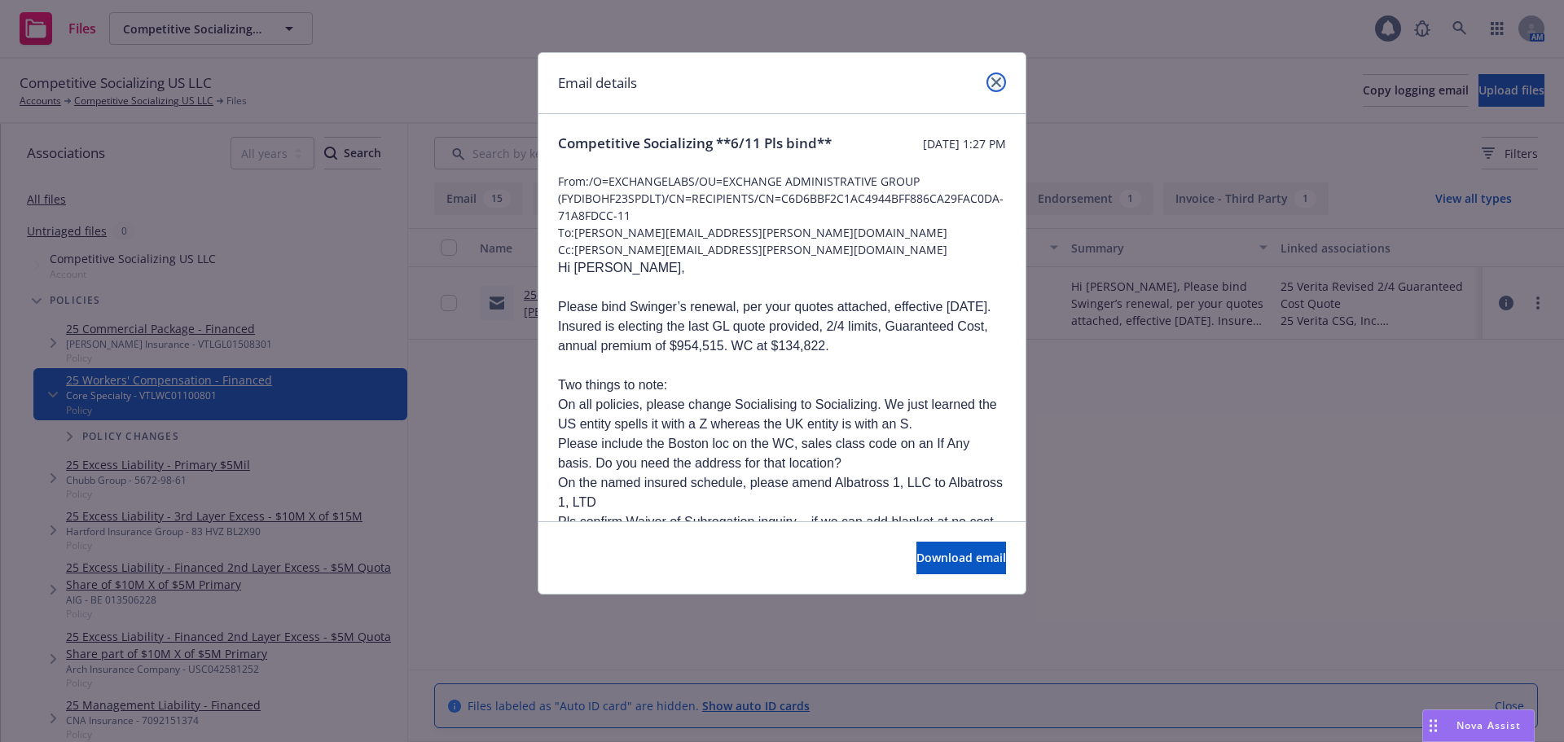
click at [993, 89] on link "close" at bounding box center [996, 82] width 20 height 20
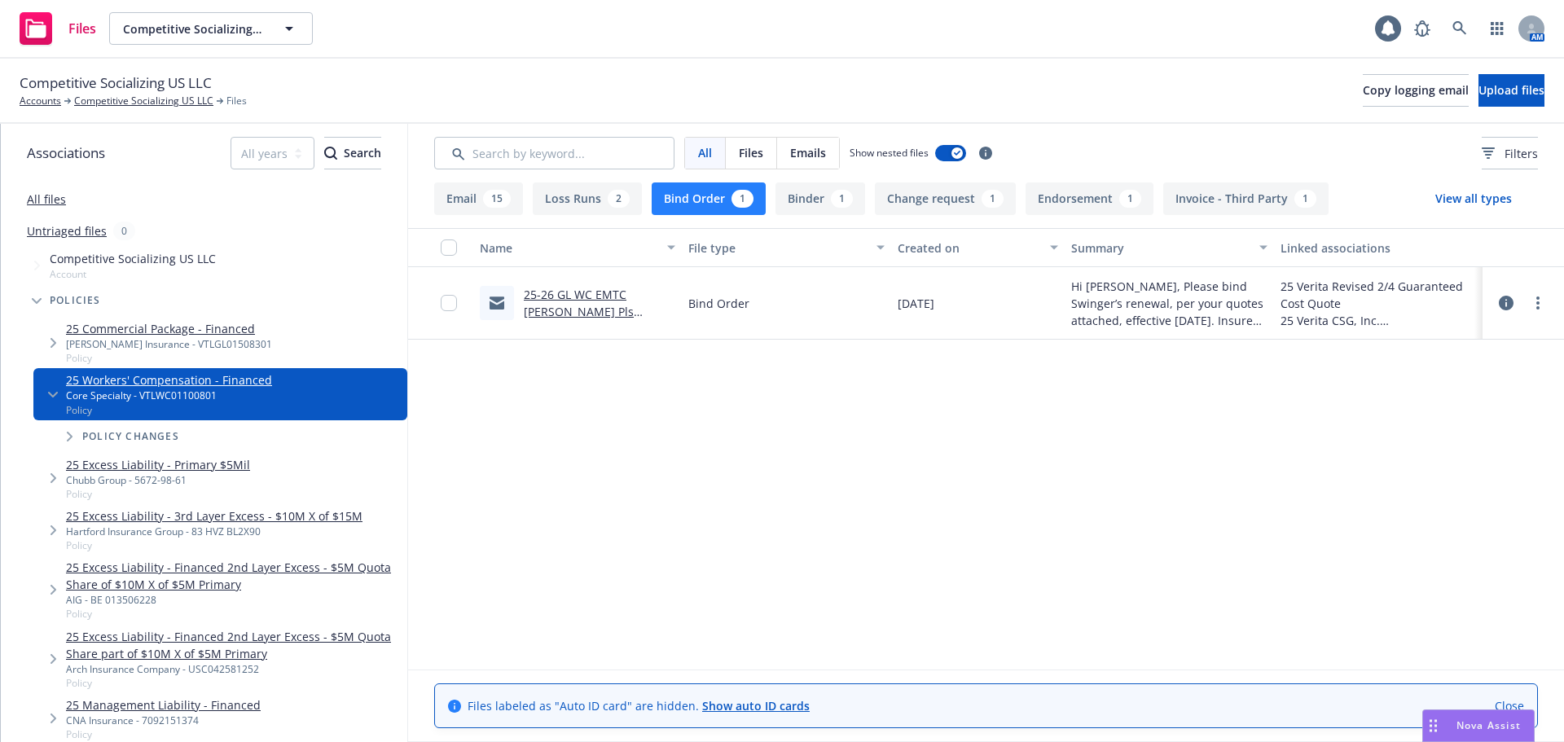
click at [1522, 702] on link "Close" at bounding box center [1509, 705] width 29 height 17
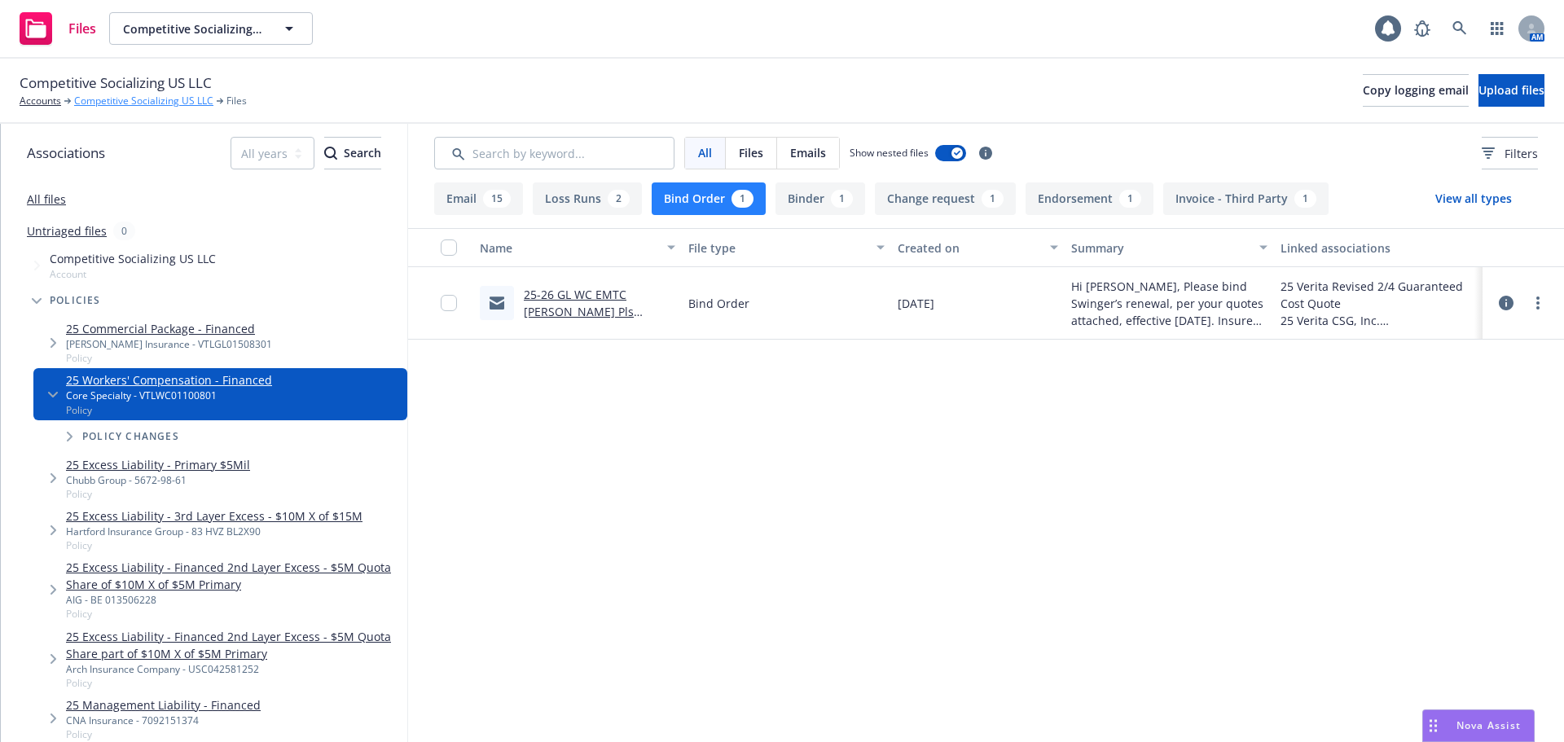
click at [131, 103] on link "Competitive Socializing US LLC" at bounding box center [143, 101] width 139 height 15
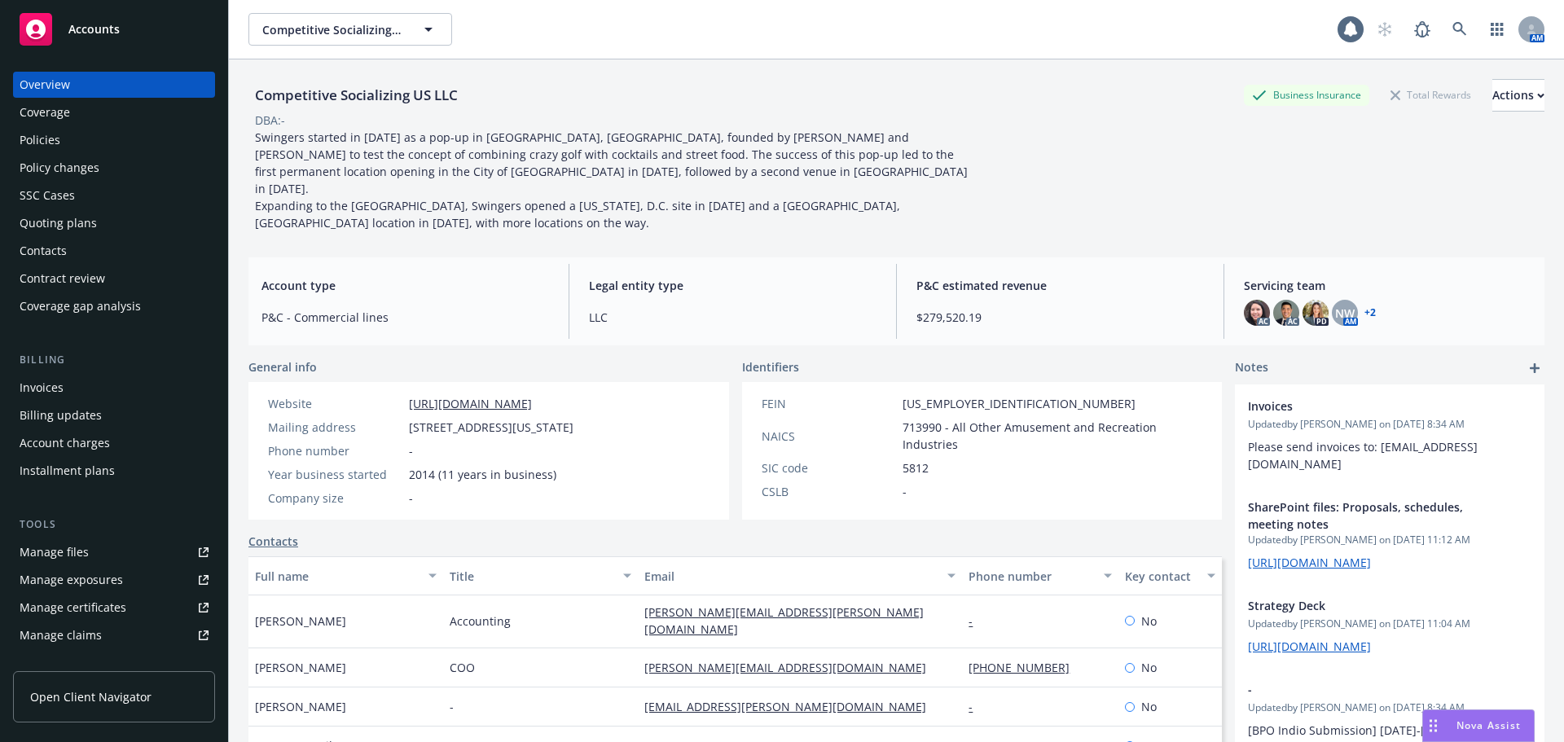
scroll to position [78, 0]
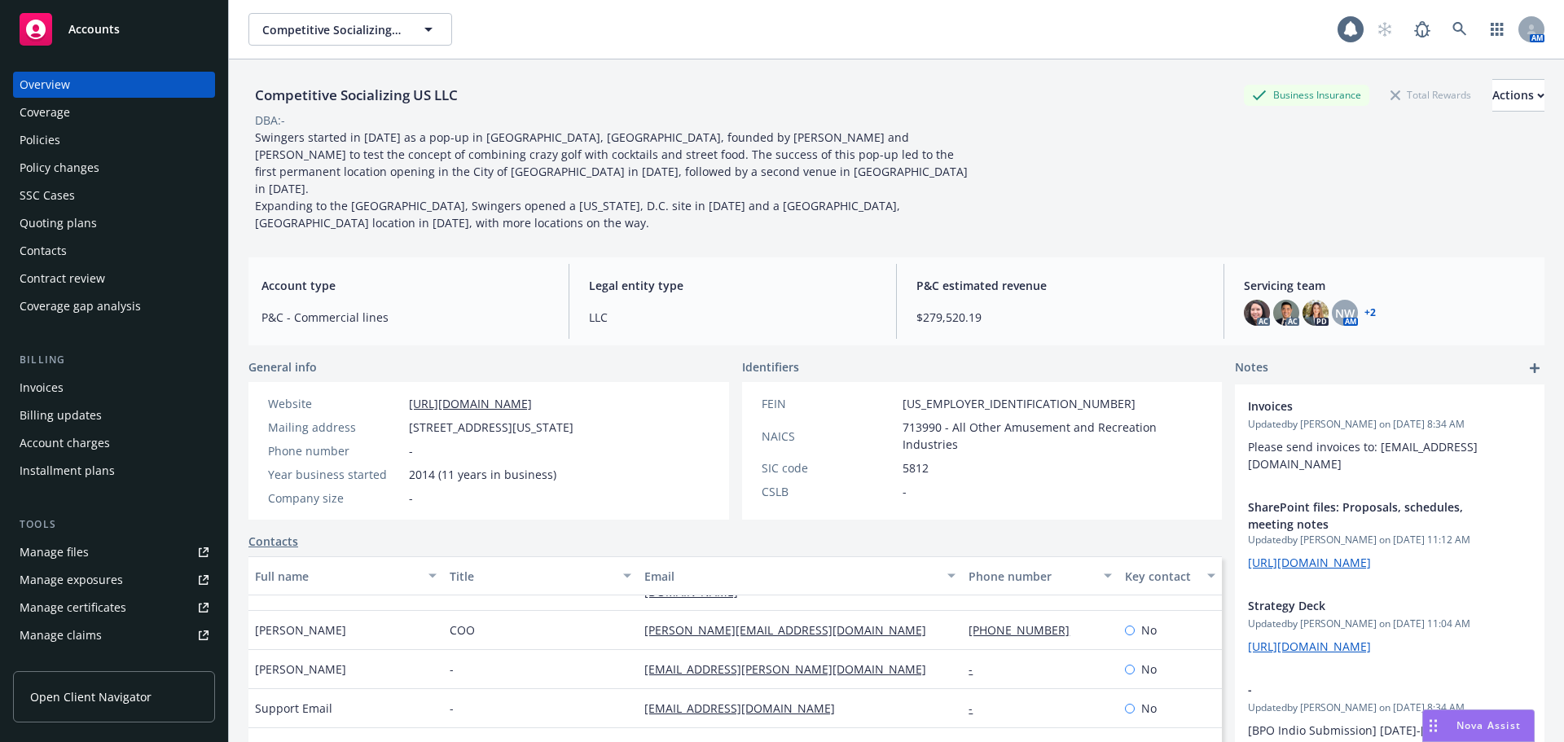
click at [61, 144] on div "Policies" at bounding box center [114, 140] width 189 height 26
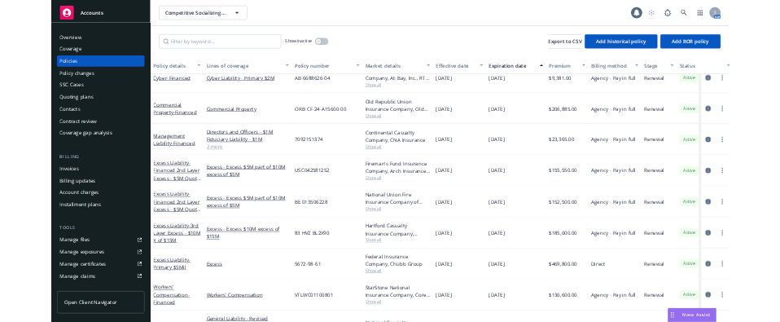
scroll to position [361, 0]
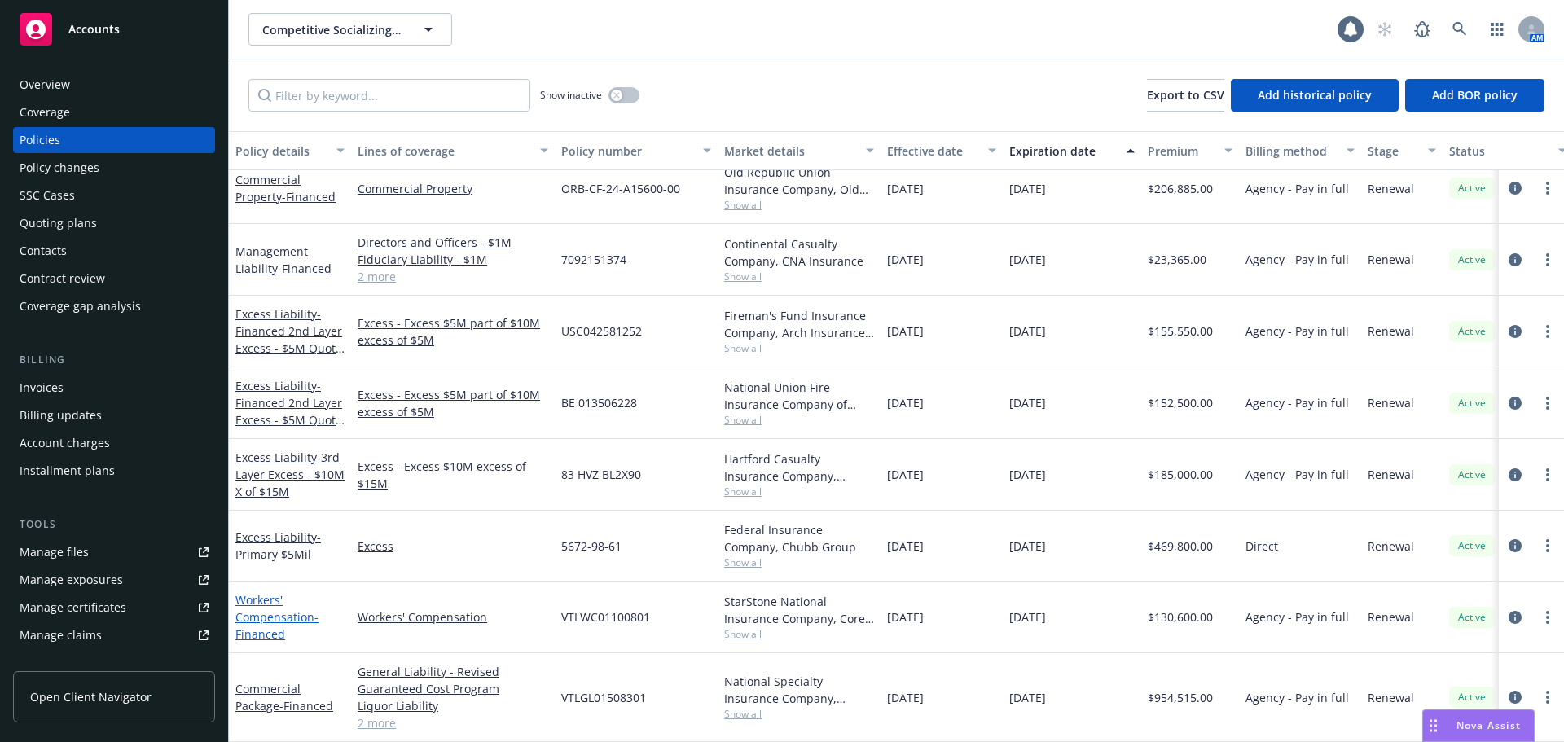
click at [266, 602] on link "Workers' Compensation - Financed" at bounding box center [276, 617] width 83 height 50
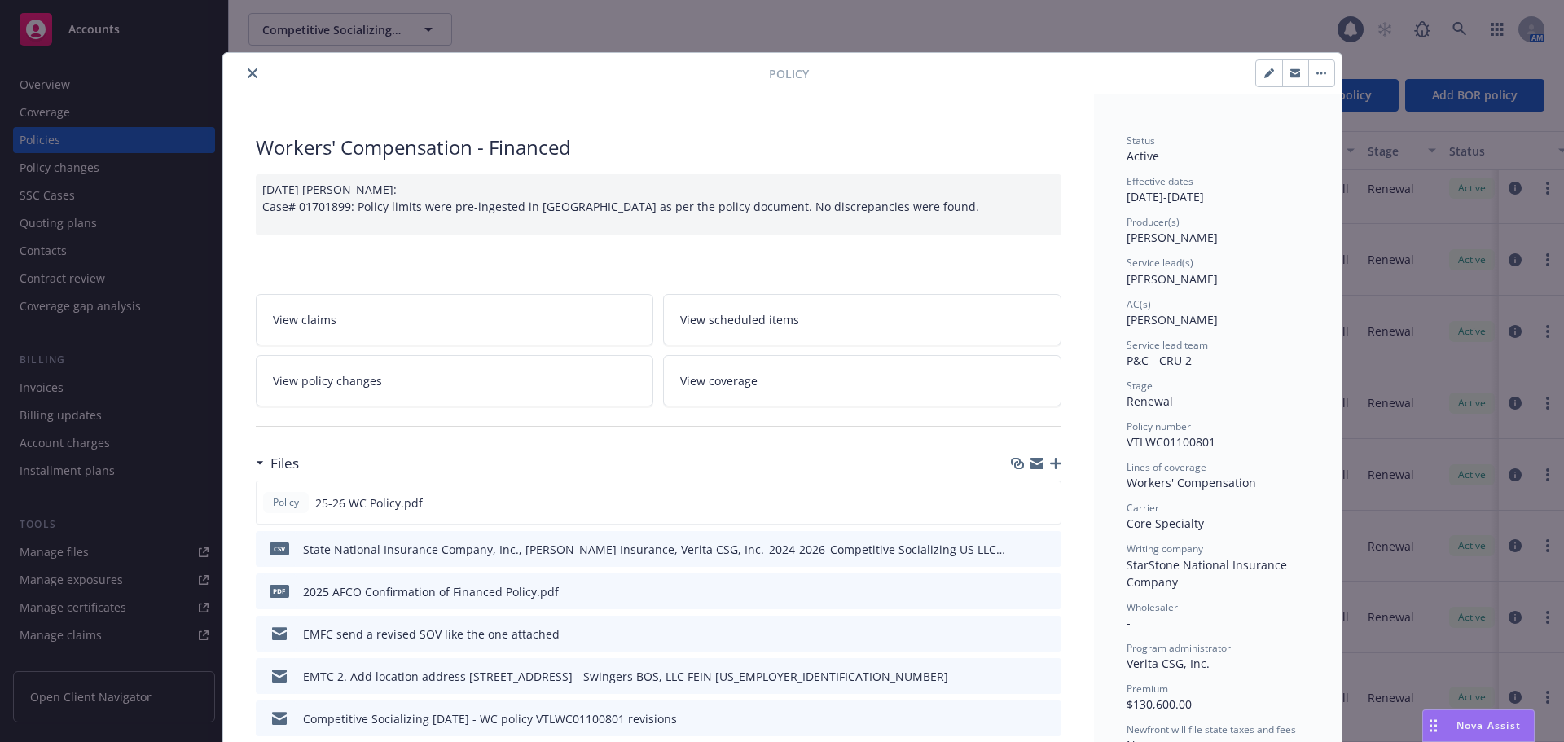
click at [246, 81] on button "close" at bounding box center [253, 74] width 20 height 20
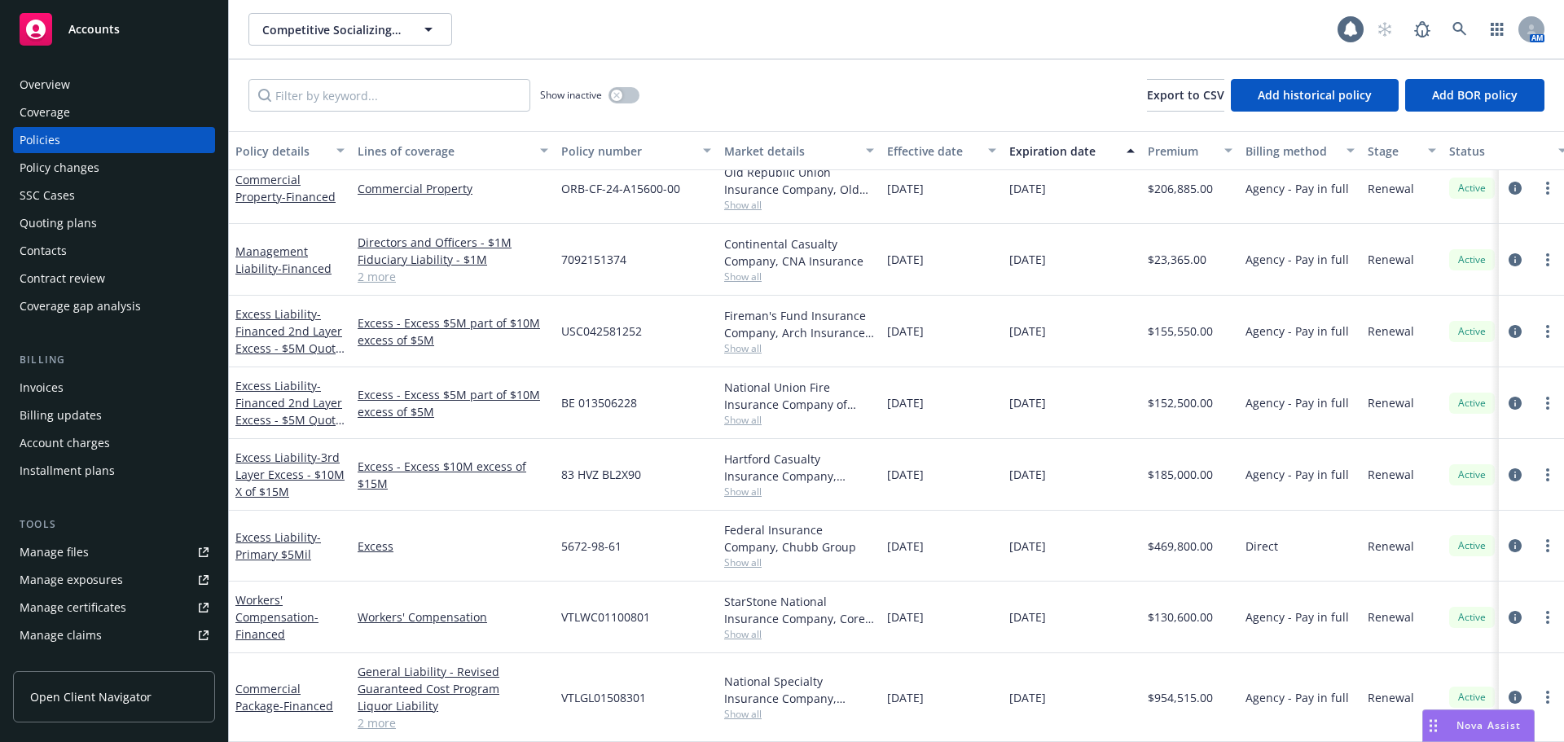
click at [1487, 727] on span "Nova Assist" at bounding box center [1488, 725] width 64 height 14
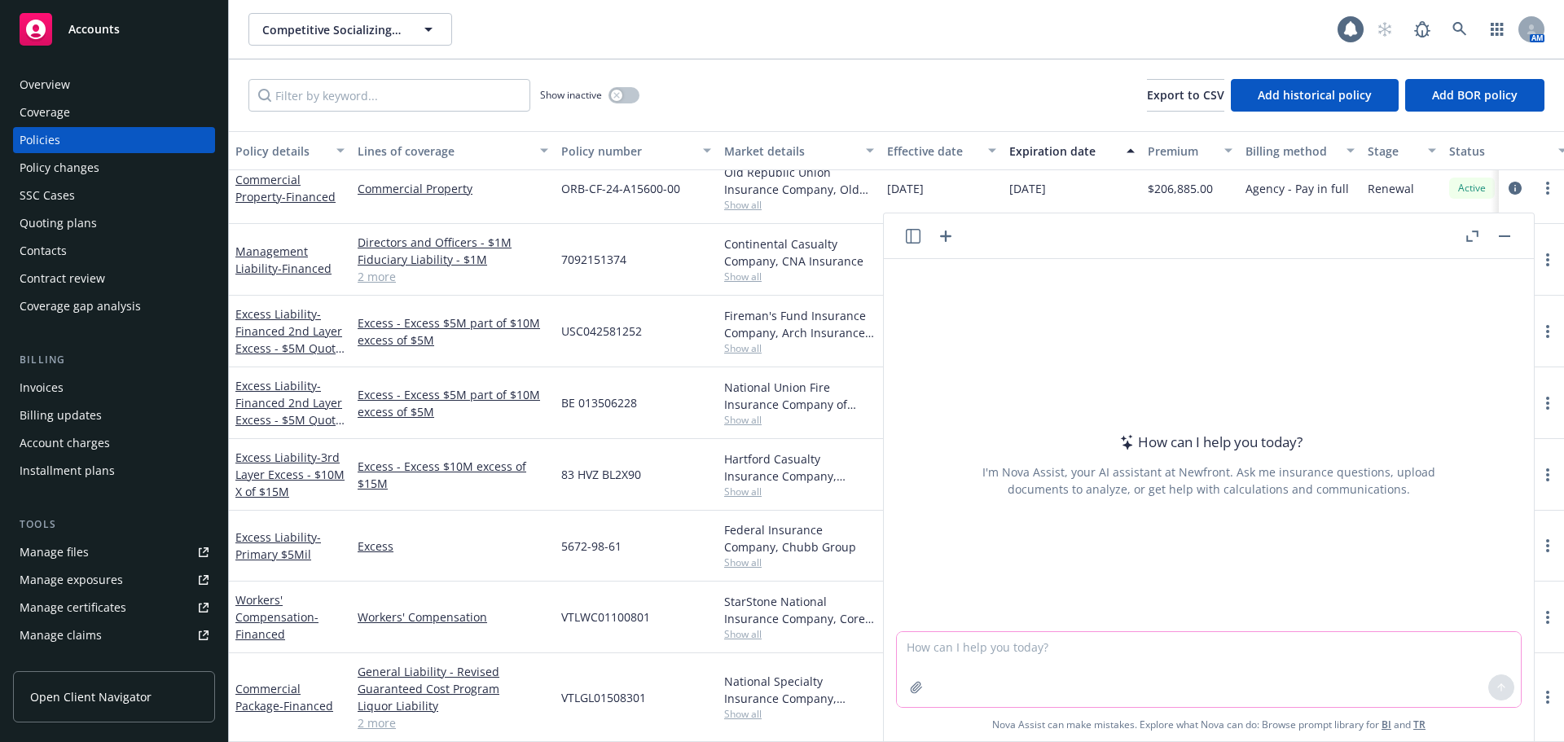
click at [919, 639] on textarea at bounding box center [1209, 669] width 624 height 75
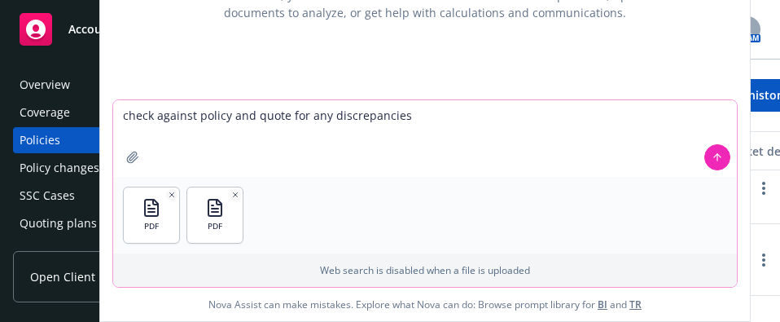
click at [278, 116] on textarea "check against policy and quote for any discrepancies" at bounding box center [425, 138] width 624 height 77
type textarea "check against policy and binder for any discrepancies"
click at [712, 156] on icon at bounding box center [717, 157] width 11 height 11
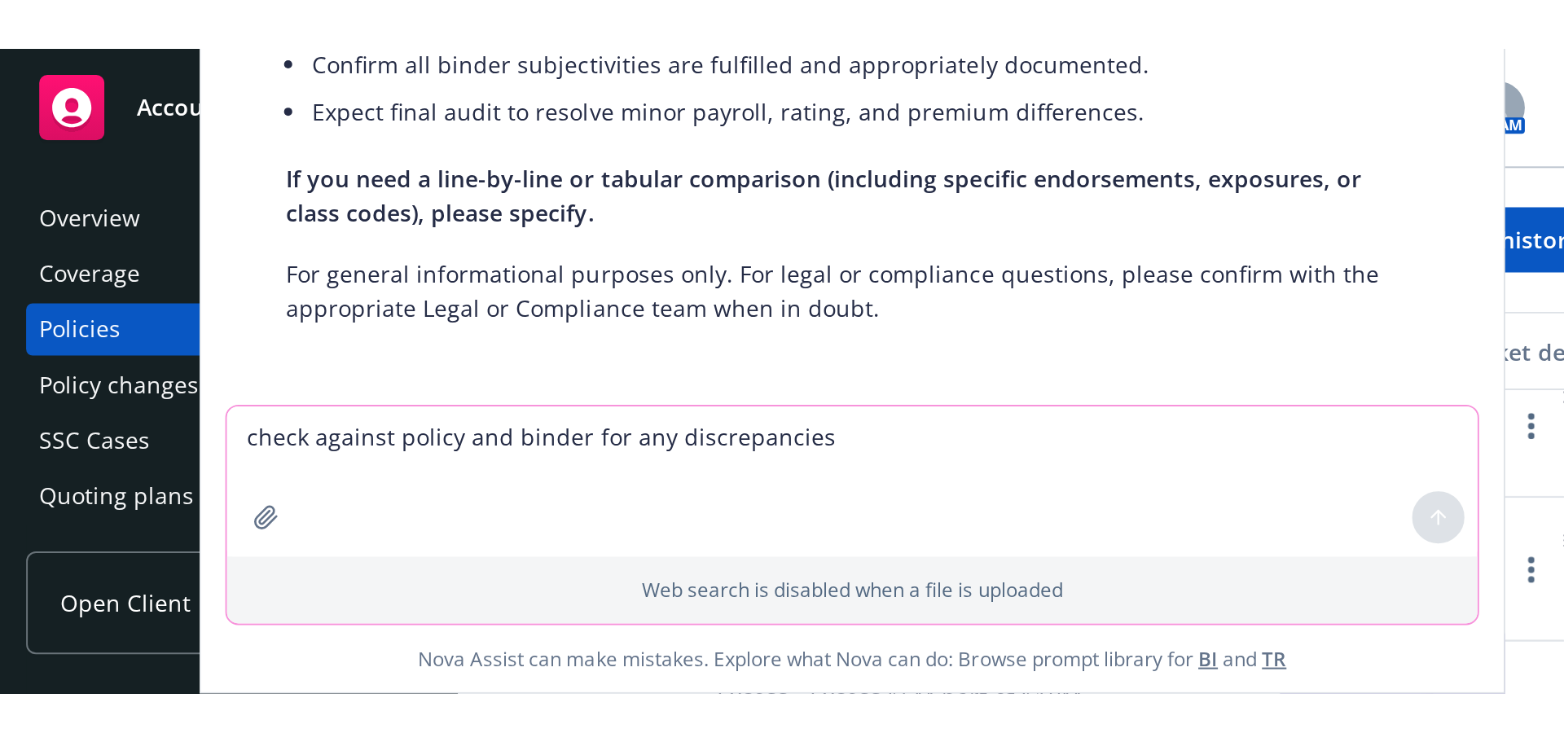
scroll to position [1199, 0]
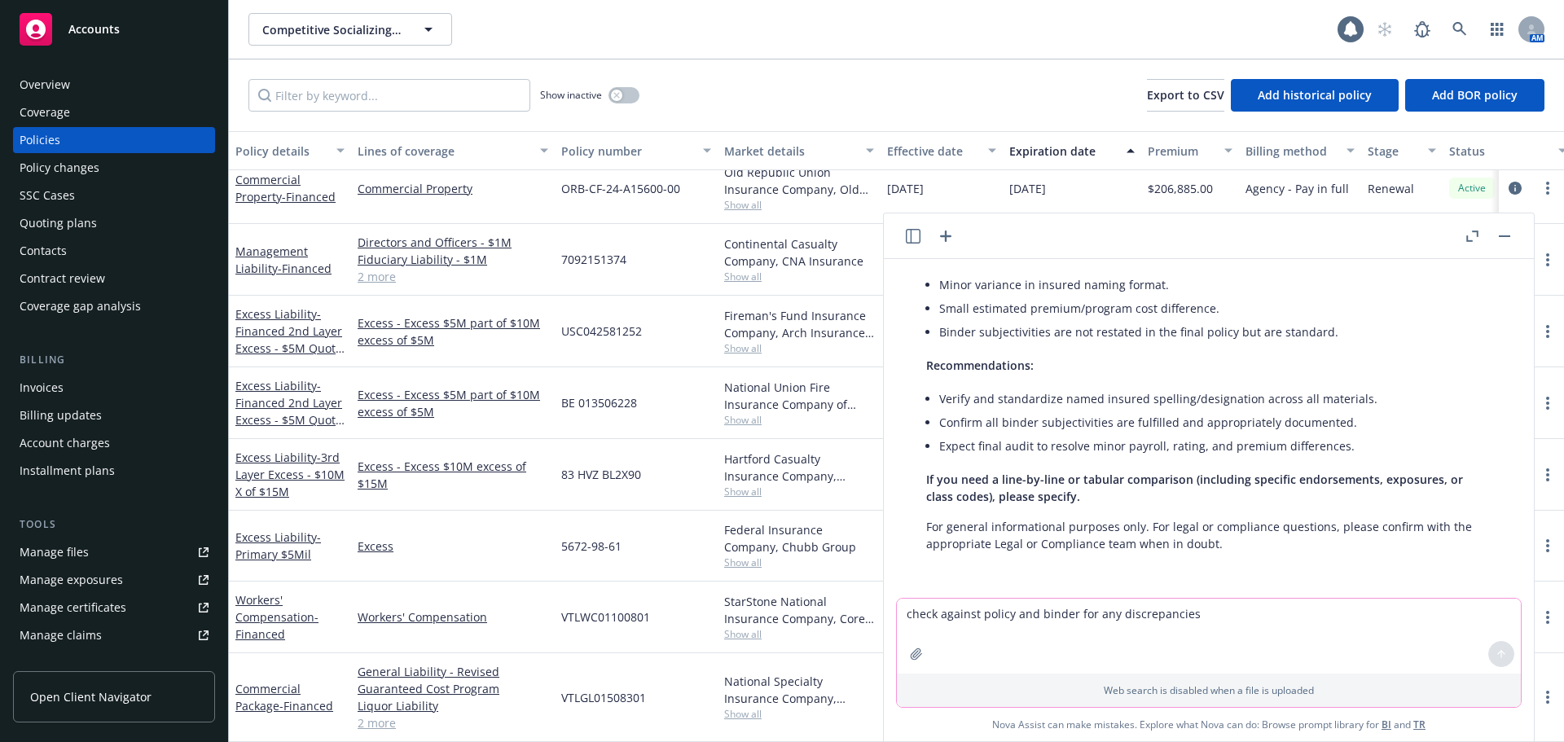
drag, startPoint x: 1473, startPoint y: 237, endPoint x: 1476, endPoint y: 247, distance: 10.3
click at [1474, 239] on icon "button" at bounding box center [1472, 236] width 12 height 11
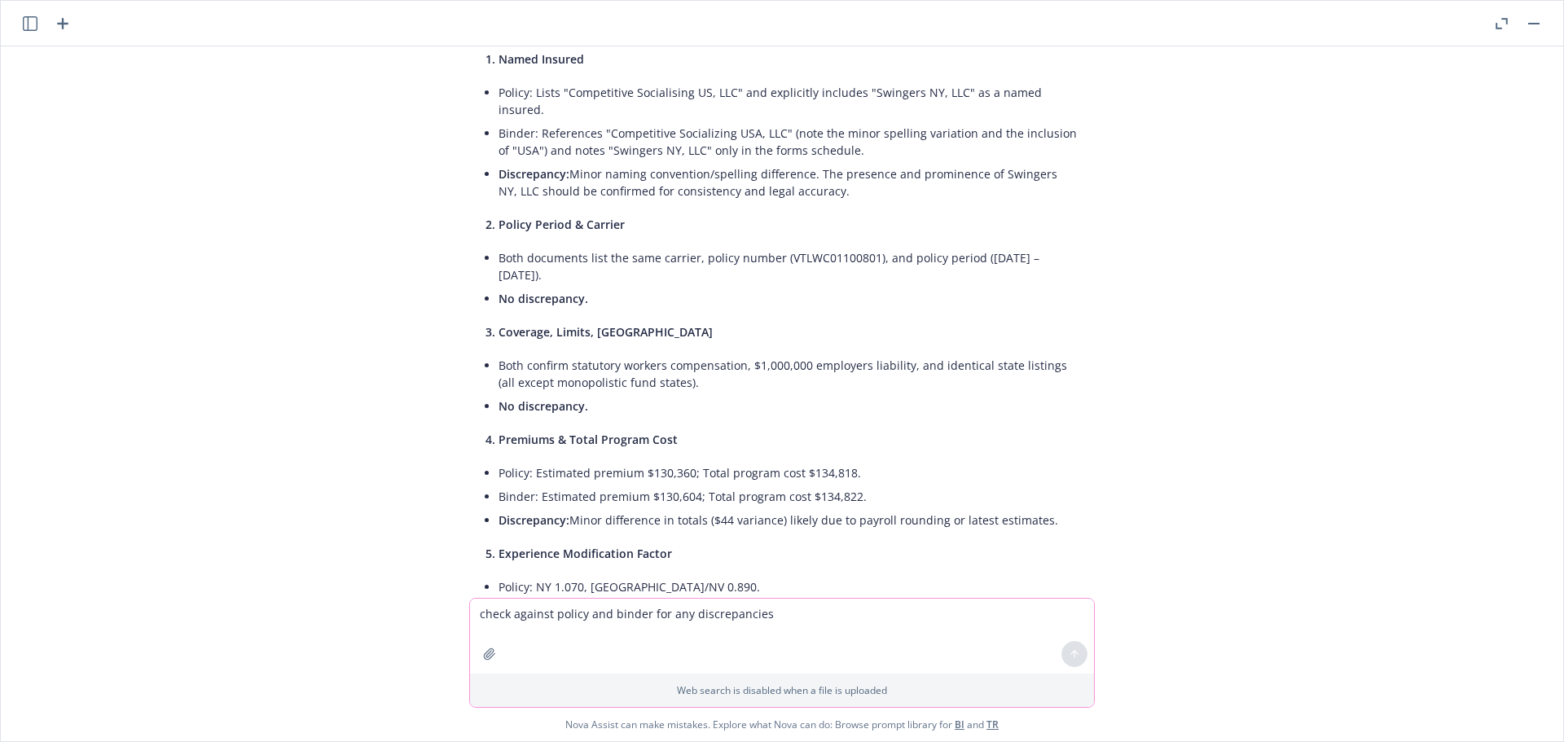
scroll to position [0, 0]
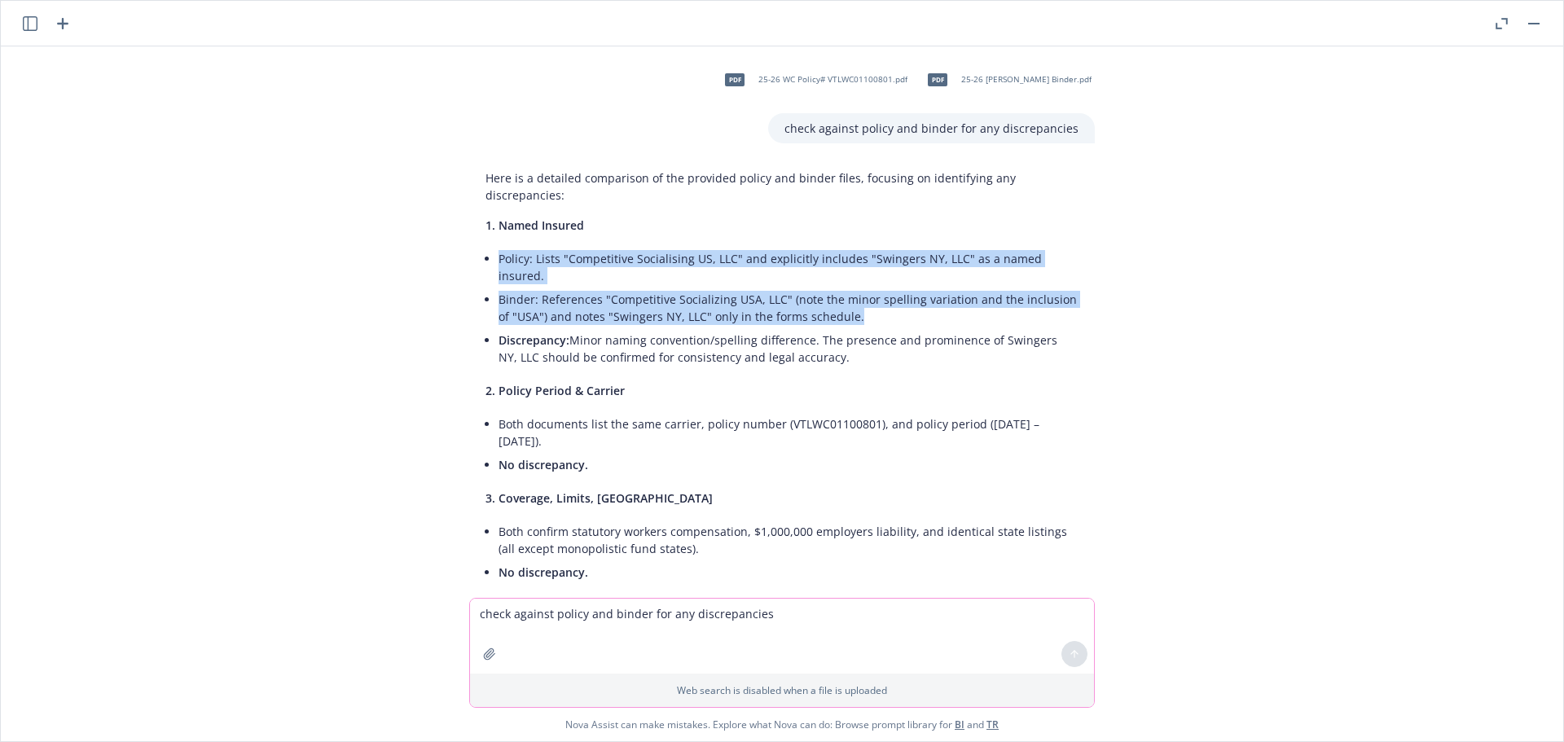
drag, startPoint x: 836, startPoint y: 284, endPoint x: 489, endPoint y: 237, distance: 350.2
click at [499, 247] on ul "Policy: Lists "Competitive Socialising US, LLC" and explicitly includes "Swinge…" at bounding box center [789, 308] width 580 height 122
copy ul "Policy: Lists "Competitive Socialising US, LLC" and explicitly includes "Swinge…"
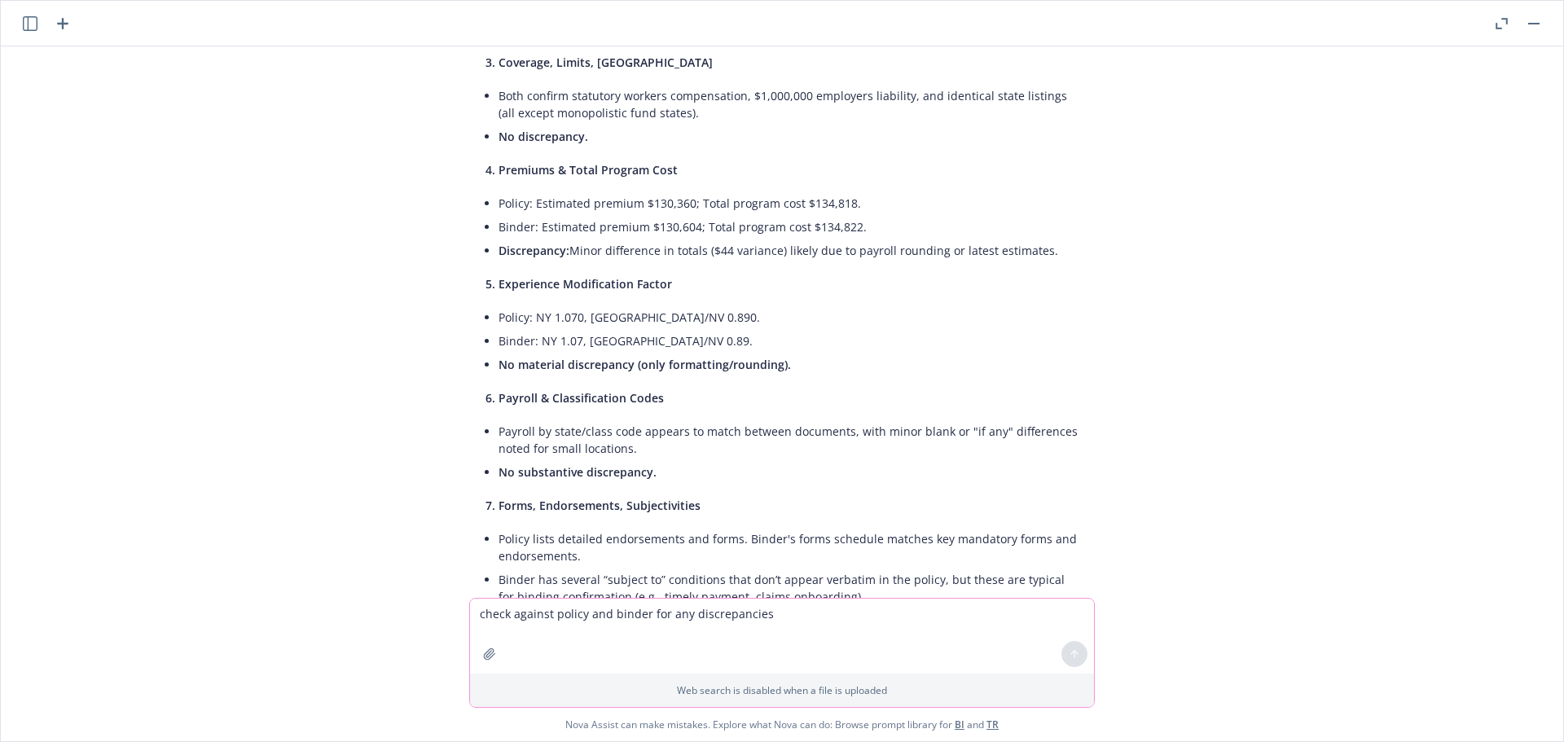
scroll to position [163, 0]
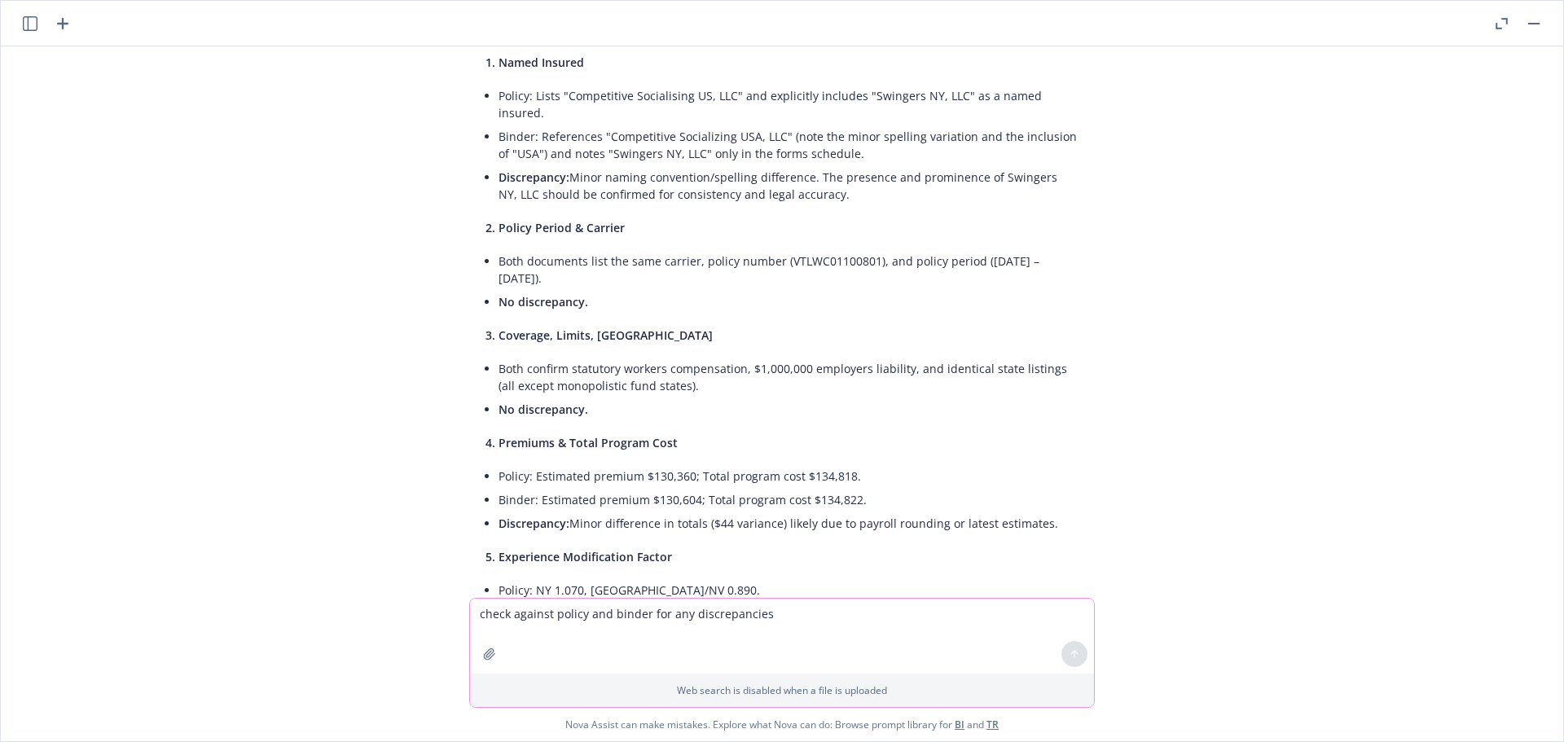
click at [212, 352] on div "pdf 25-26 WC Policy# VTLWC01100801.pdf pdf 25-26 WC Carrier Binder.pdf check ag…" at bounding box center [782, 321] width 1562 height 551
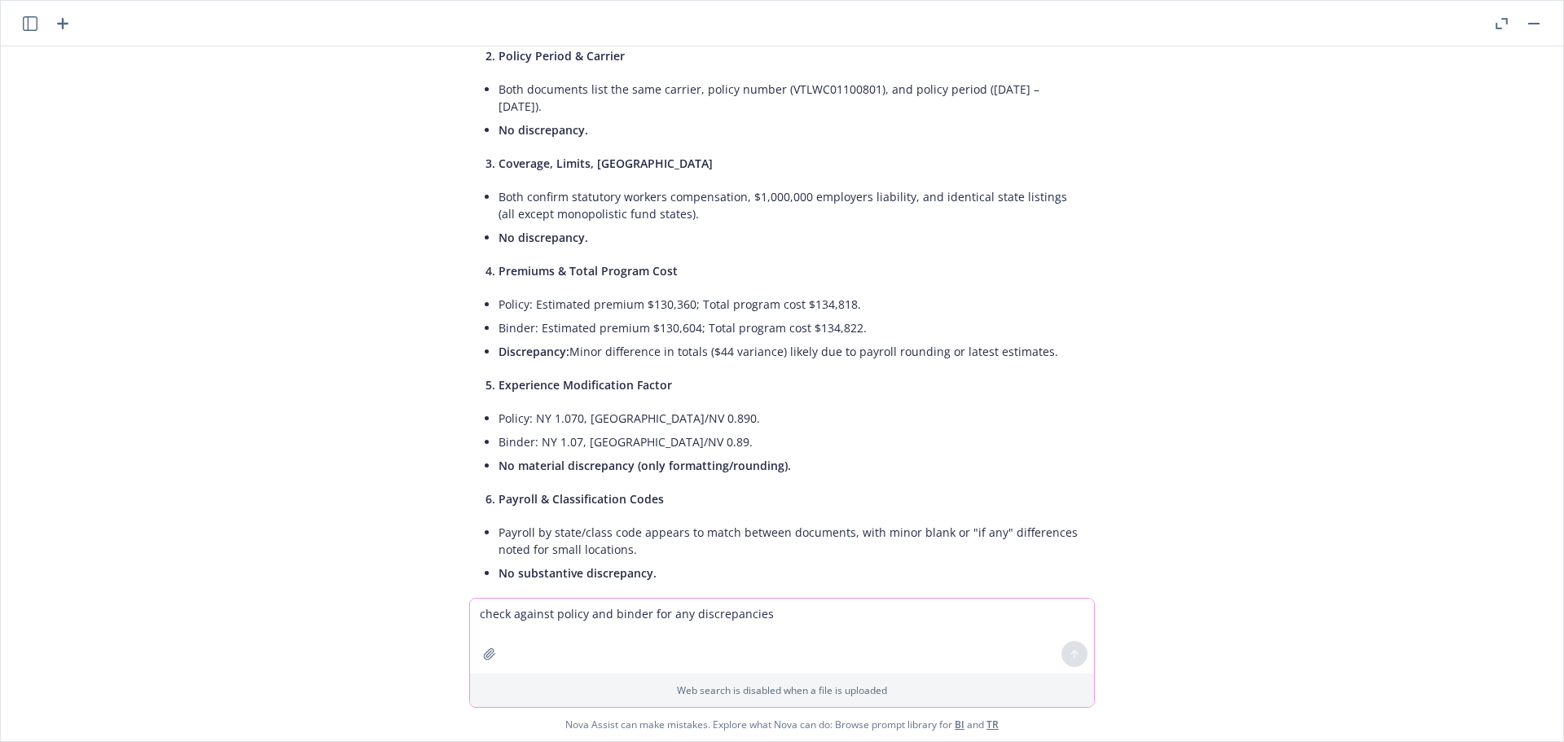
scroll to position [266, 0]
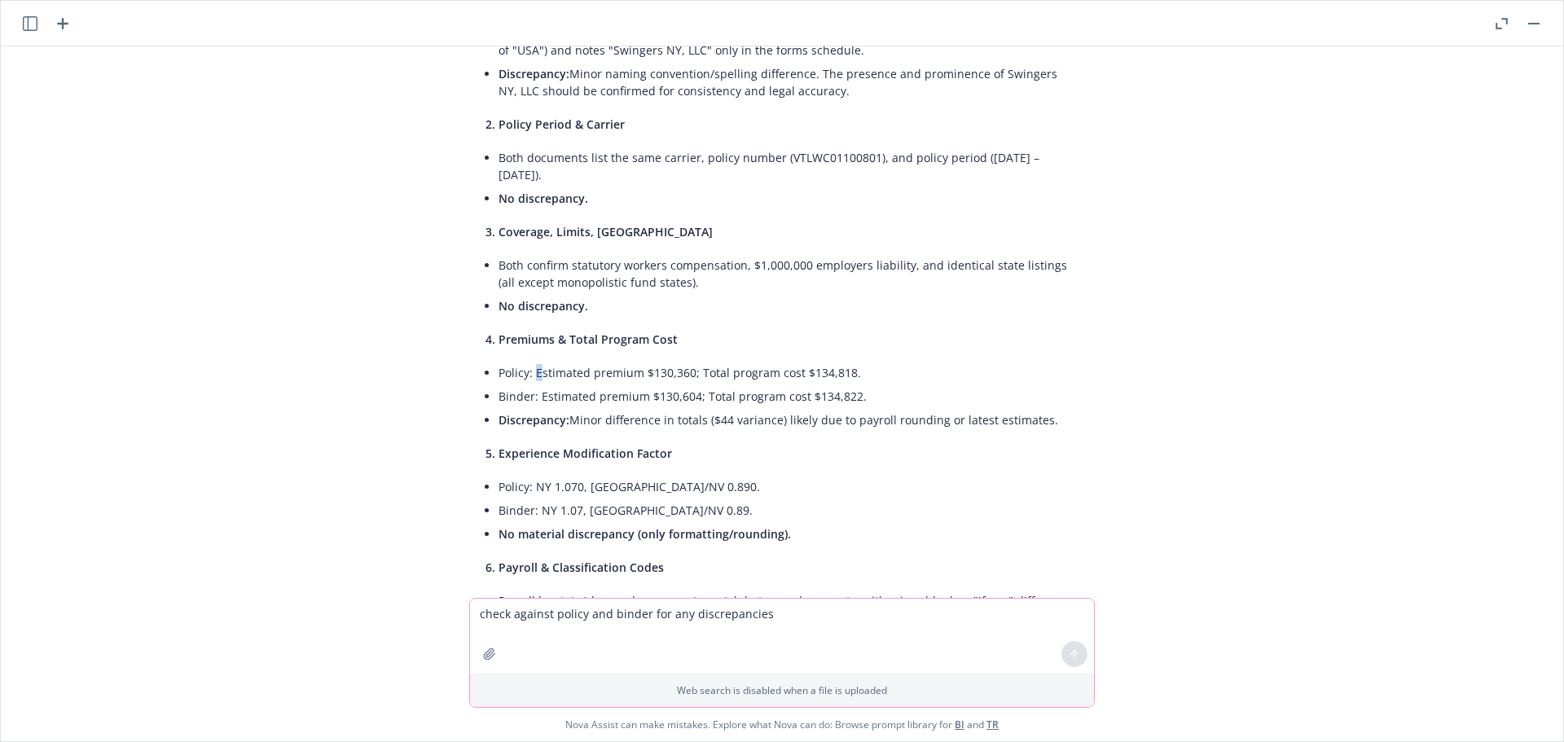
click at [529, 361] on li "Policy: Estimated premium $130,360; Total program cost $134,818." at bounding box center [789, 373] width 580 height 24
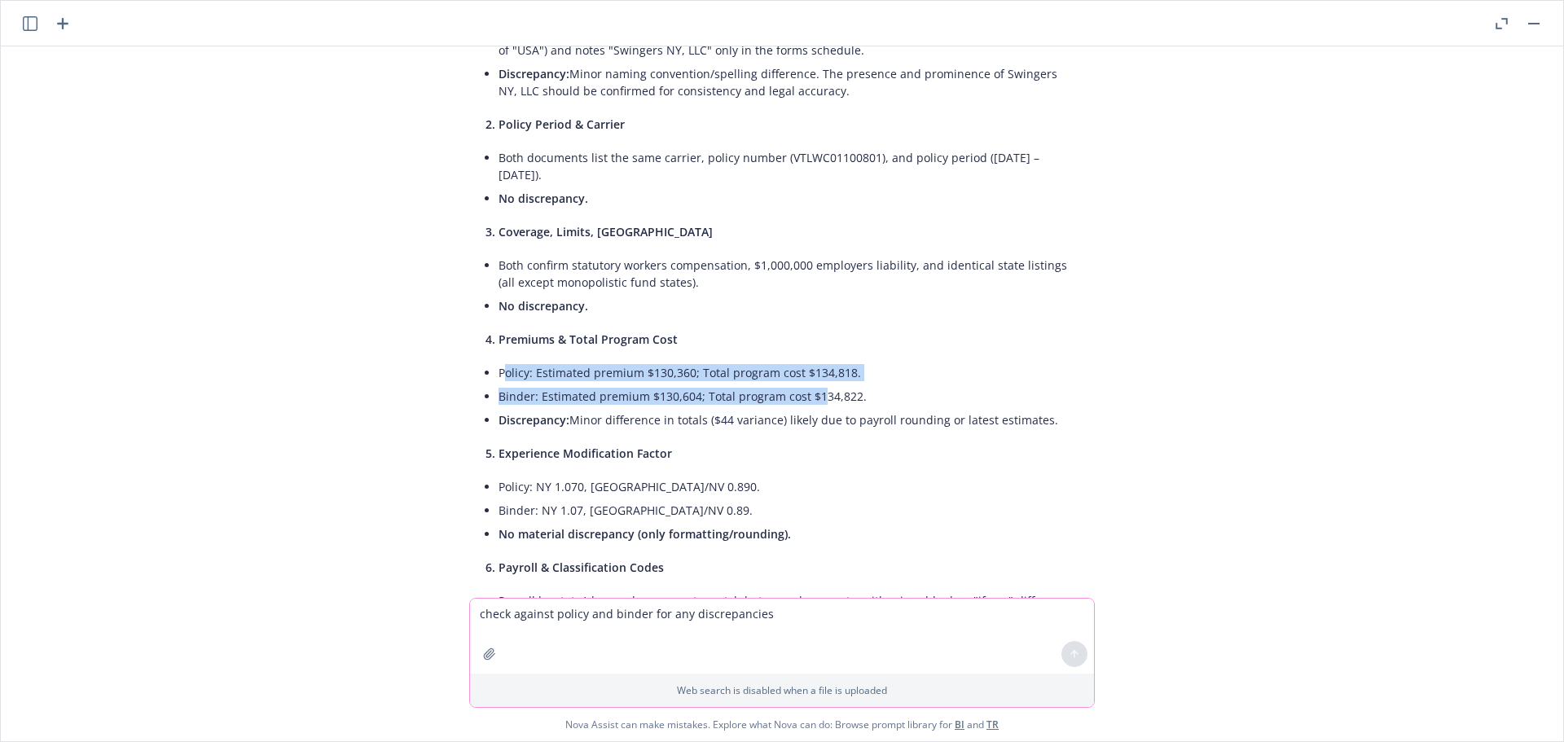
drag, startPoint x: 491, startPoint y: 338, endPoint x: 810, endPoint y: 352, distance: 318.8
click at [810, 361] on ul "Policy: Estimated premium $130,360; Total program cost $134,818. Binder: Estima…" at bounding box center [789, 396] width 580 height 71
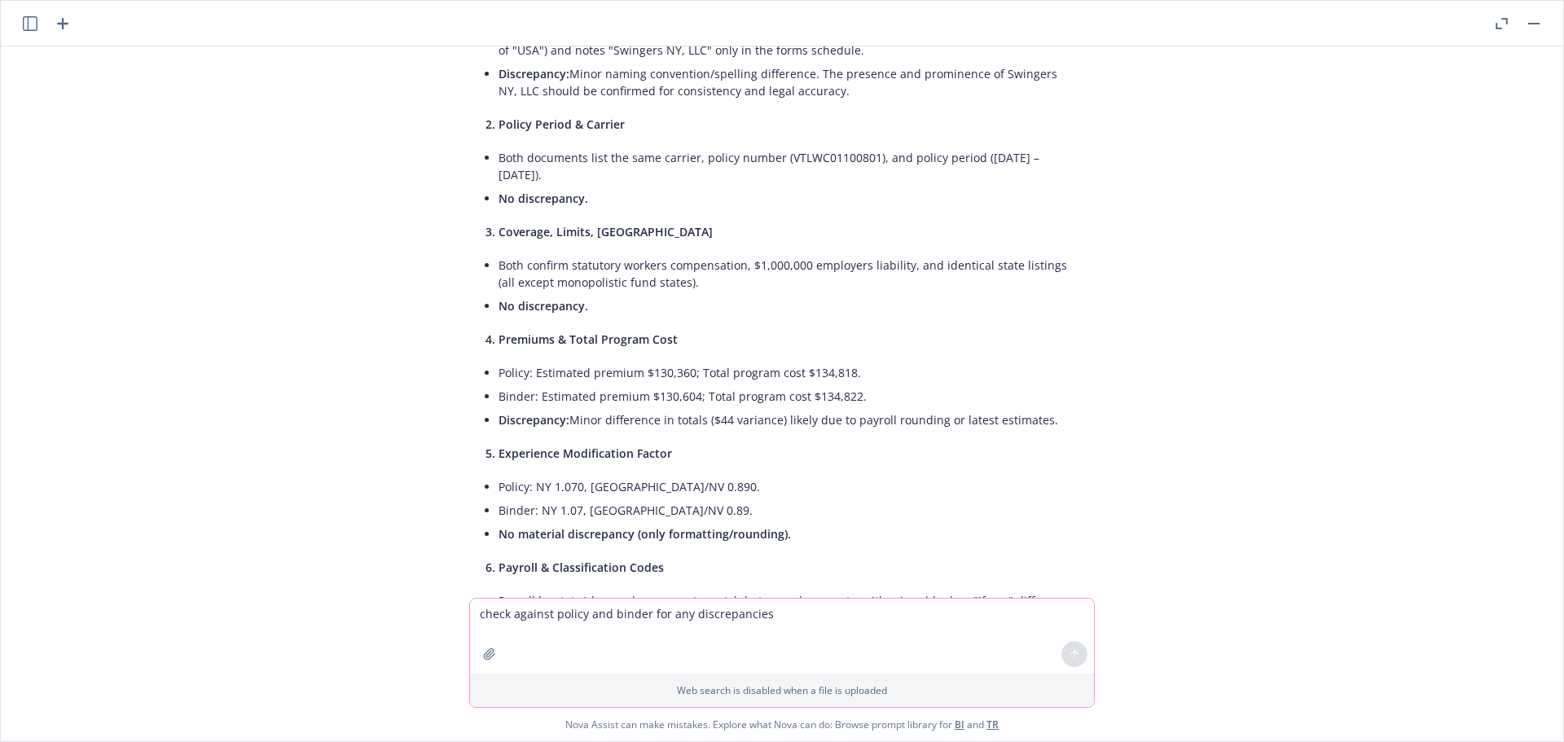
click at [929, 331] on p "4. Premiums & Total Program Cost" at bounding box center [781, 339] width 593 height 17
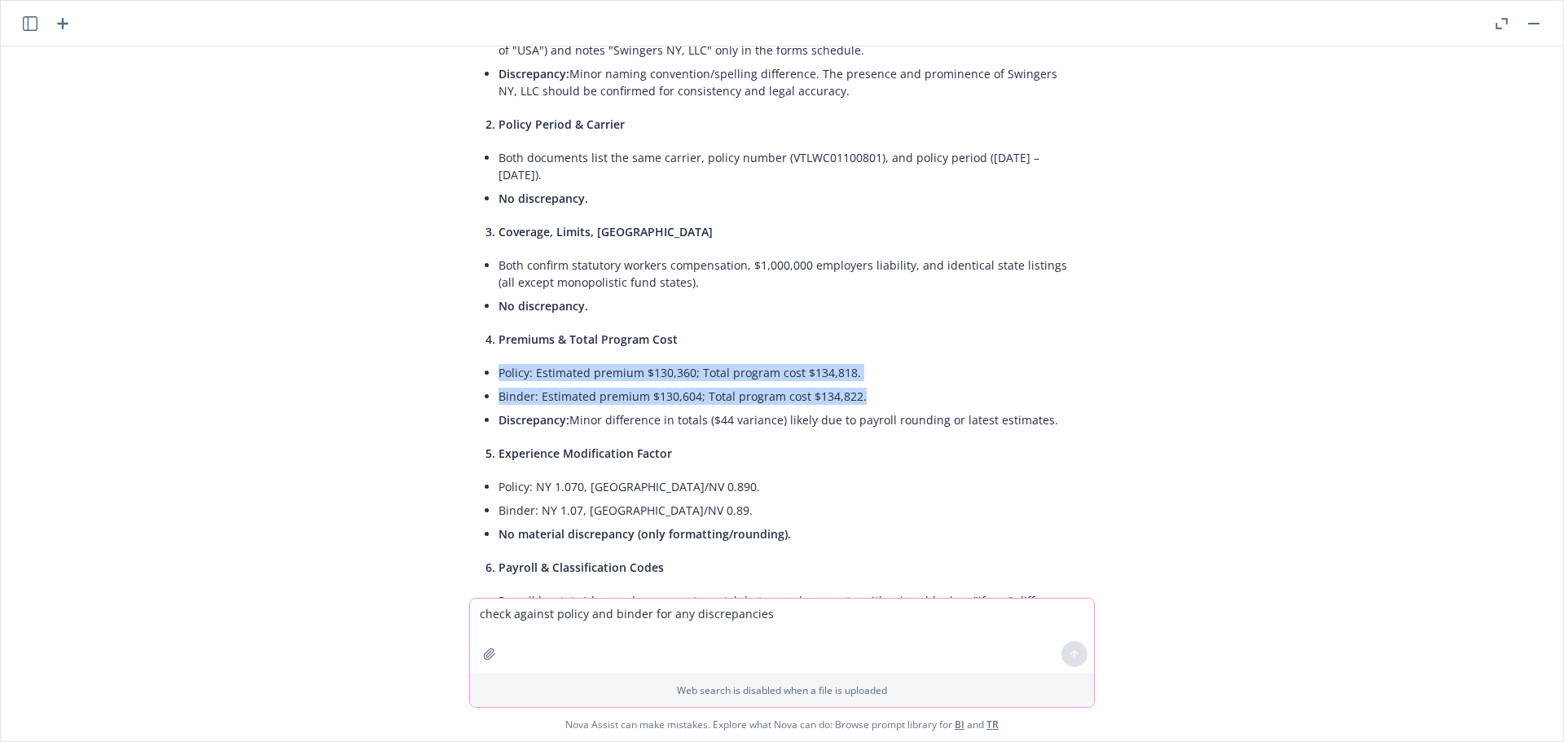
drag, startPoint x: 486, startPoint y: 337, endPoint x: 847, endPoint y: 366, distance: 362.0
click at [847, 366] on ul "Policy: Estimated premium $130,360; Total program cost $134,818. Binder: Estima…" at bounding box center [789, 396] width 580 height 71
copy ul "Policy: Estimated premium $130,360; Total program cost $134,818. Binder: Estima…"
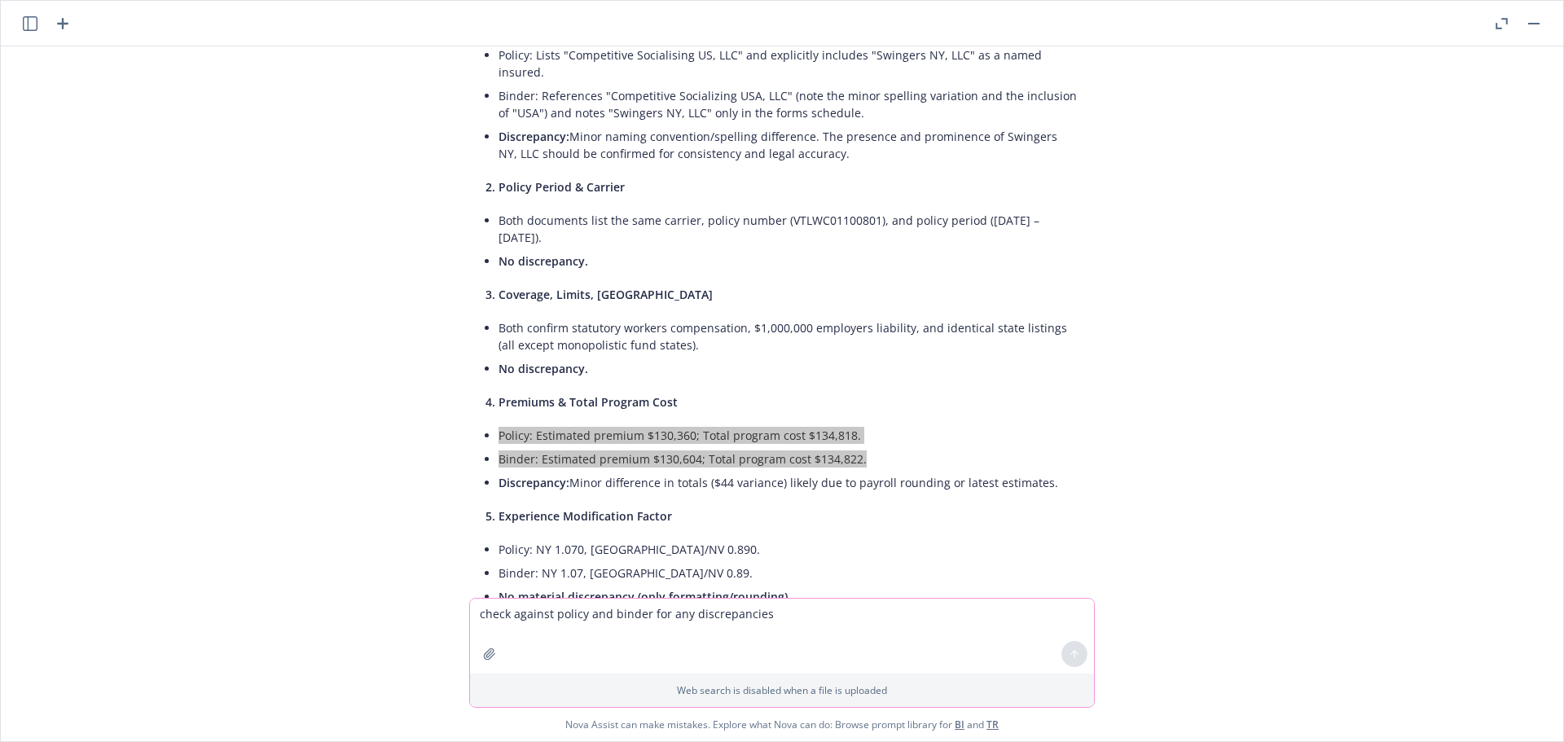
scroll to position [185, 0]
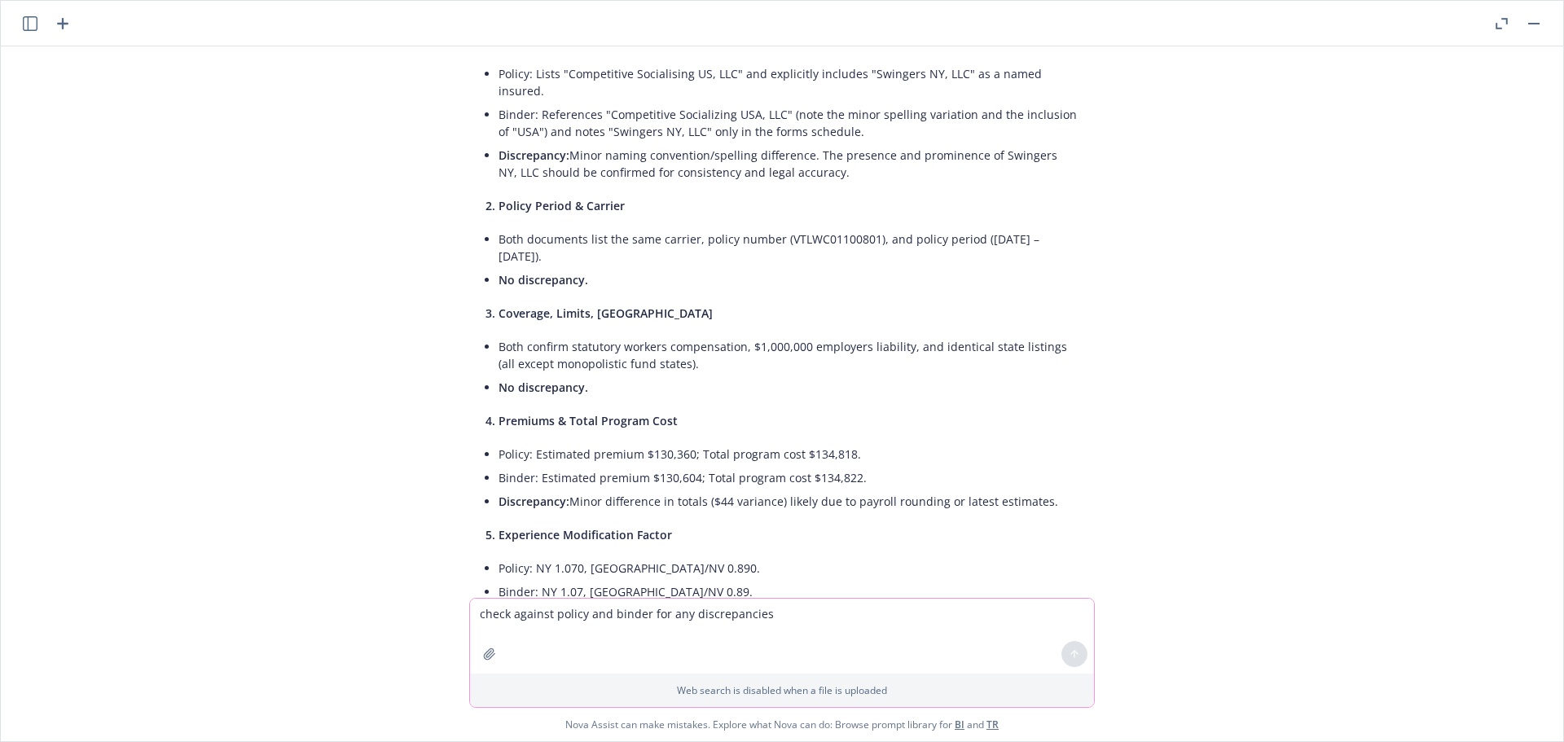
click at [219, 366] on div "pdf 25-26 WC Policy# VTLWC01100801.pdf pdf 25-26 WC Carrier Binder.pdf check ag…" at bounding box center [782, 321] width 1562 height 551
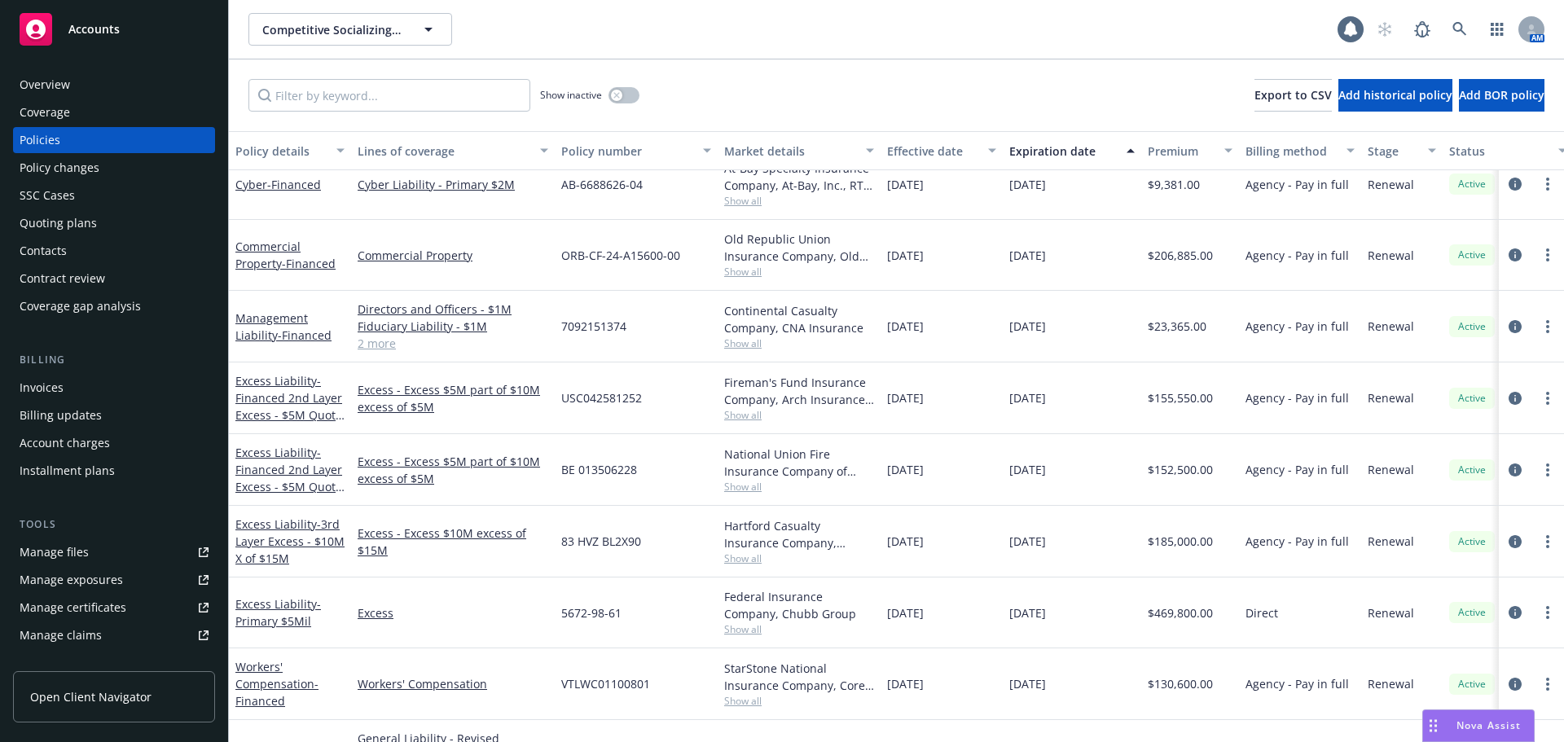
scroll to position [361, 0]
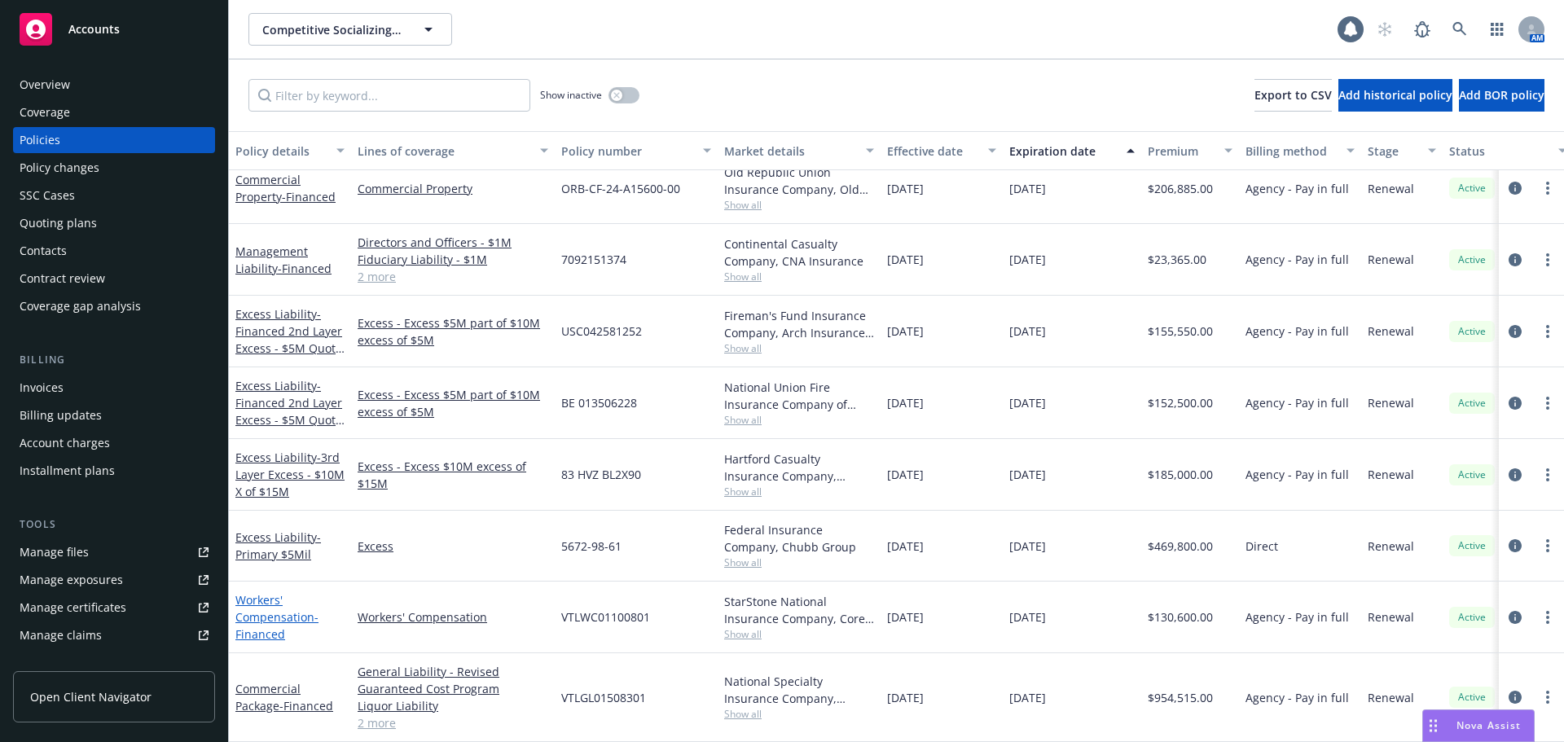
click at [246, 608] on link "Workers' Compensation - Financed" at bounding box center [276, 617] width 83 height 50
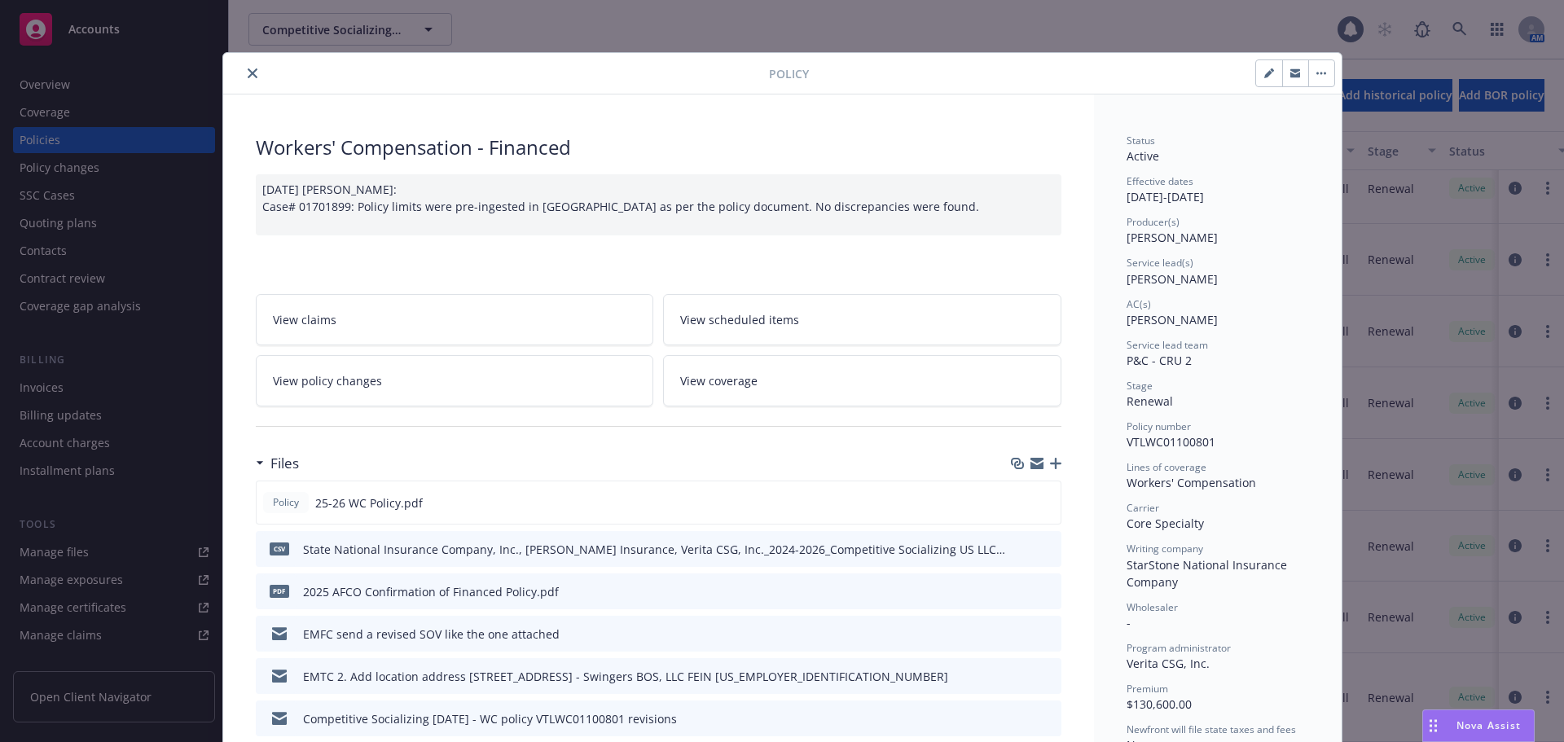
drag, startPoint x: 246, startPoint y: 76, endPoint x: 243, endPoint y: 127, distance: 51.4
click at [248, 76] on icon "close" at bounding box center [253, 73] width 10 height 10
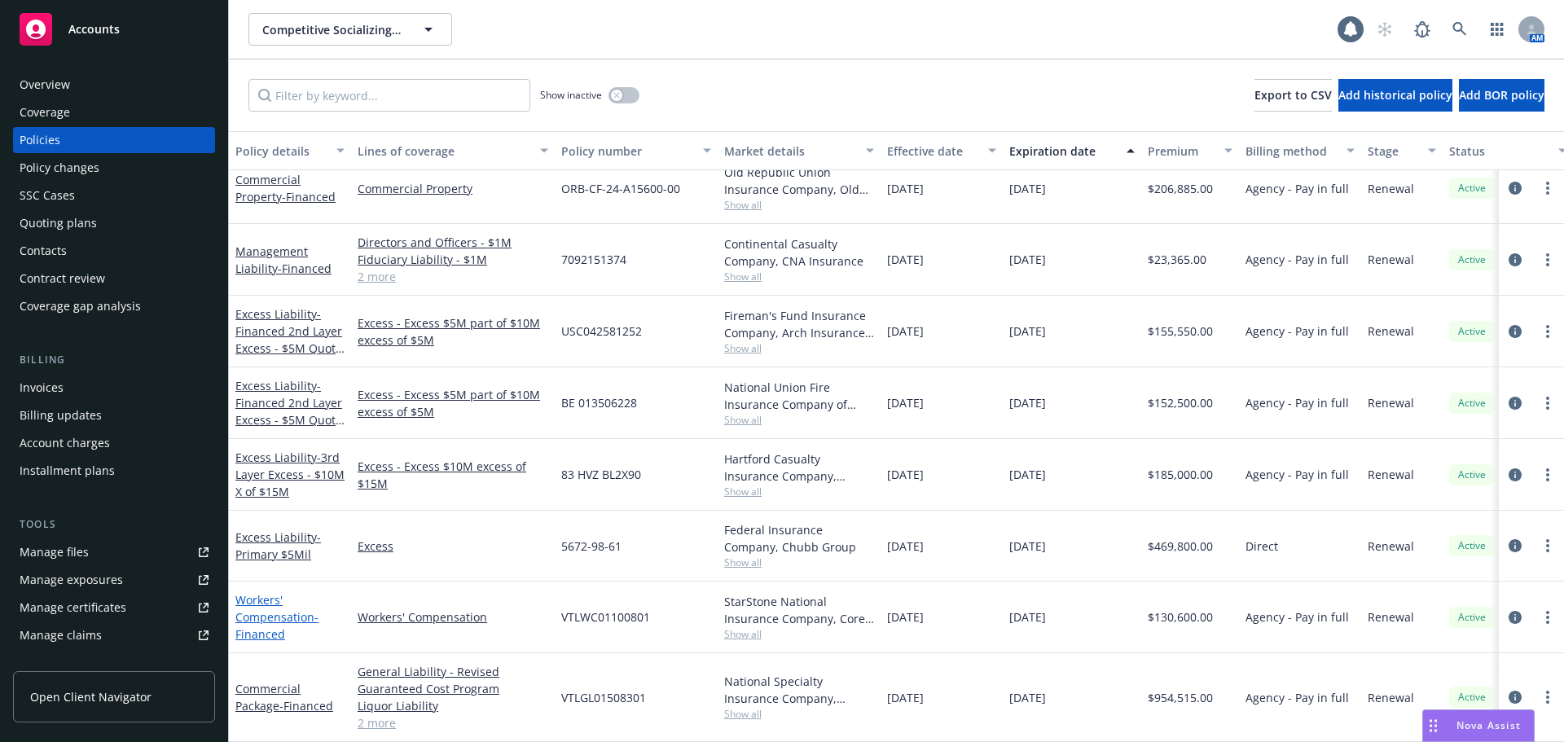
click at [273, 612] on link "Workers' Compensation - Financed" at bounding box center [276, 617] width 83 height 50
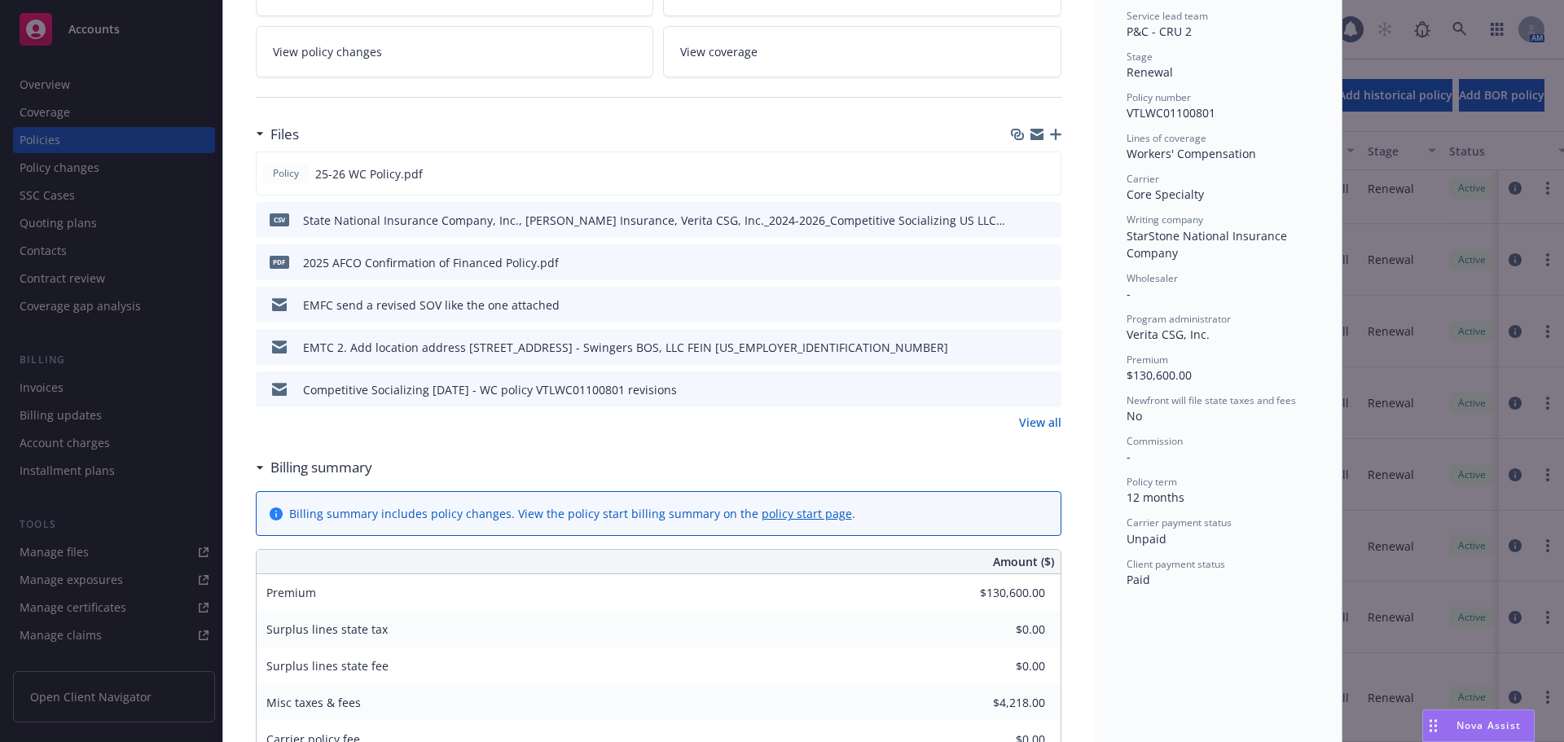
scroll to position [326, 0]
click at [1042, 427] on link "View all" at bounding box center [1040, 425] width 42 height 17
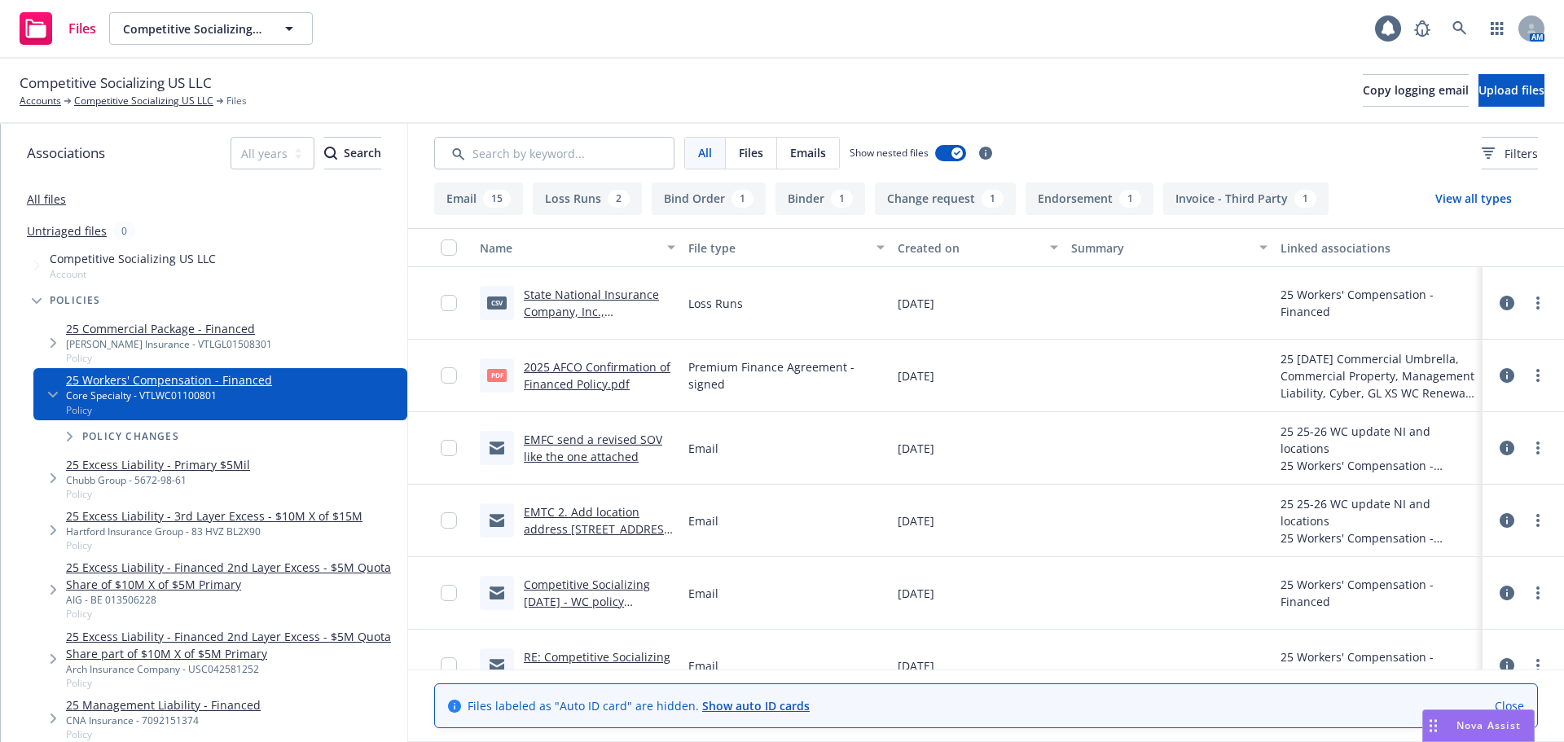
click at [1505, 701] on link "Close" at bounding box center [1509, 705] width 29 height 17
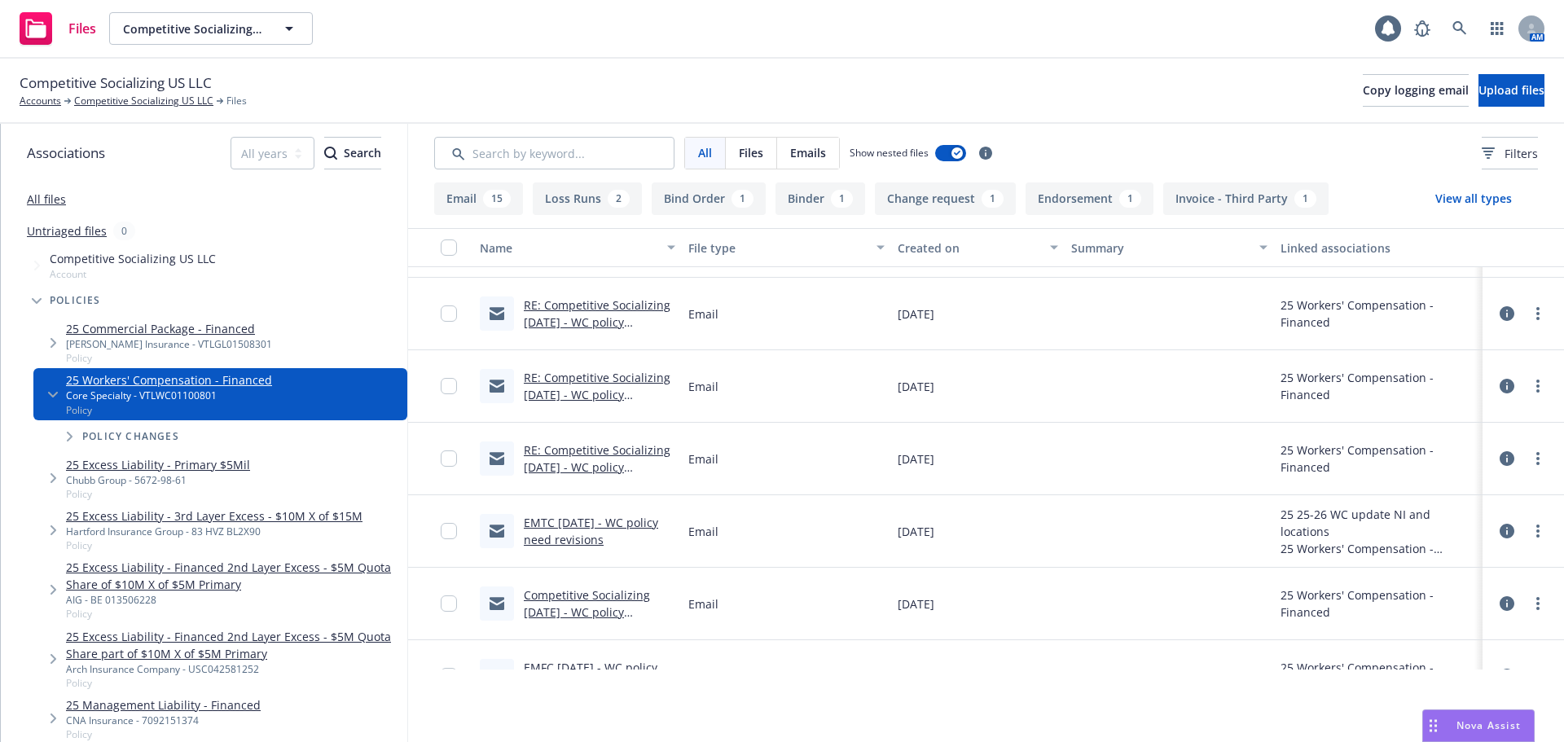
scroll to position [825, 0]
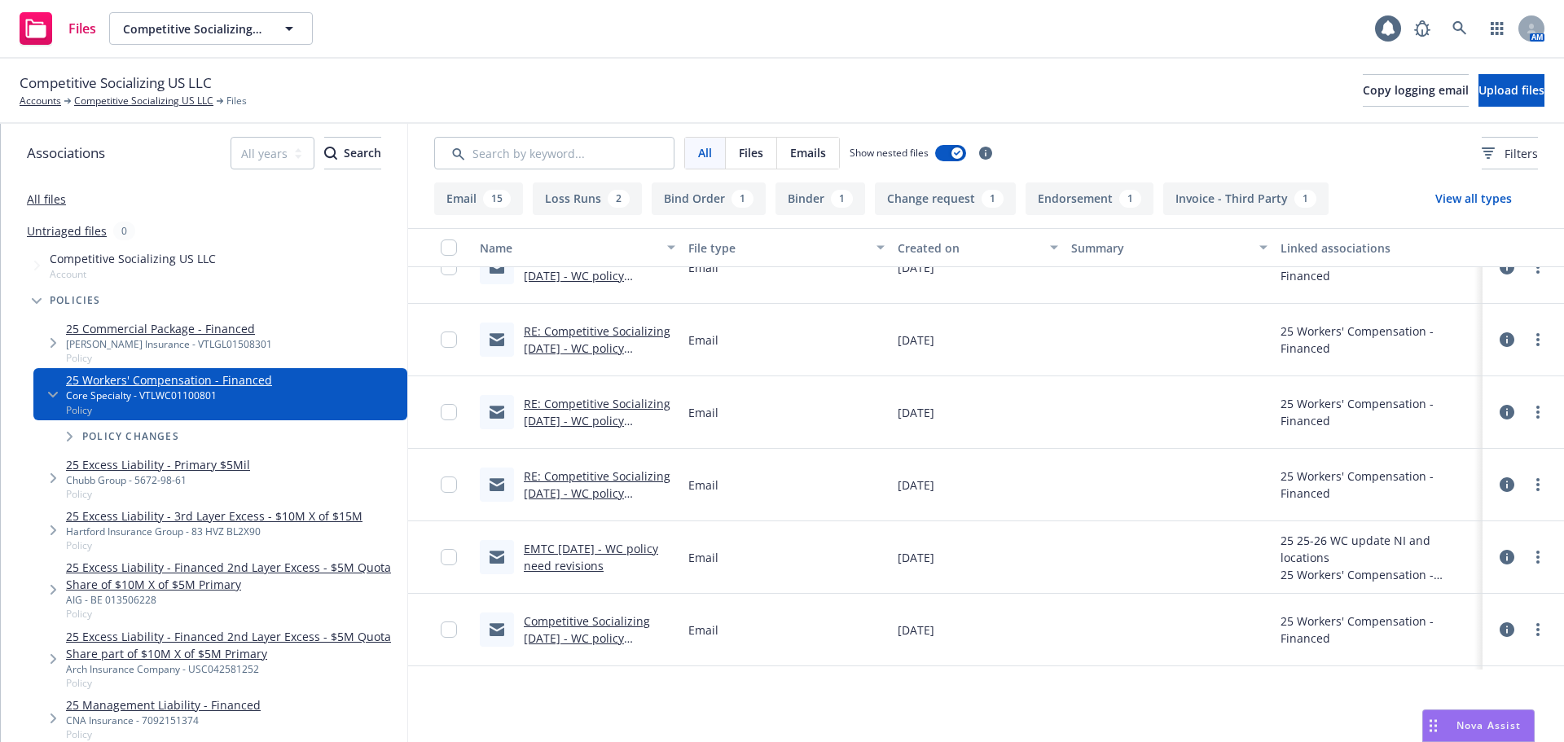
click at [1053, 193] on button "Endorsement 1" at bounding box center [1090, 198] width 128 height 33
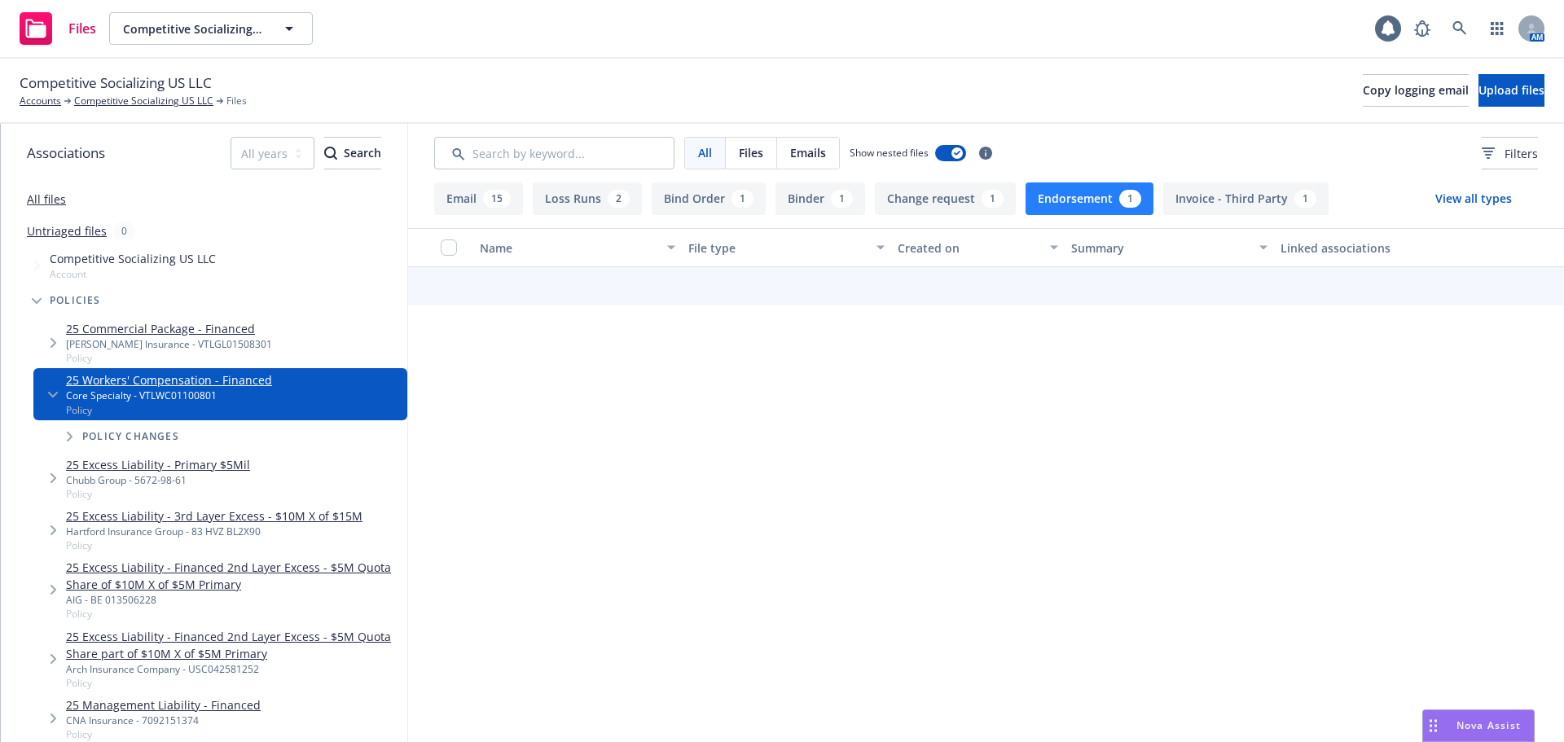
scroll to position [0, 0]
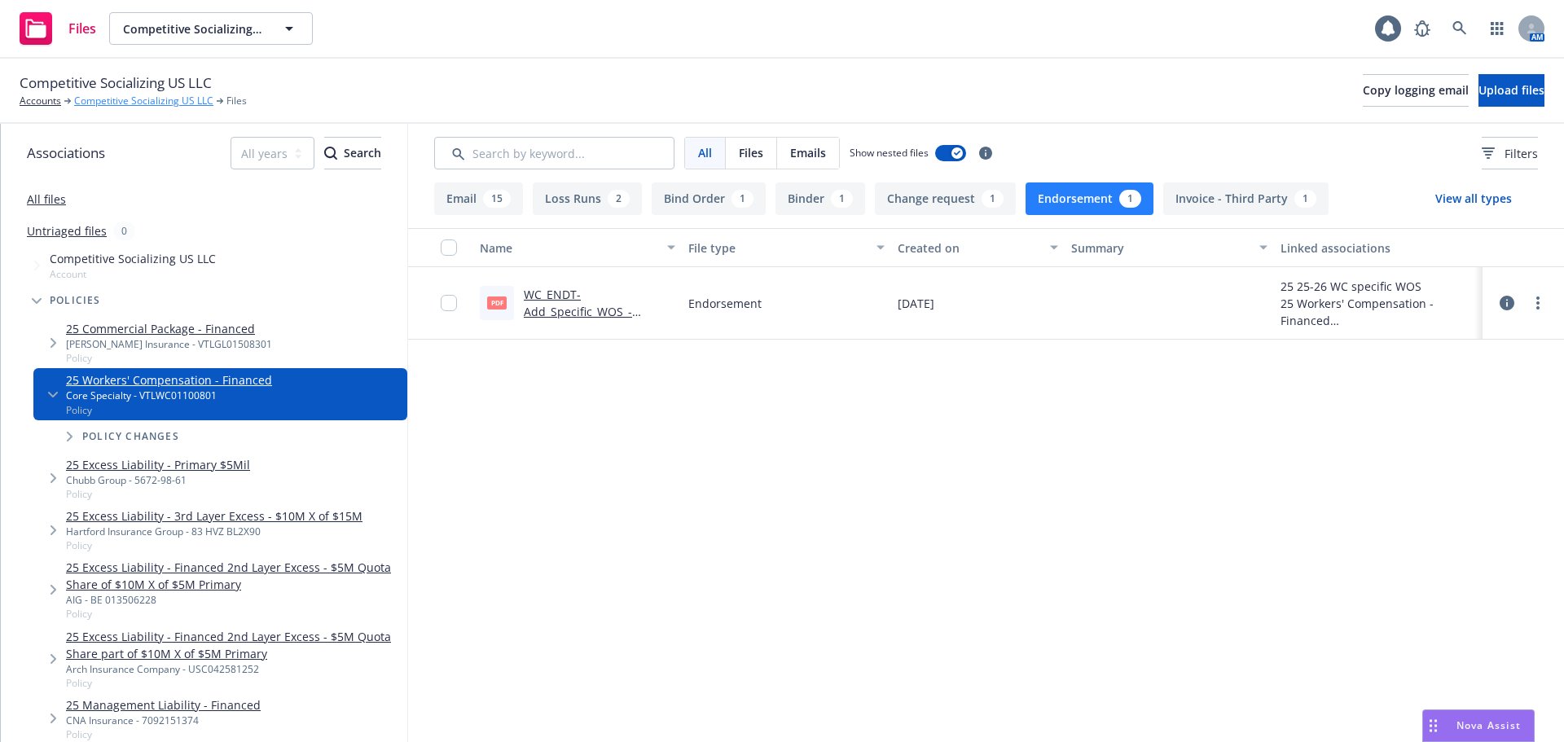
click at [167, 102] on link "Competitive Socializing US LLC" at bounding box center [143, 101] width 139 height 15
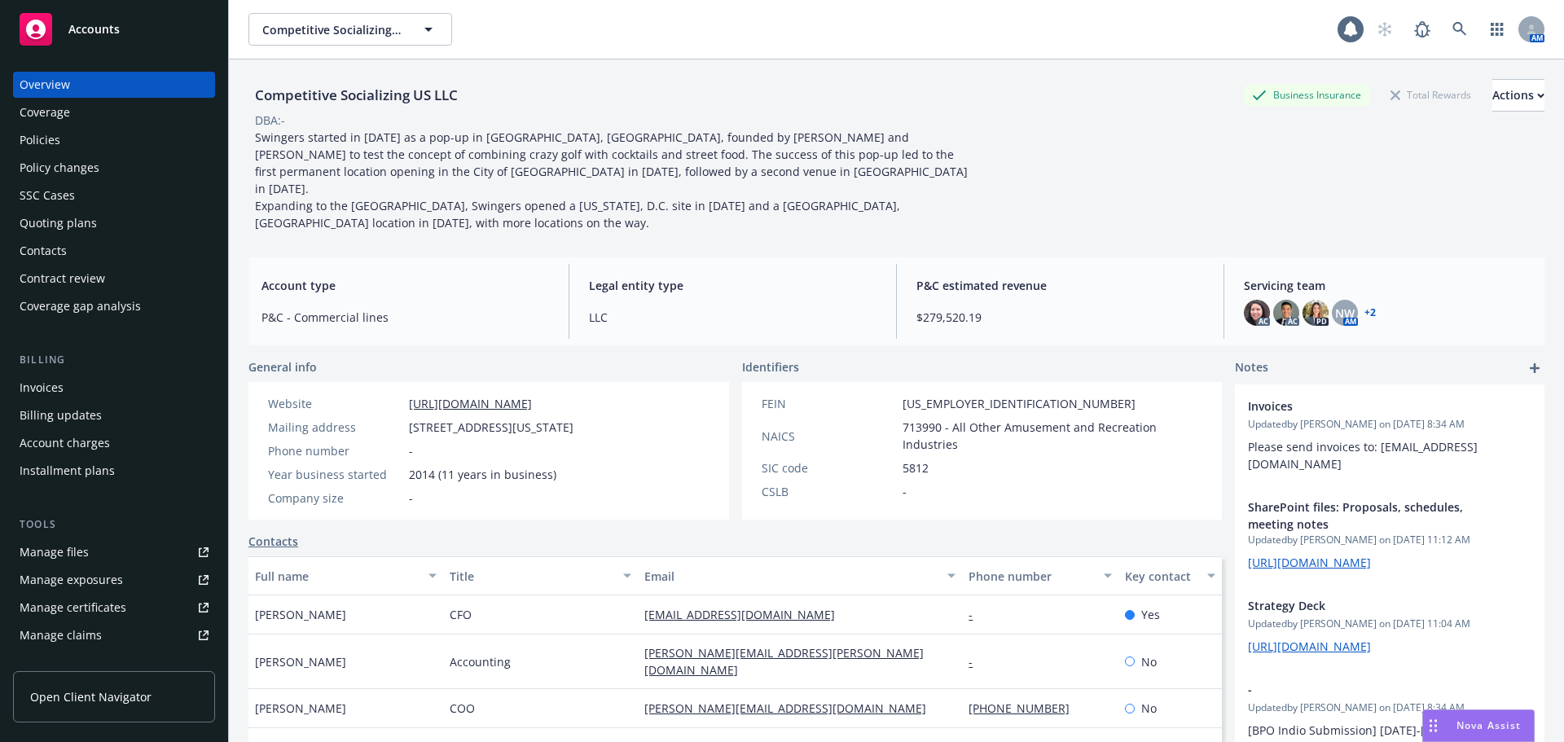
click at [60, 137] on div "Policies" at bounding box center [114, 140] width 189 height 26
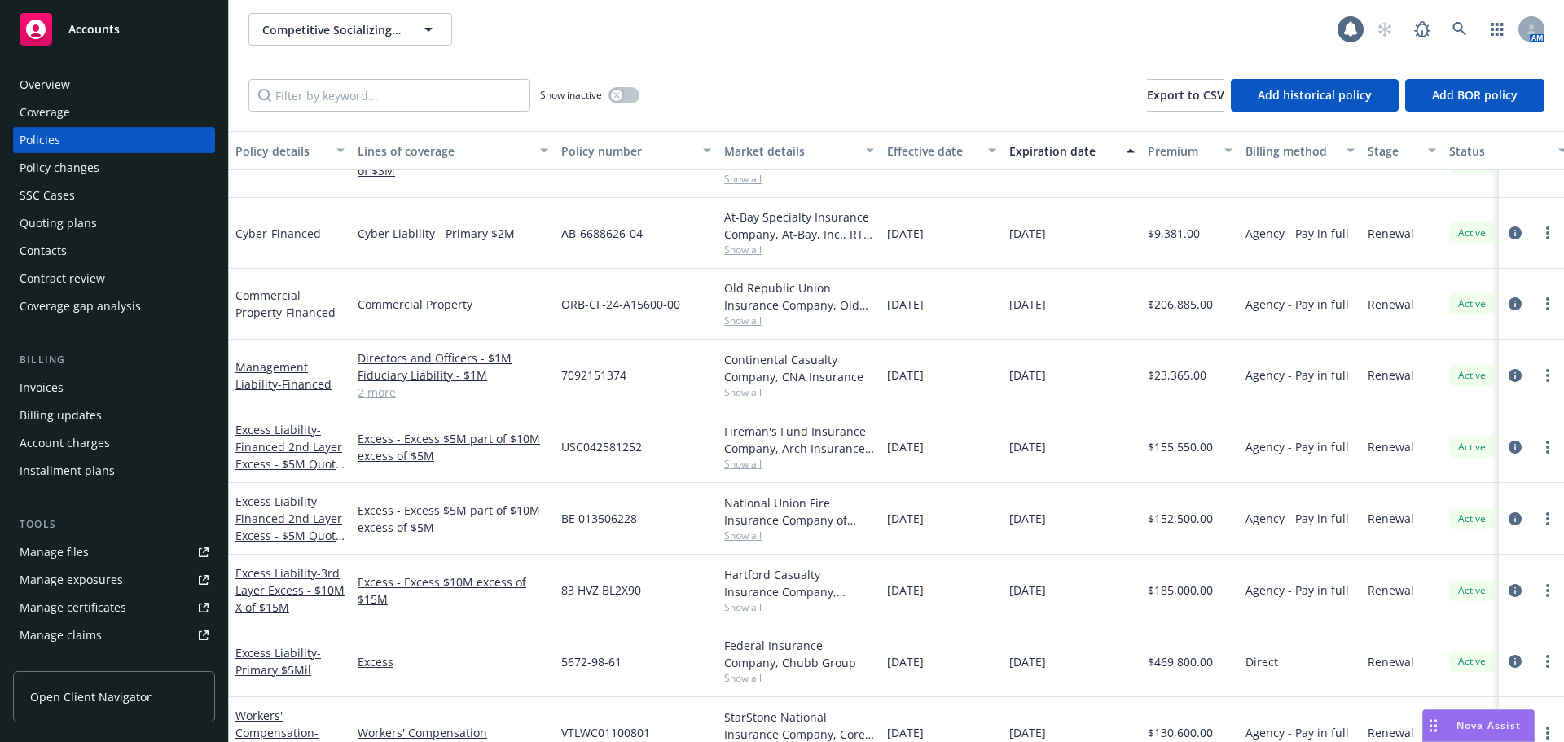
scroll to position [361, 0]
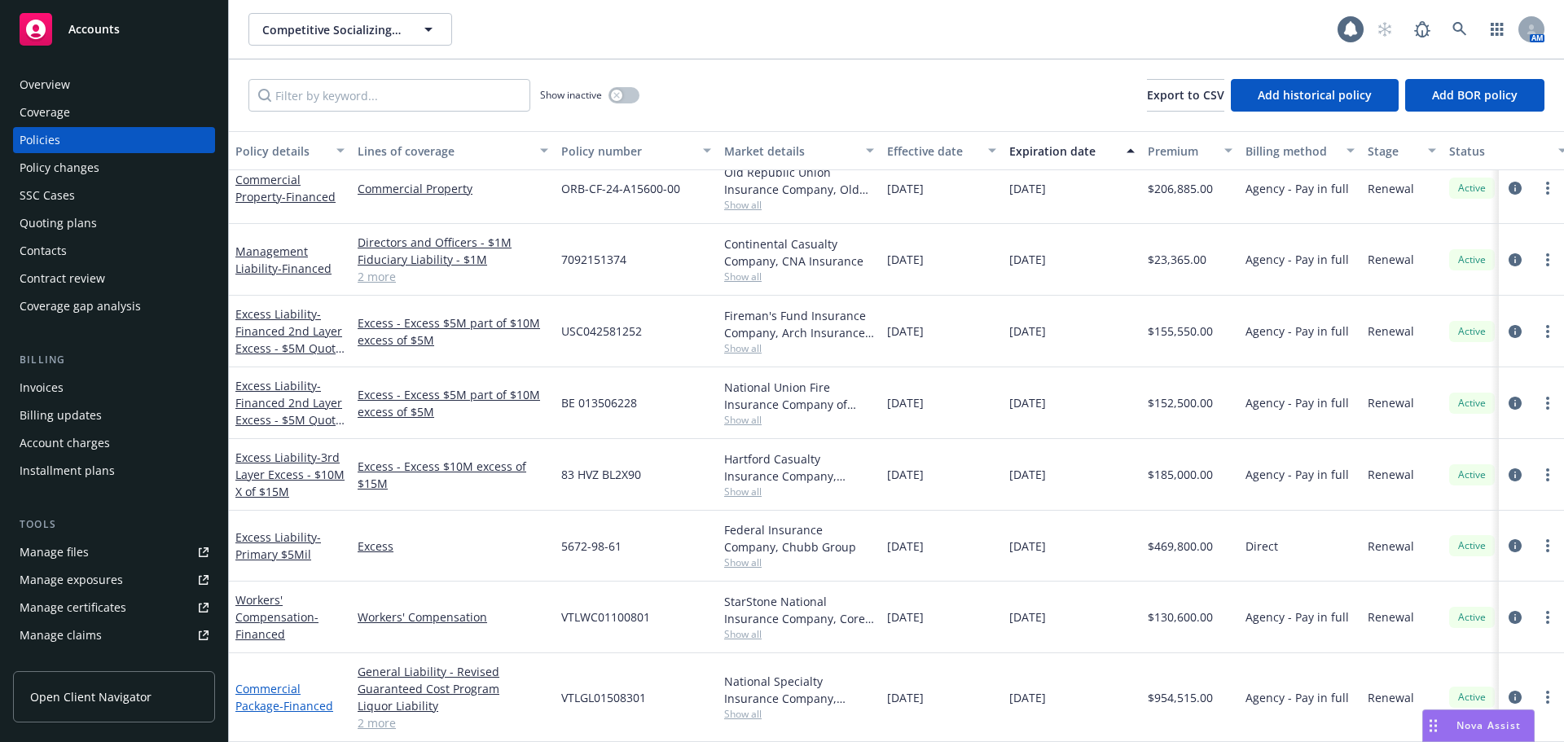
click at [274, 688] on link "Commercial Package - Financed" at bounding box center [284, 697] width 98 height 33
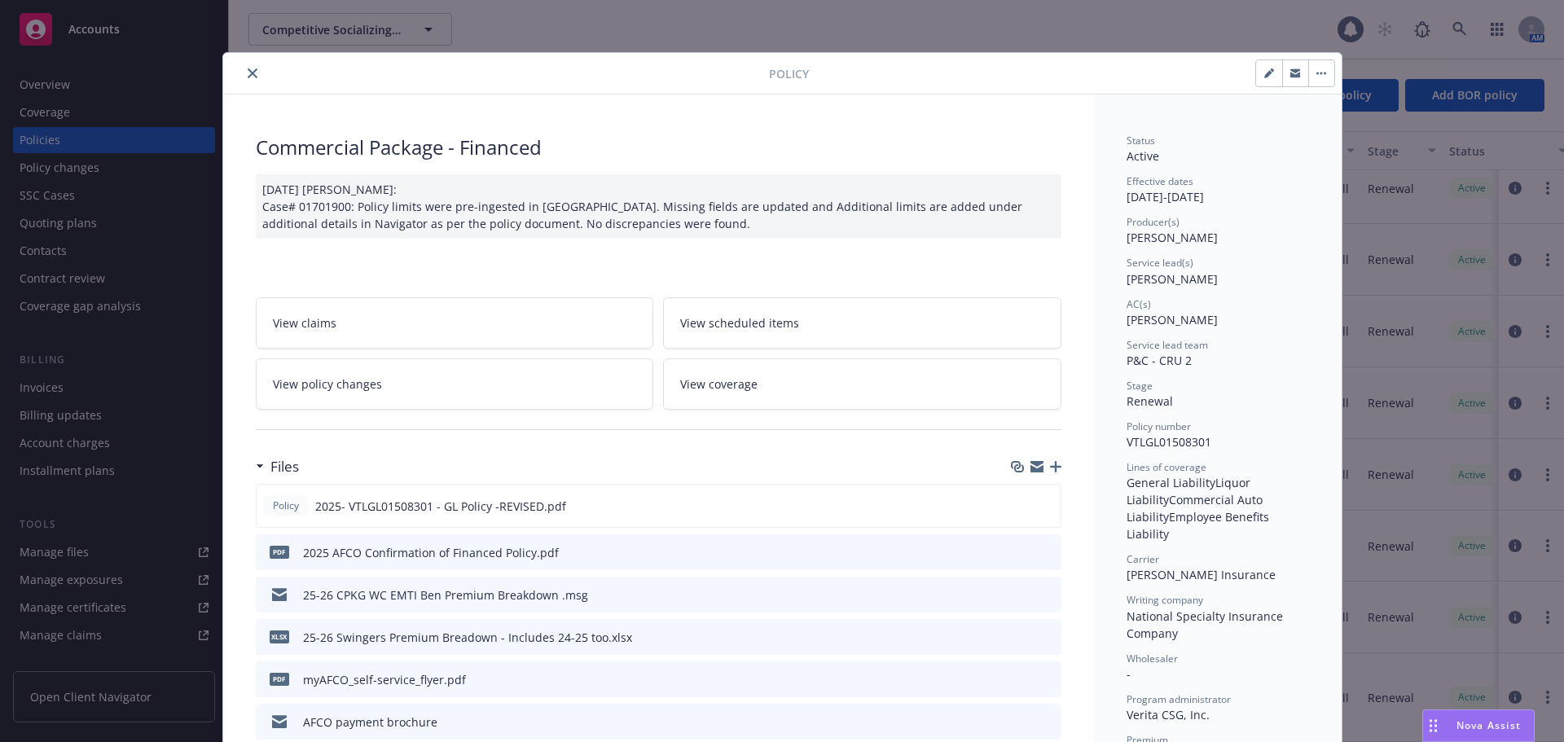
click at [243, 77] on button "close" at bounding box center [253, 74] width 20 height 20
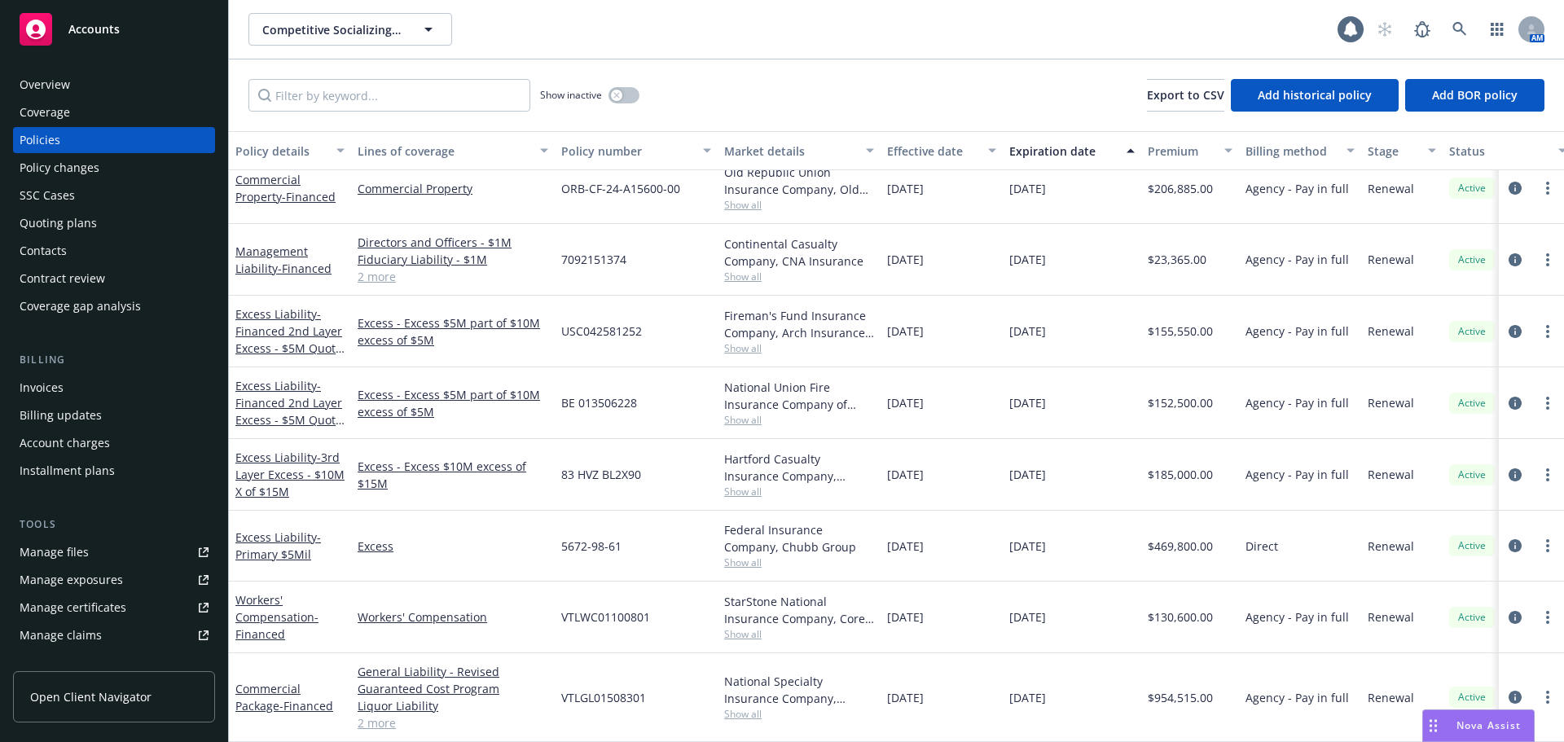
click at [385, 716] on link "2 more" at bounding box center [453, 722] width 191 height 17
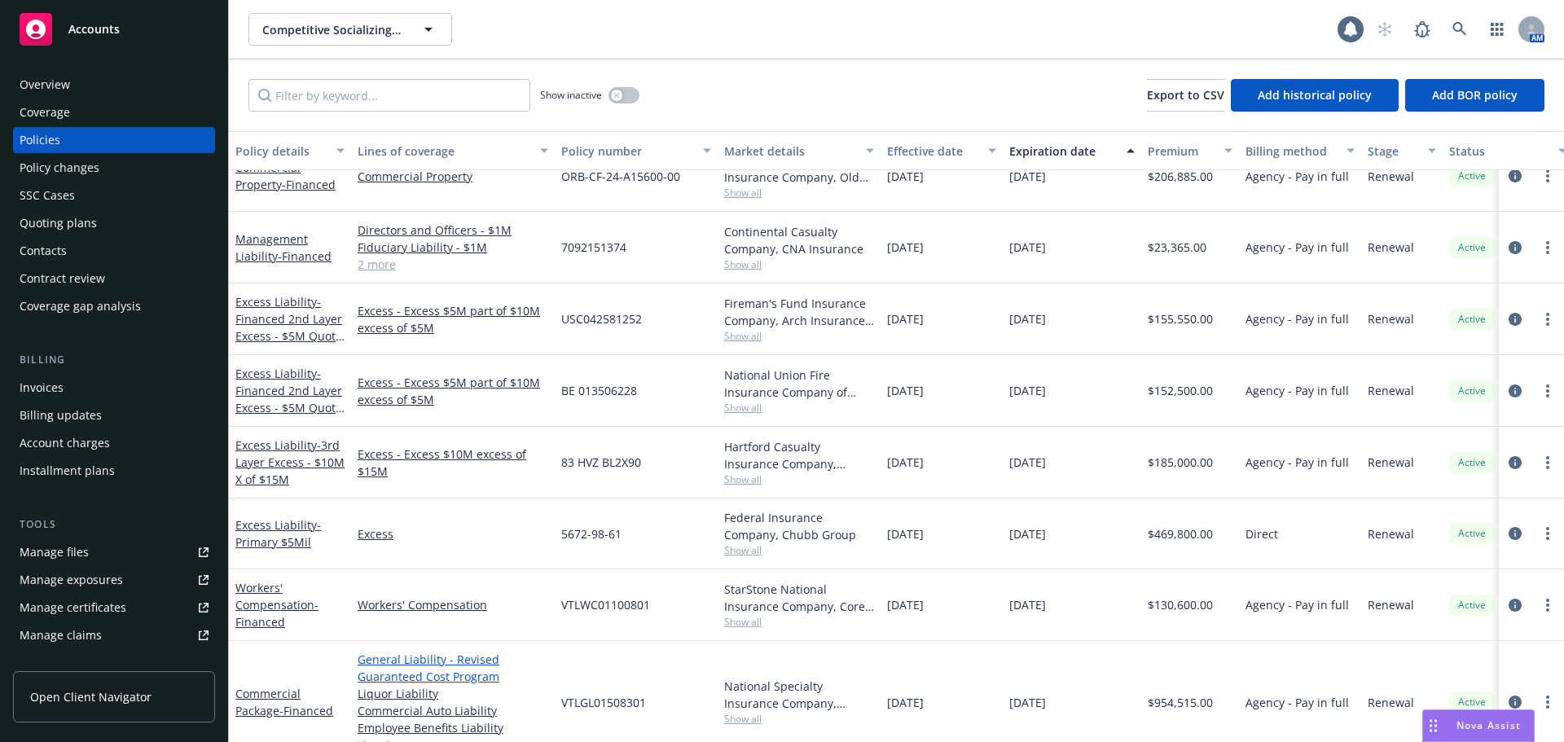
scroll to position [389, 0]
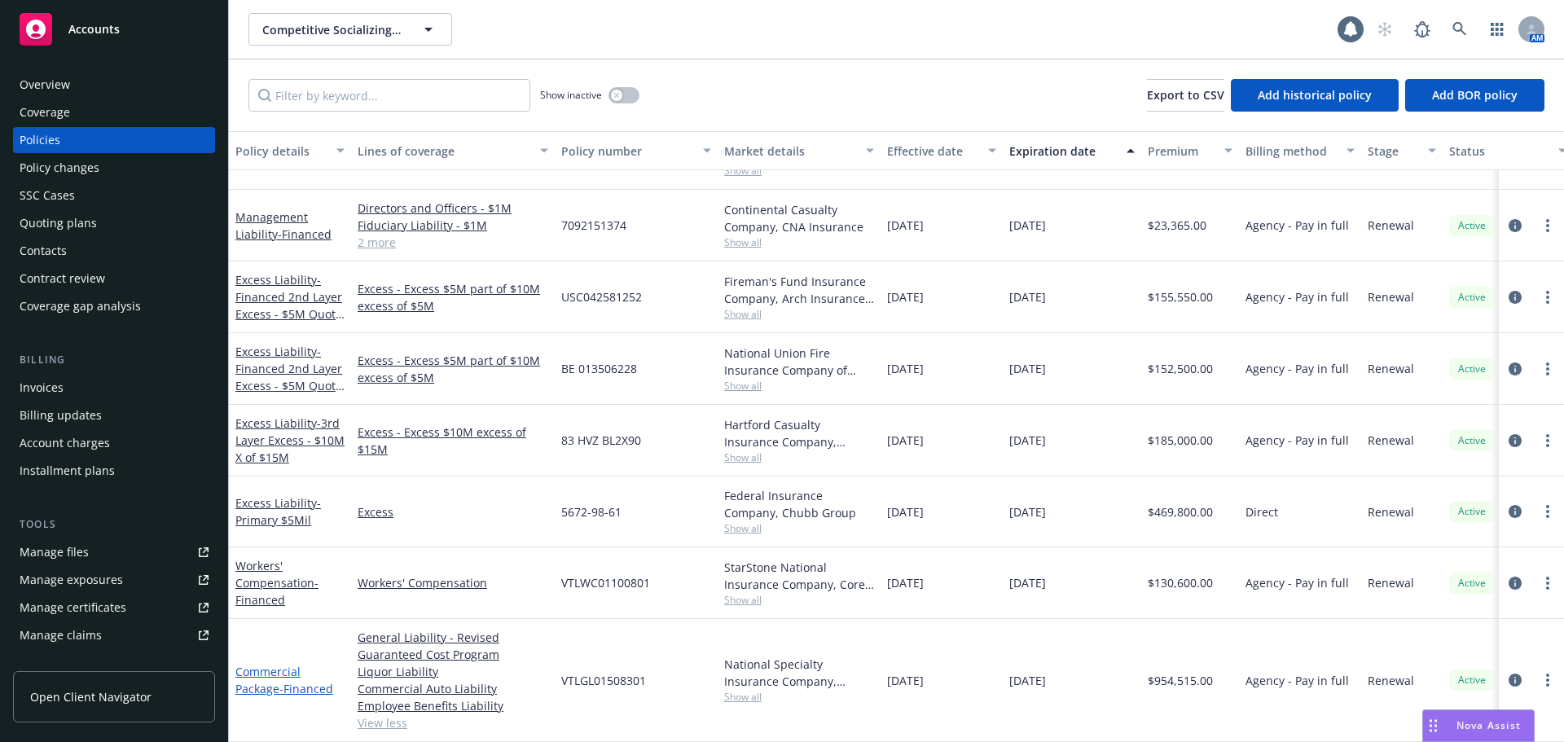
click at [303, 681] on span "- Financed" at bounding box center [306, 688] width 54 height 15
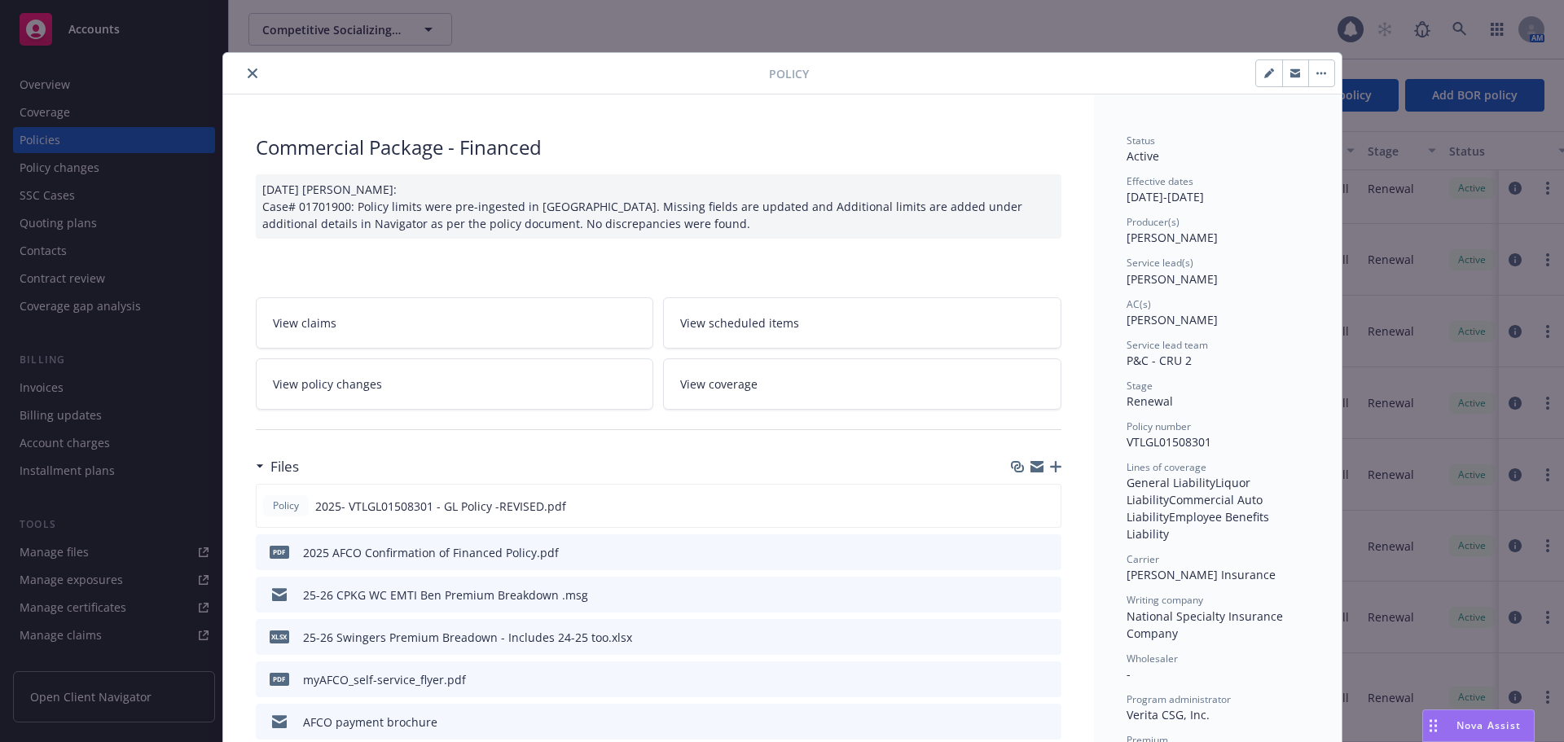
scroll to position [49, 0]
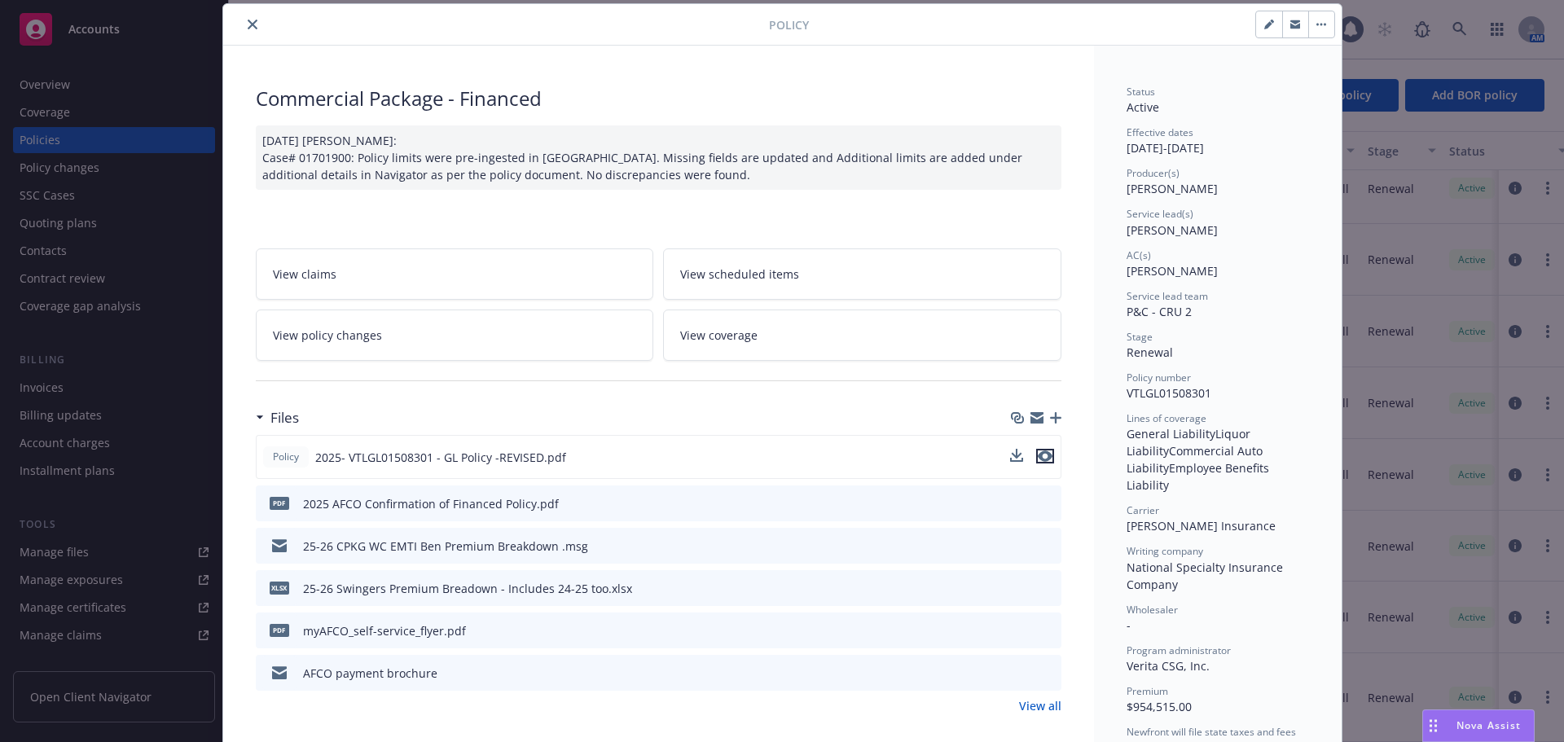
click at [1039, 459] on icon "preview file" at bounding box center [1045, 455] width 15 height 11
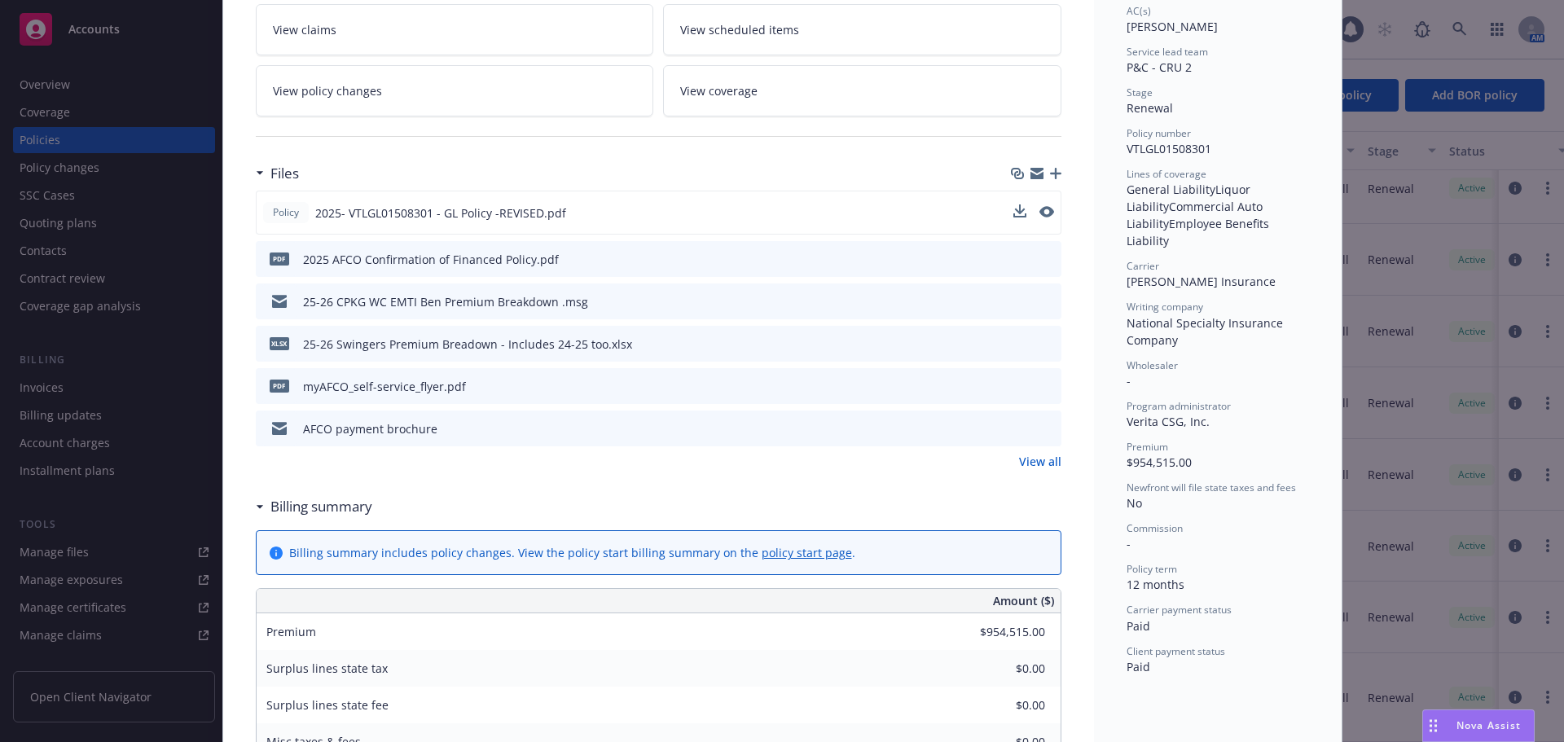
scroll to position [375, 0]
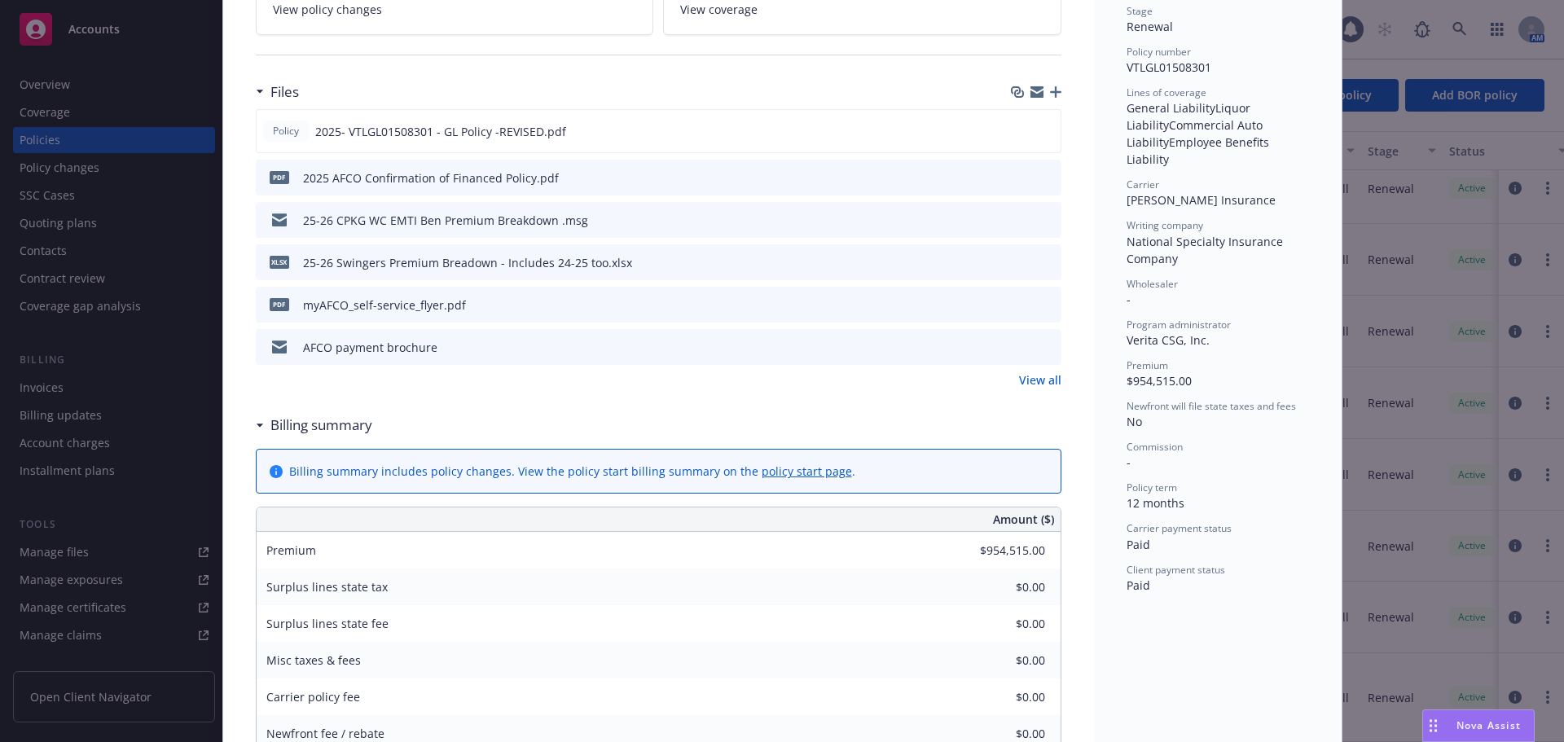
click at [1040, 380] on link "View all" at bounding box center [1040, 379] width 42 height 17
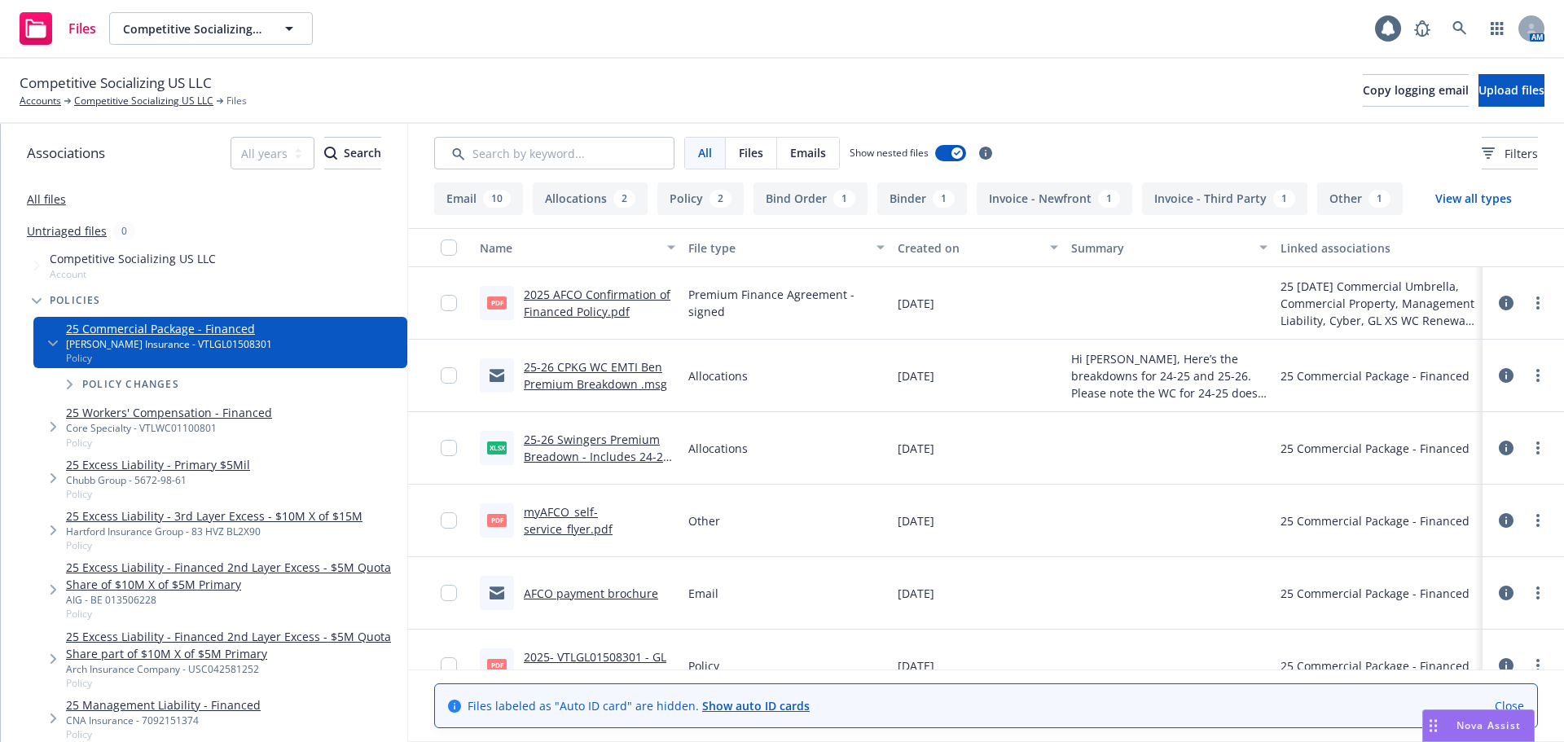
click at [1520, 706] on link "Close" at bounding box center [1509, 705] width 29 height 17
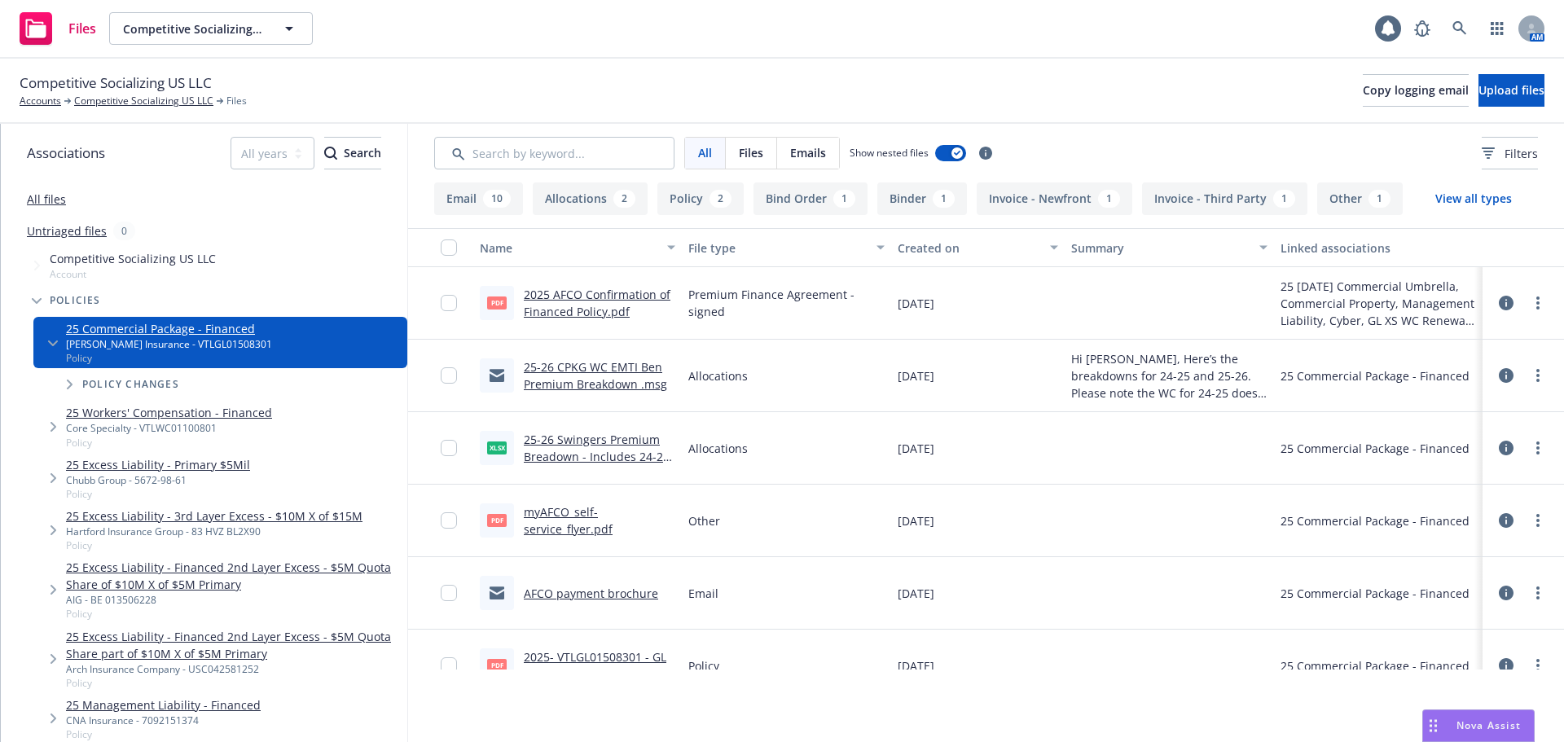
click at [894, 205] on button "Binder 1" at bounding box center [922, 198] width 90 height 33
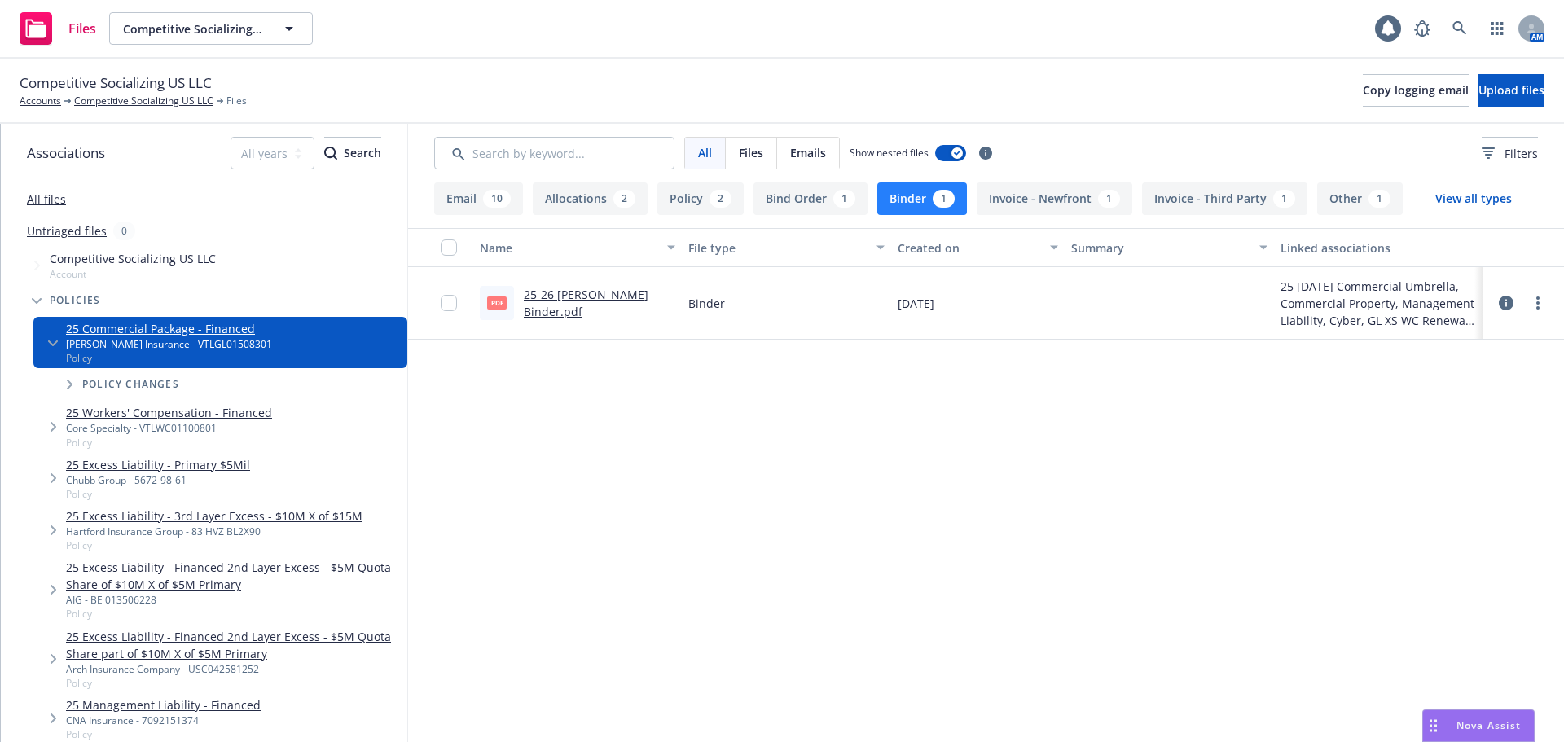
click at [613, 307] on link "25-26 GL Carrier Binder.pdf" at bounding box center [586, 303] width 125 height 33
click at [156, 104] on link "Competitive Socializing US LLC" at bounding box center [143, 101] width 139 height 15
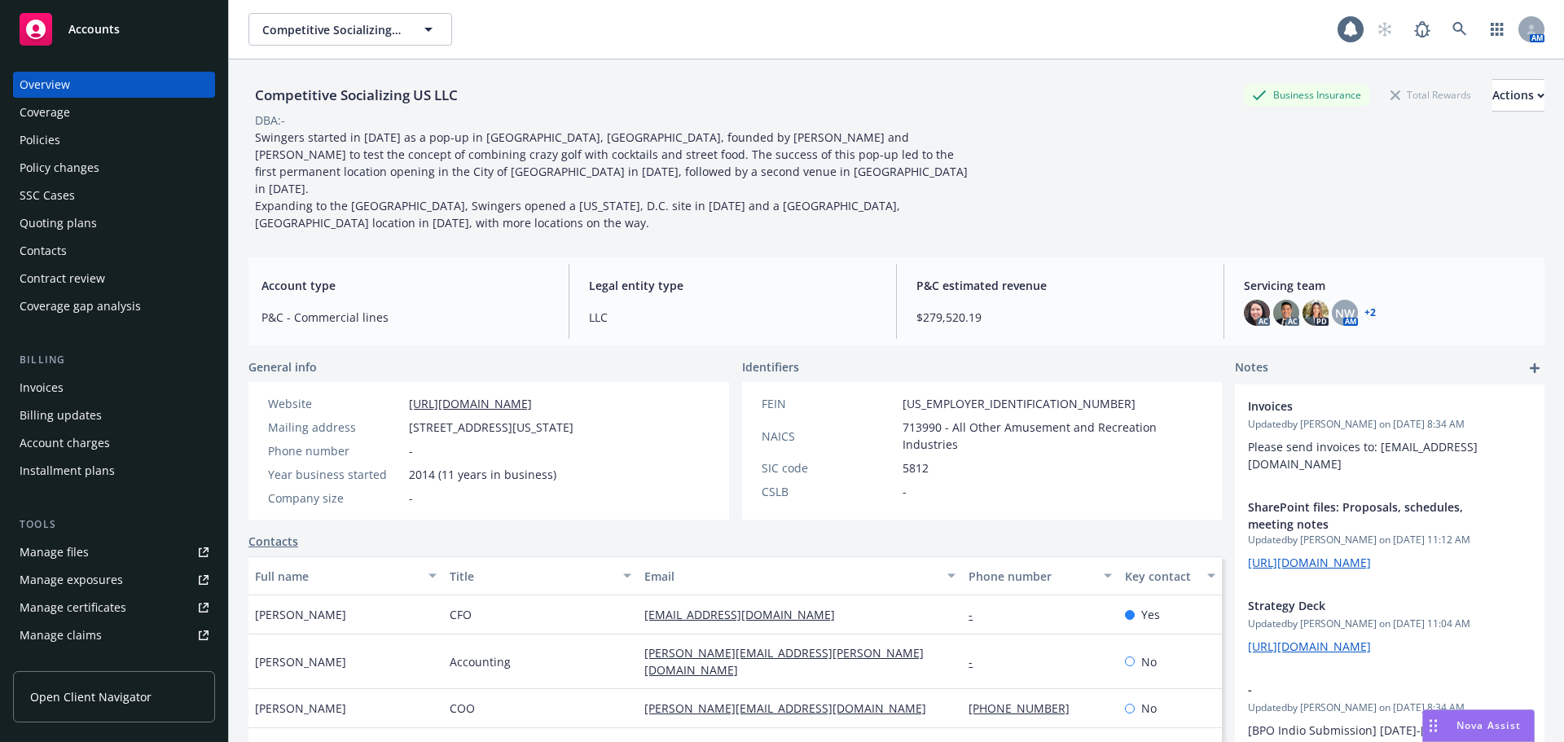
click at [39, 138] on div "Policies" at bounding box center [40, 140] width 41 height 26
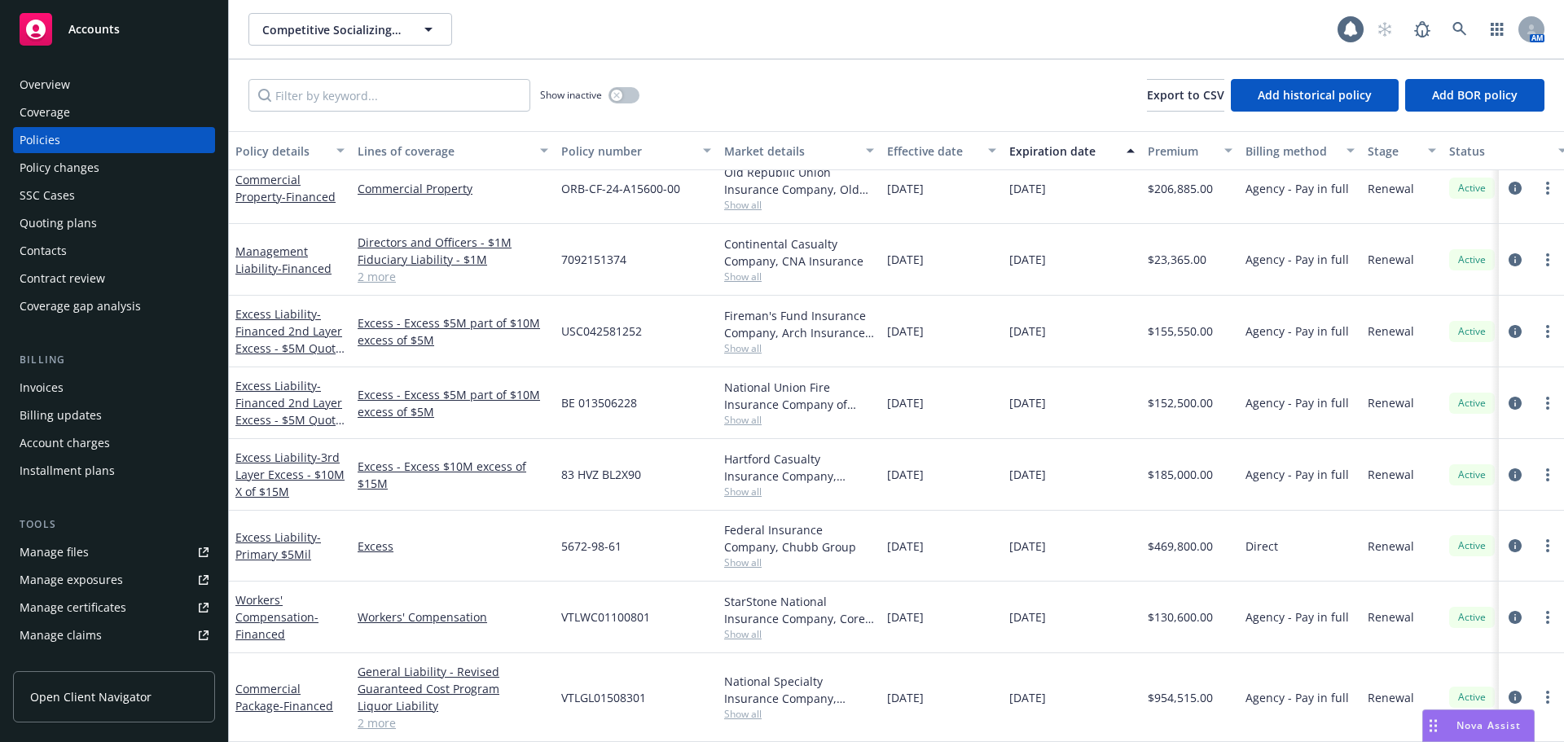
scroll to position [361, 0]
drag, startPoint x: 654, startPoint y: 684, endPoint x: 551, endPoint y: 696, distance: 104.1
click at [551, 696] on div "Commercial Package - Financed General Liability - Revised Guaranteed Cost Progr…" at bounding box center [1015, 697] width 1572 height 89
click at [659, 709] on div "VTLGL01508301" at bounding box center [636, 697] width 163 height 89
drag, startPoint x: 652, startPoint y: 688, endPoint x: 555, endPoint y: 707, distance: 99.5
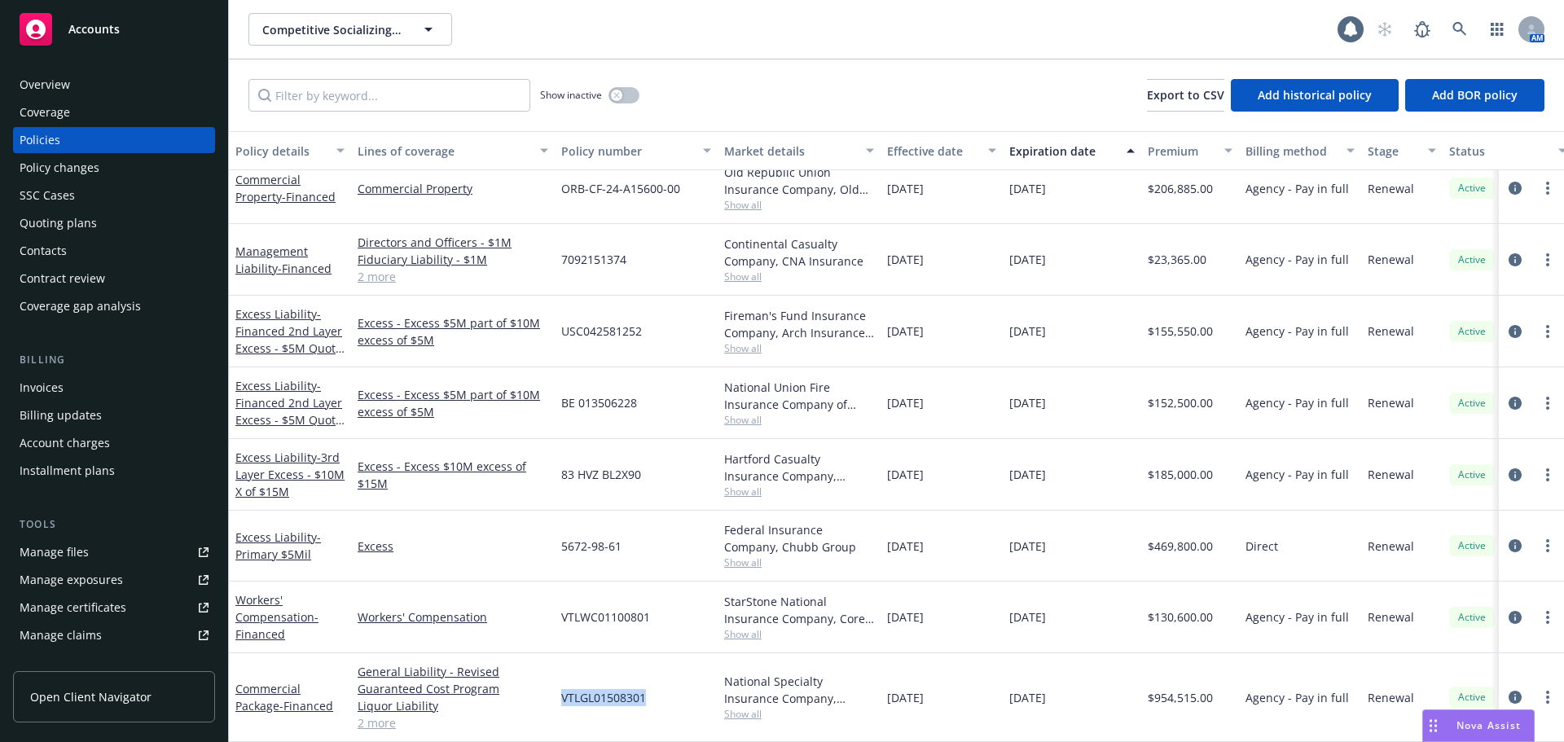
click at [558, 694] on div "VTLGL01508301" at bounding box center [636, 697] width 163 height 89
copy span "VTLGL01508301"
click at [275, 681] on link "Commercial Package - Financed" at bounding box center [284, 697] width 98 height 33
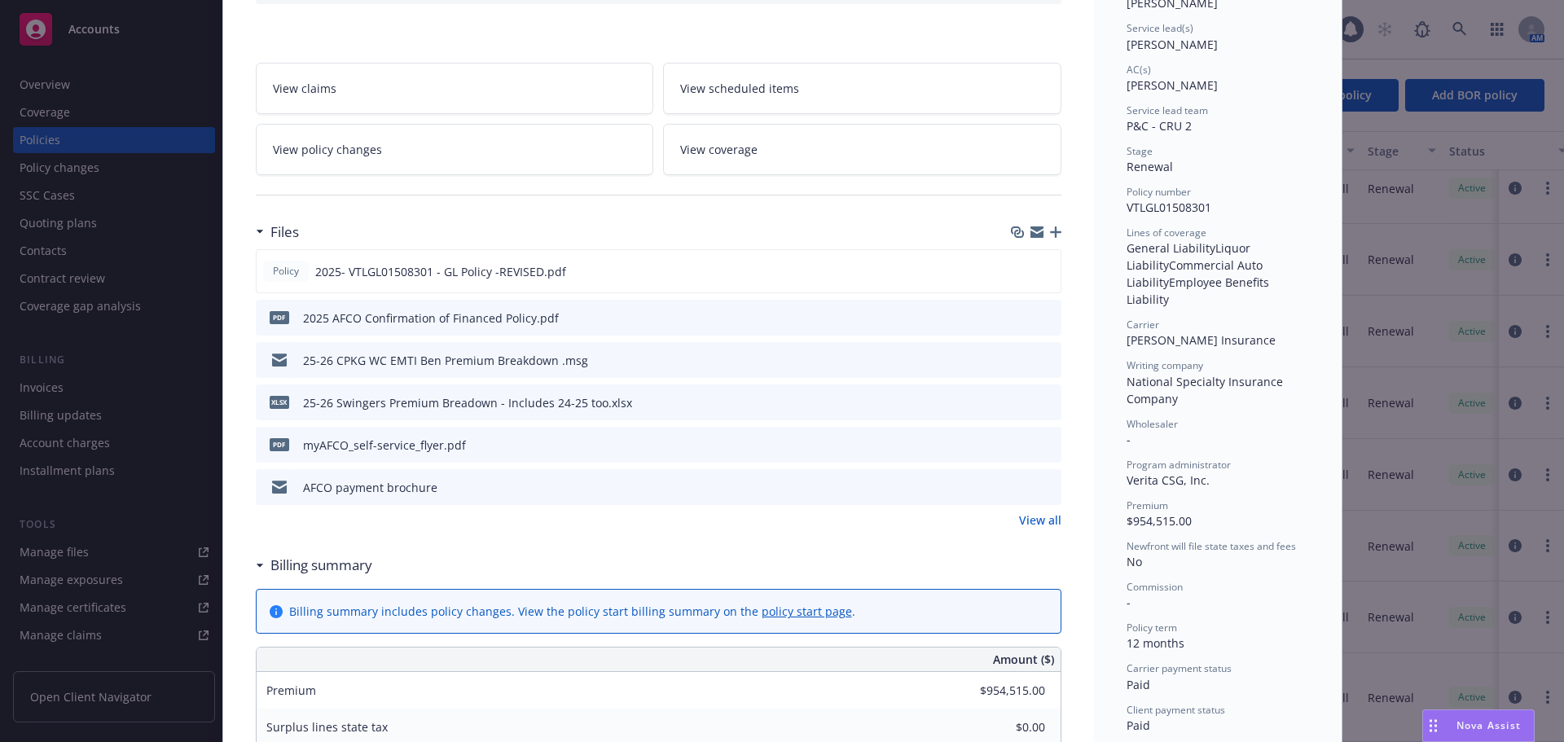
scroll to position [244, 0]
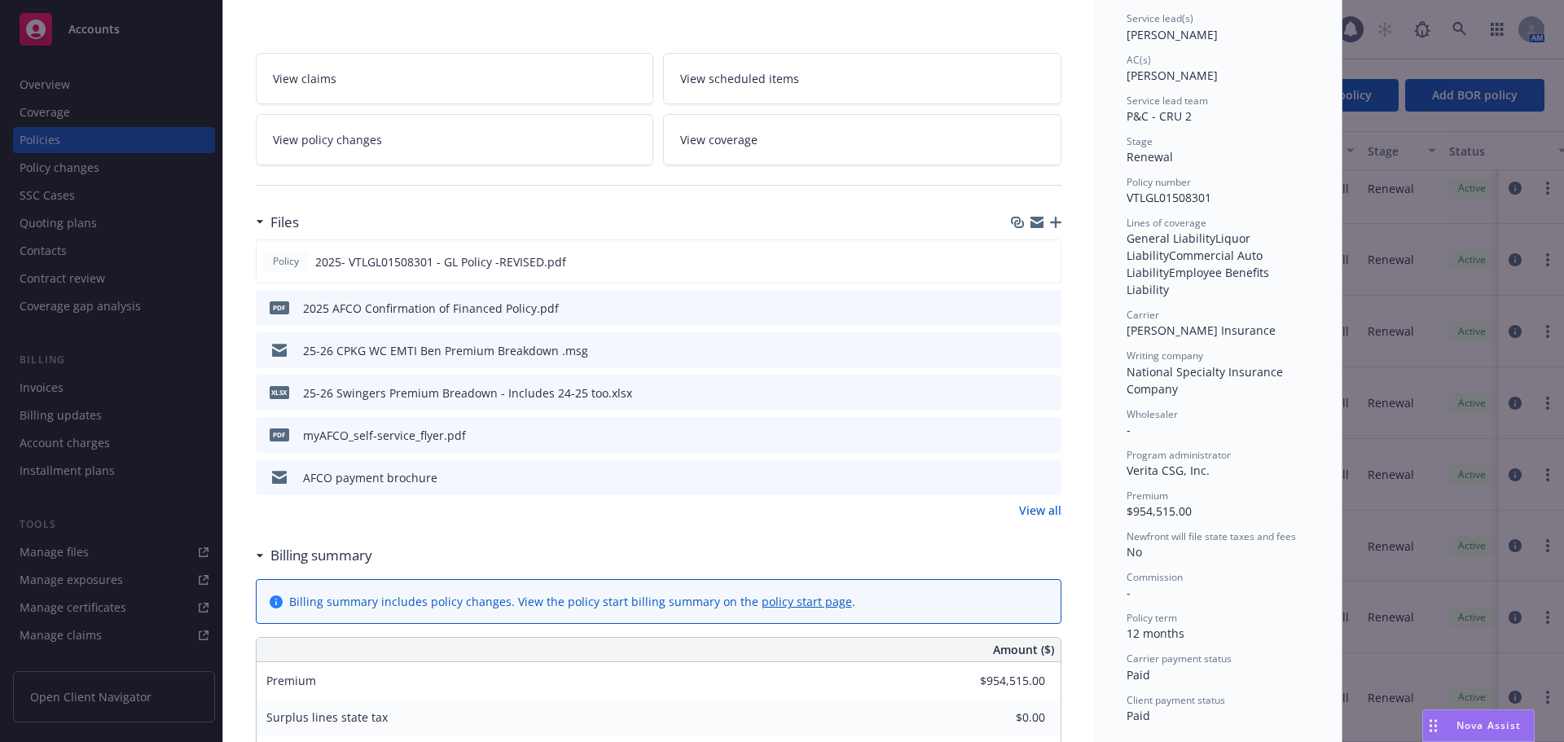
click at [1047, 518] on link "View all" at bounding box center [1040, 510] width 42 height 17
